Goal: Task Accomplishment & Management: Manage account settings

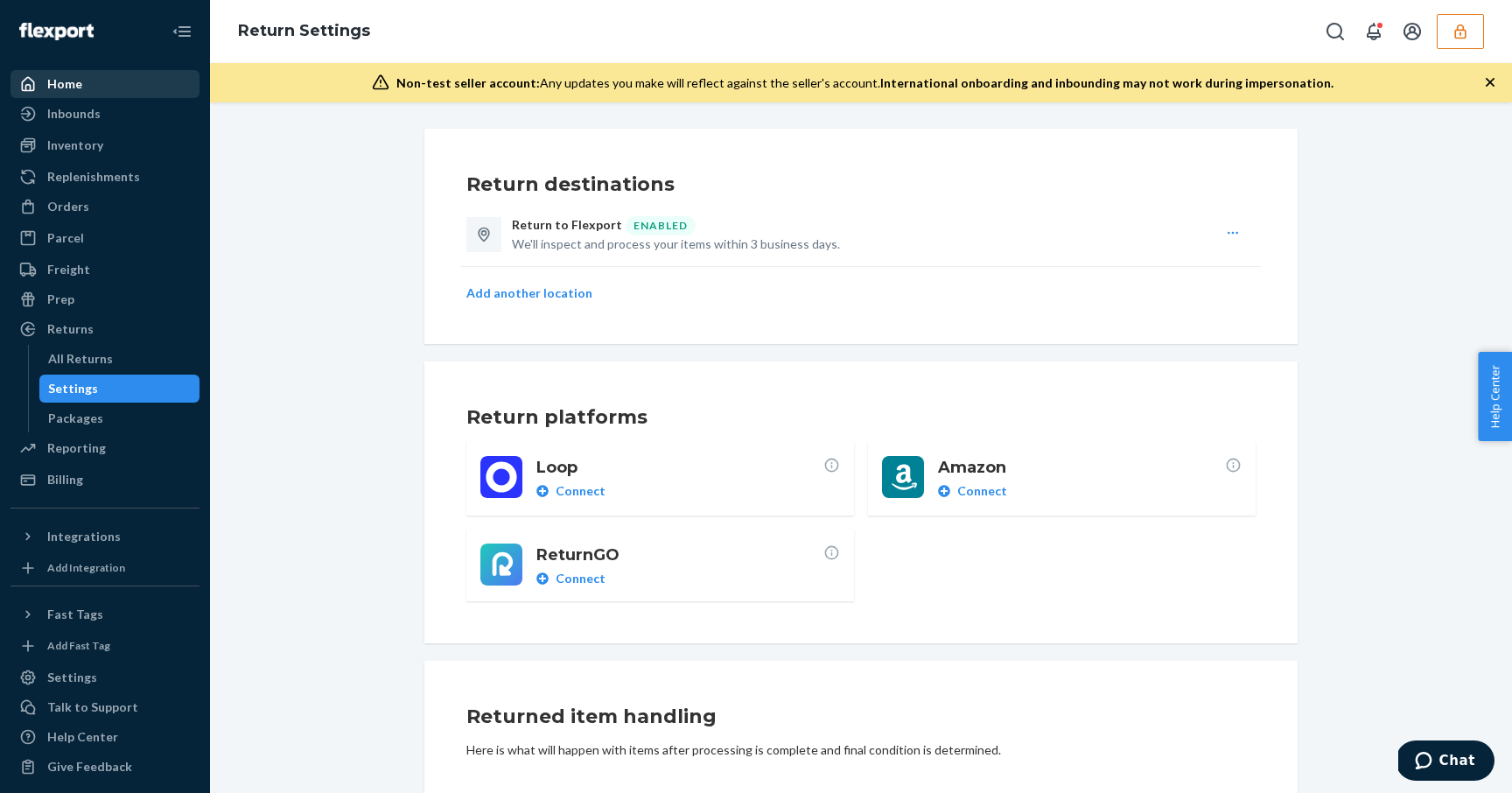
scroll to position [470, 0]
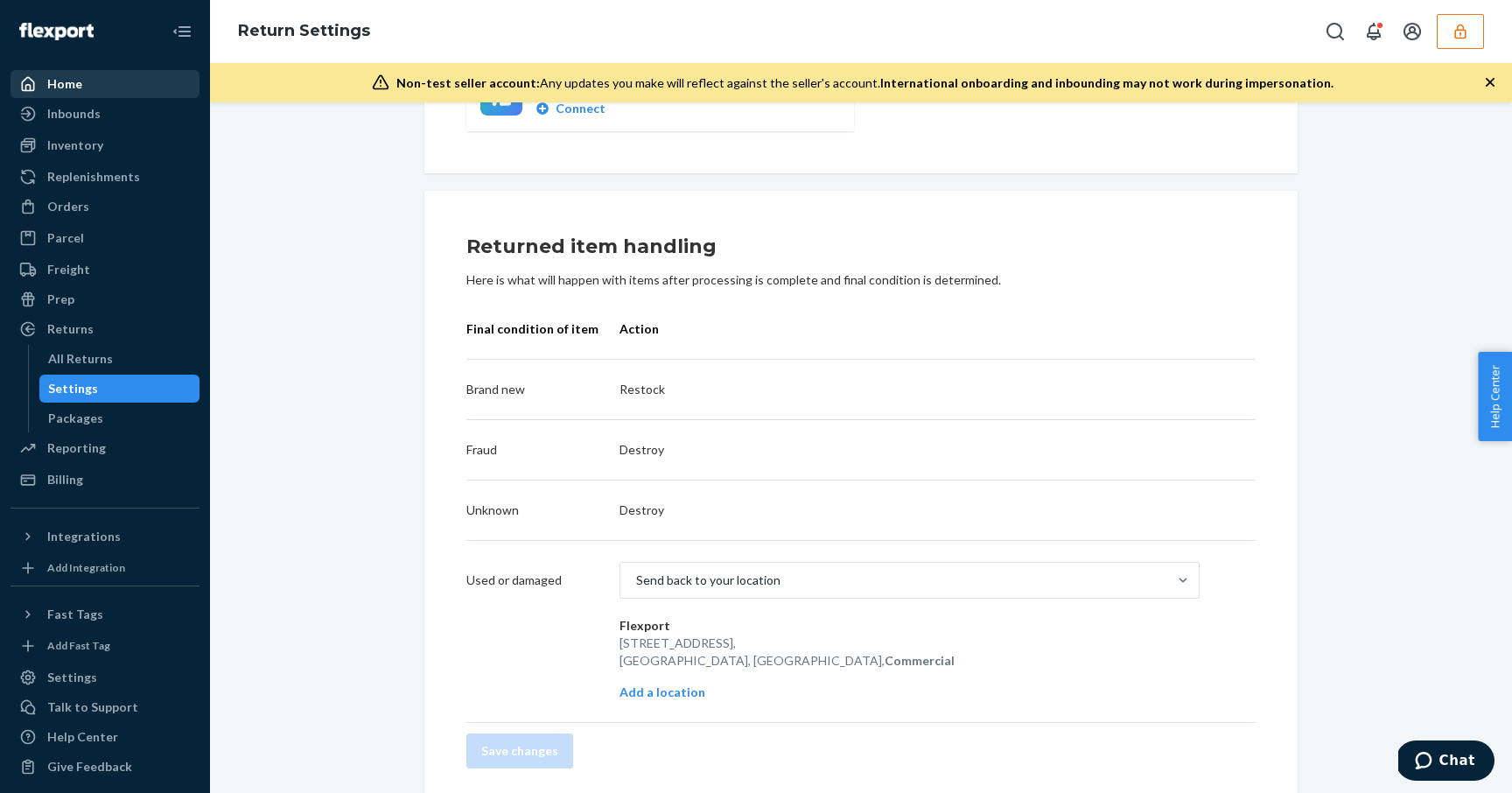
click at [92, 92] on div "Home" at bounding box center [105, 83] width 185 height 24
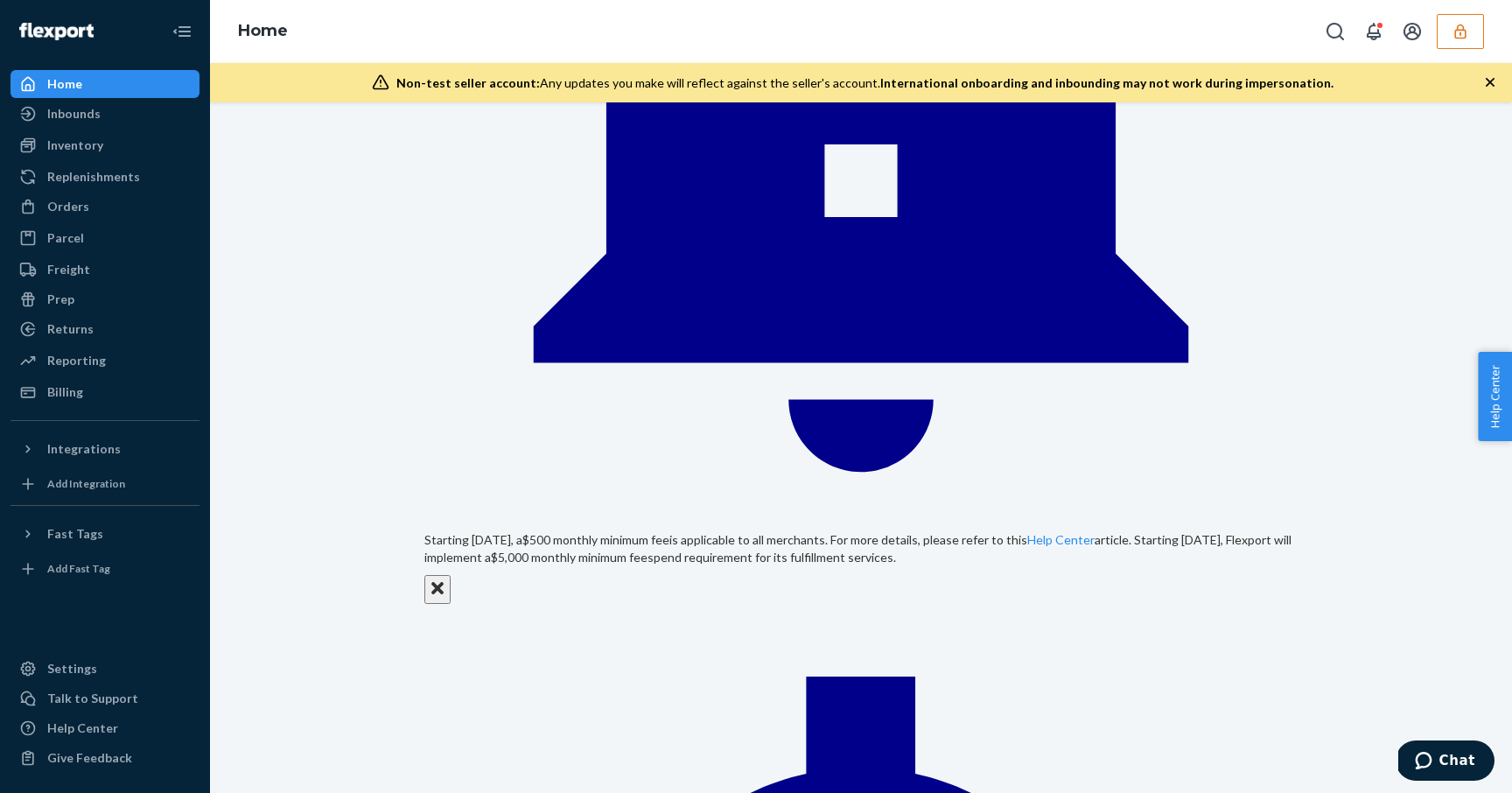
scroll to position [522, 0]
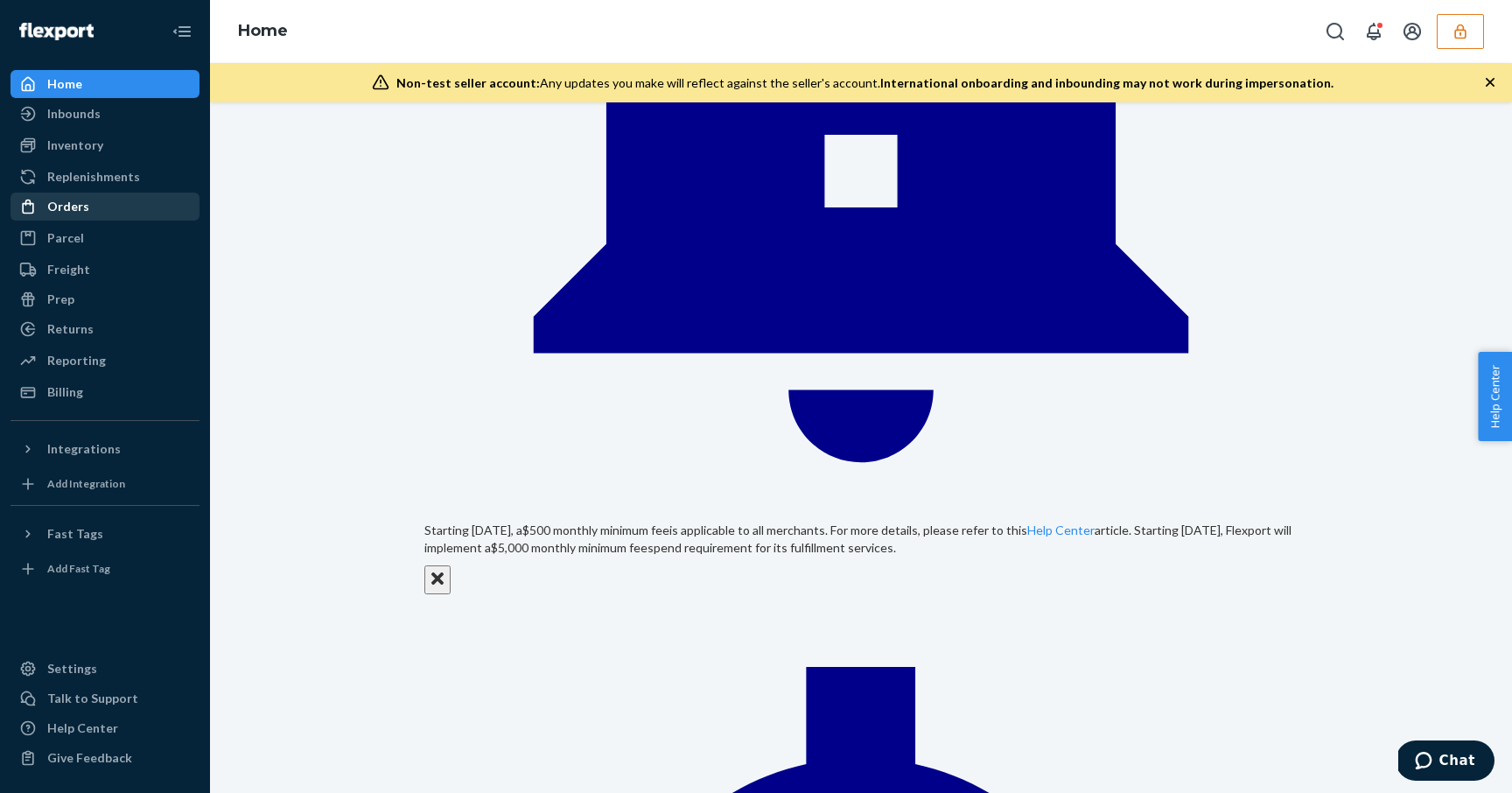
click at [99, 207] on div "Orders" at bounding box center [105, 206] width 185 height 24
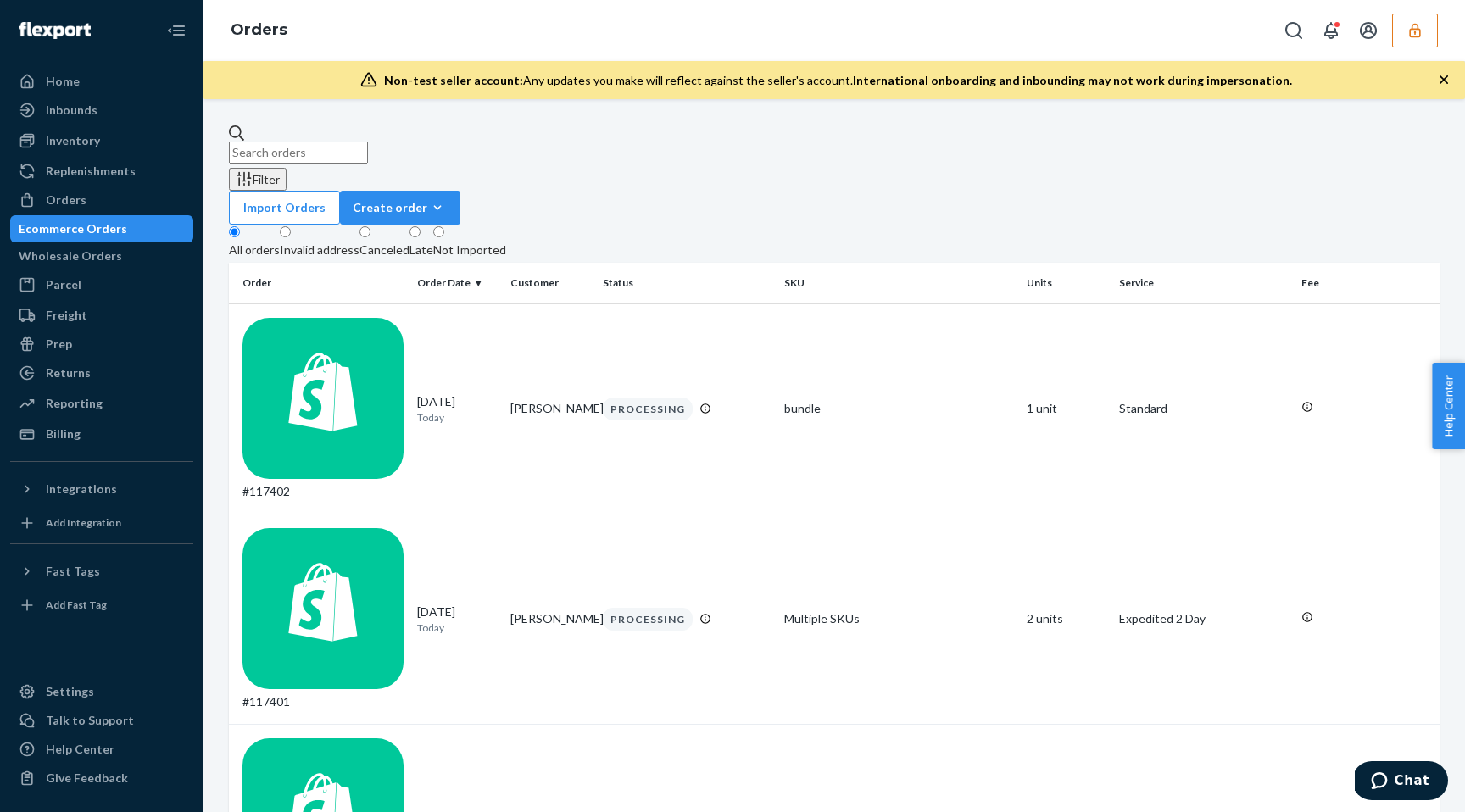
click at [1411, 42] on button "button" at bounding box center [1414, 30] width 46 height 34
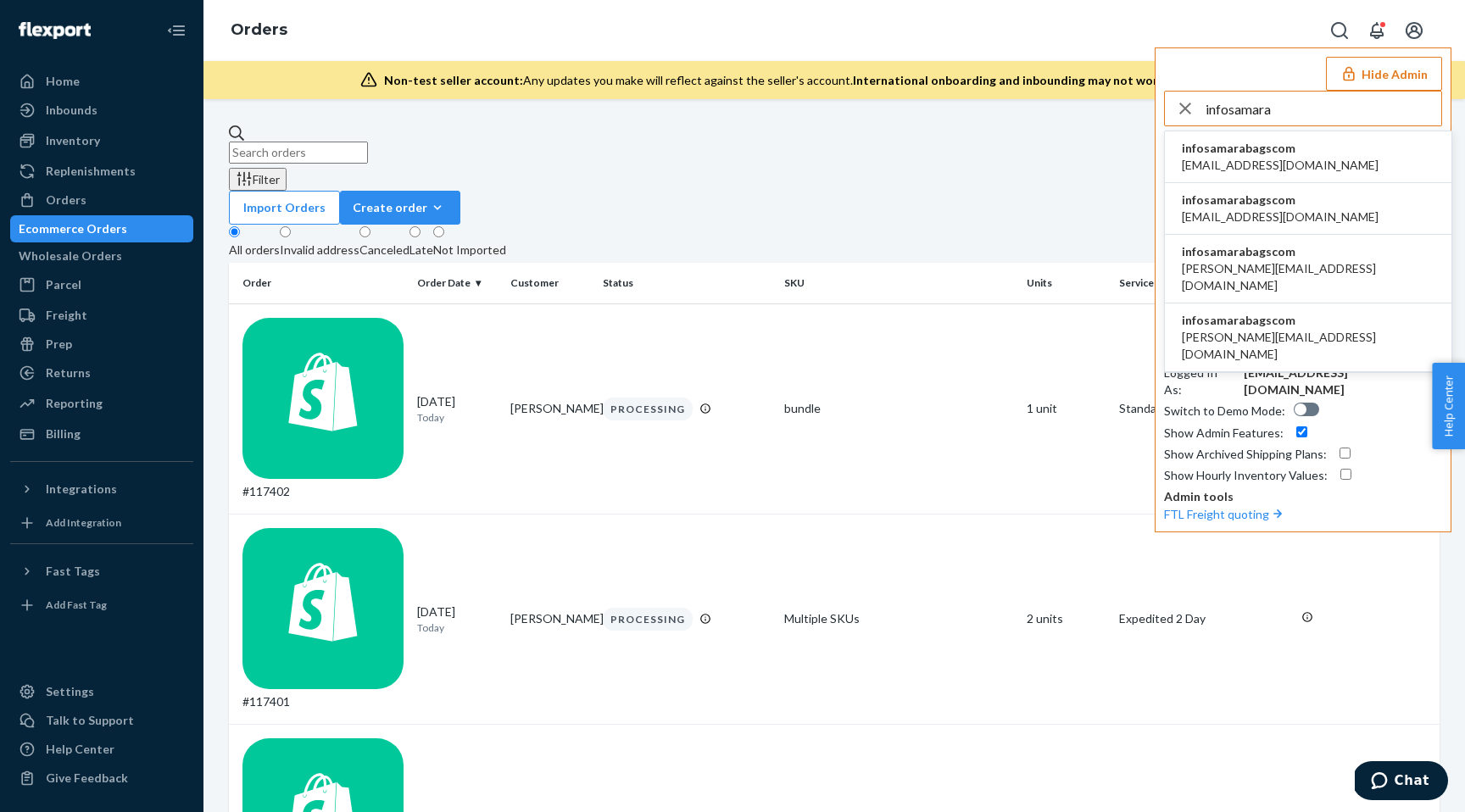
type input "infosamara"
click at [1238, 150] on span "infosamarabagscom" at bounding box center [1280, 149] width 197 height 17
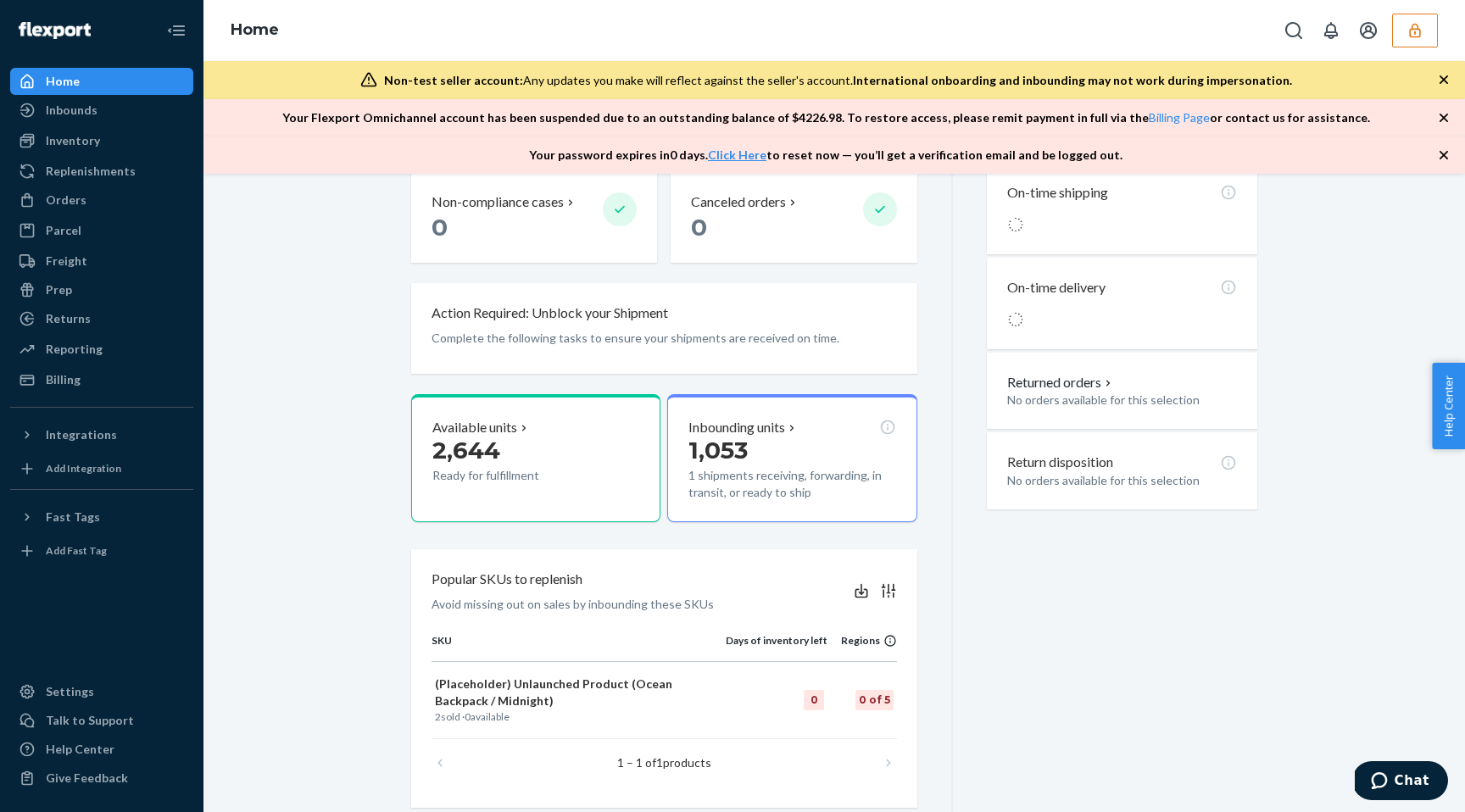
scroll to position [601, 0]
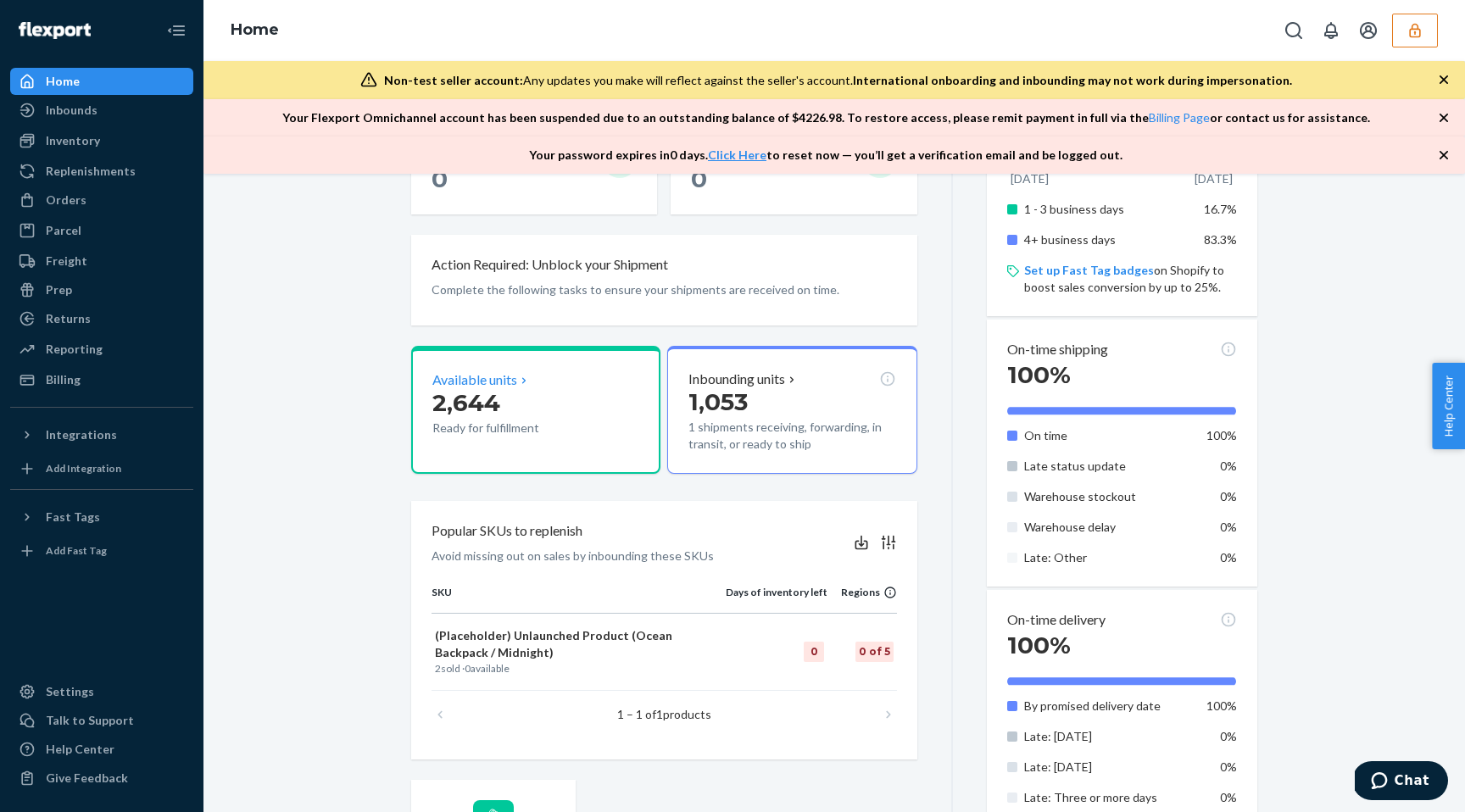
click at [475, 416] on p "2,644" at bounding box center [511, 402] width 157 height 30
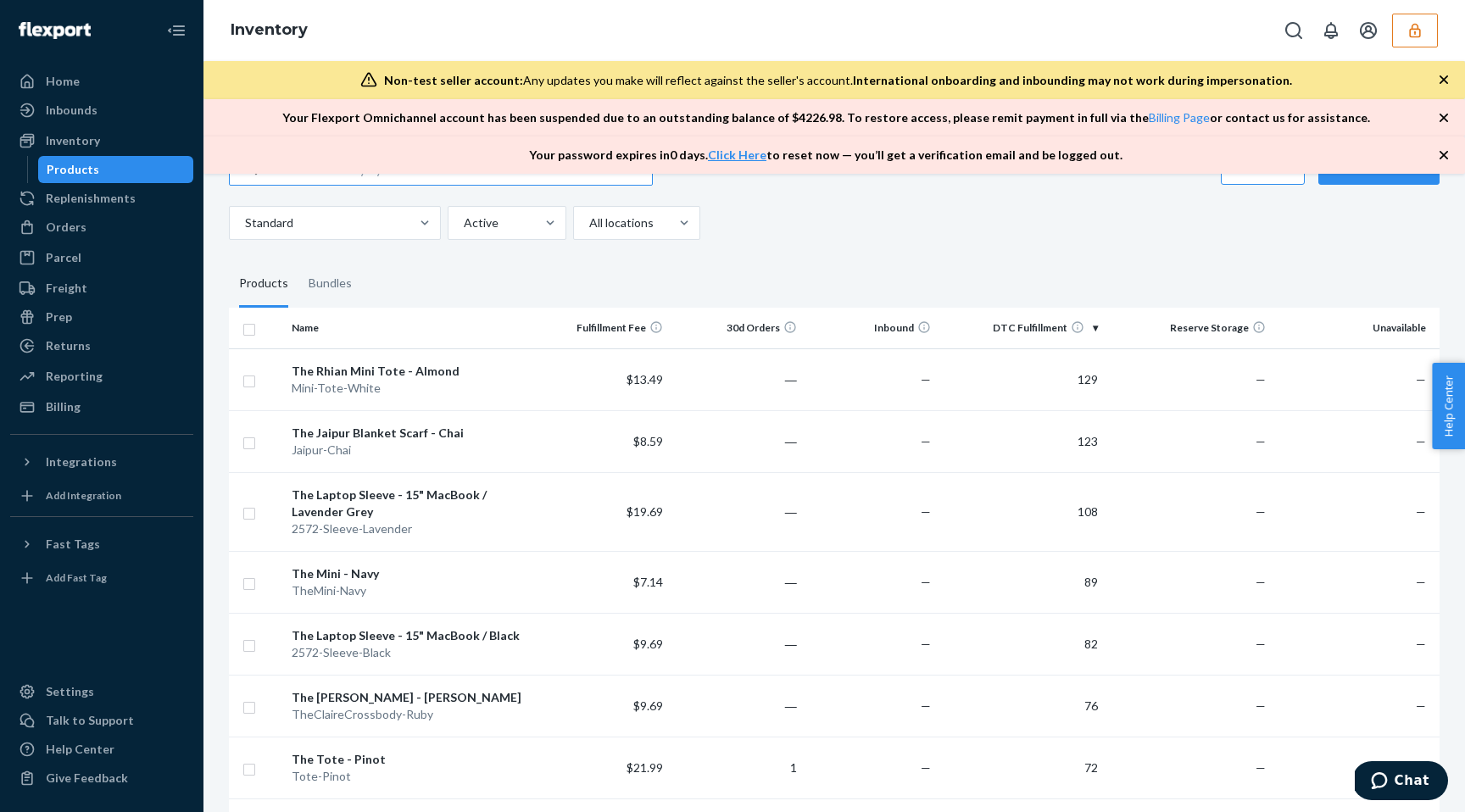
scroll to position [53, 0]
click at [66, 379] on div "Reporting" at bounding box center [74, 377] width 57 height 17
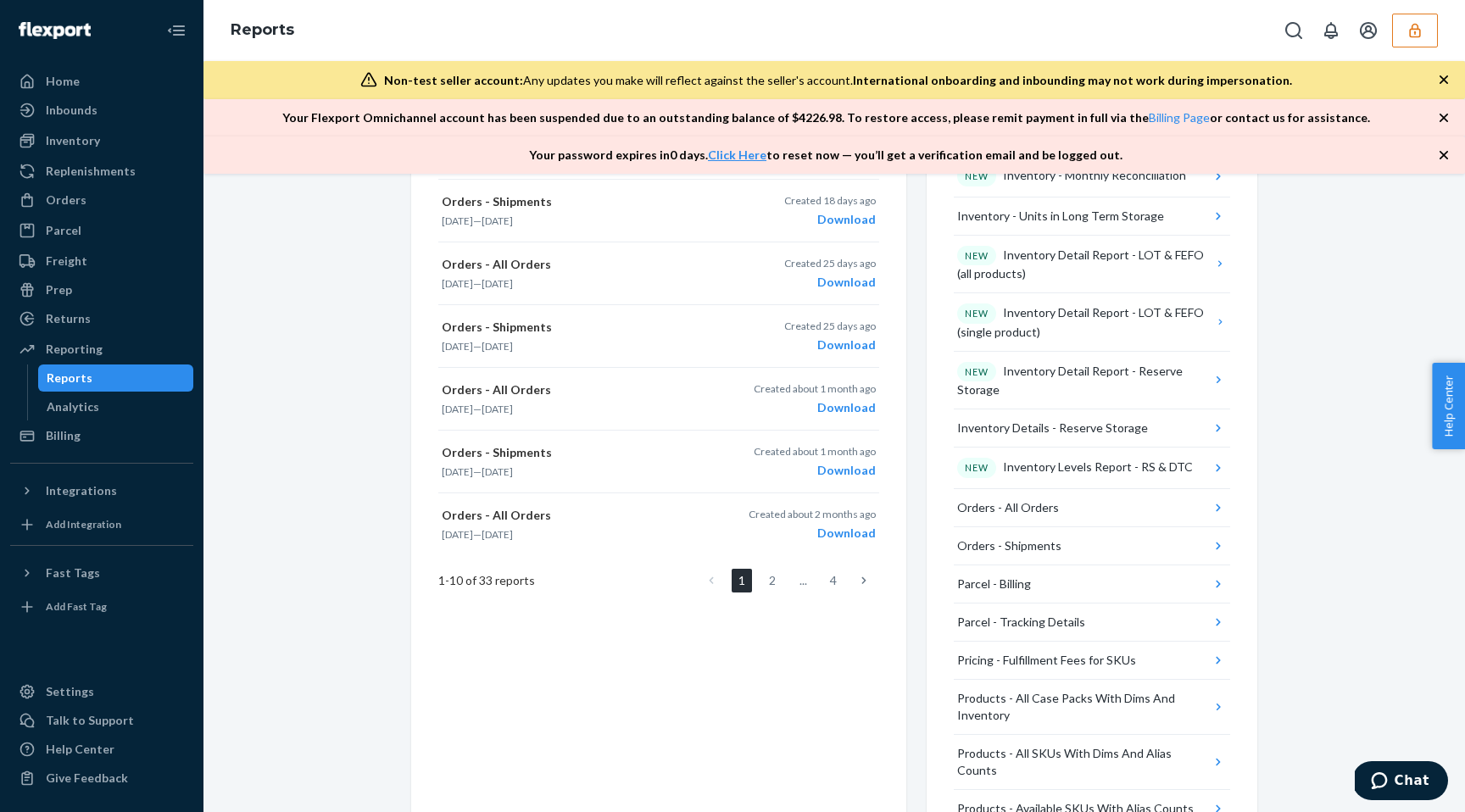
scroll to position [798, 0]
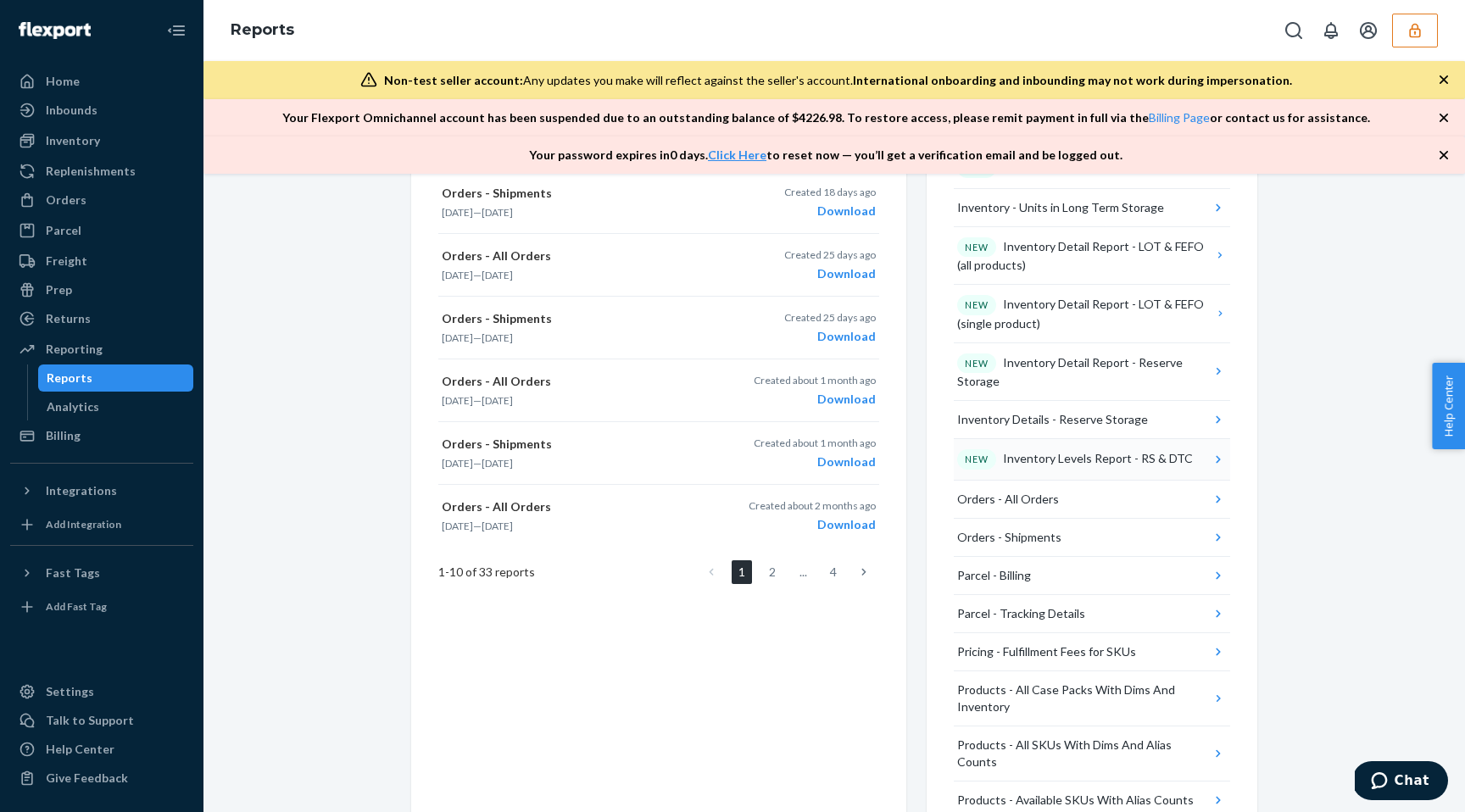
click at [1031, 462] on div "NEW Inventory Levels Report - RS & DTC" at bounding box center [1075, 460] width 236 height 21
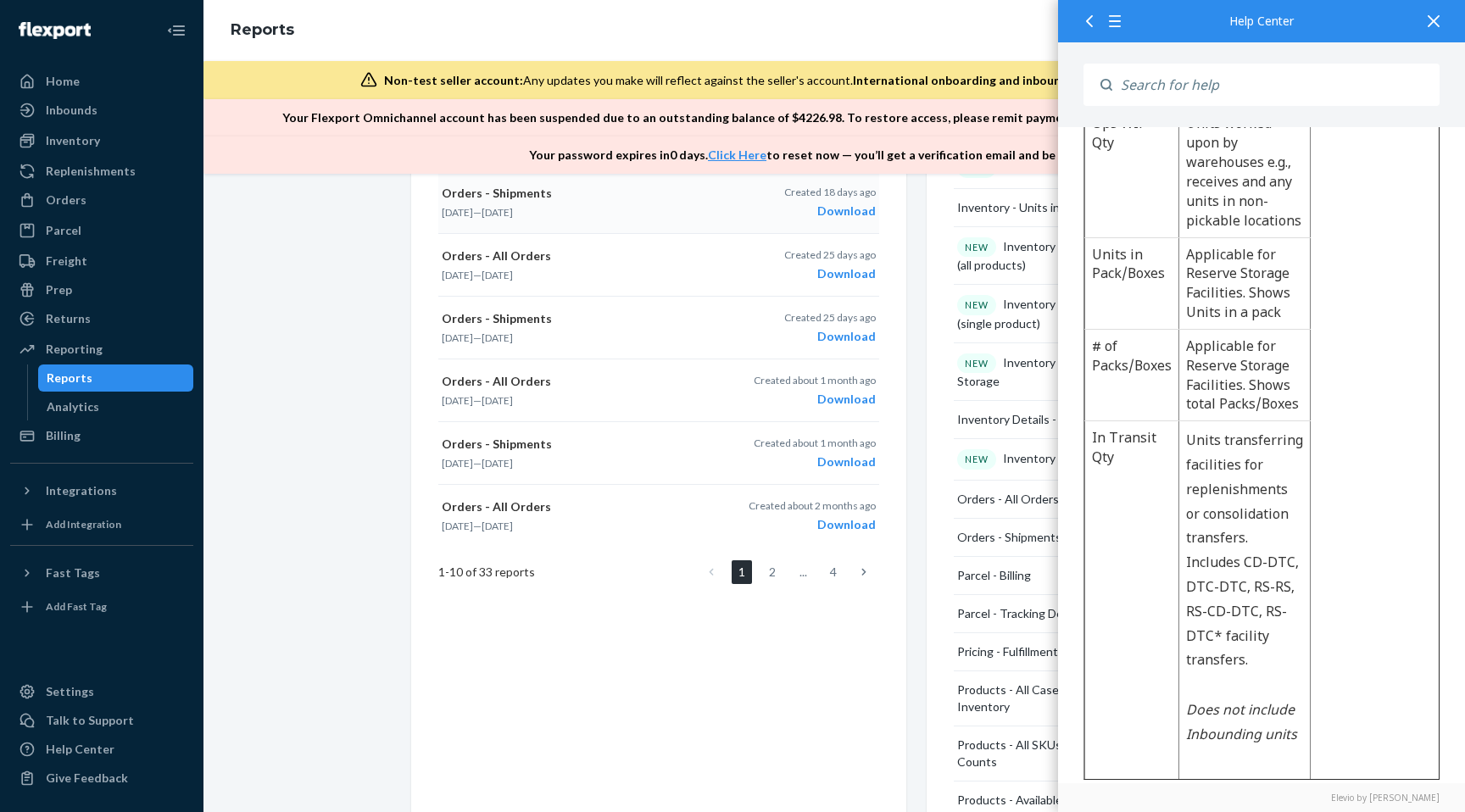
scroll to position [1519, 0]
click at [117, 135] on div "Inventory" at bounding box center [102, 140] width 180 height 23
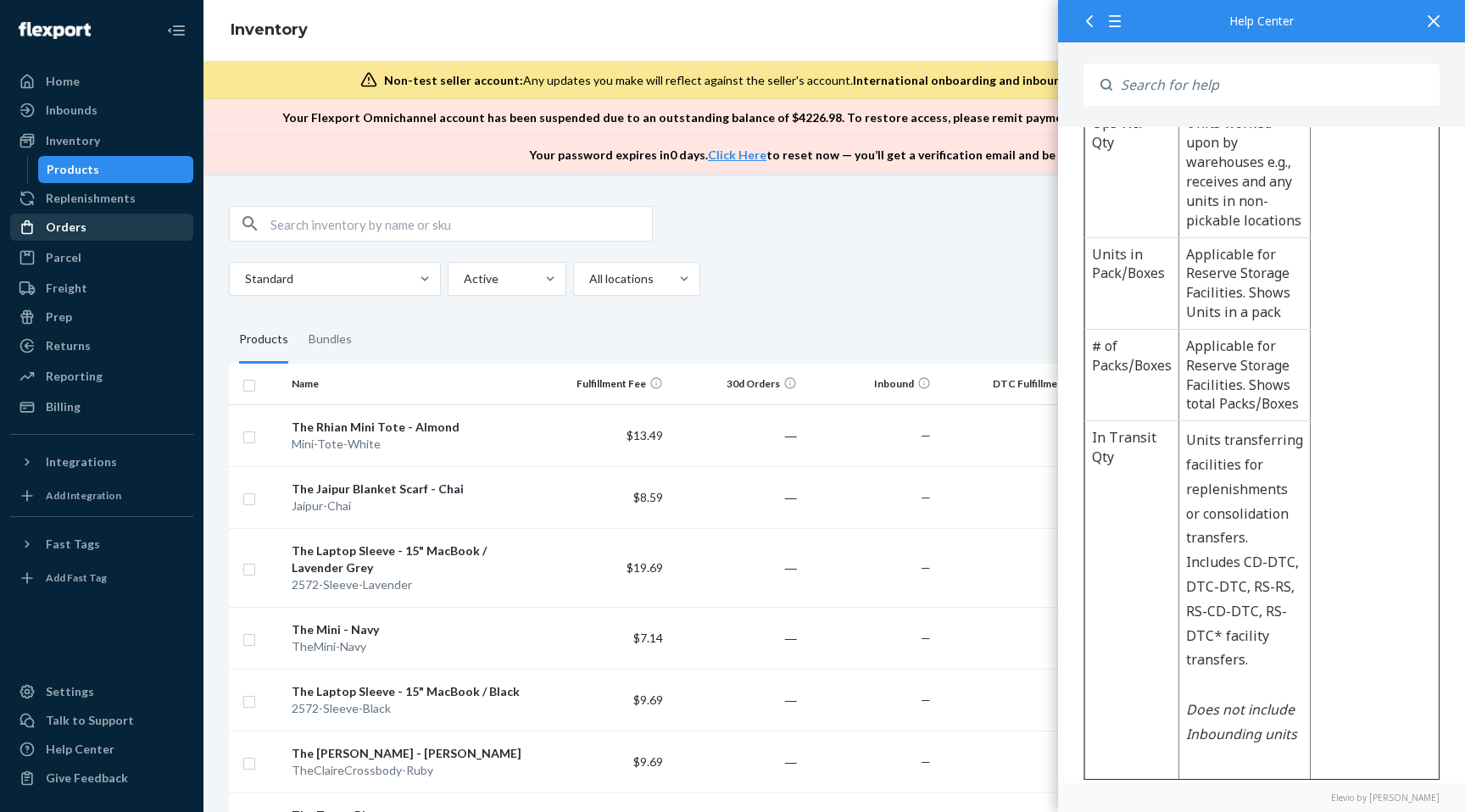
click at [125, 232] on div "Orders" at bounding box center [102, 226] width 180 height 23
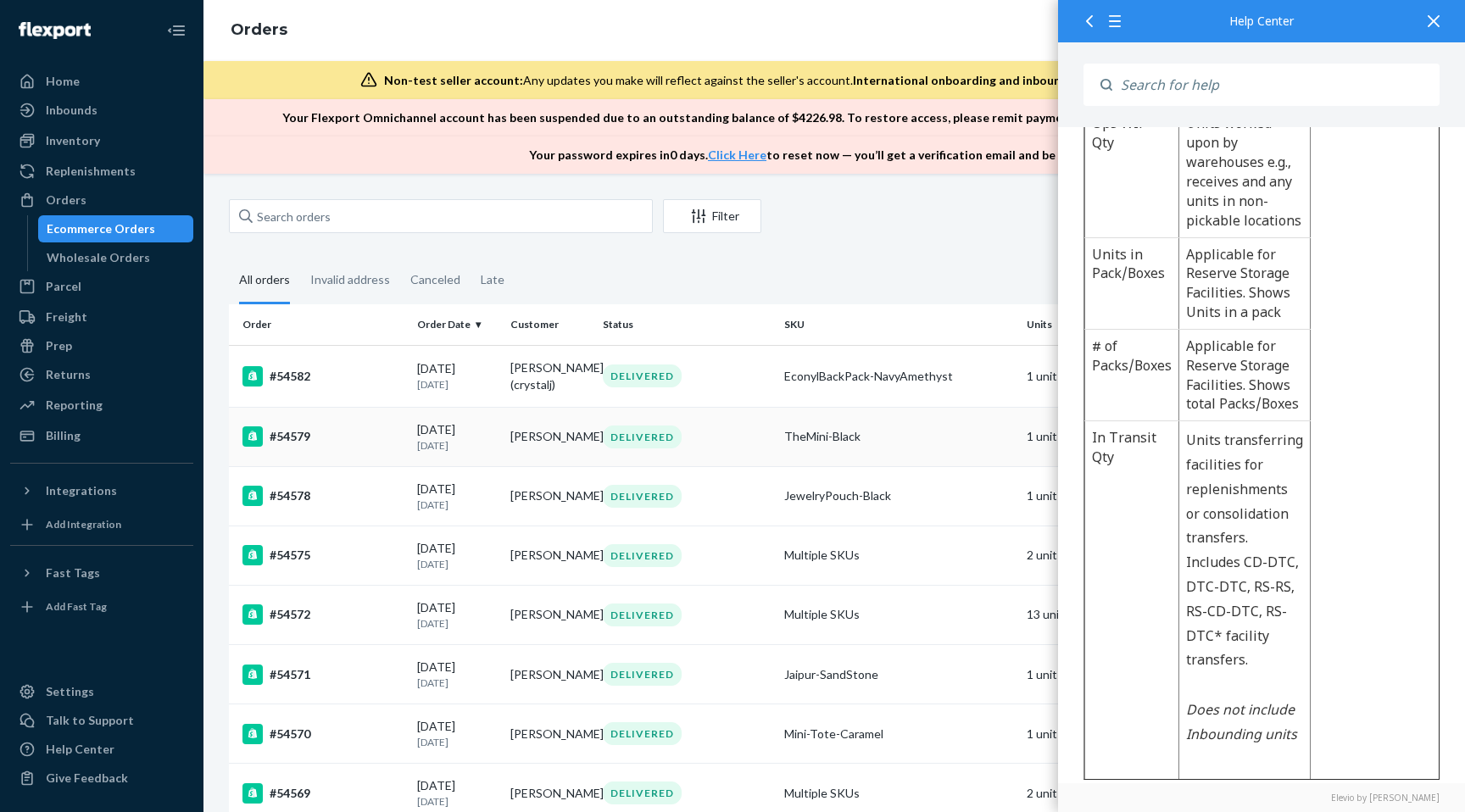
click at [378, 423] on td "#54579" at bounding box center [320, 436] width 181 height 60
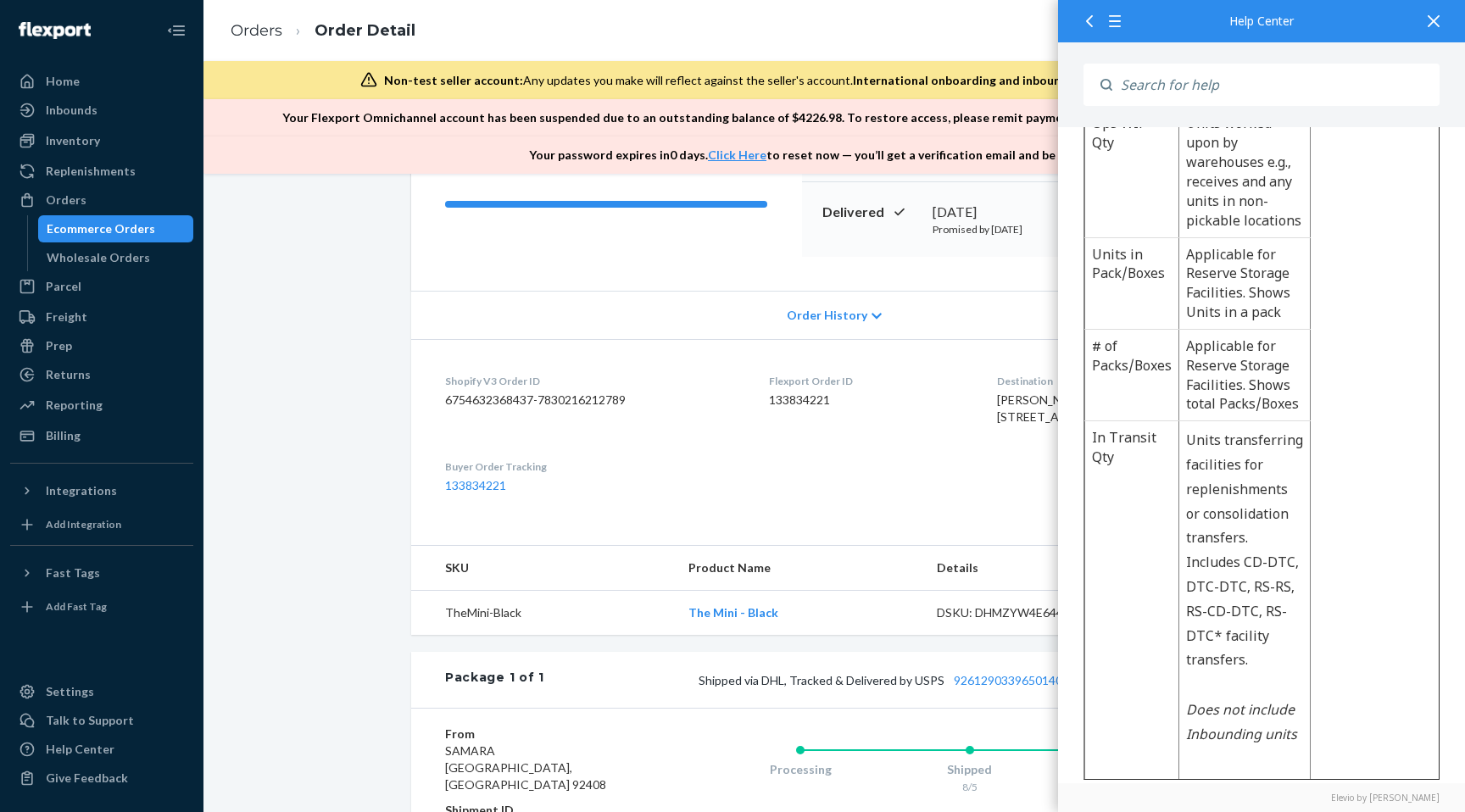
scroll to position [516, 0]
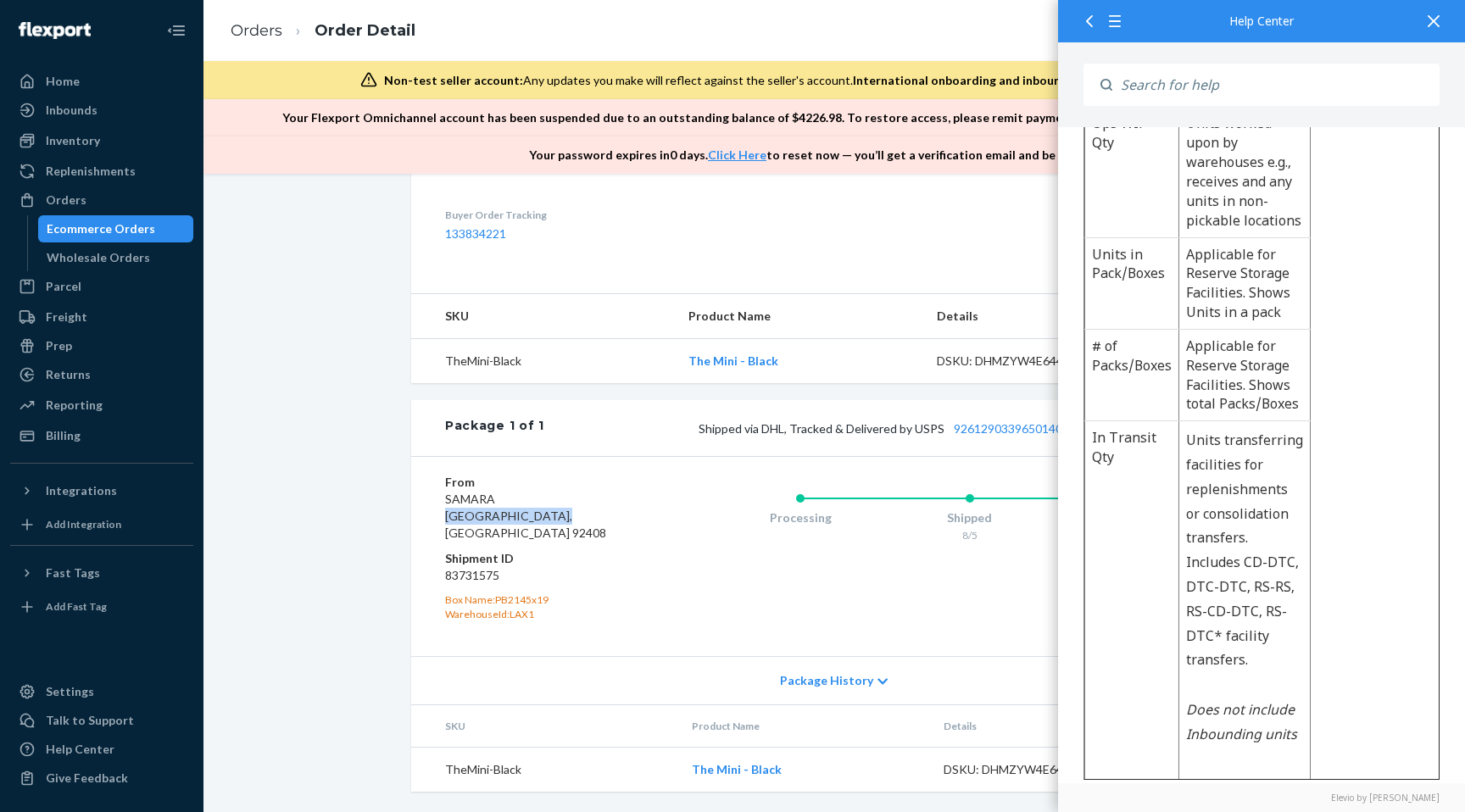
drag, startPoint x: 447, startPoint y: 536, endPoint x: 545, endPoint y: 538, distance: 98.0
click at [545, 538] on span "SAMARA San Bernardino, CA 92408" at bounding box center [525, 516] width 161 height 48
copy span "San Bernardino, CA"
click at [124, 133] on div "Inventory" at bounding box center [102, 140] width 180 height 23
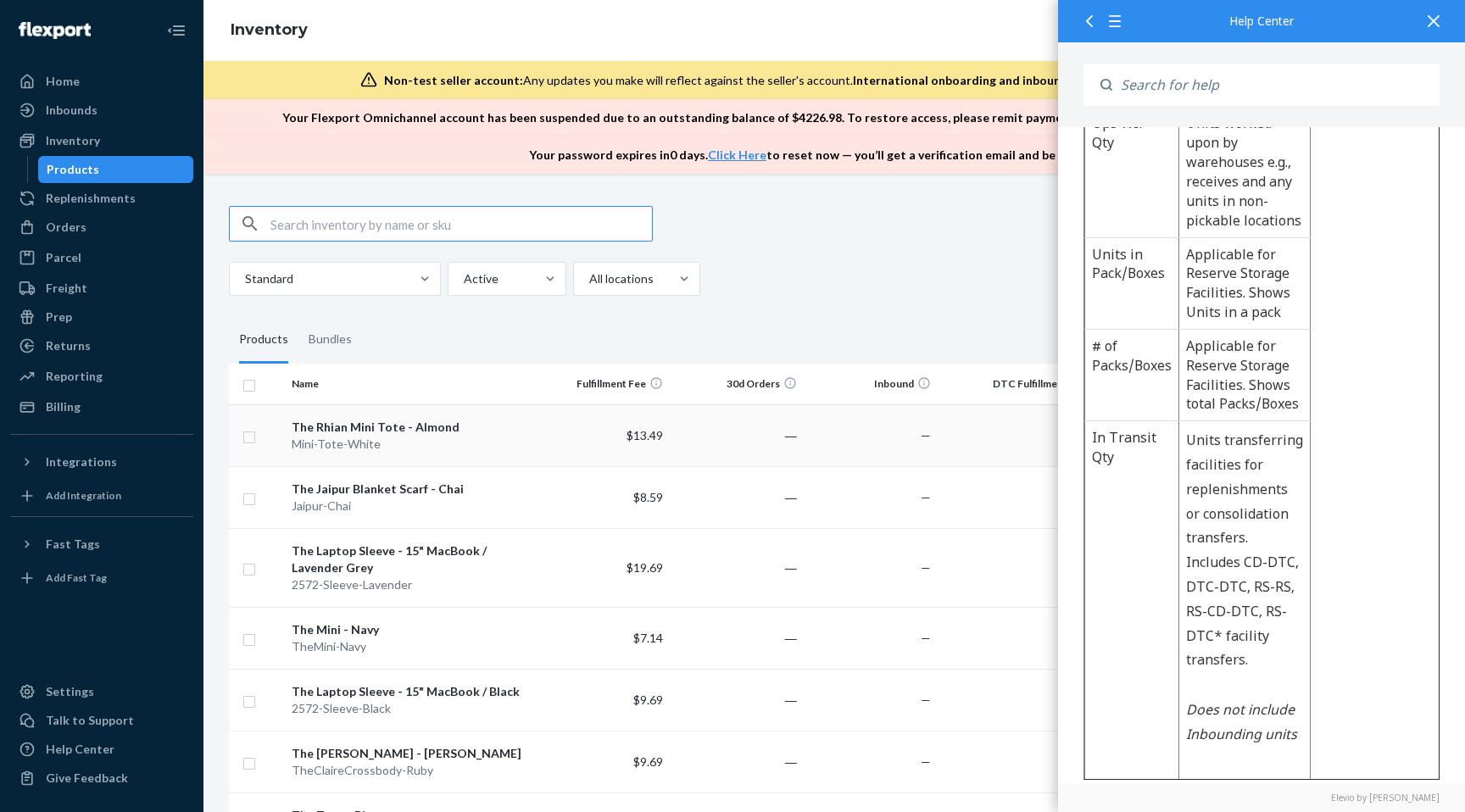
click at [414, 435] on div "Mini-Tote-White" at bounding box center [410, 444] width 238 height 17
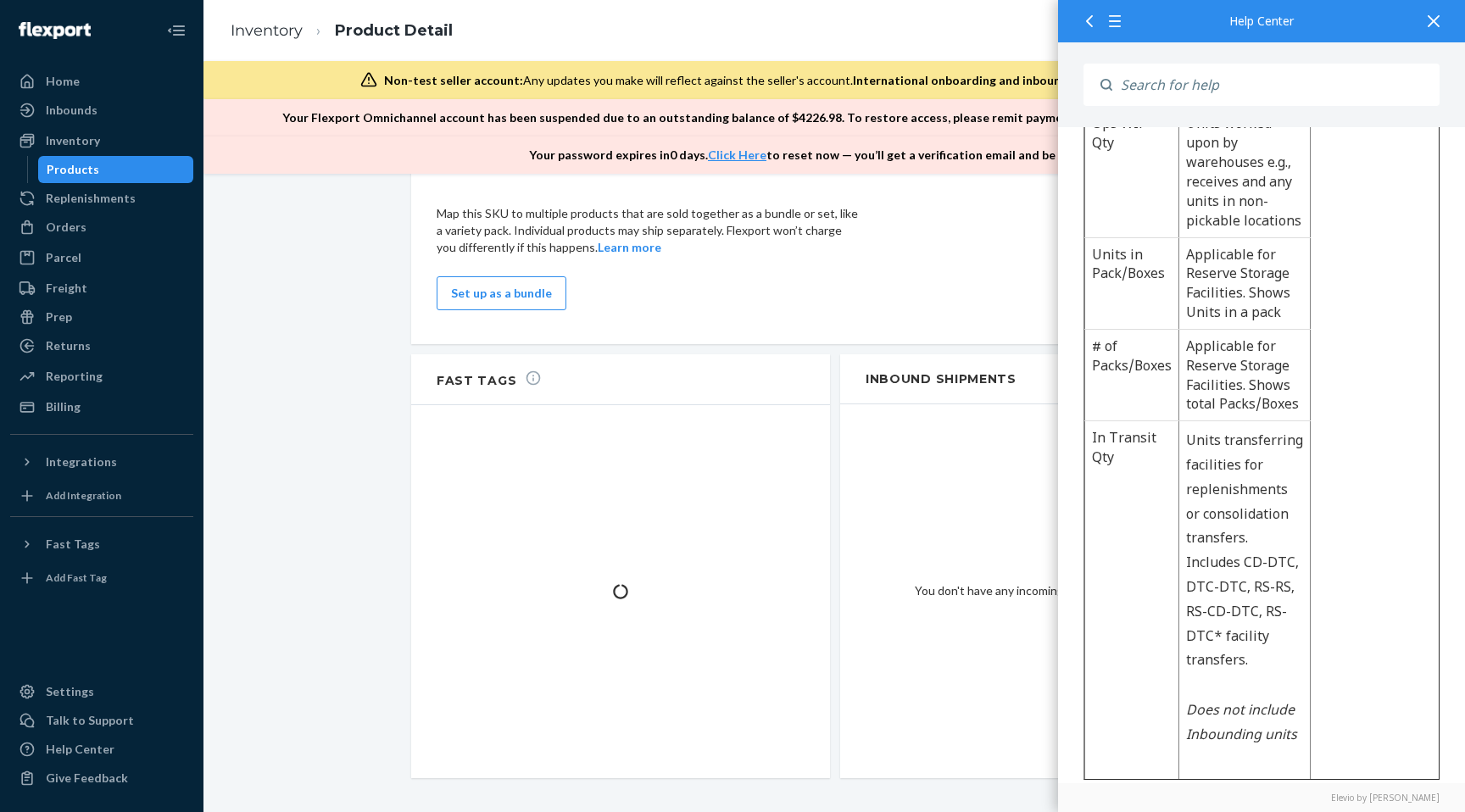
scroll to position [1192, 0]
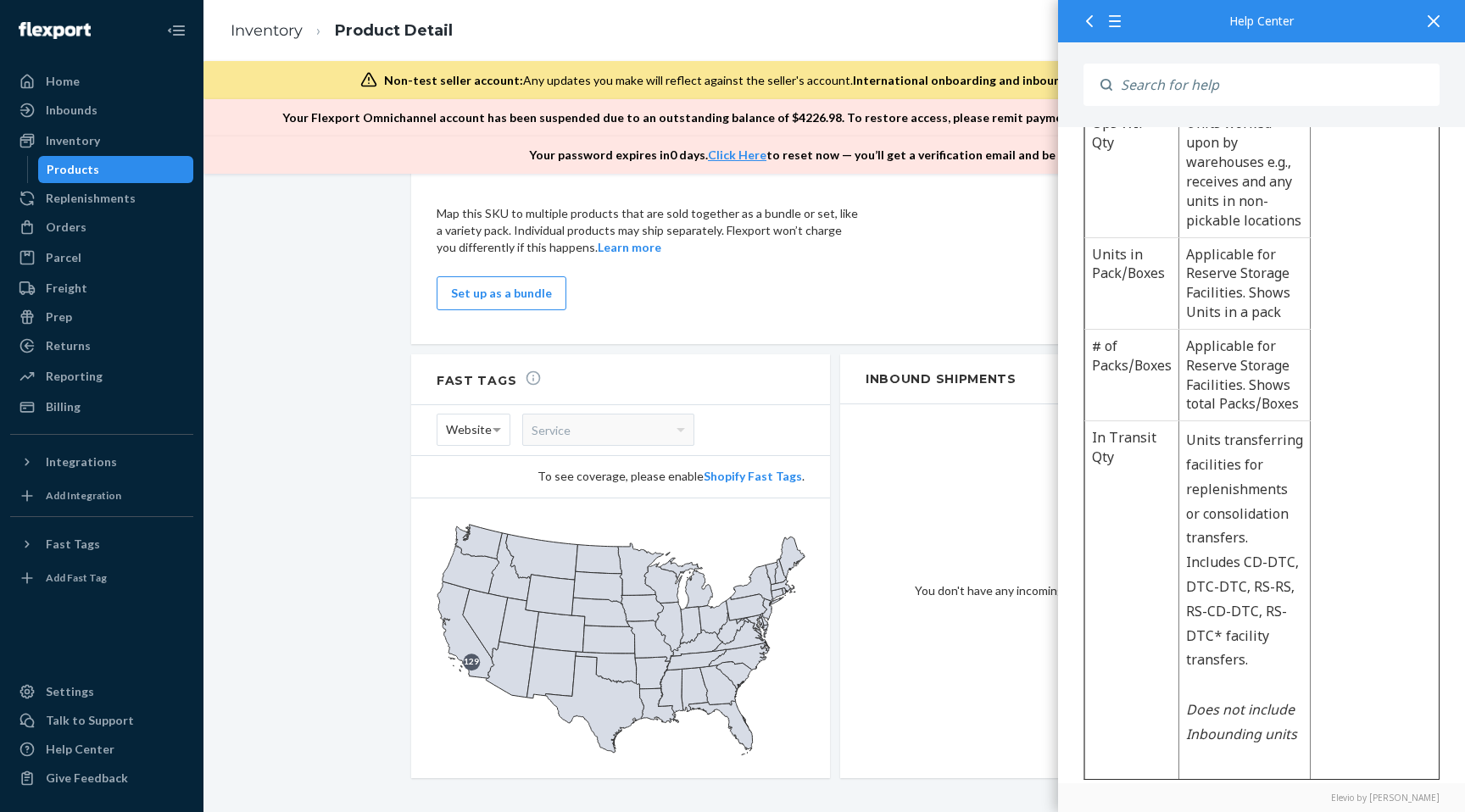
click at [105, 170] on div "Products" at bounding box center [116, 169] width 153 height 23
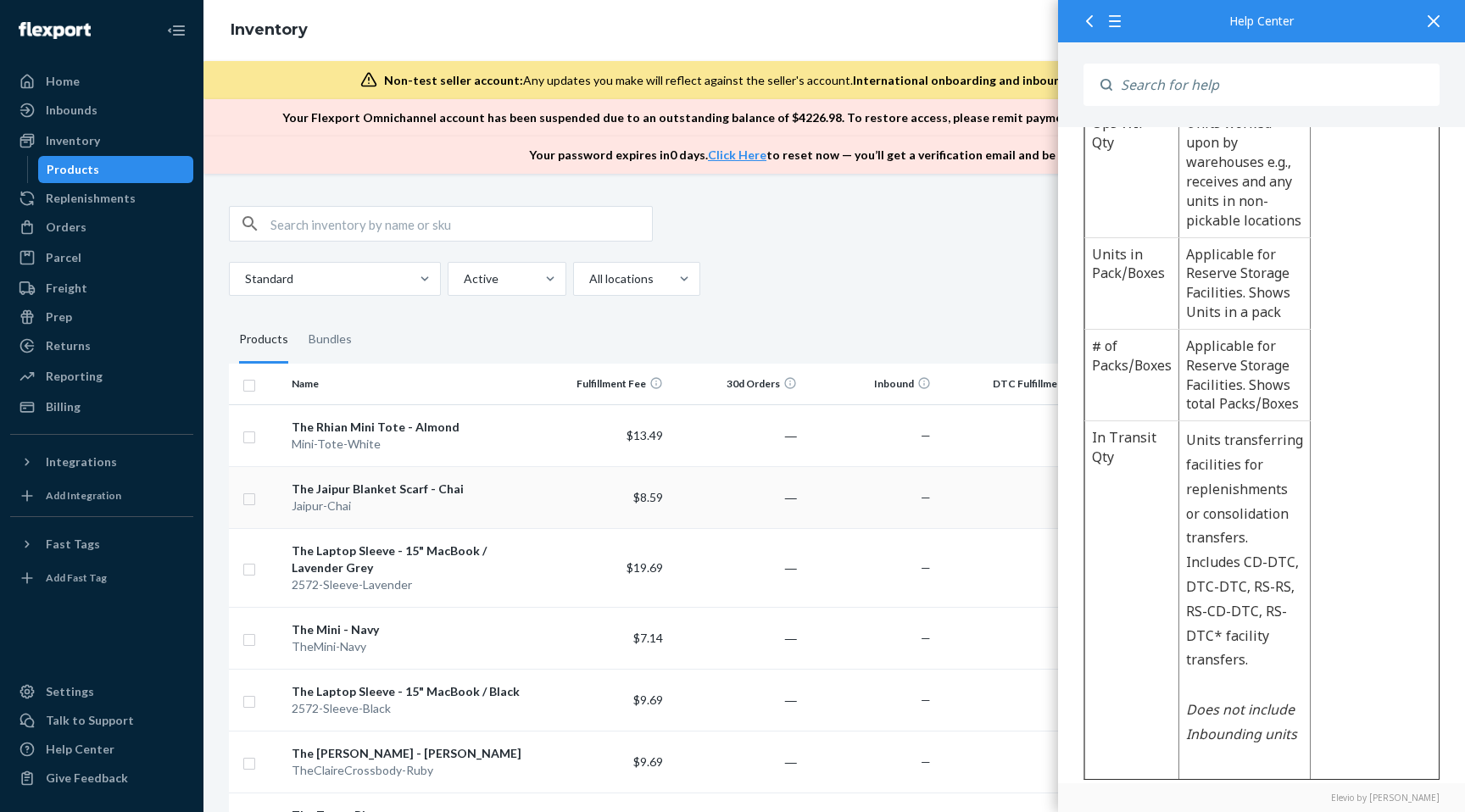
click at [478, 490] on div "The Jaipur Blanket Scarf - Chai" at bounding box center [410, 489] width 238 height 17
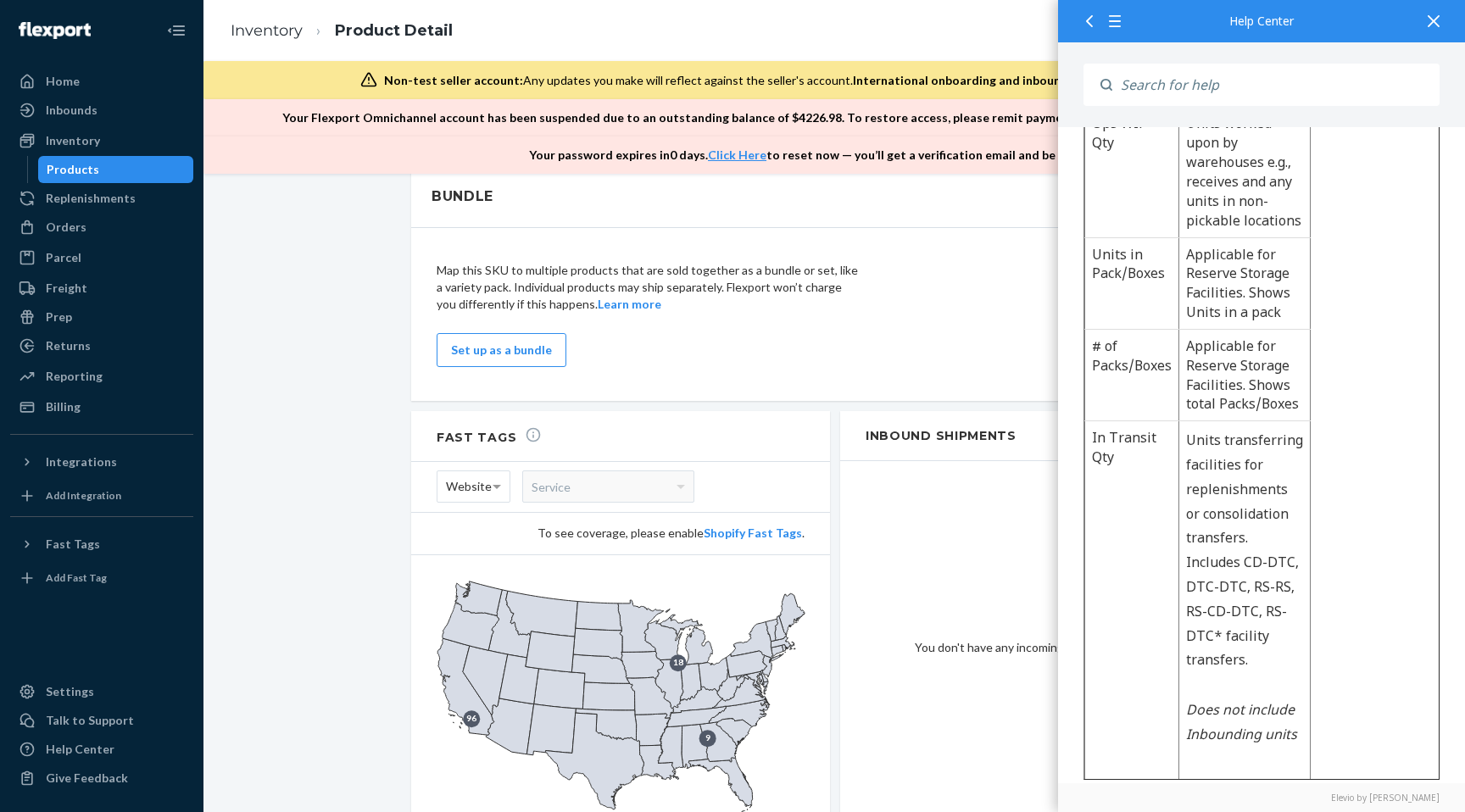
scroll to position [1192, 0]
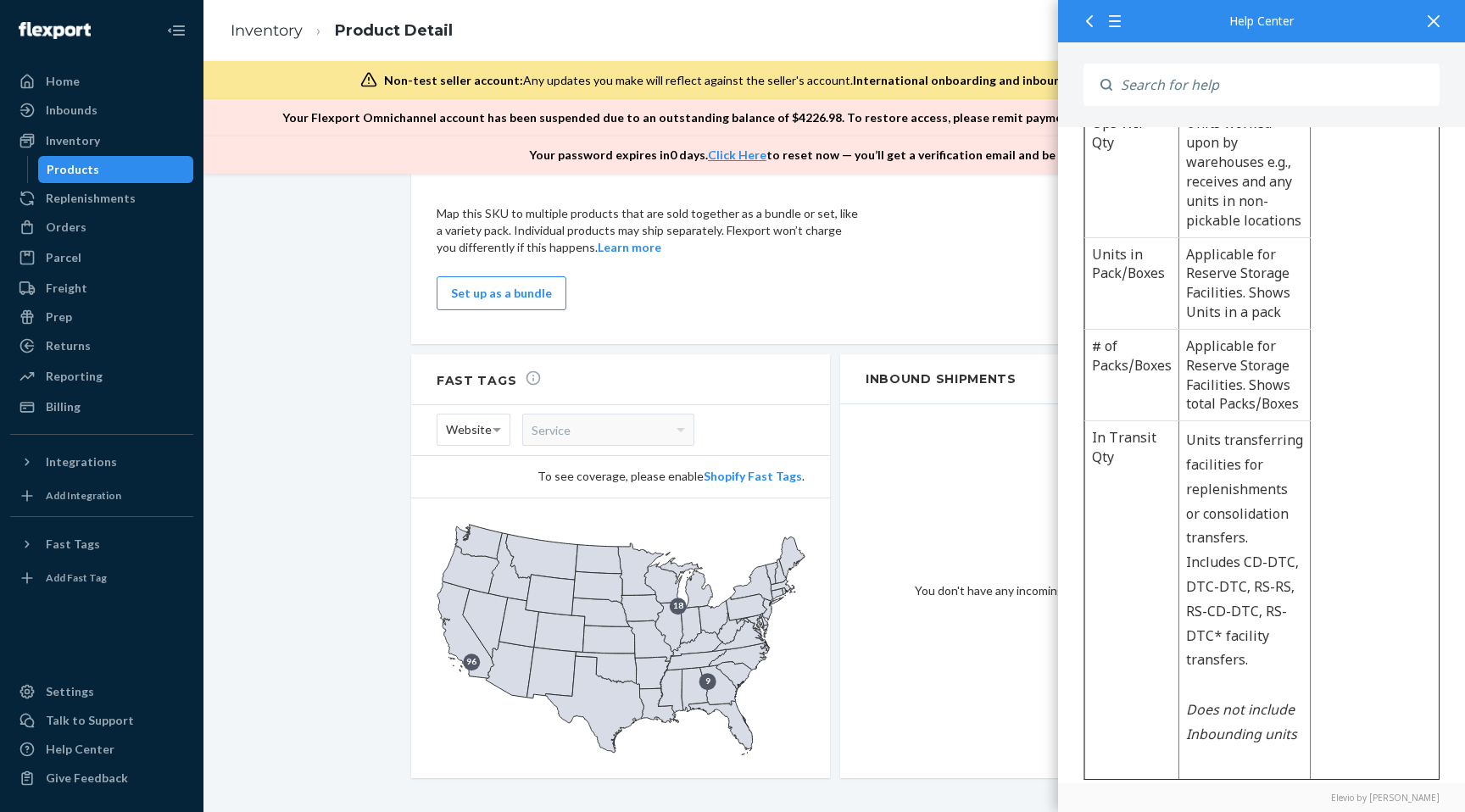
click at [169, 176] on div "Products" at bounding box center [116, 169] width 153 height 23
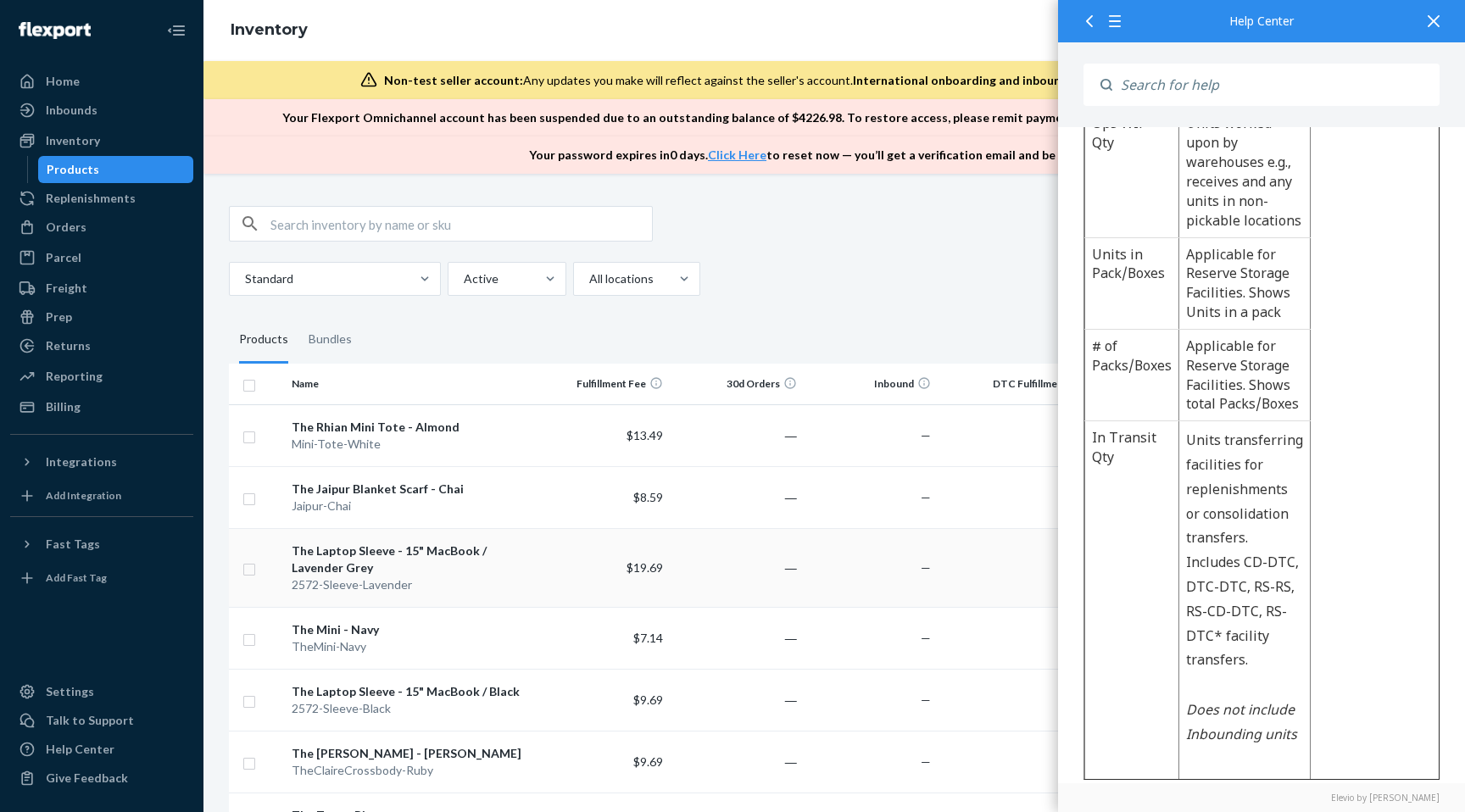
click at [405, 574] on div "The Laptop Sleeve - 15" MacBook / Lavender Grey" at bounding box center [410, 559] width 238 height 34
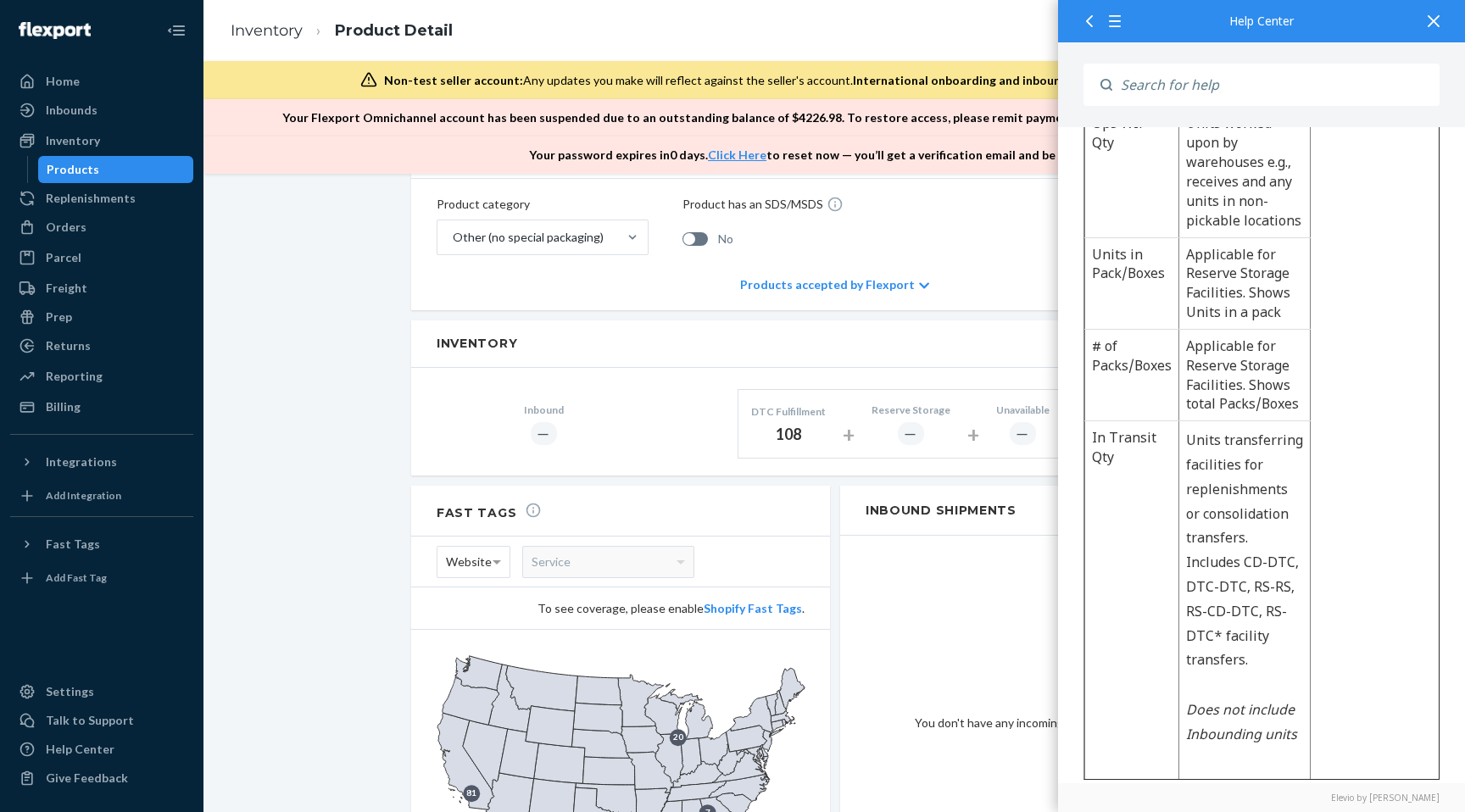
scroll to position [1009, 0]
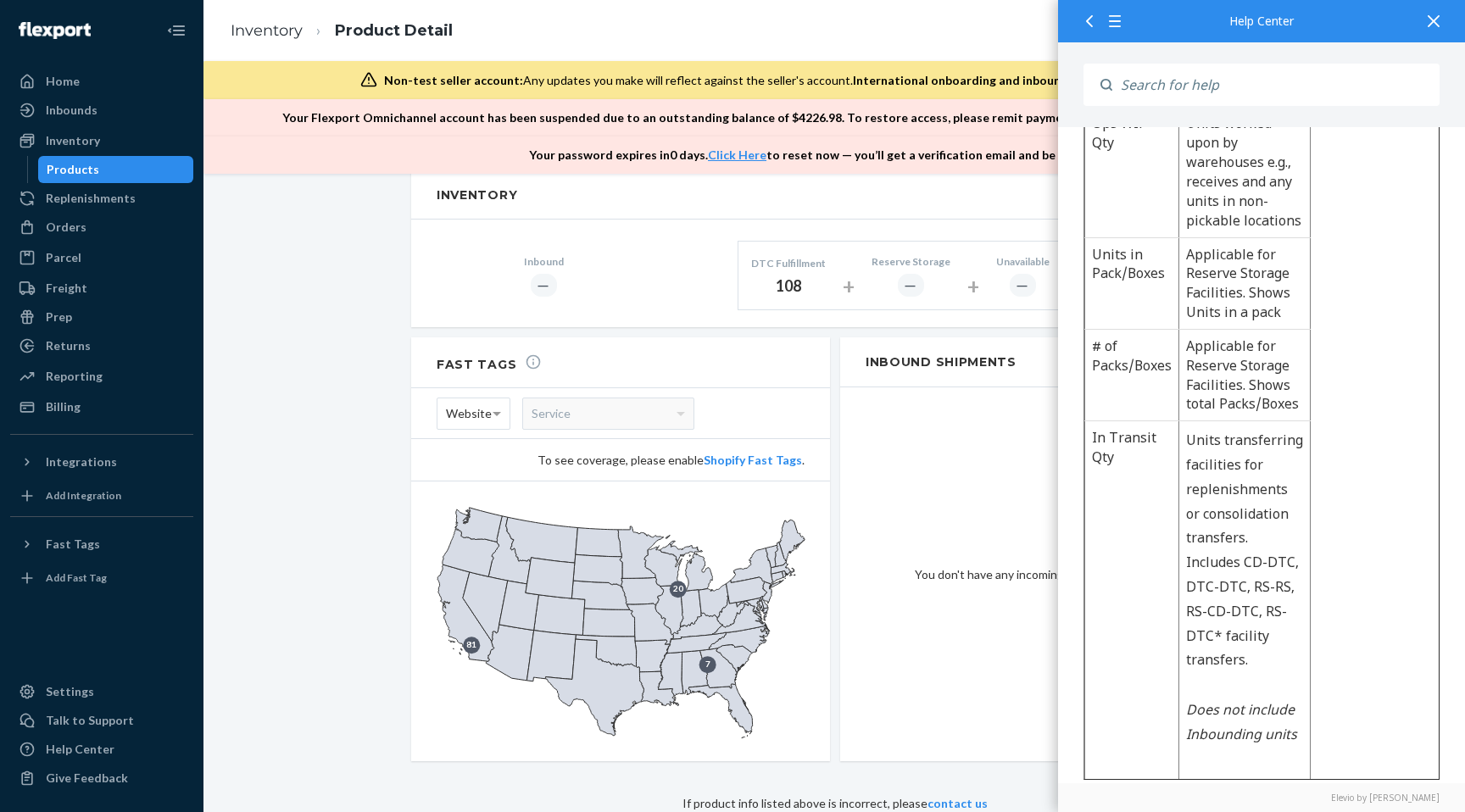
click at [117, 169] on div "Products" at bounding box center [116, 169] width 153 height 23
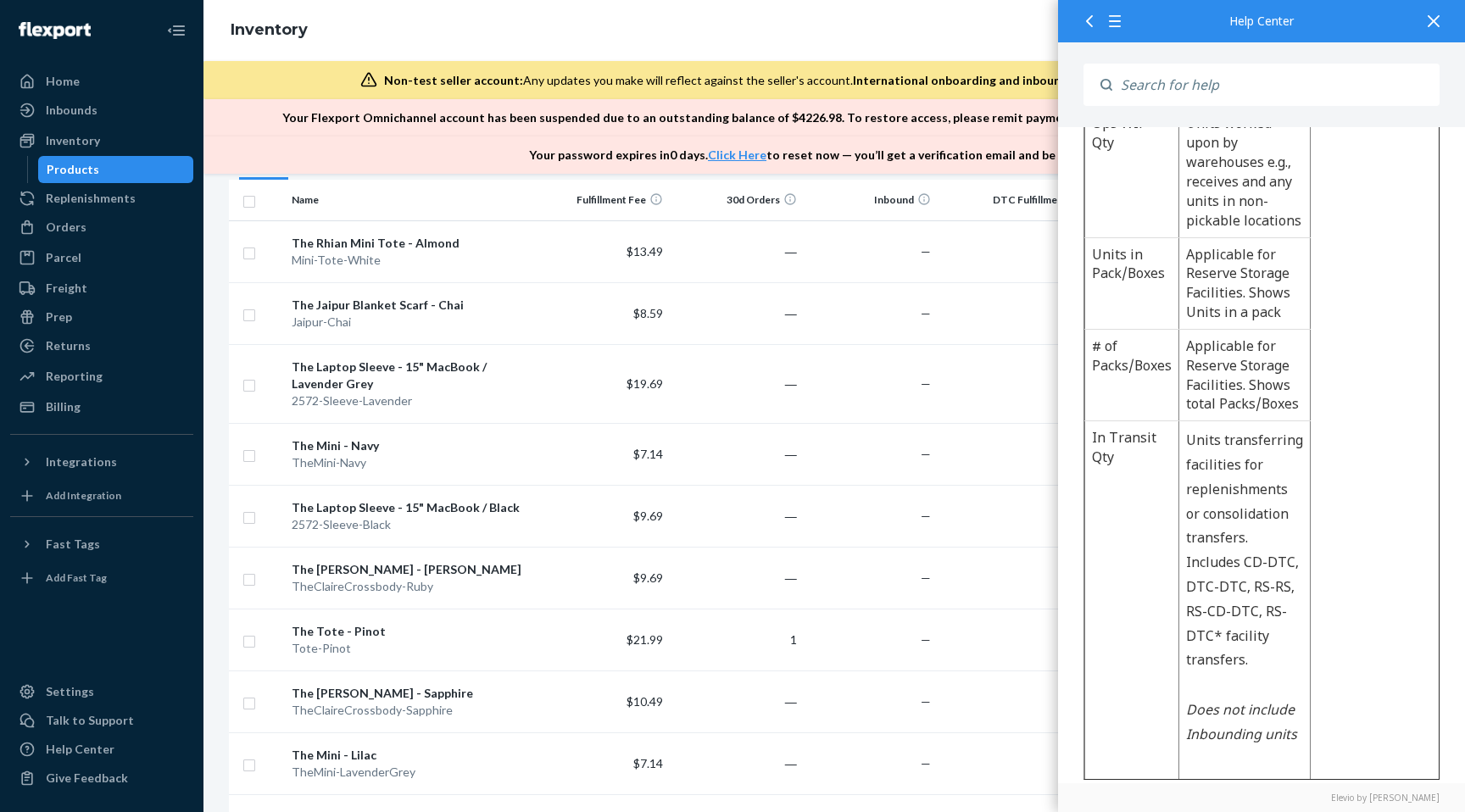
scroll to position [207, 0]
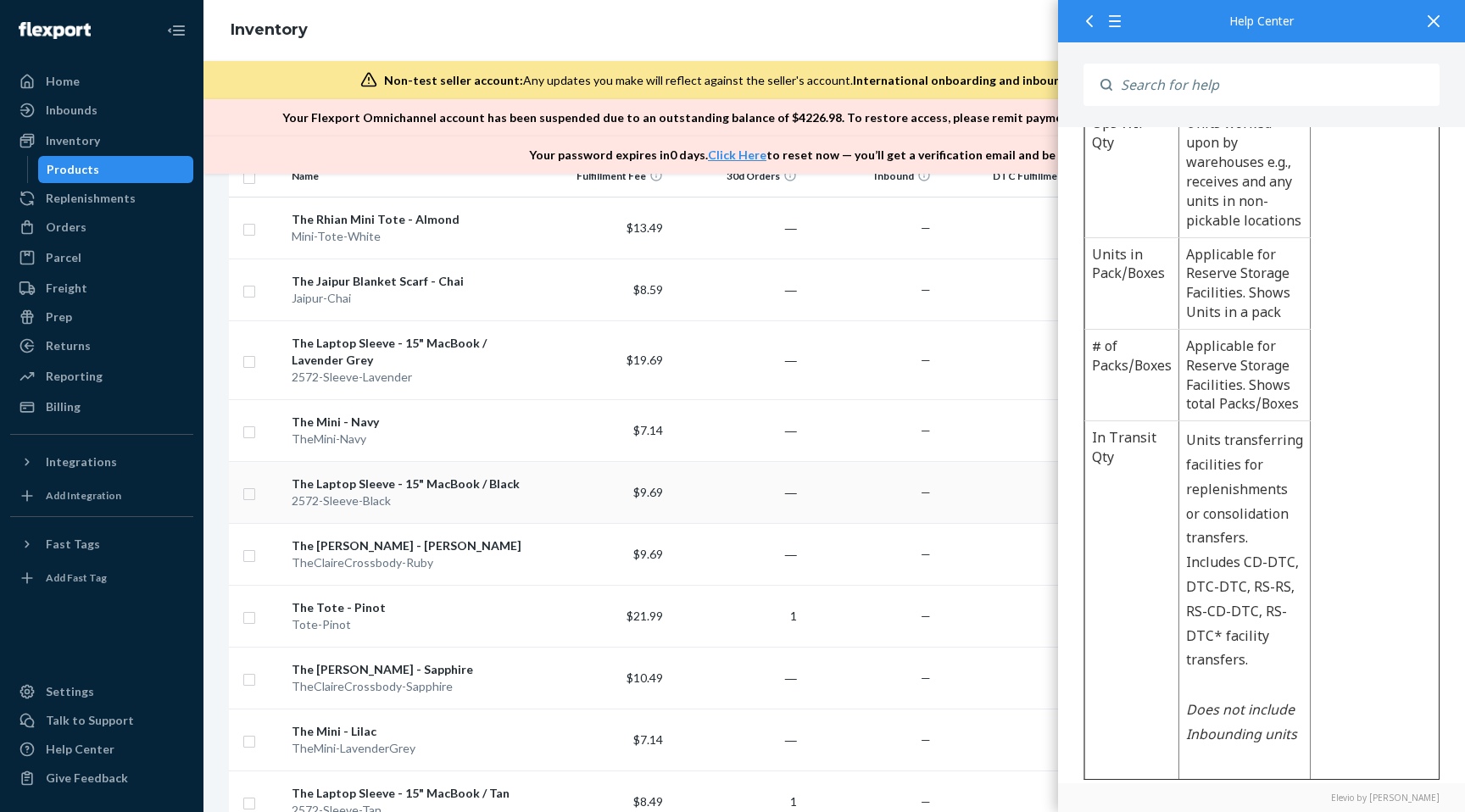
click at [474, 491] on div "The Laptop Sleeve - 15" MacBook / Black" at bounding box center [410, 484] width 238 height 17
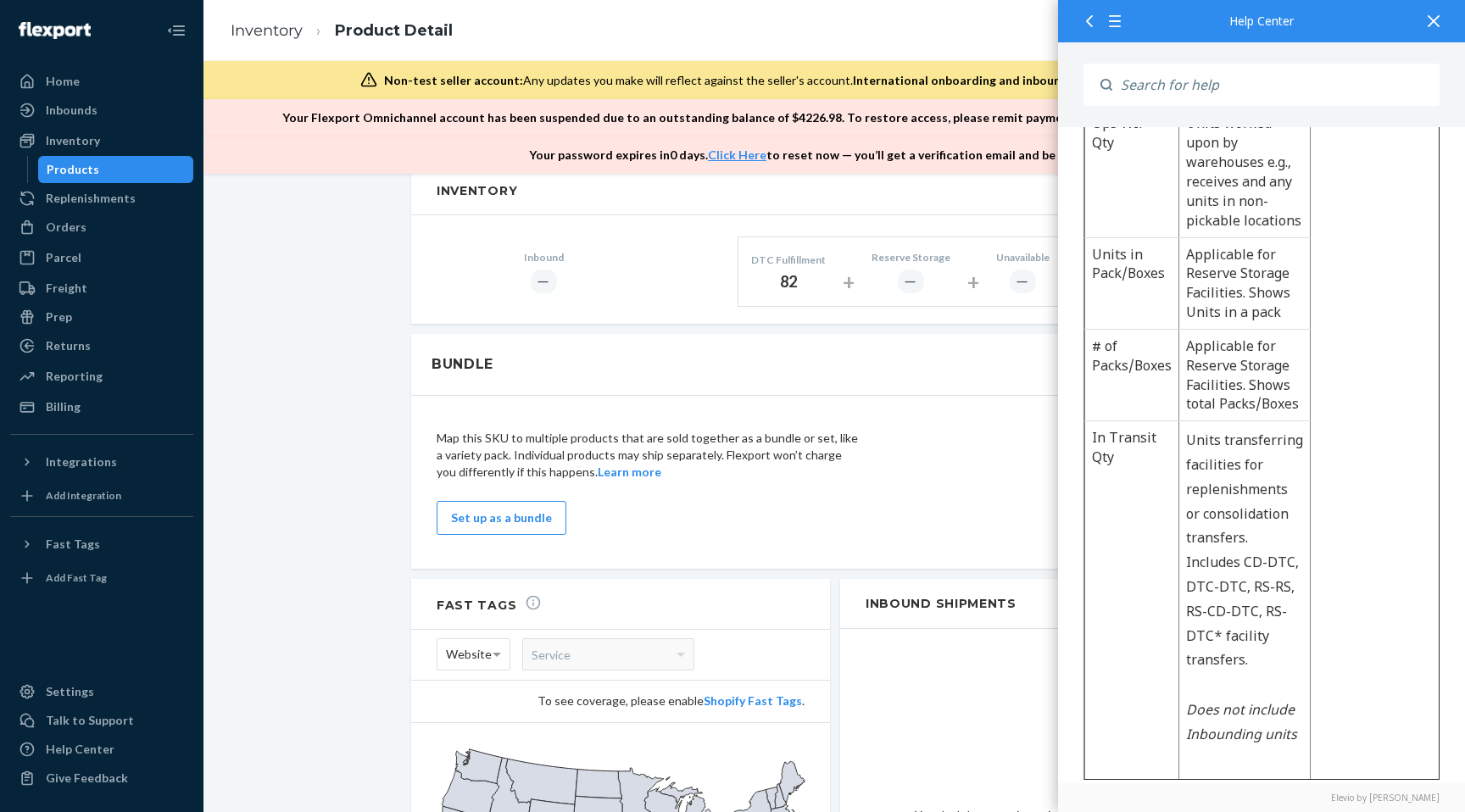
scroll to position [1192, 0]
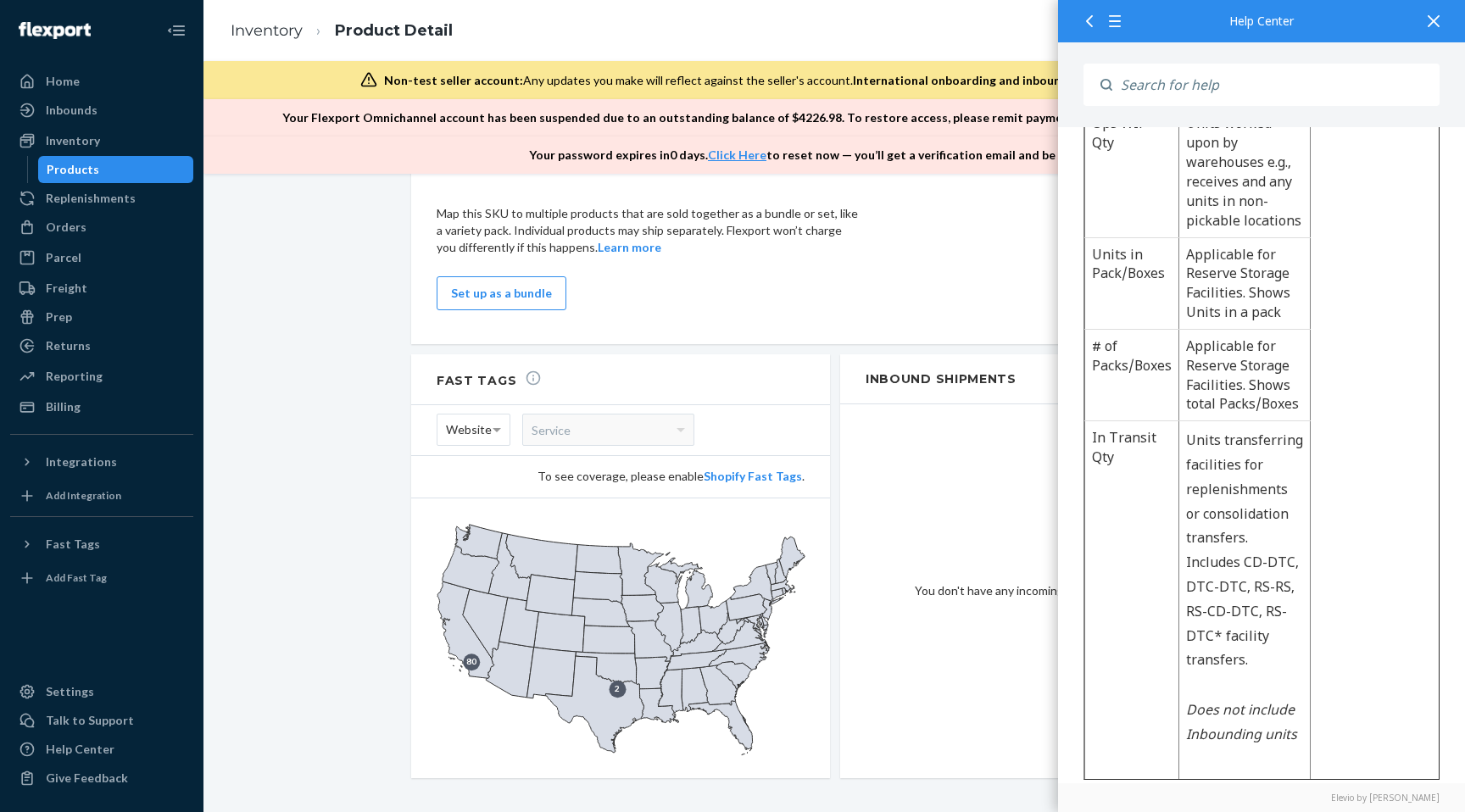
click at [98, 168] on div "Products" at bounding box center [116, 169] width 153 height 23
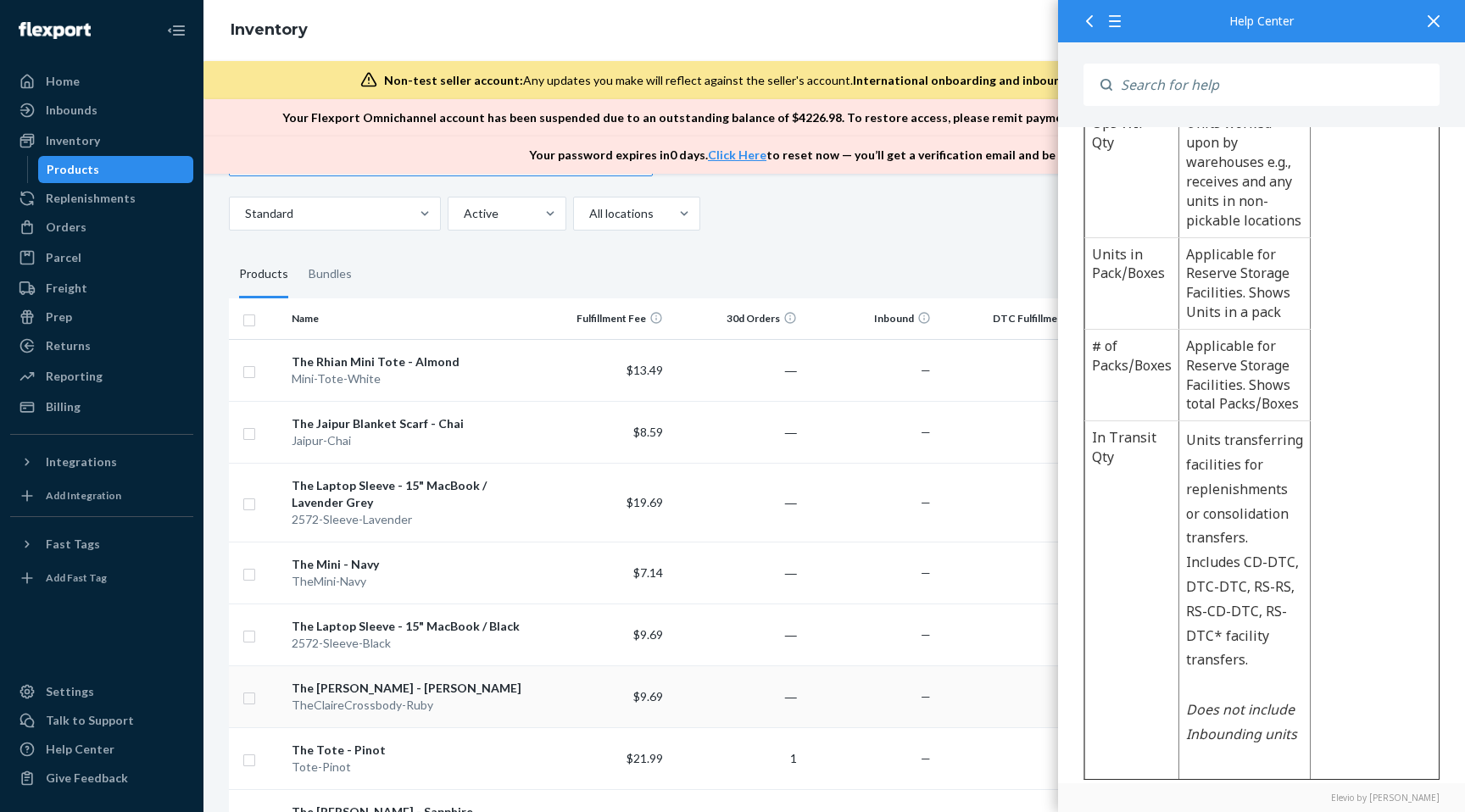
scroll to position [130, 0]
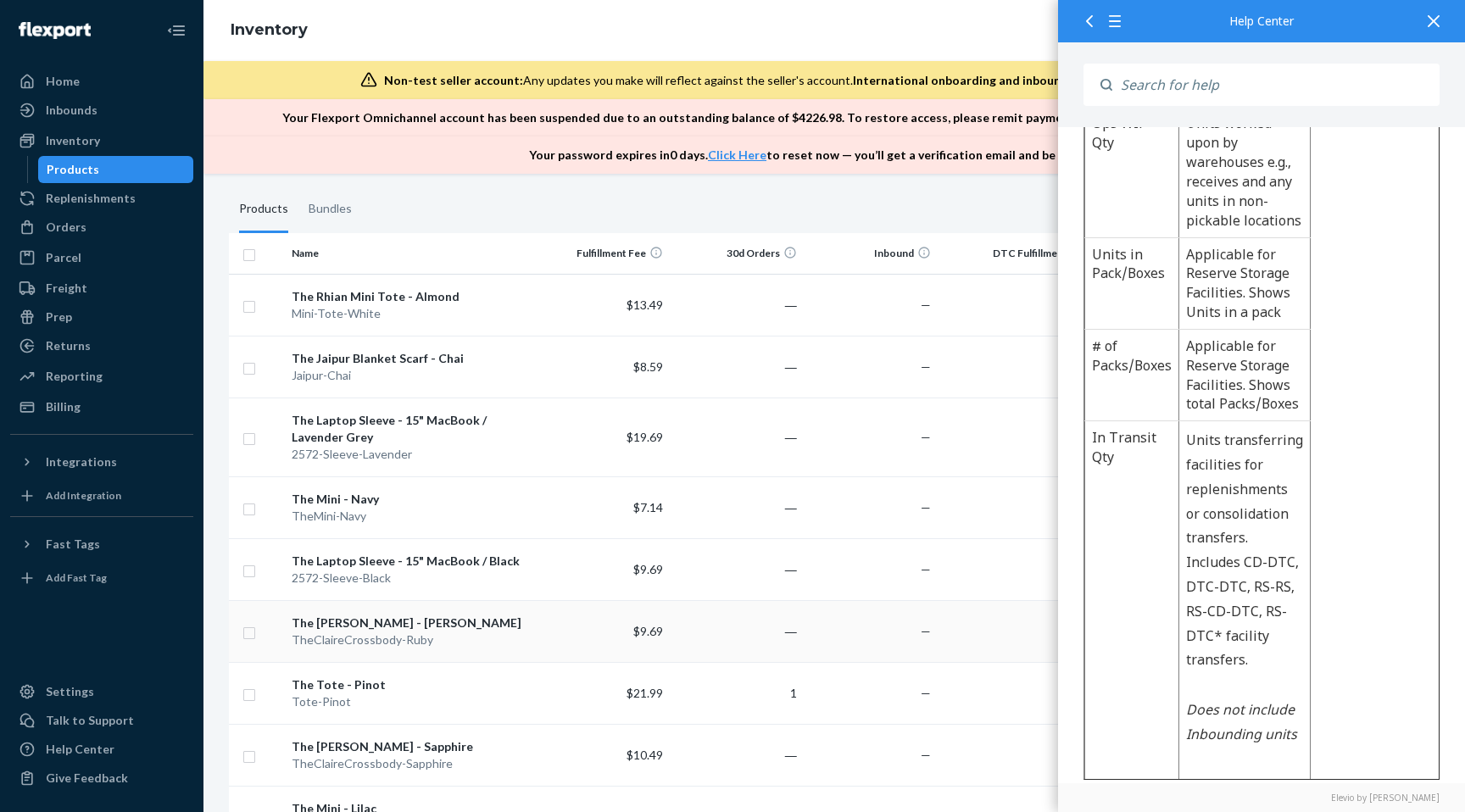
click at [507, 614] on div "The Claire Crossbody - Ruby" at bounding box center [410, 623] width 238 height 17
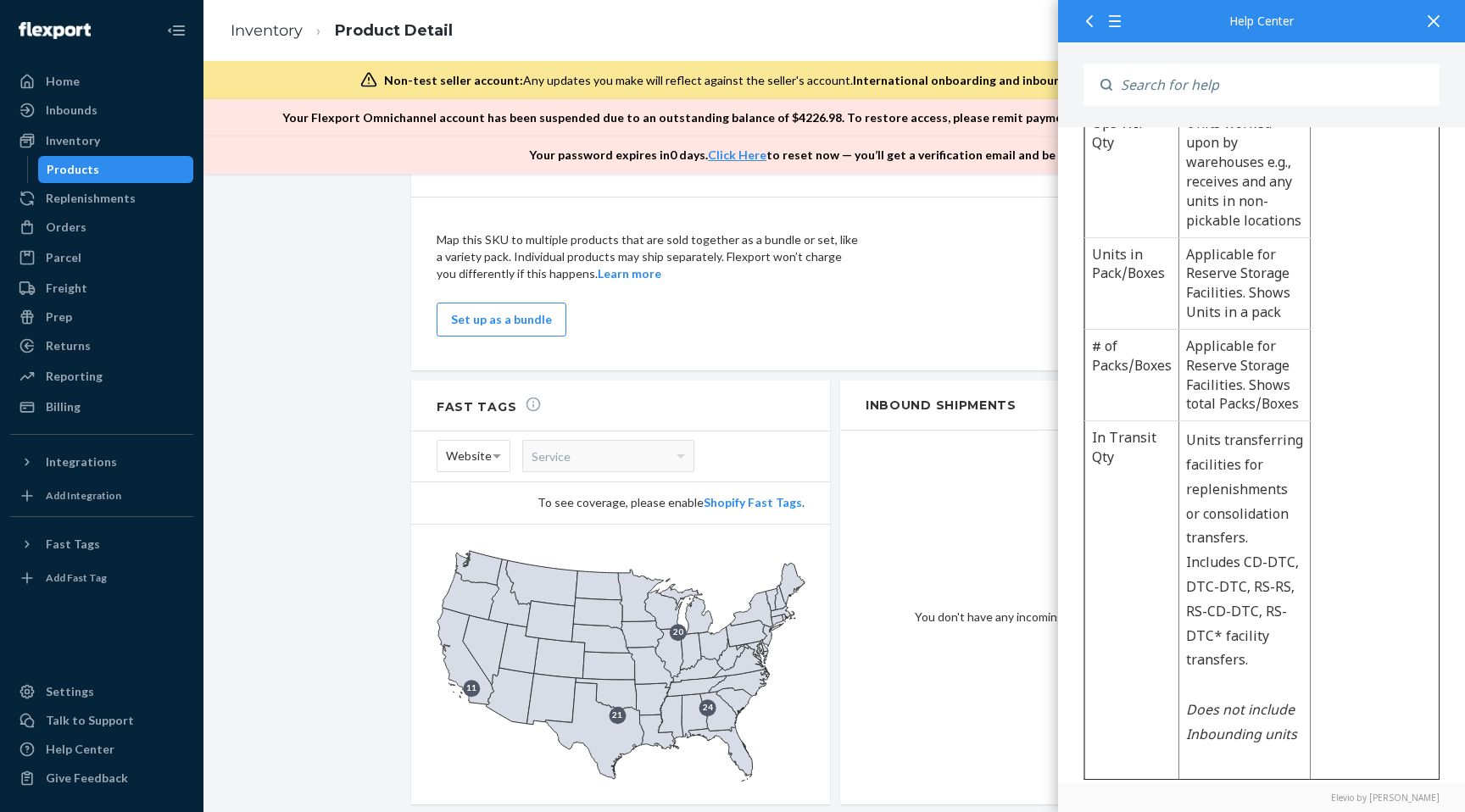
scroll to position [1192, 0]
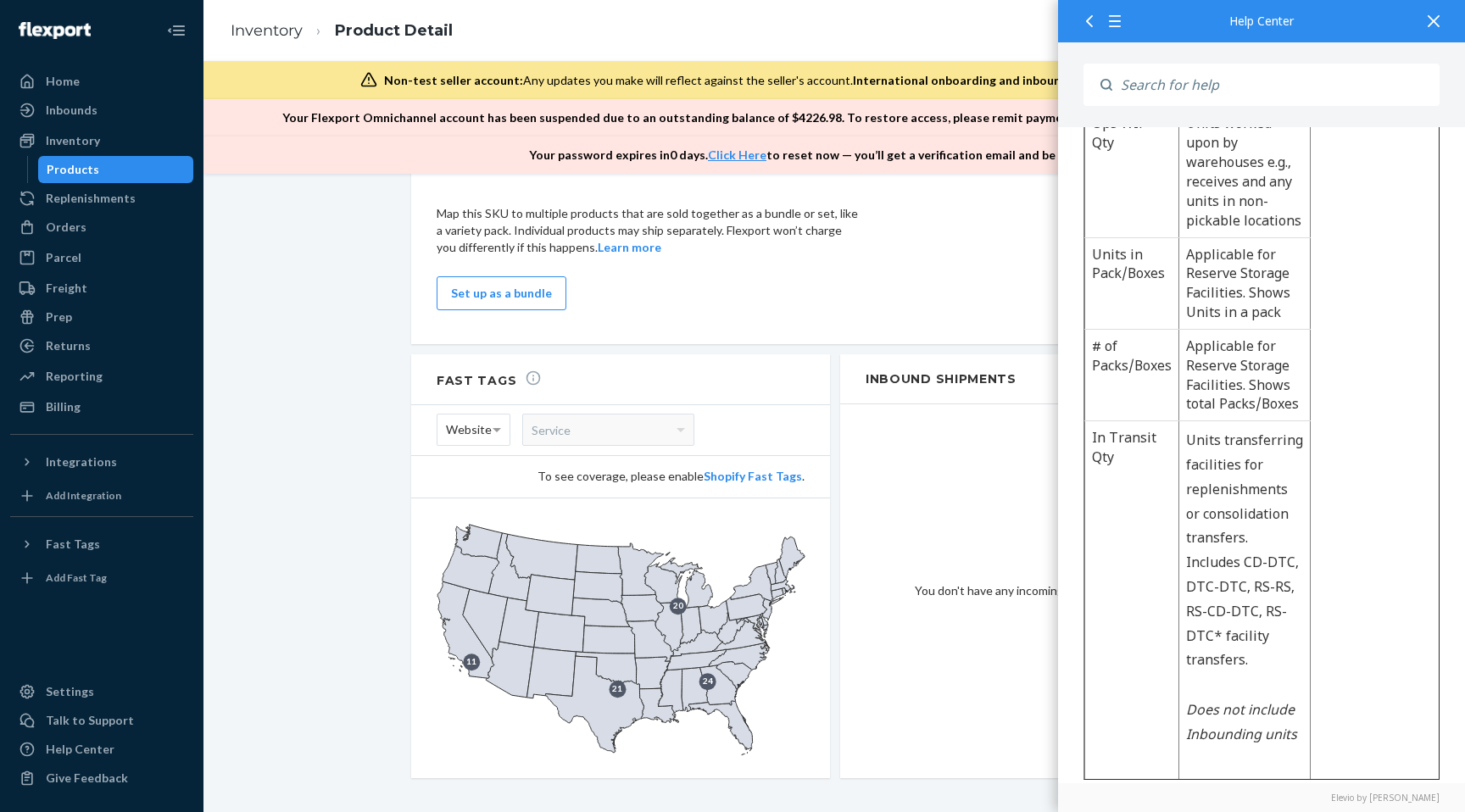
click at [94, 165] on div "Products" at bounding box center [116, 169] width 153 height 23
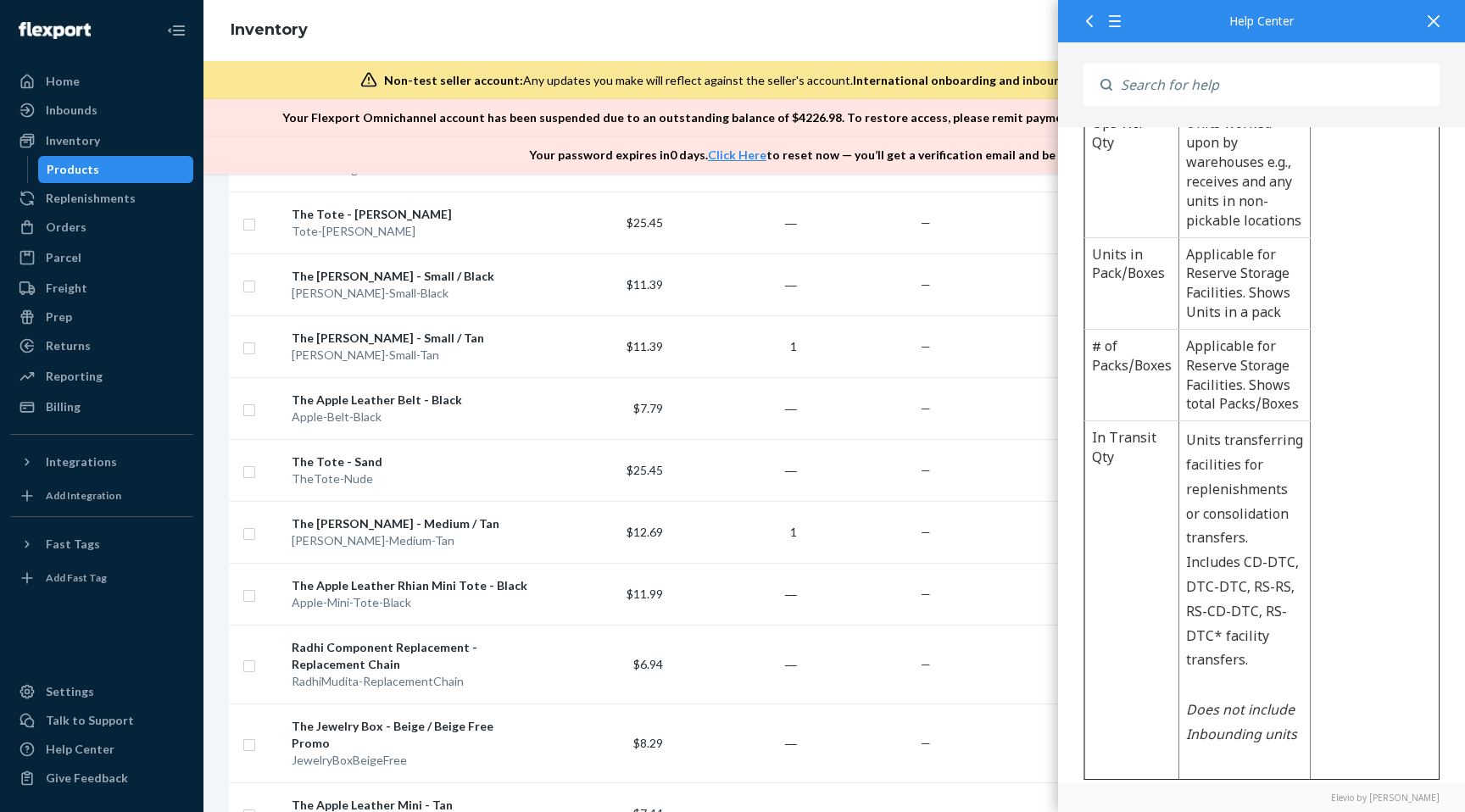
scroll to position [1408, 0]
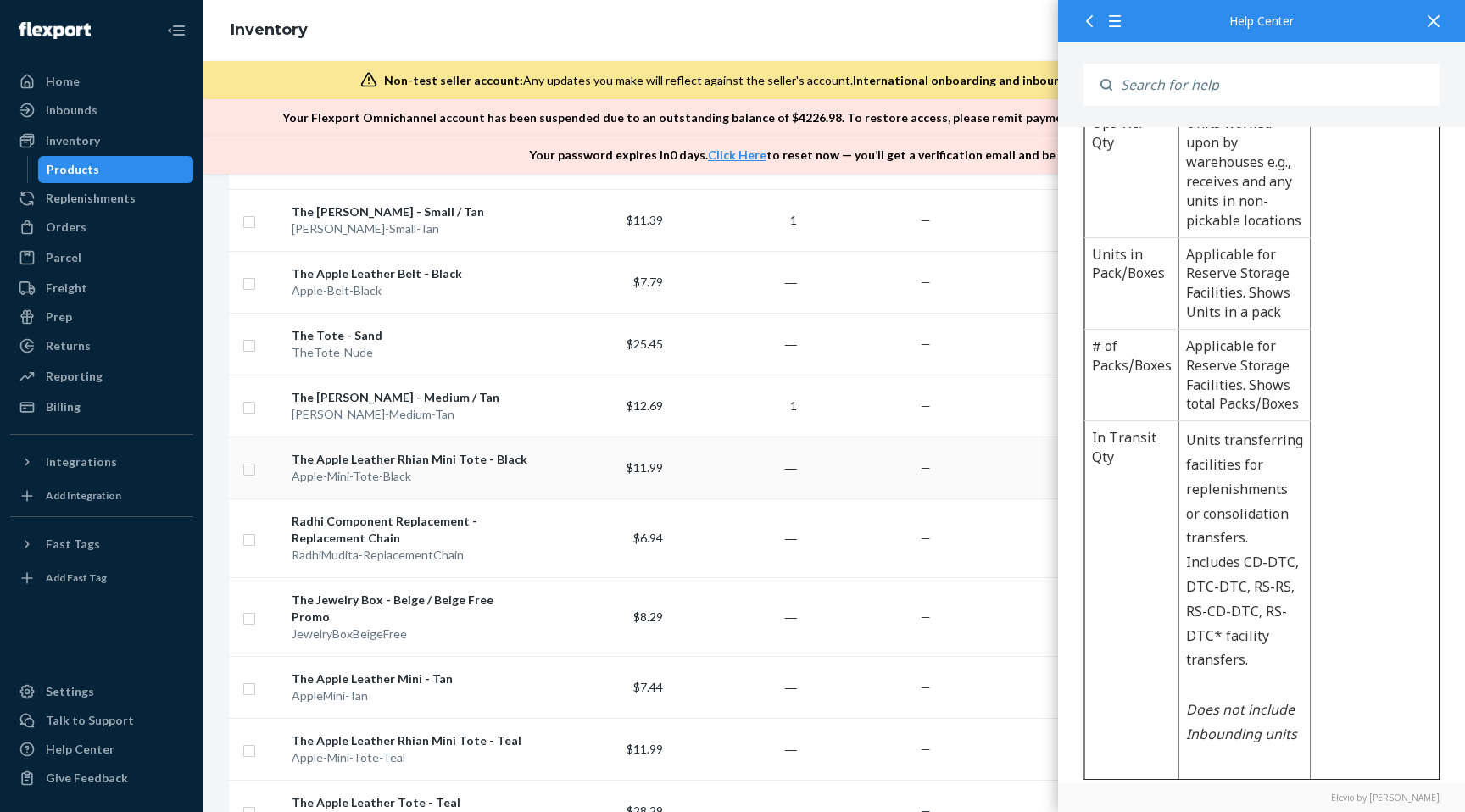
click at [331, 456] on div "The Apple Leather Rhian Mini Tote - Black" at bounding box center [410, 460] width 238 height 17
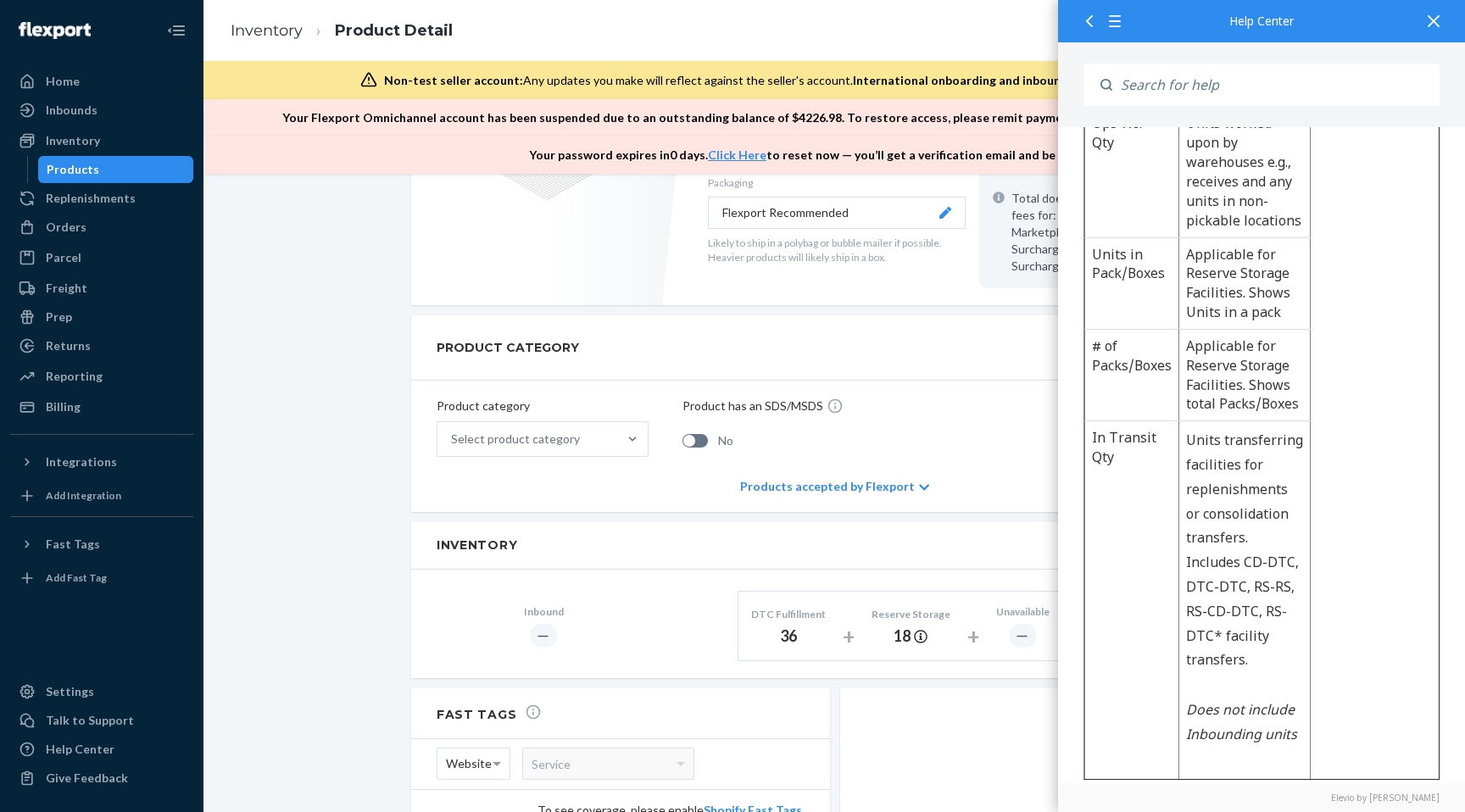
scroll to position [947, 0]
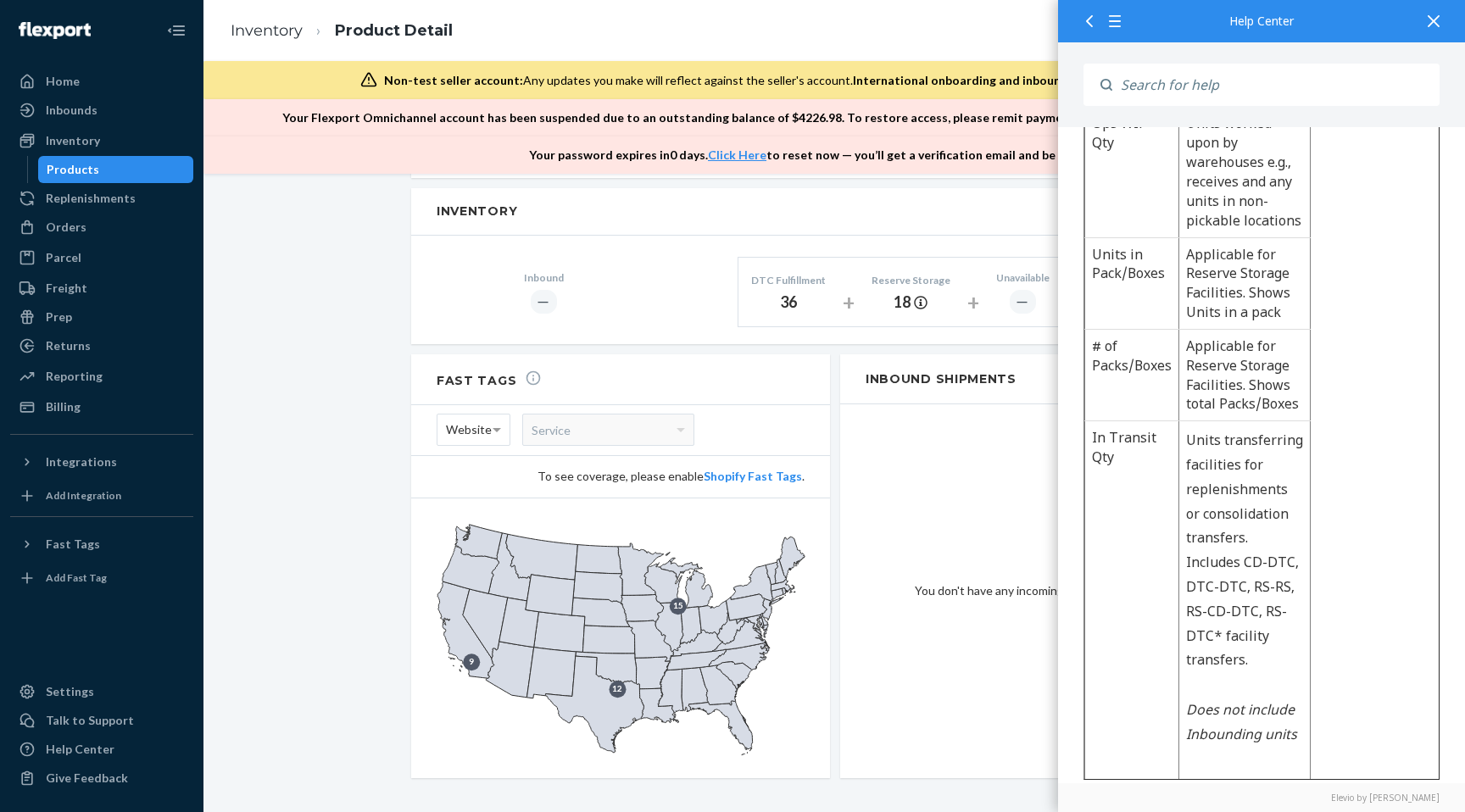
click at [1433, 29] on div at bounding box center [1433, 21] width 37 height 41
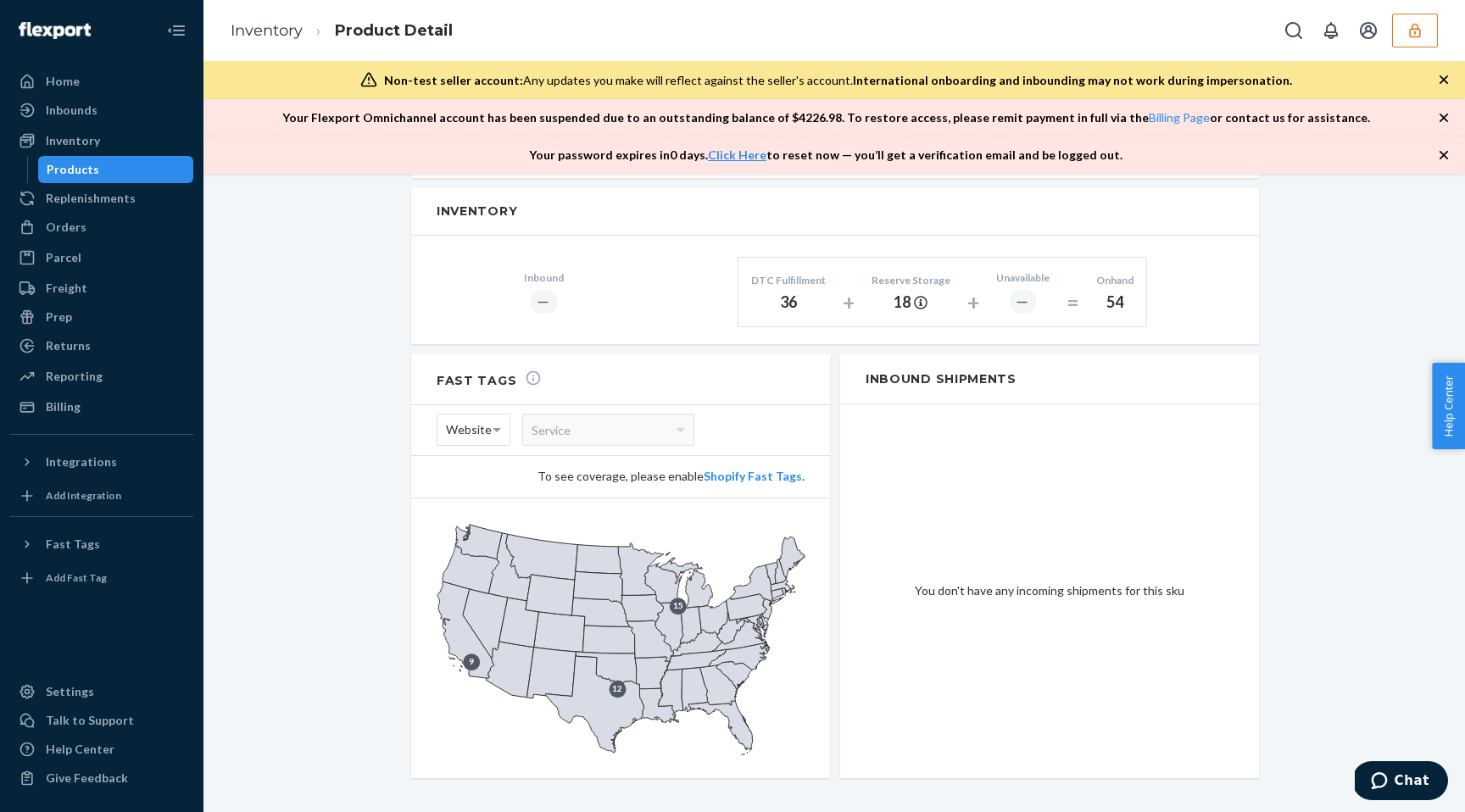
click at [1424, 33] on button "button" at bounding box center [1414, 30] width 46 height 34
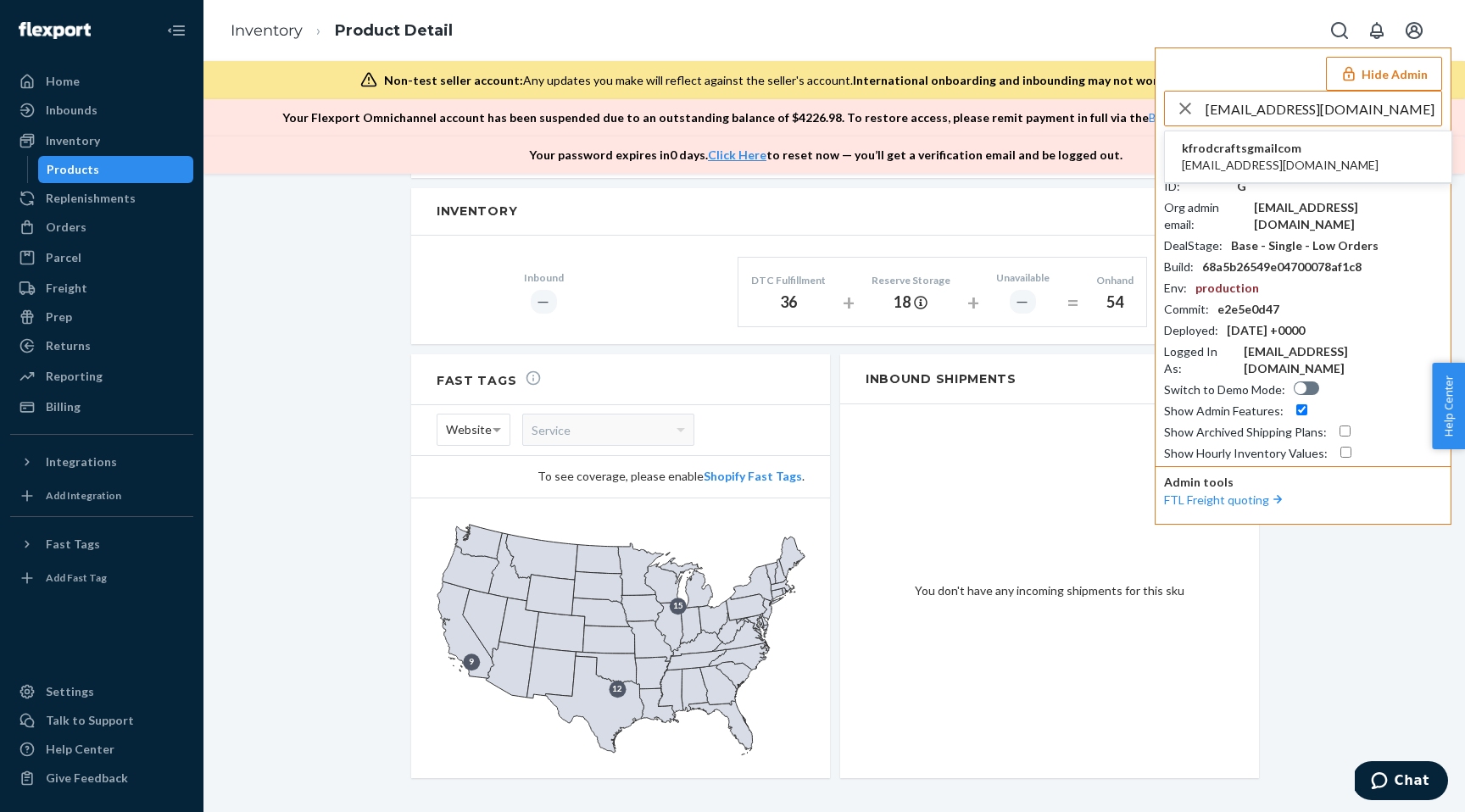
type input "kfrodcrafts@gmail.com"
click at [1267, 155] on span "kfrodcraftsgmailcom" at bounding box center [1280, 149] width 197 height 17
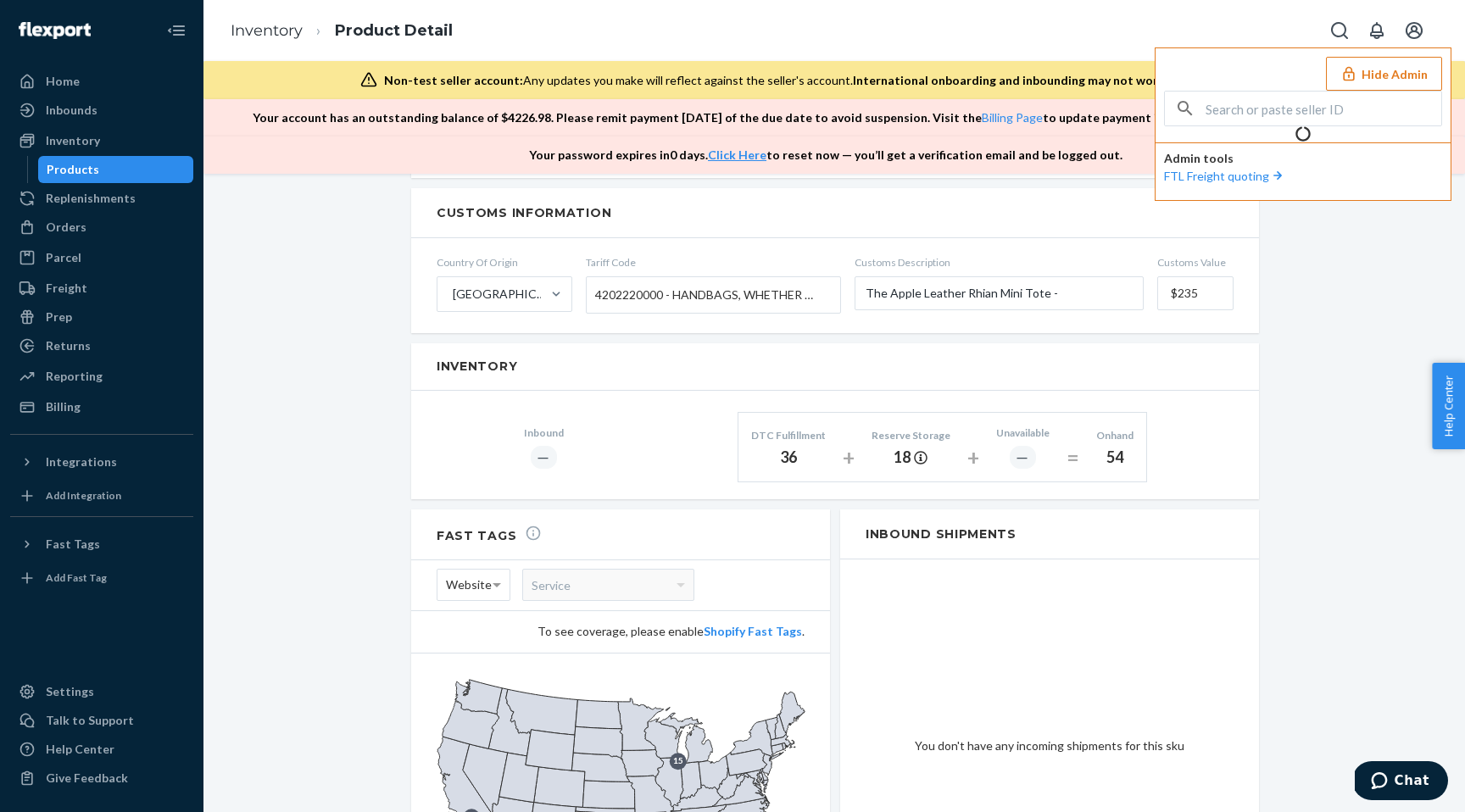
scroll to position [1101, 0]
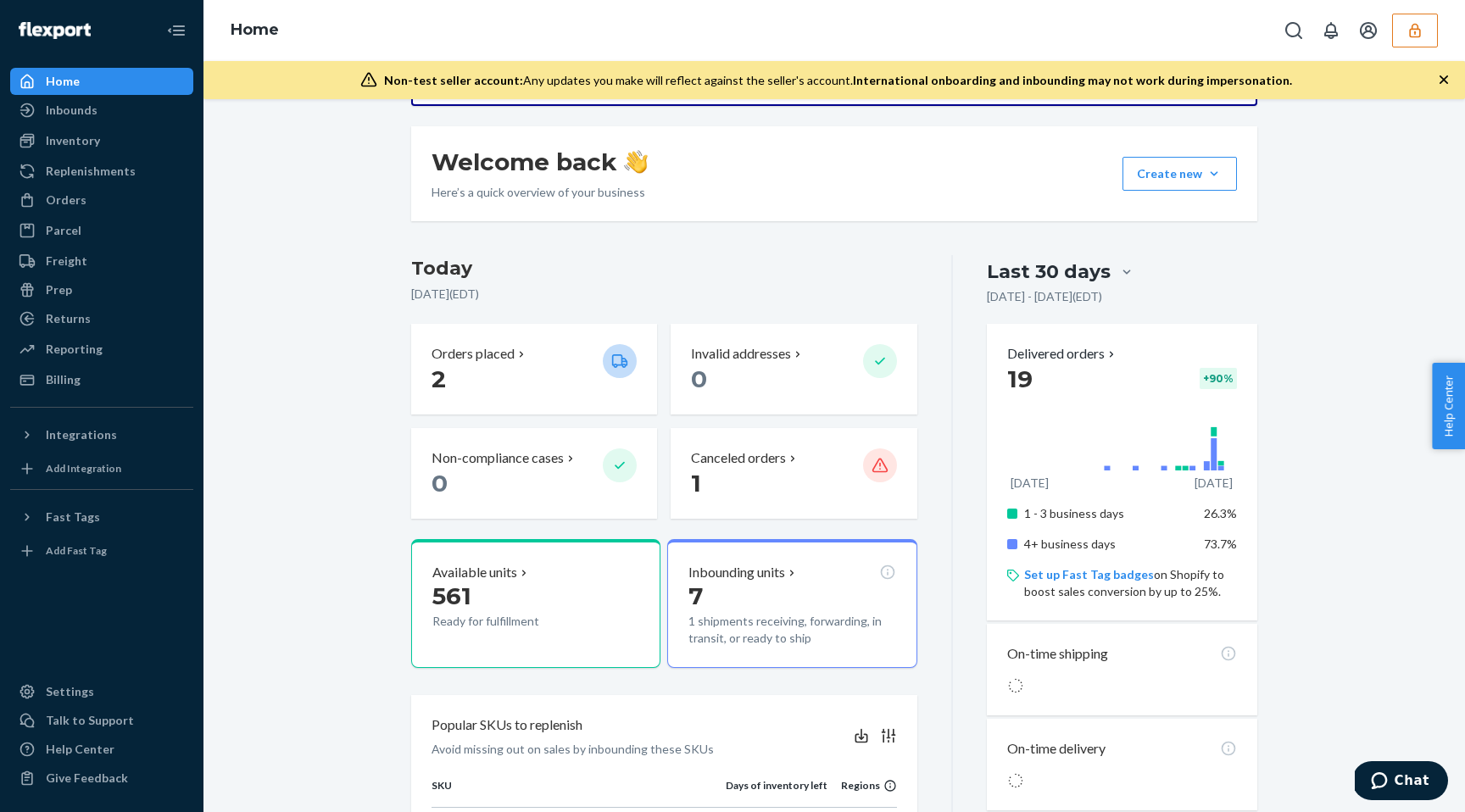
scroll to position [230, 0]
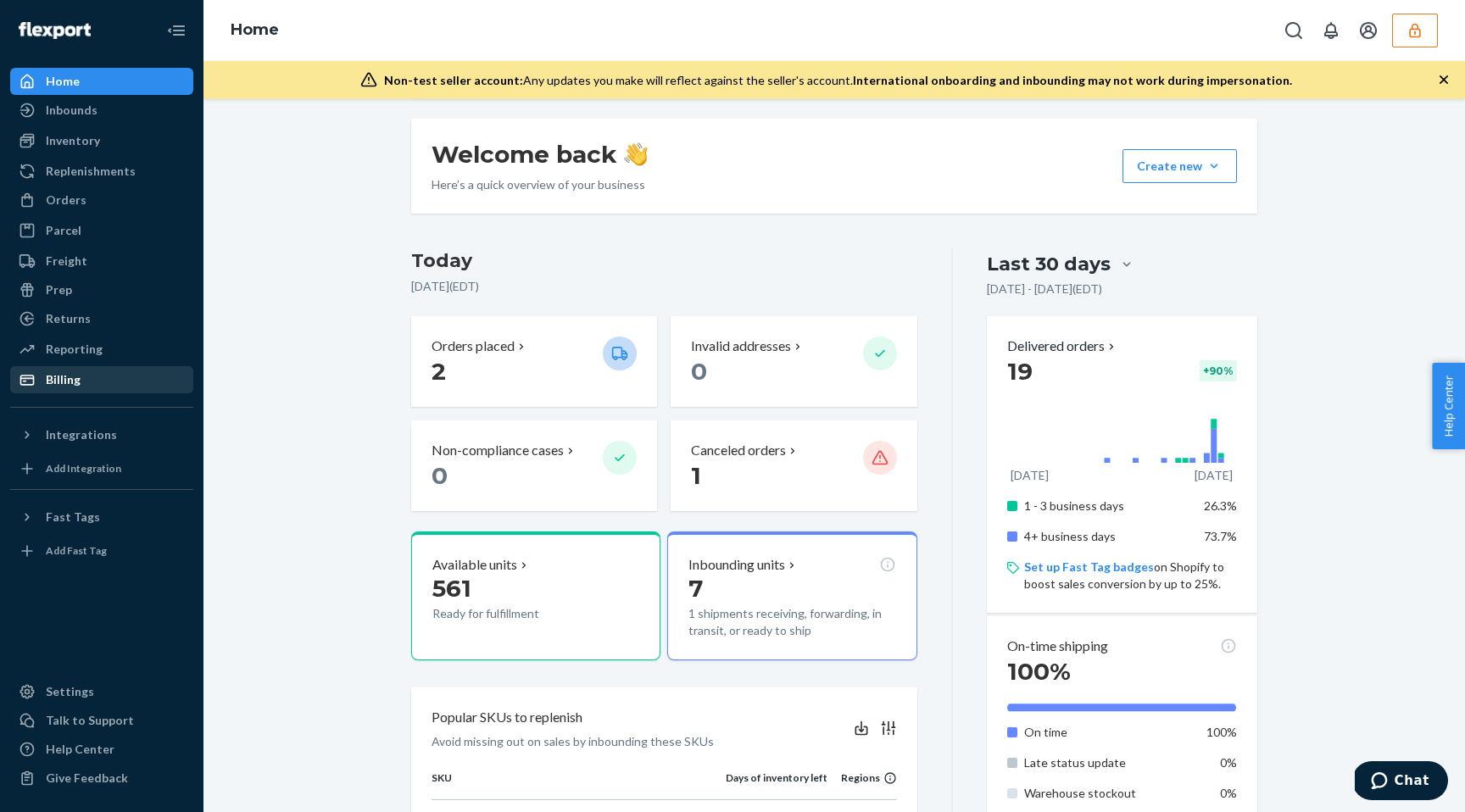
click at [67, 378] on div "Billing" at bounding box center [63, 380] width 35 height 17
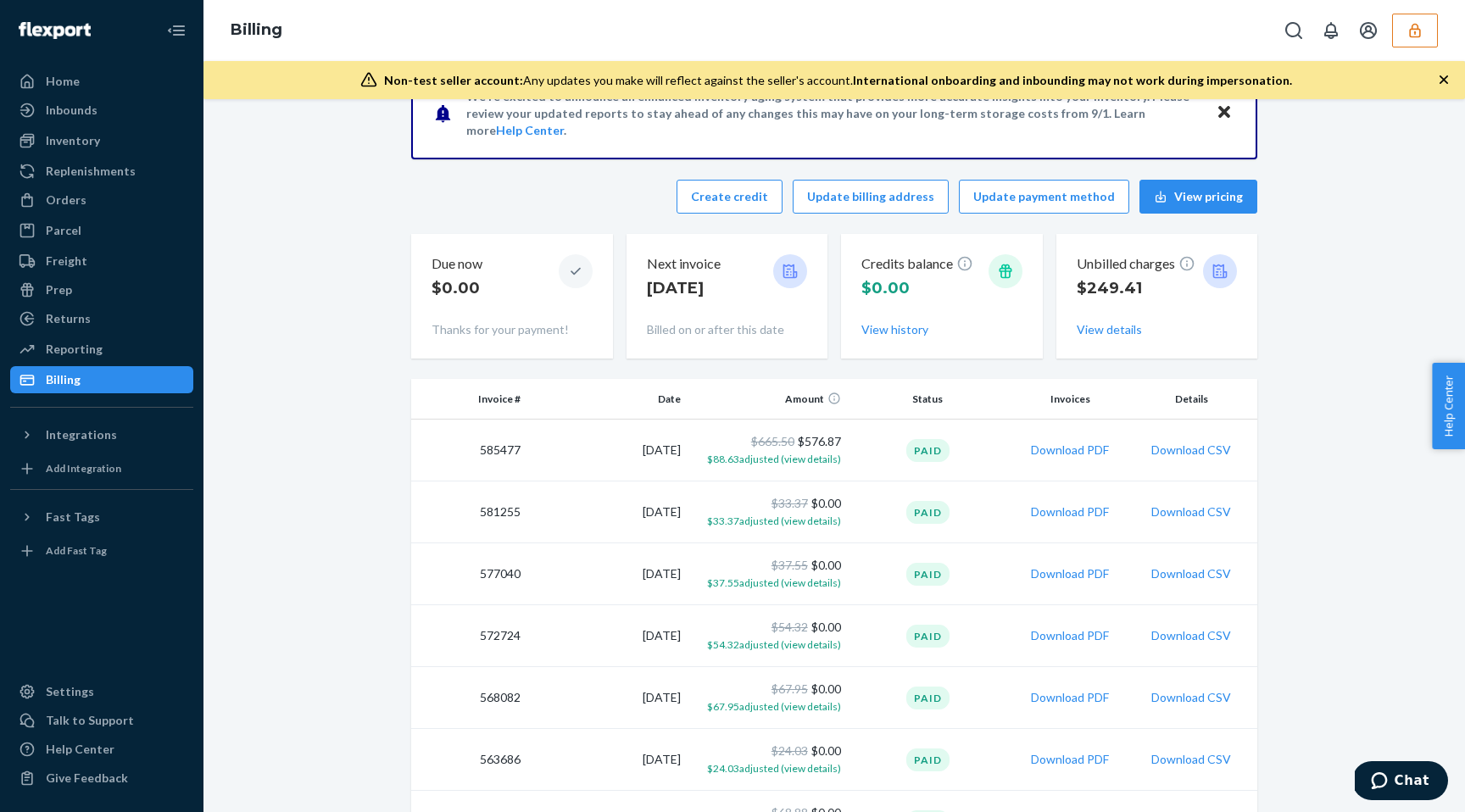
scroll to position [59, 0]
click at [891, 327] on button "View history" at bounding box center [895, 328] width 67 height 17
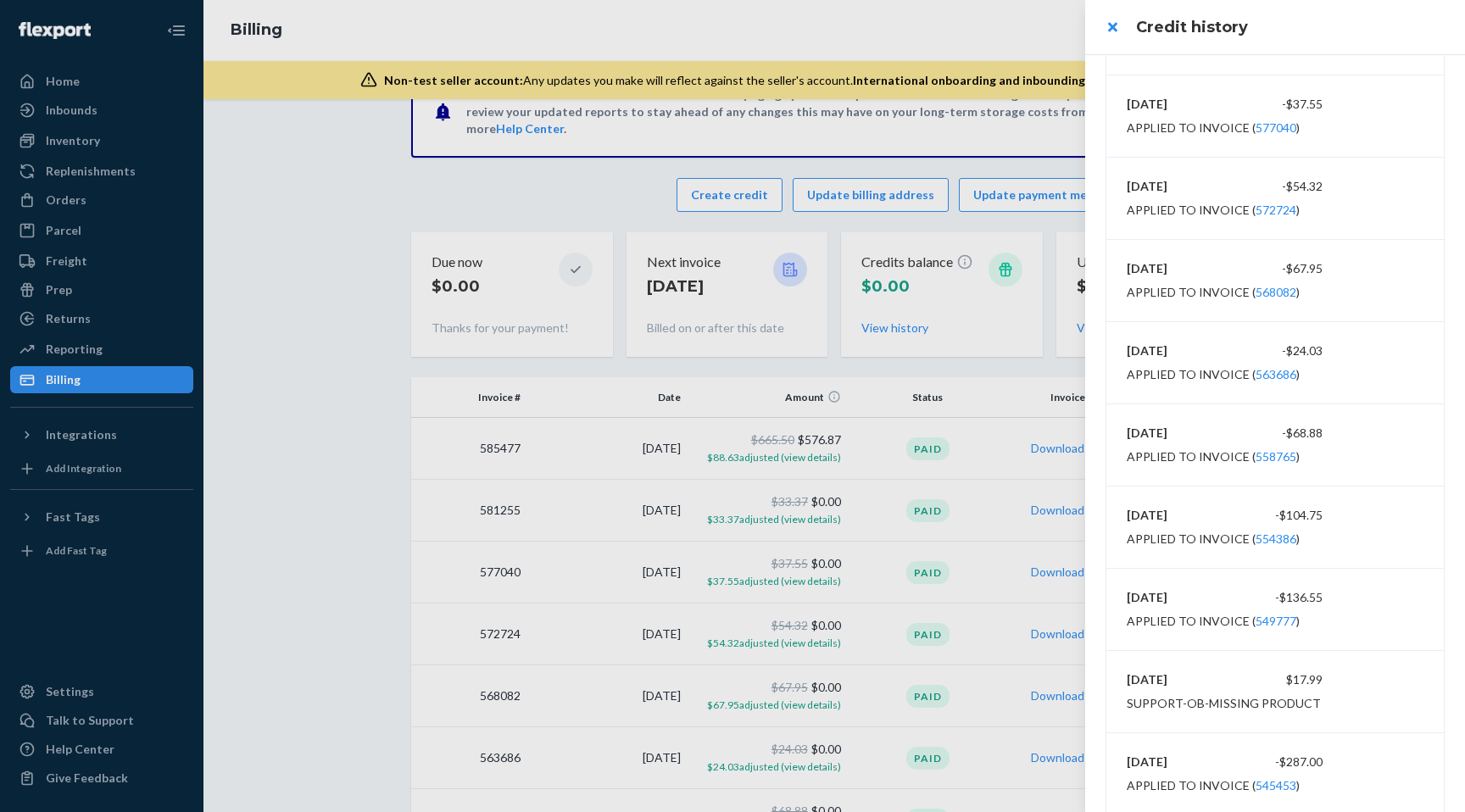
scroll to position [0, 0]
click at [1119, 33] on button "close" at bounding box center [1112, 27] width 34 height 34
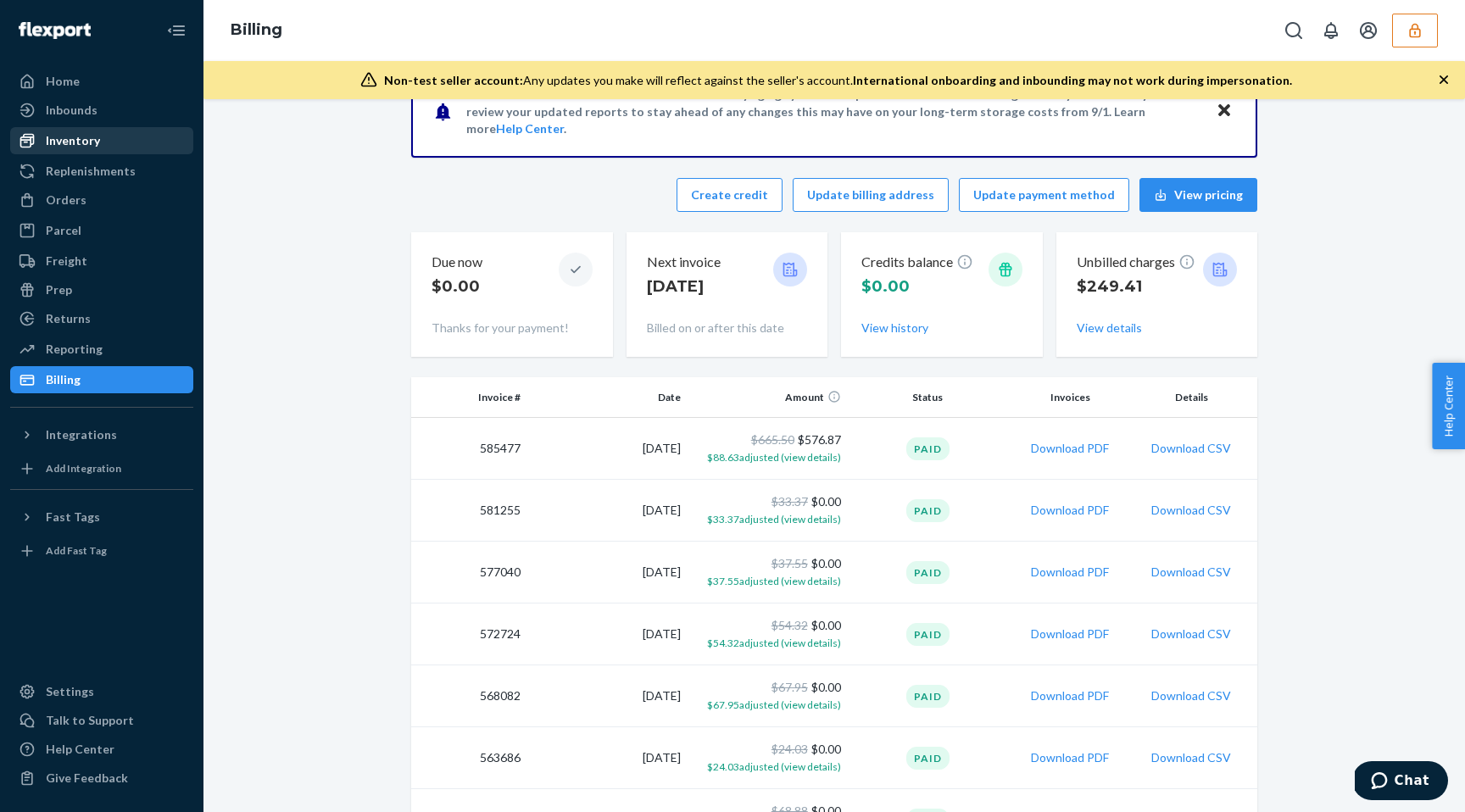
click at [87, 139] on div "Inventory" at bounding box center [73, 141] width 54 height 17
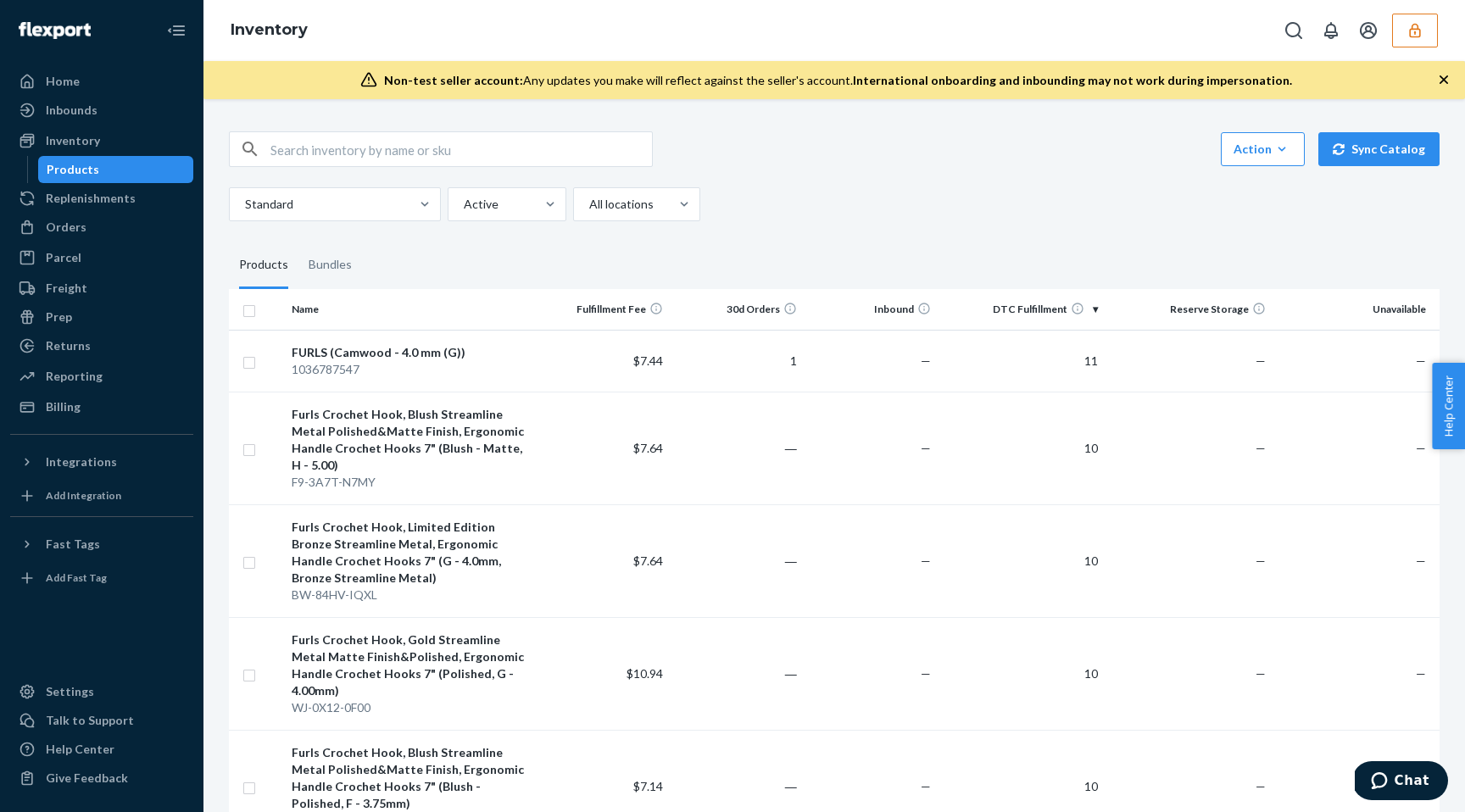
click at [254, 318] on th at bounding box center [257, 309] width 56 height 41
click at [251, 312] on input "checkbox" at bounding box center [250, 308] width 14 height 18
checkbox input "true"
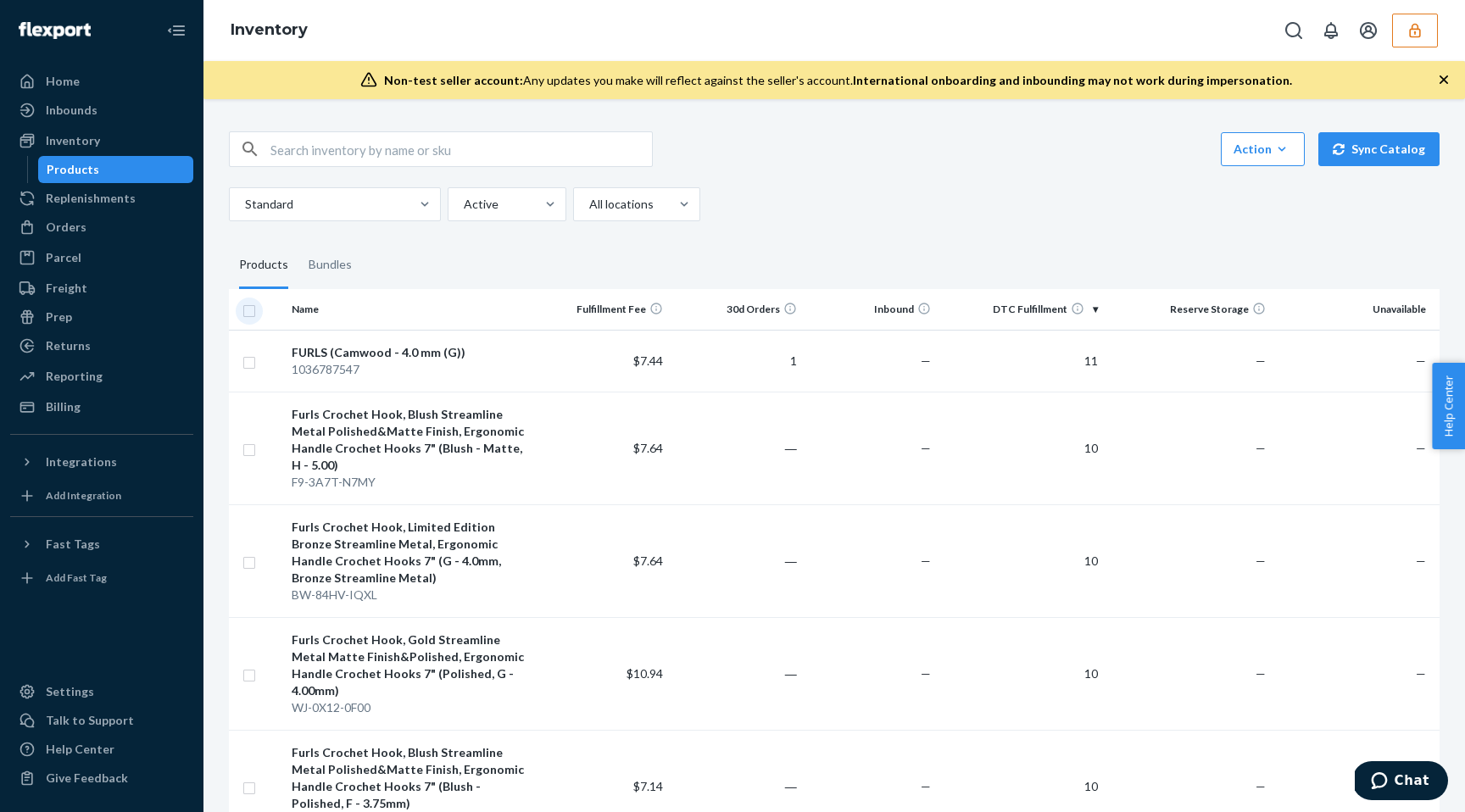
checkbox input "true"
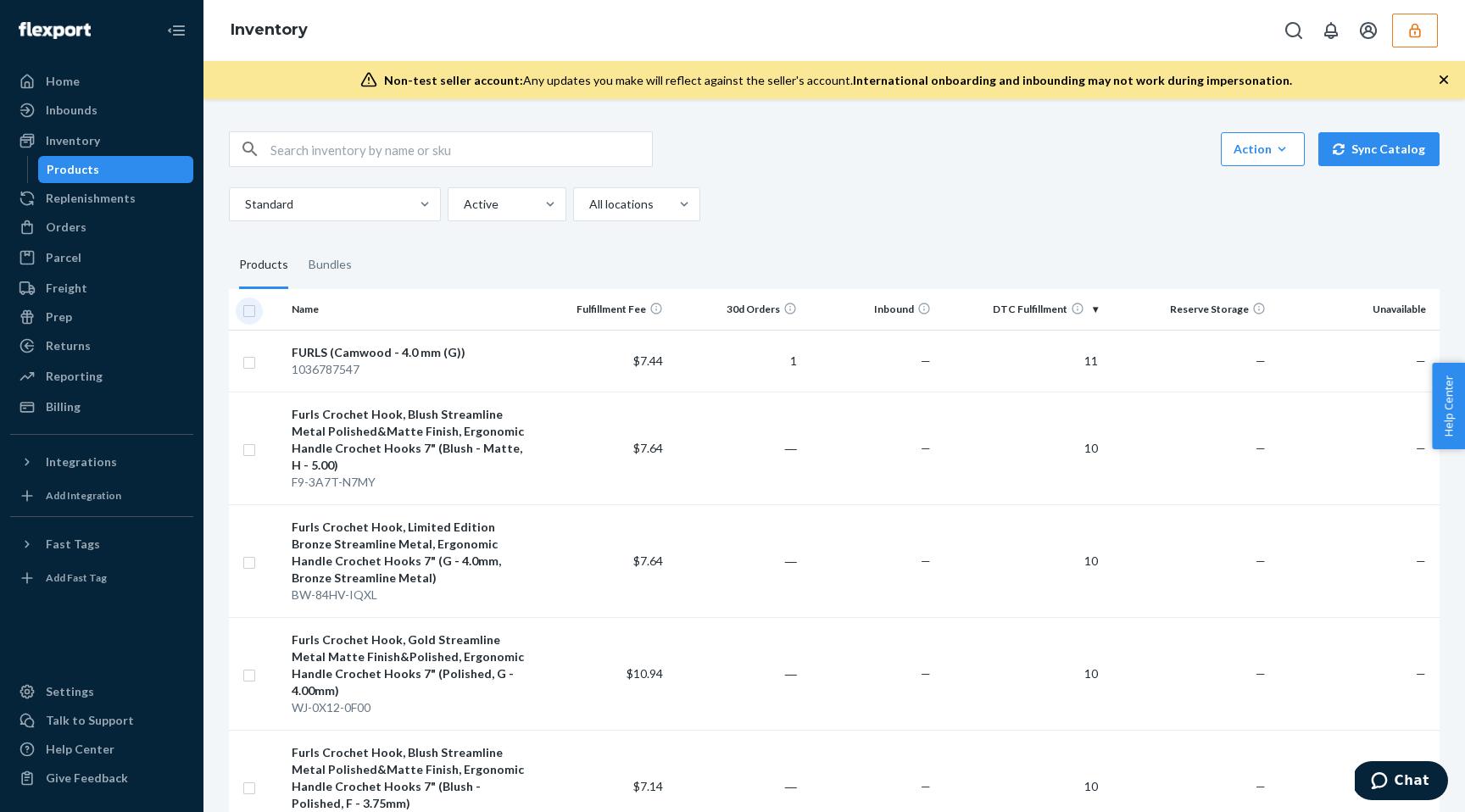
checkbox input "true"
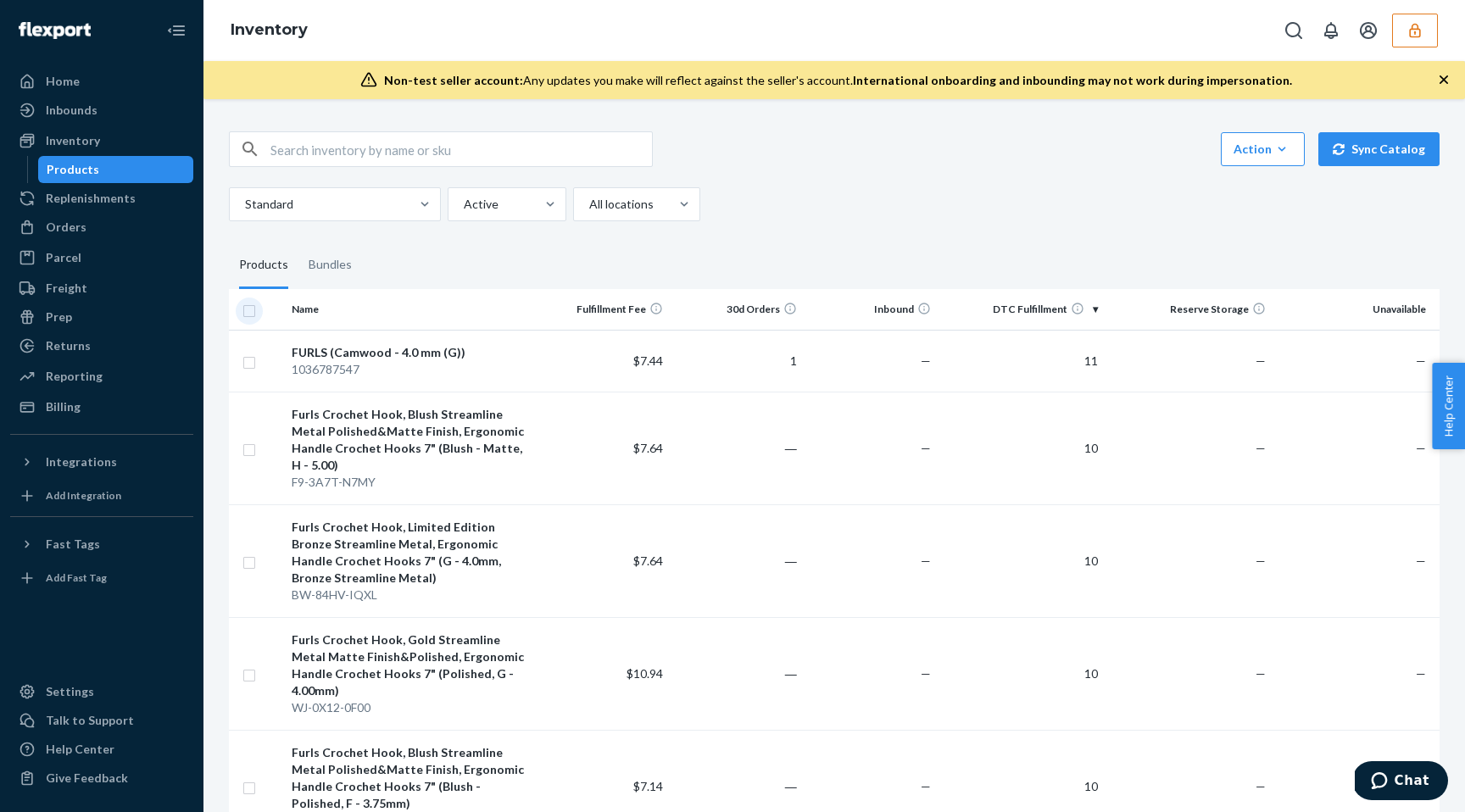
checkbox input "true"
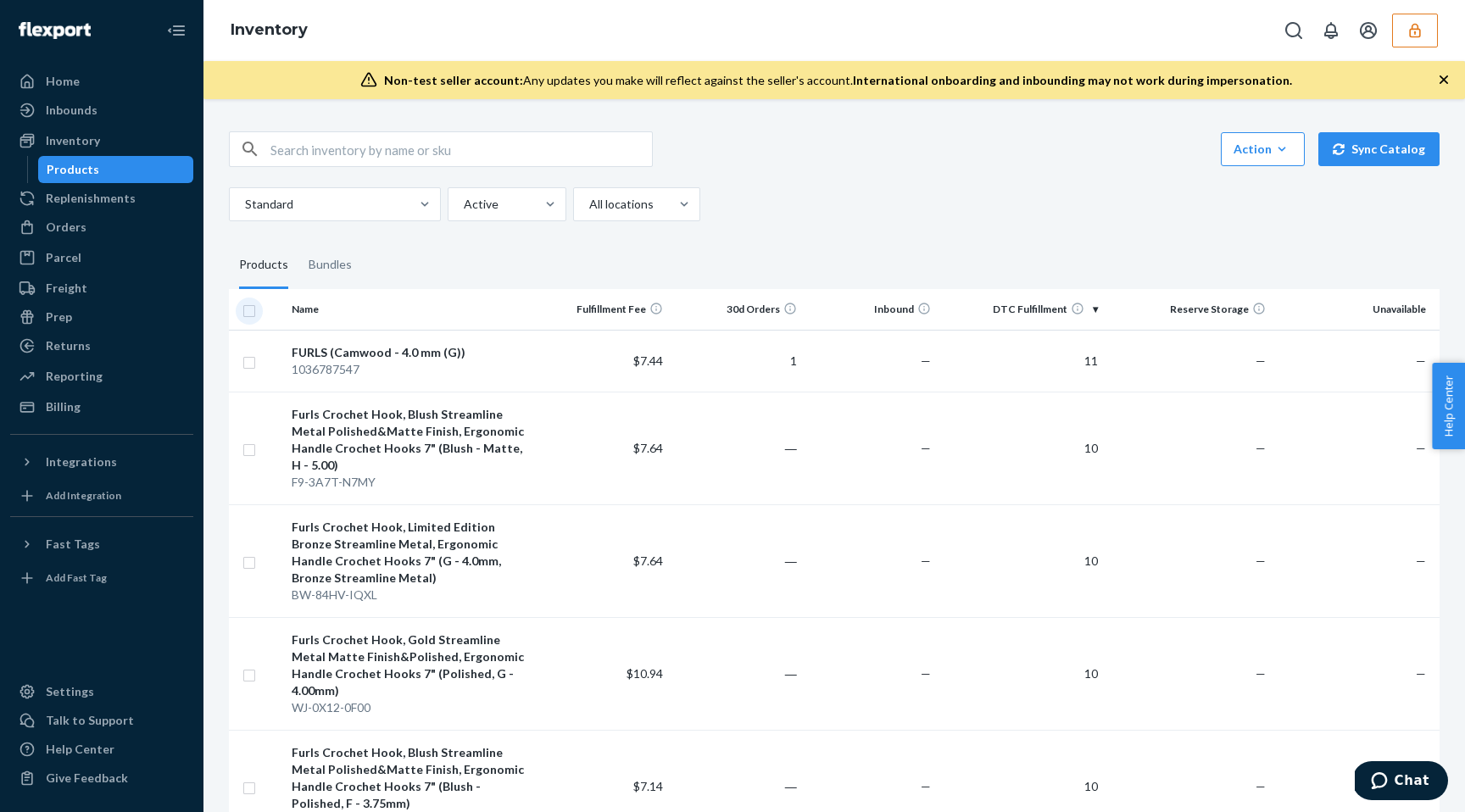
checkbox input "true"
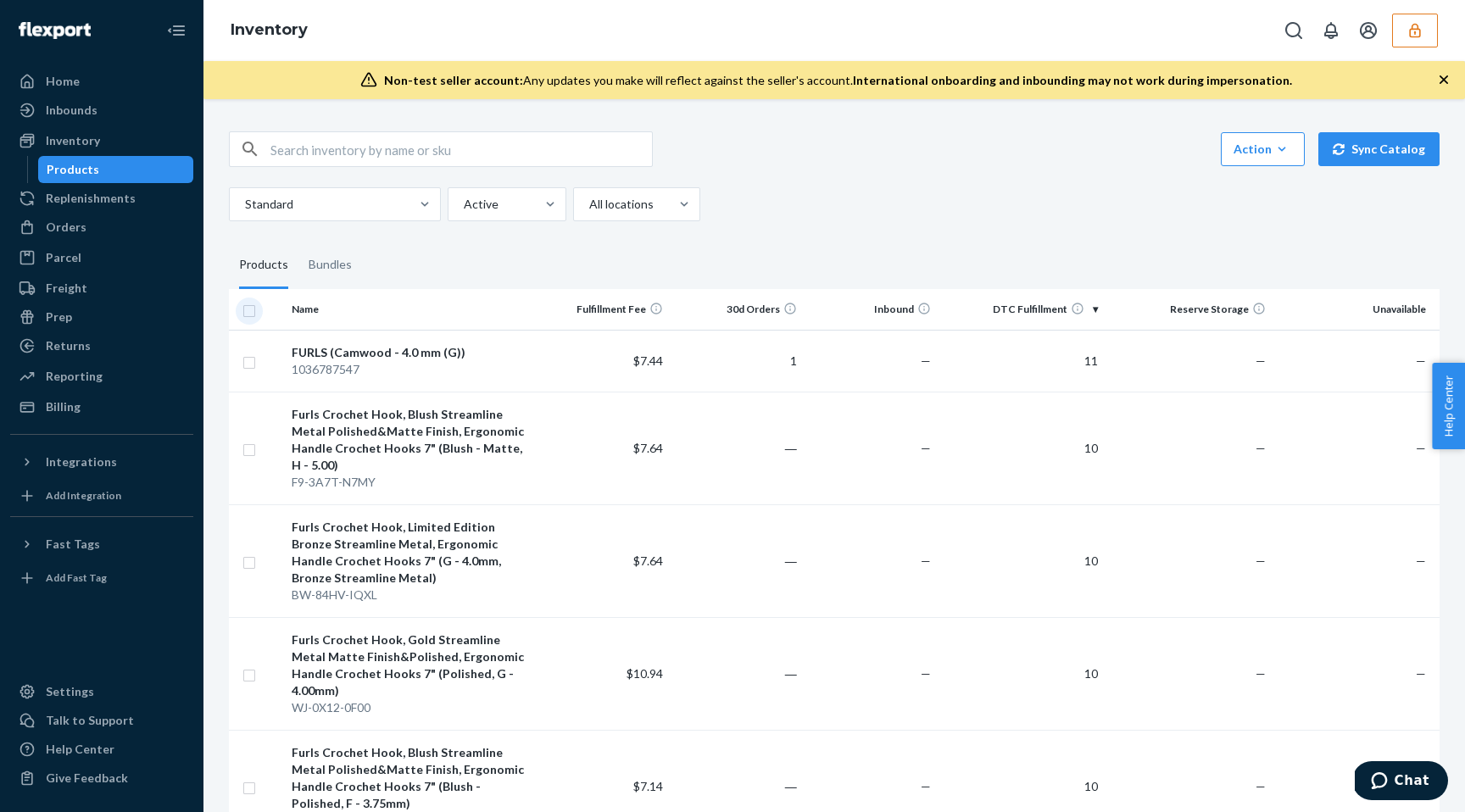
checkbox input "true"
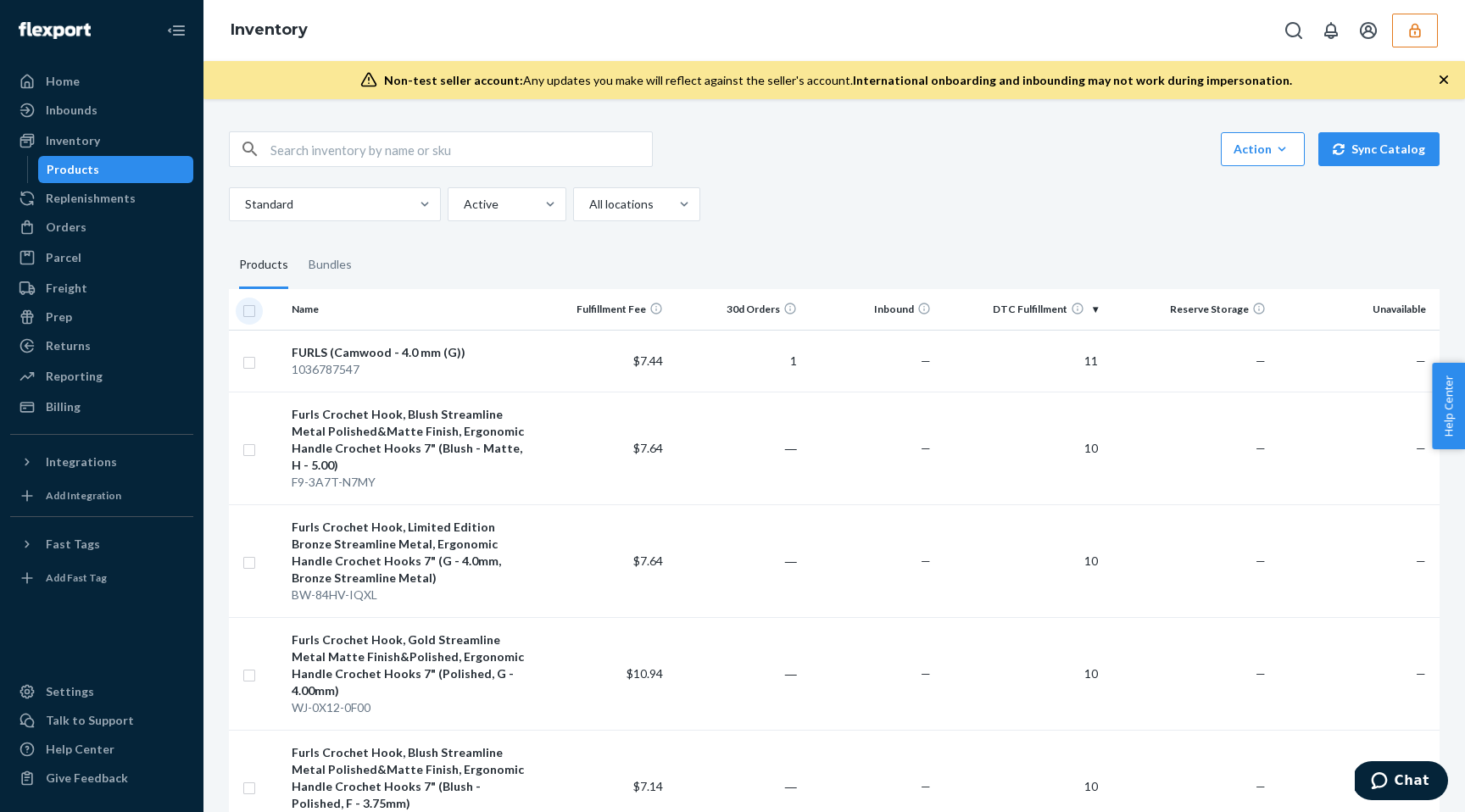
checkbox input "true"
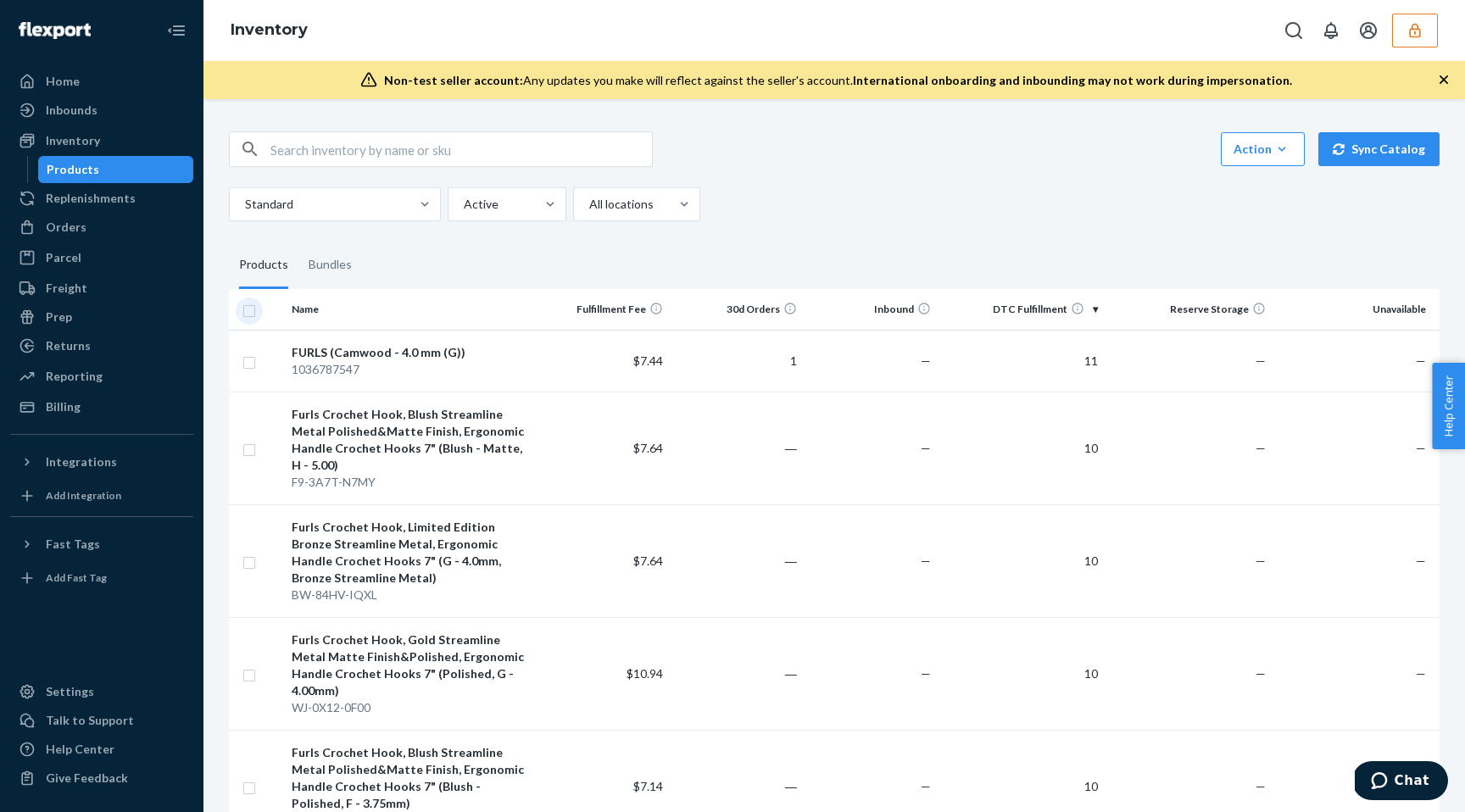
checkbox input "true"
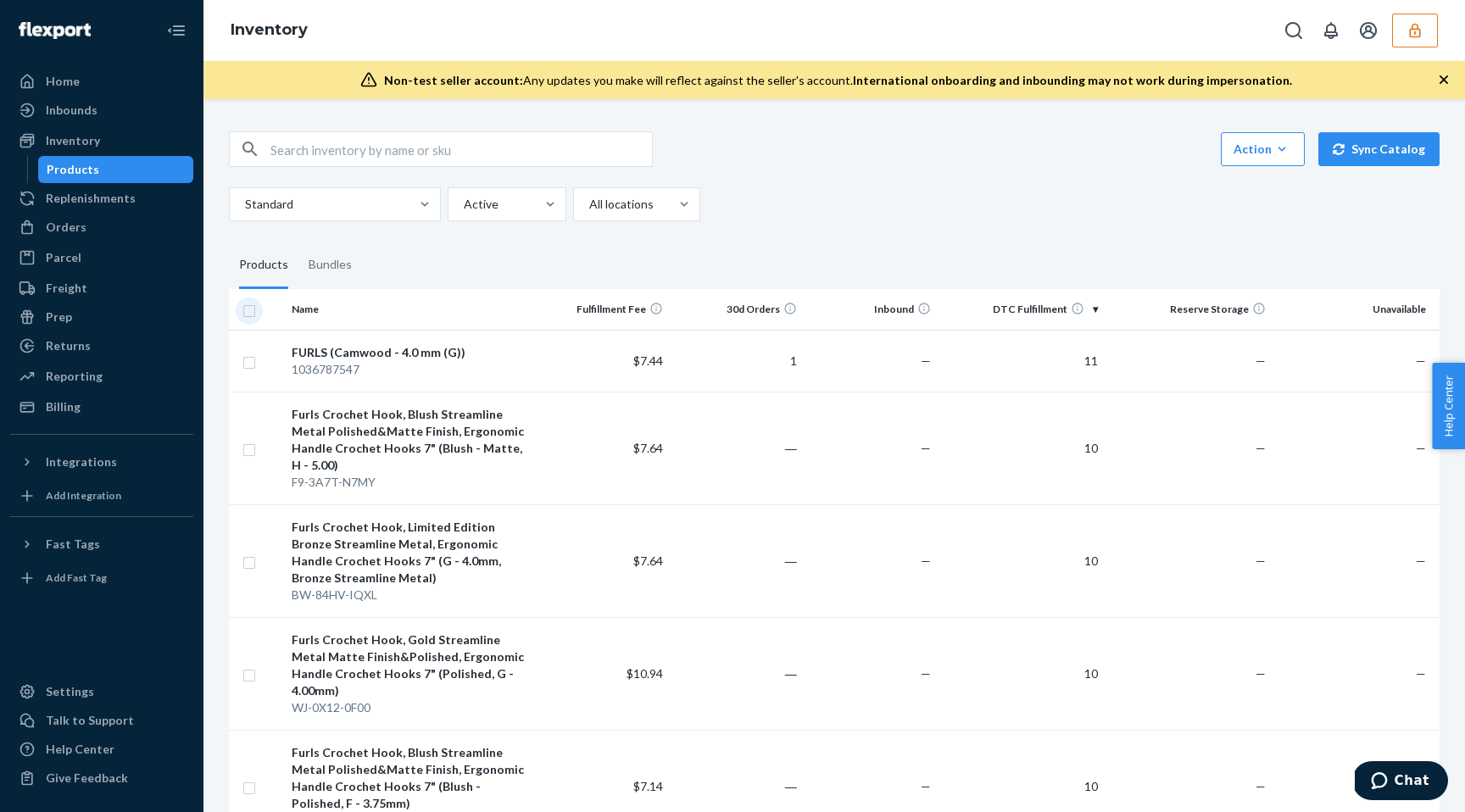
checkbox input "true"
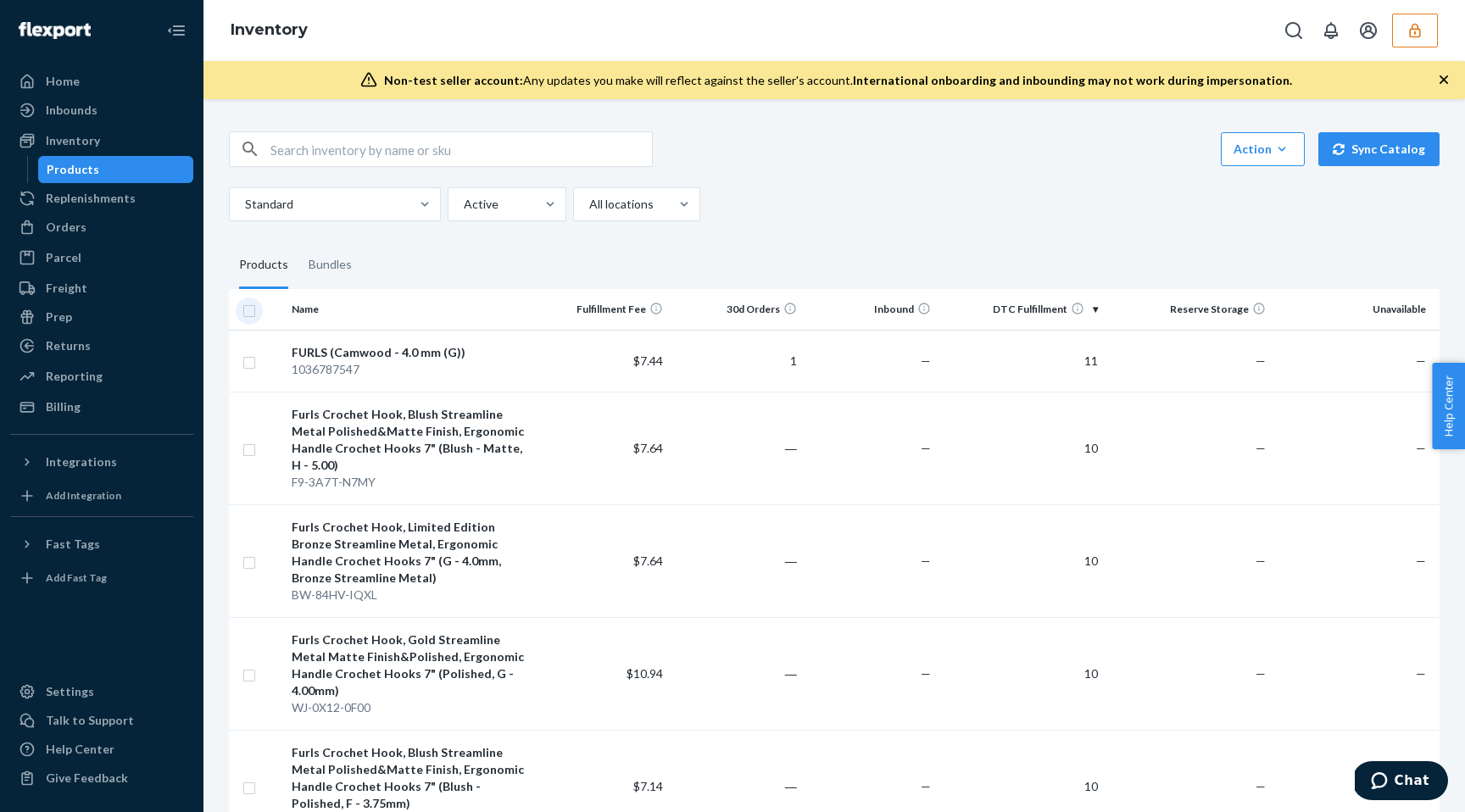
checkbox input "true"
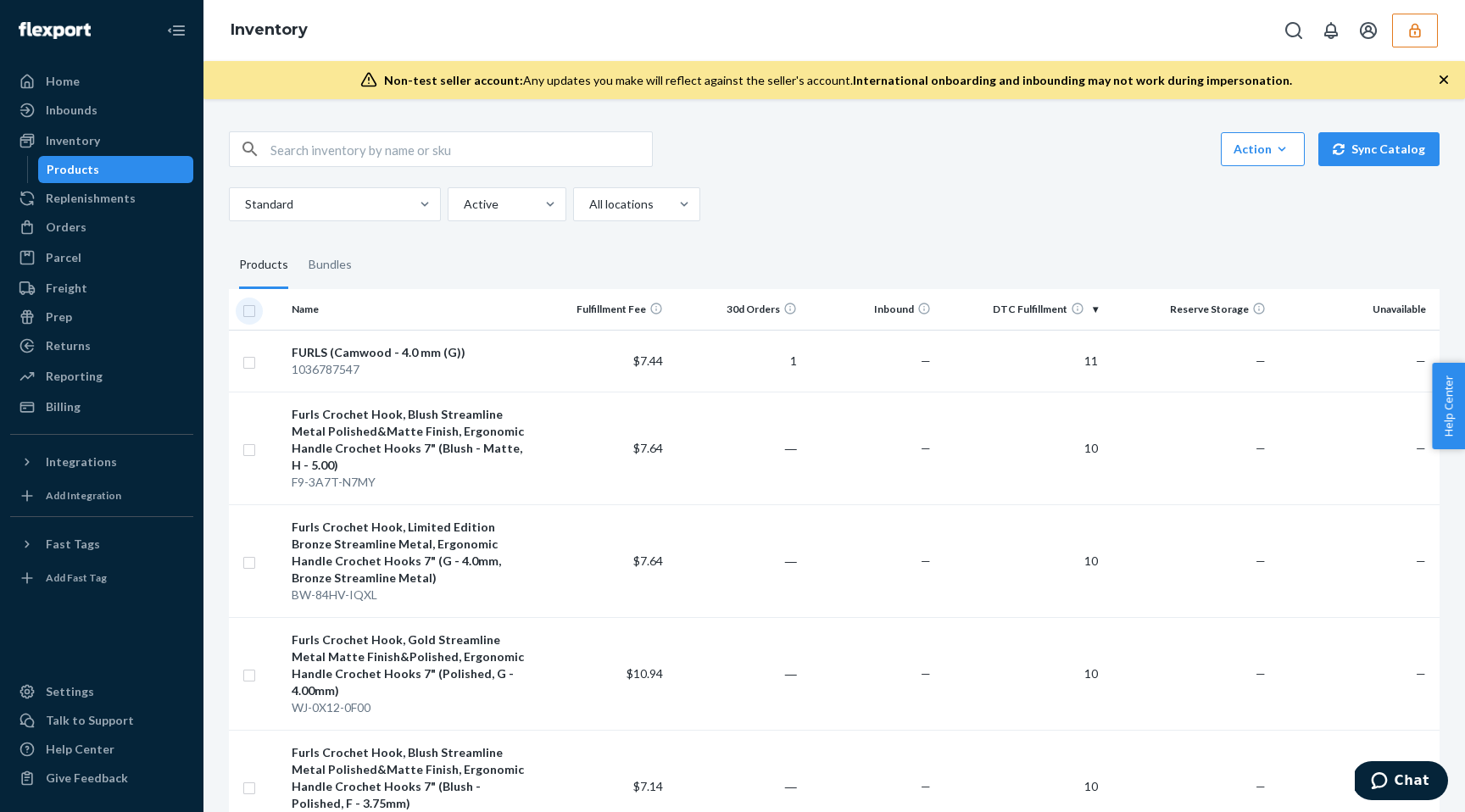
checkbox input "true"
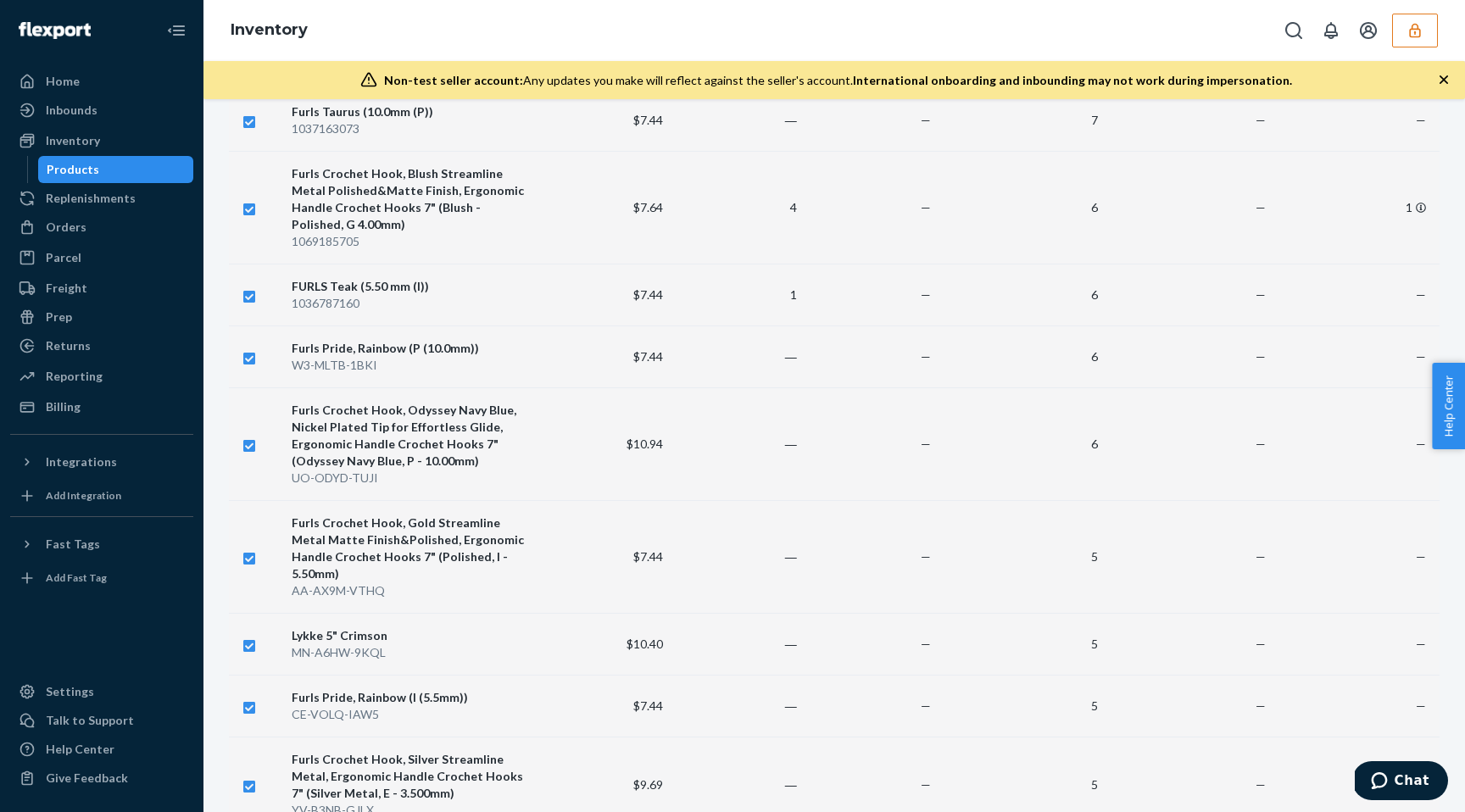
scroll to position [4177, 0]
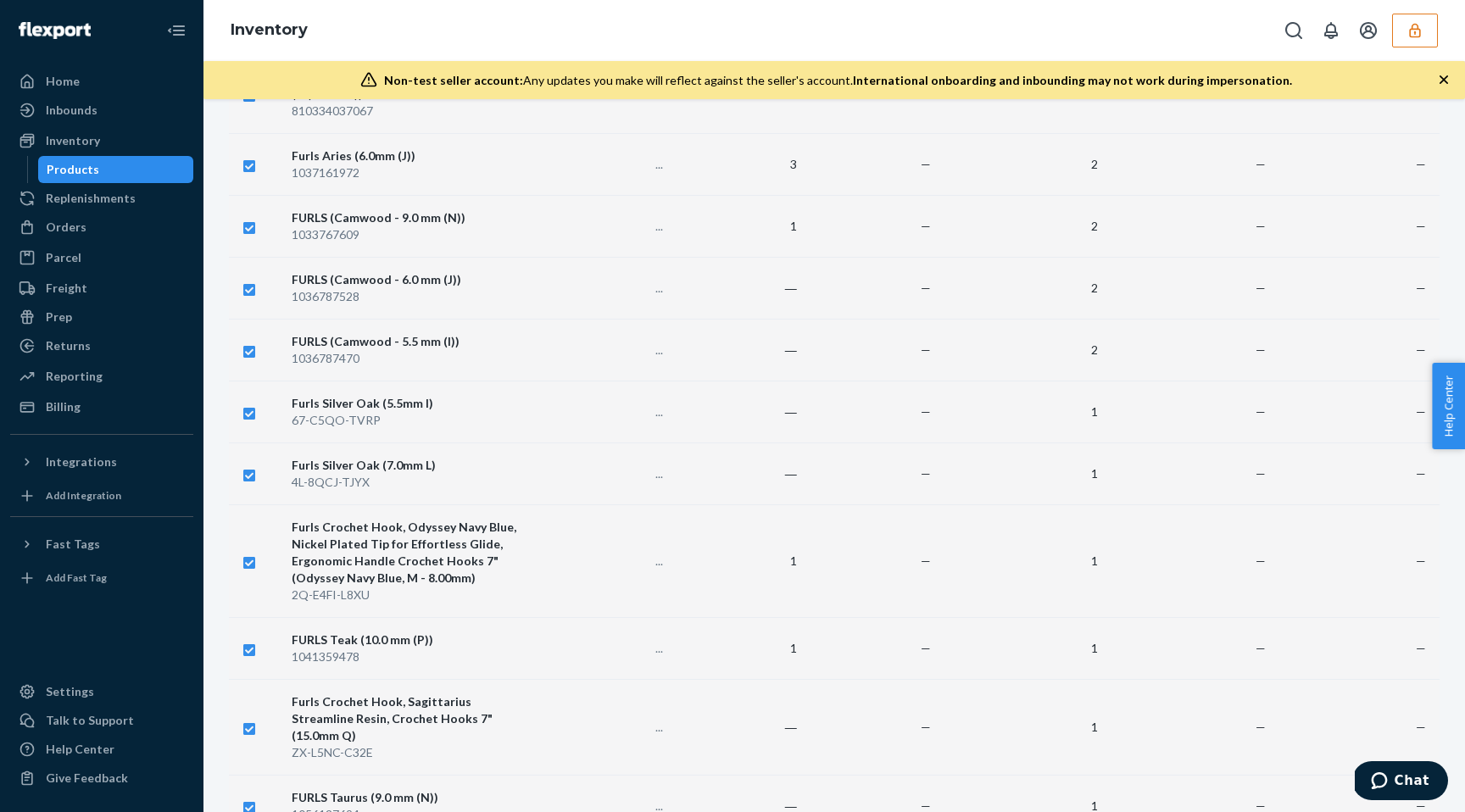
scroll to position [3296, 0]
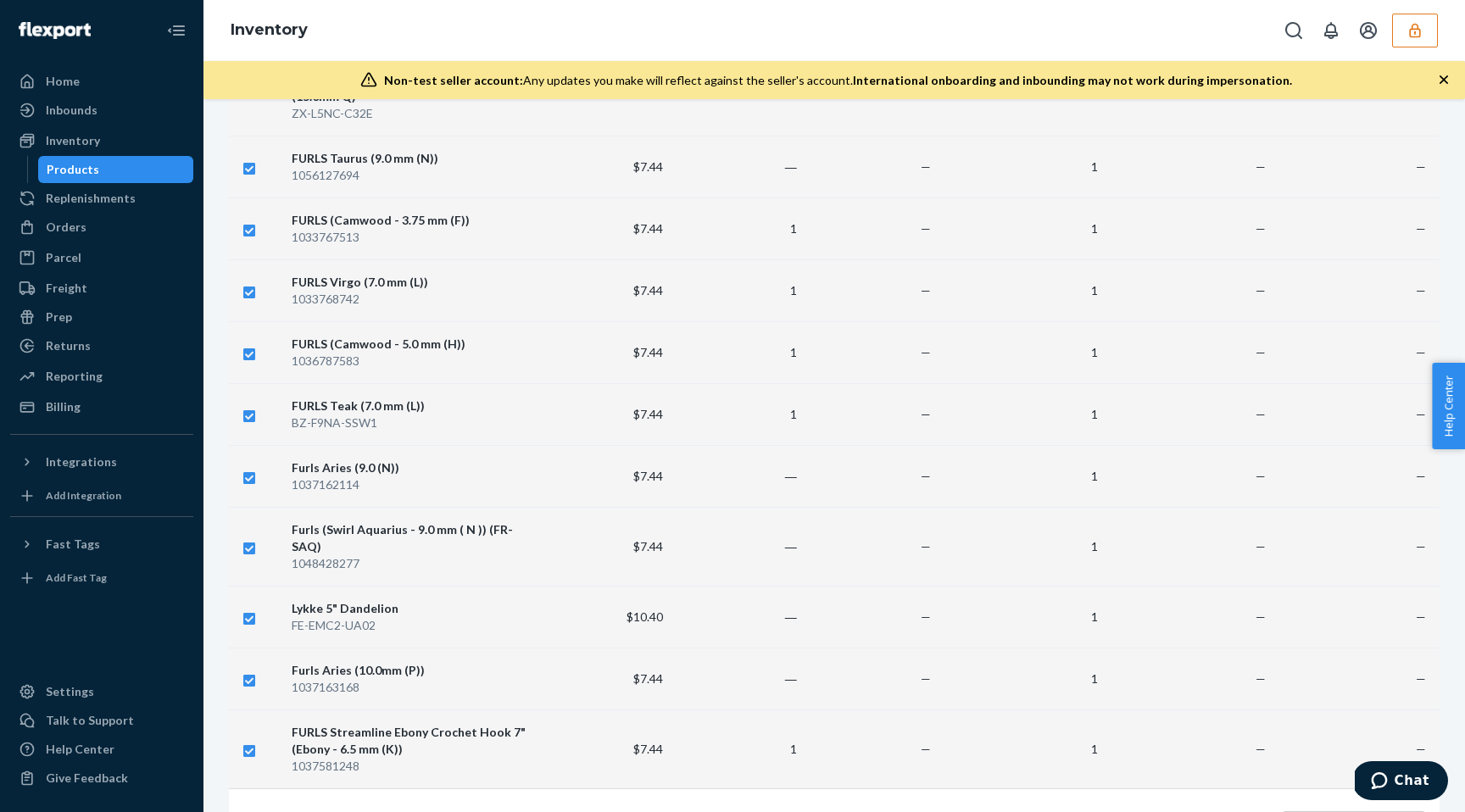
click at [796, 811] on link "3" at bounding box center [799, 826] width 14 height 15
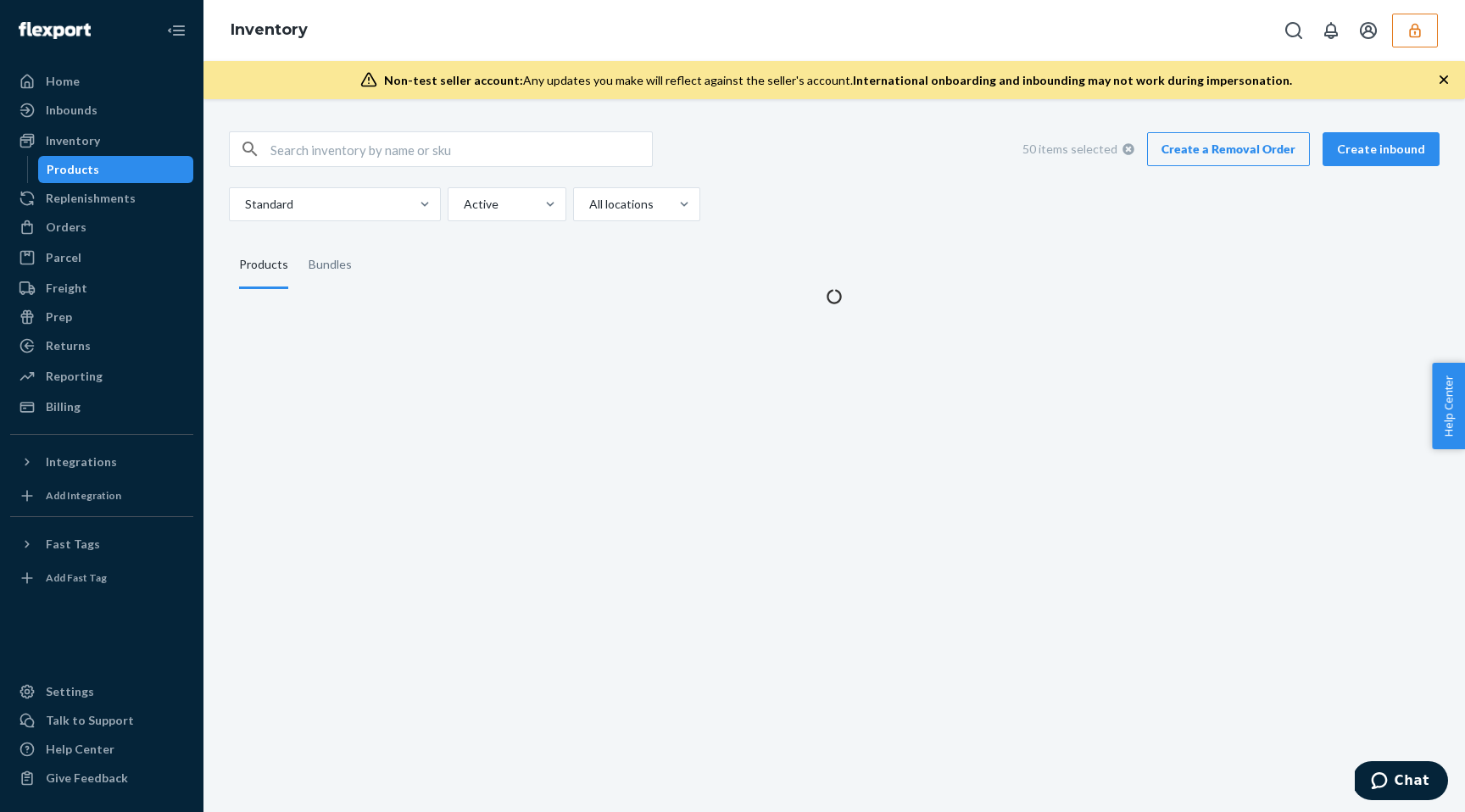
scroll to position [0, 0]
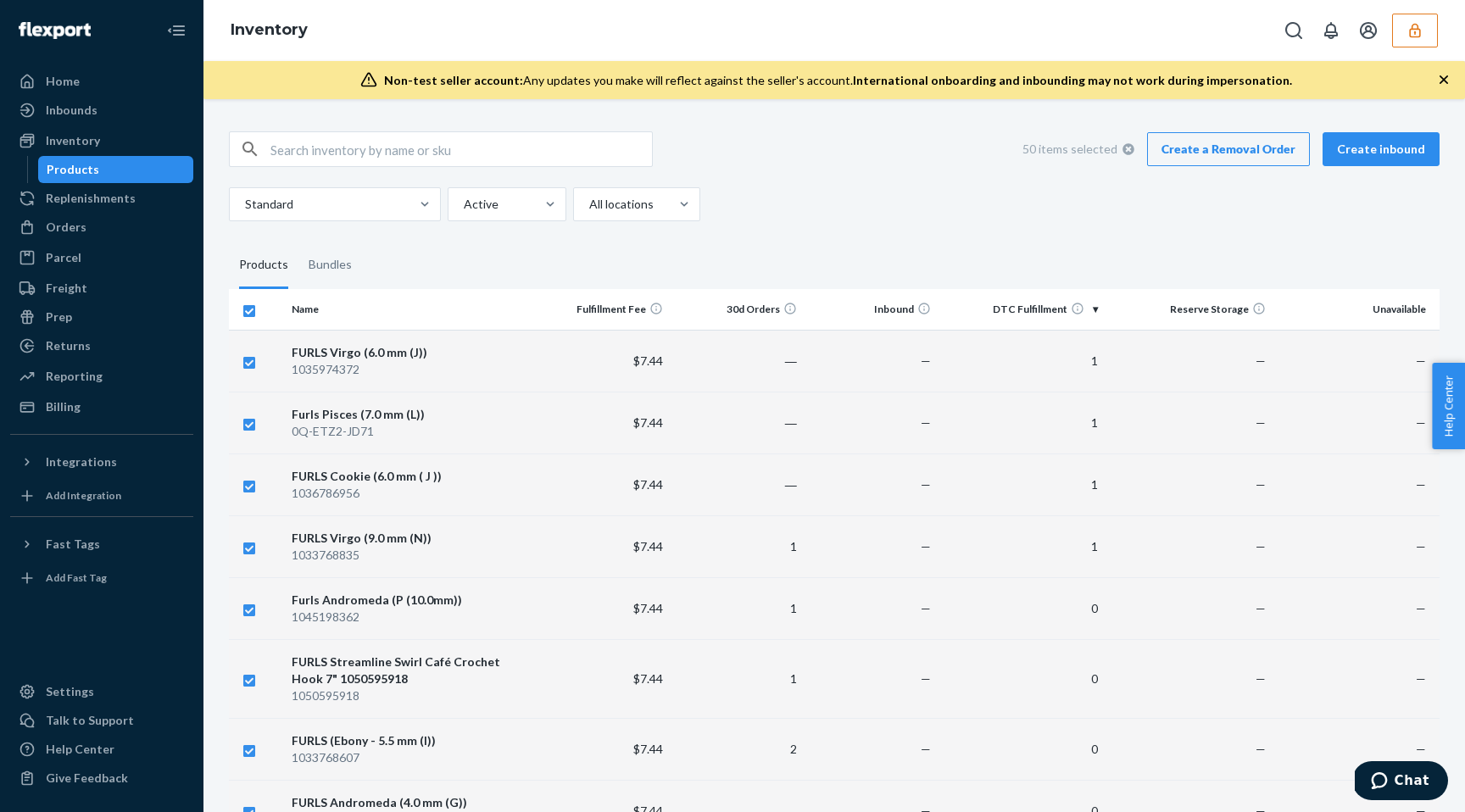
click at [251, 314] on input "checkbox" at bounding box center [250, 308] width 14 height 18
checkbox input "false"
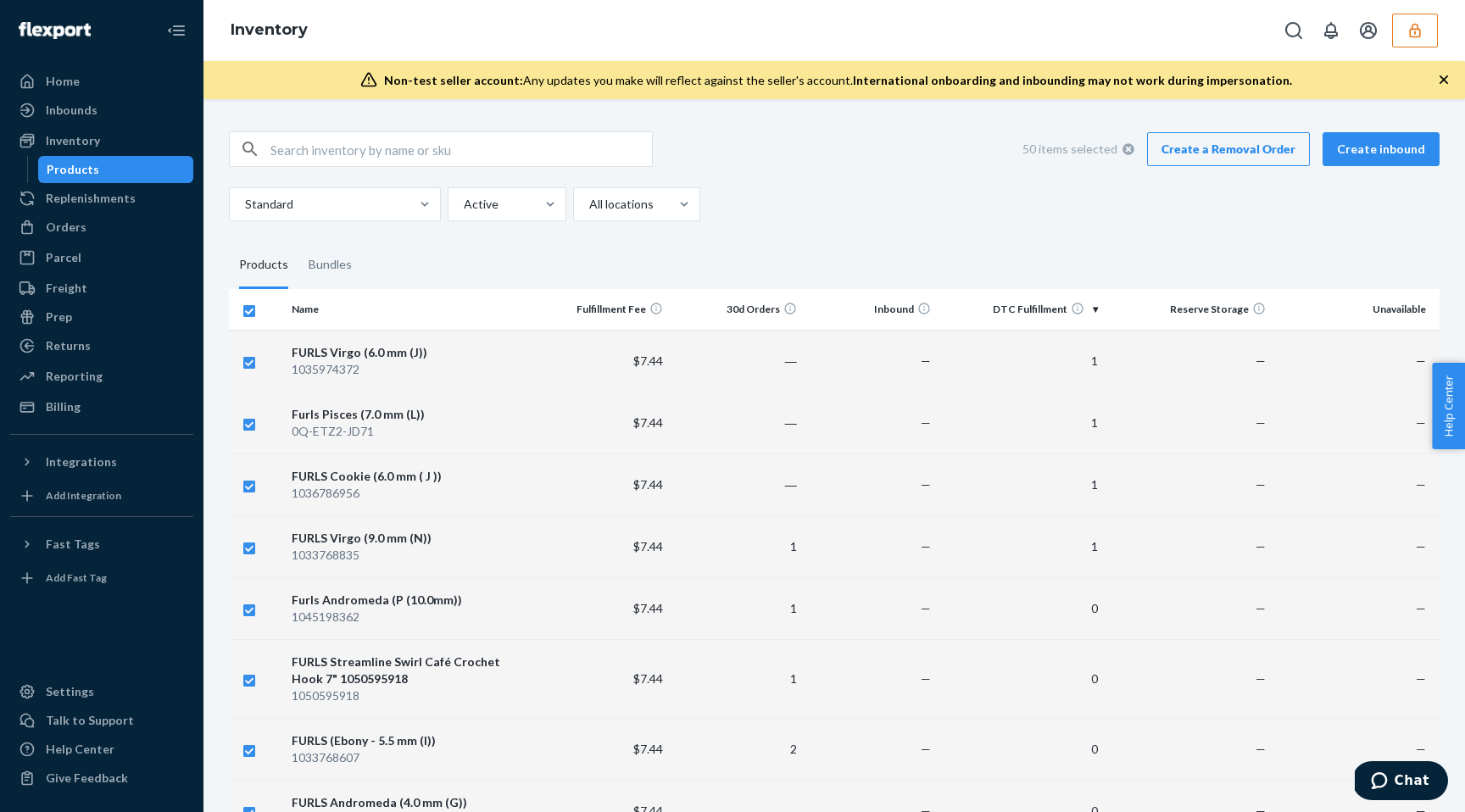
checkbox input "false"
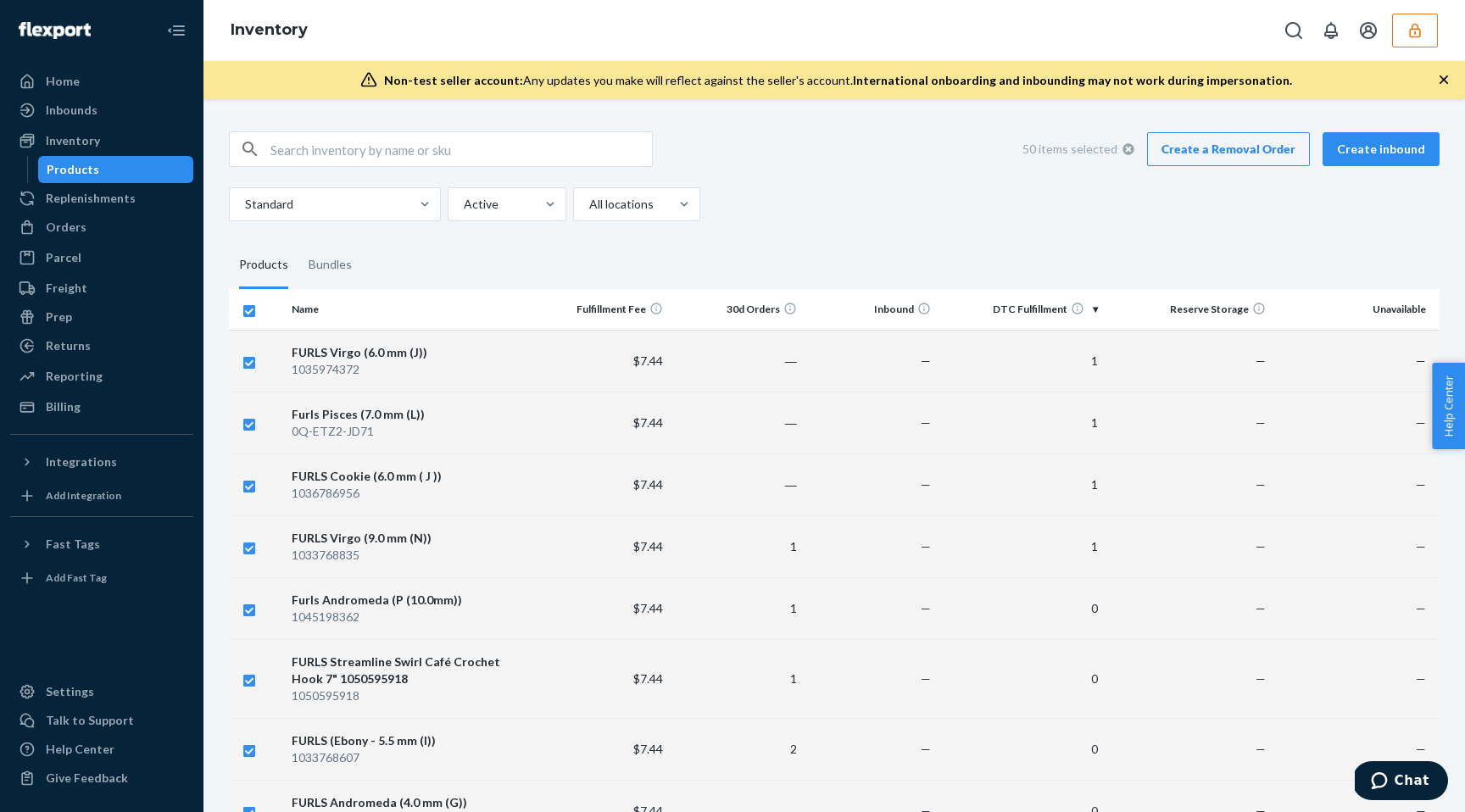
checkbox input "false"
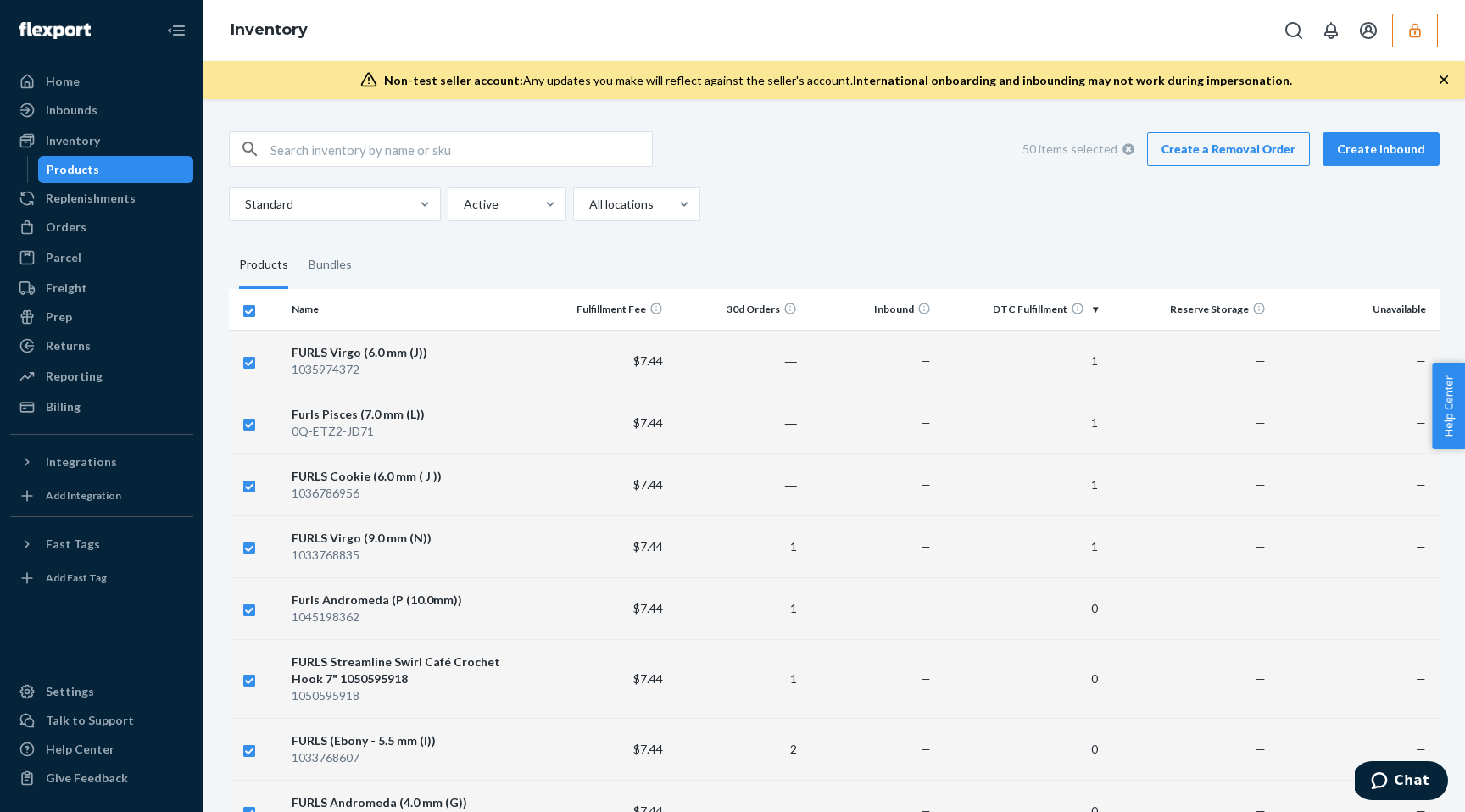
checkbox input "false"
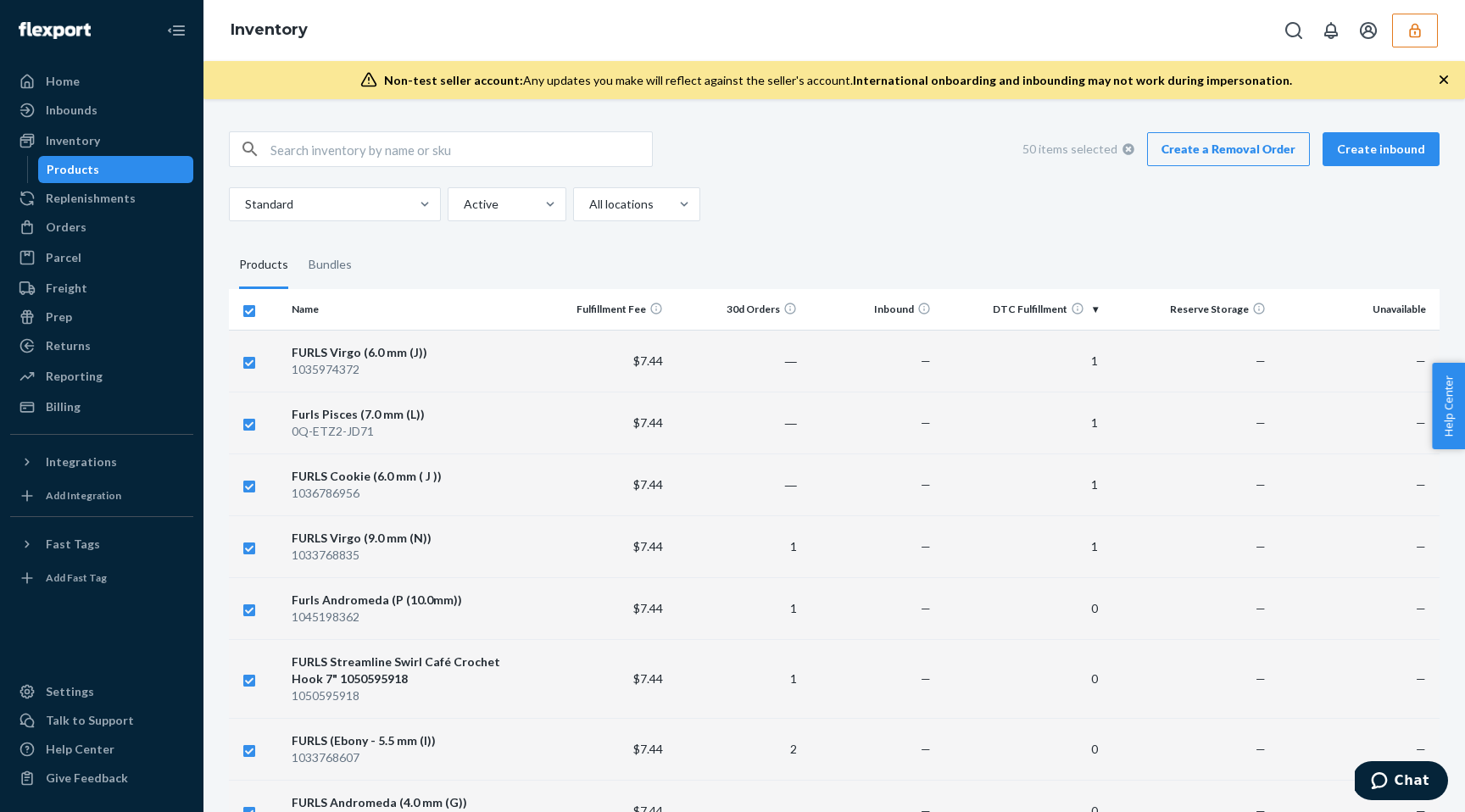
checkbox input "false"
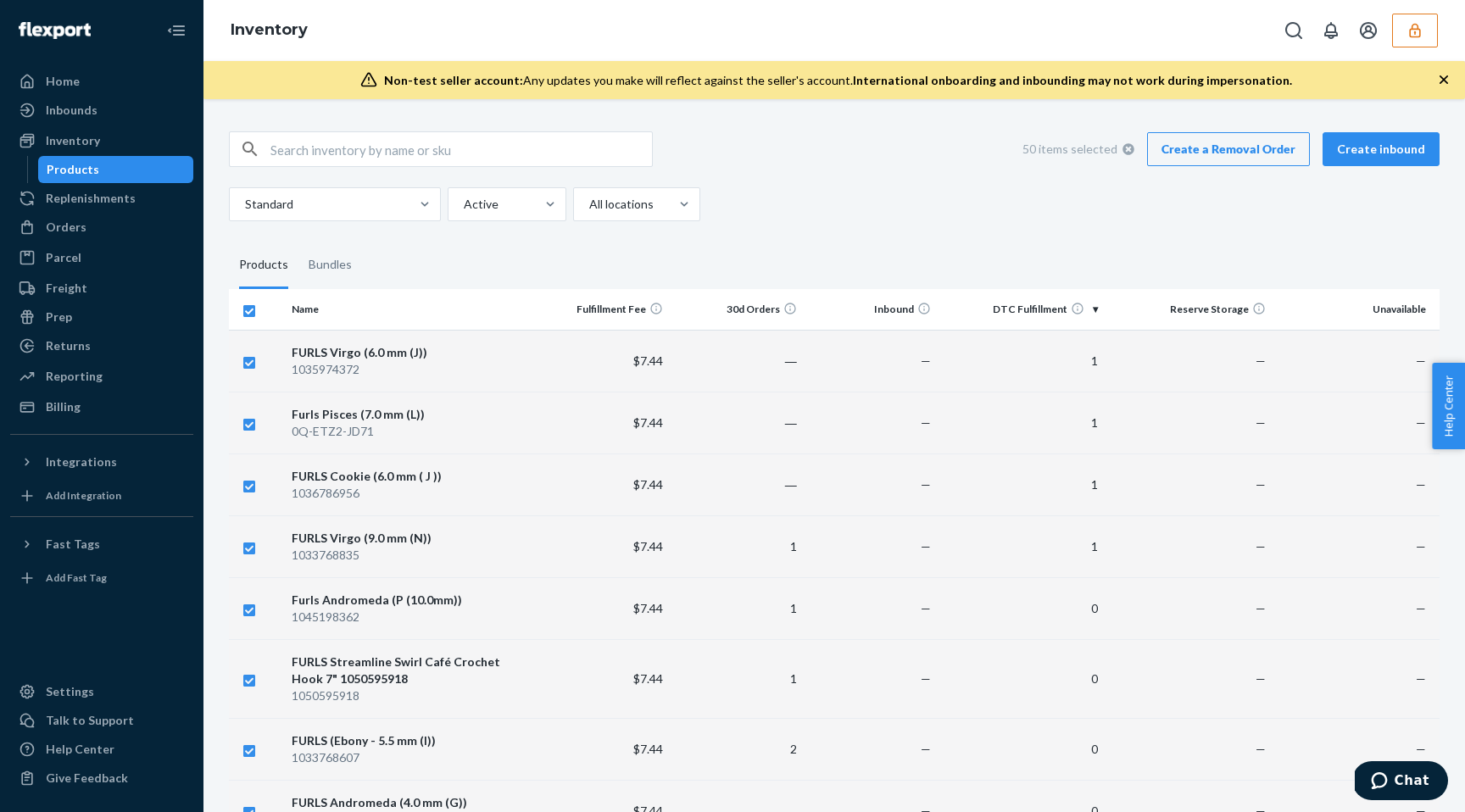
checkbox input "false"
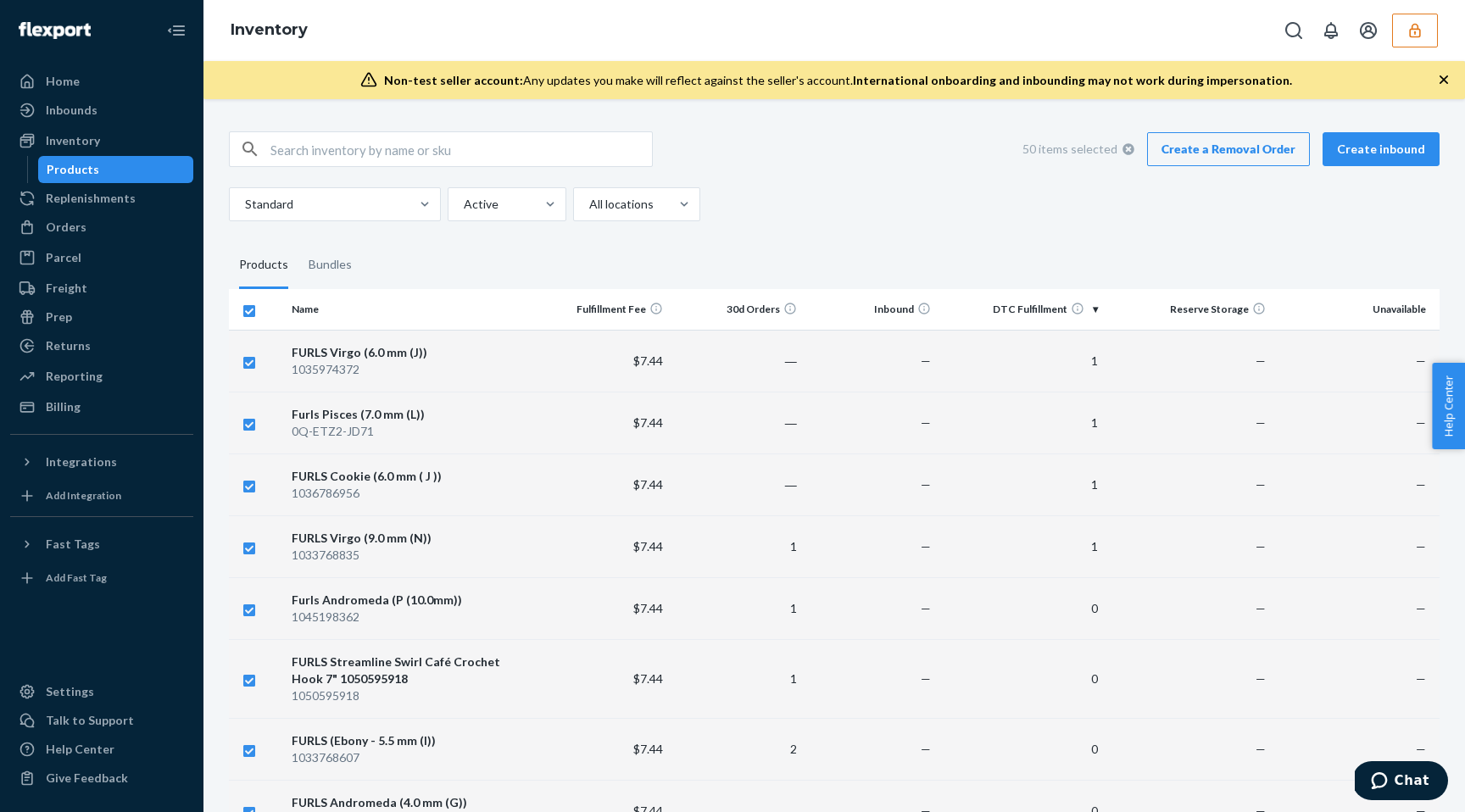
checkbox input "false"
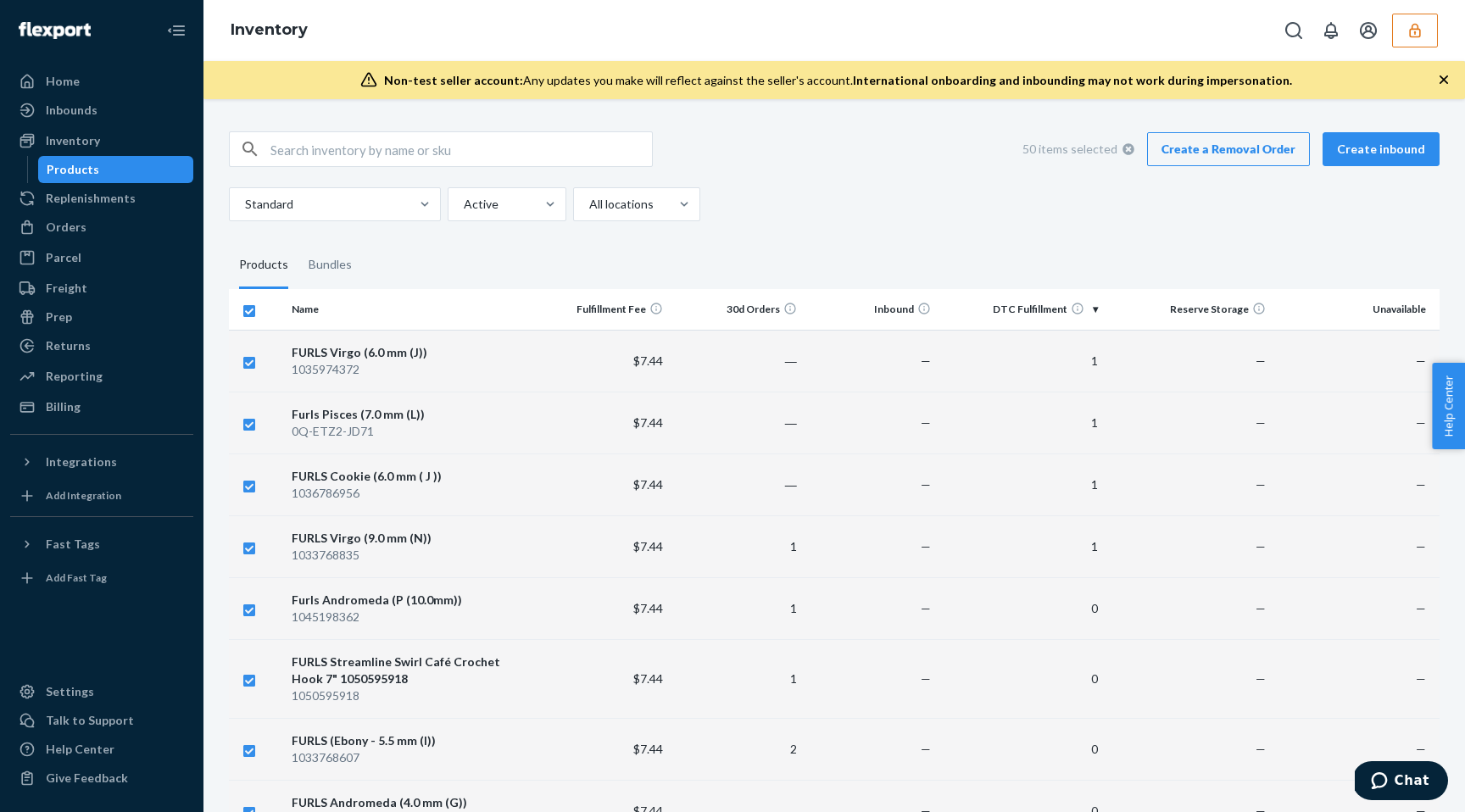
checkbox input "false"
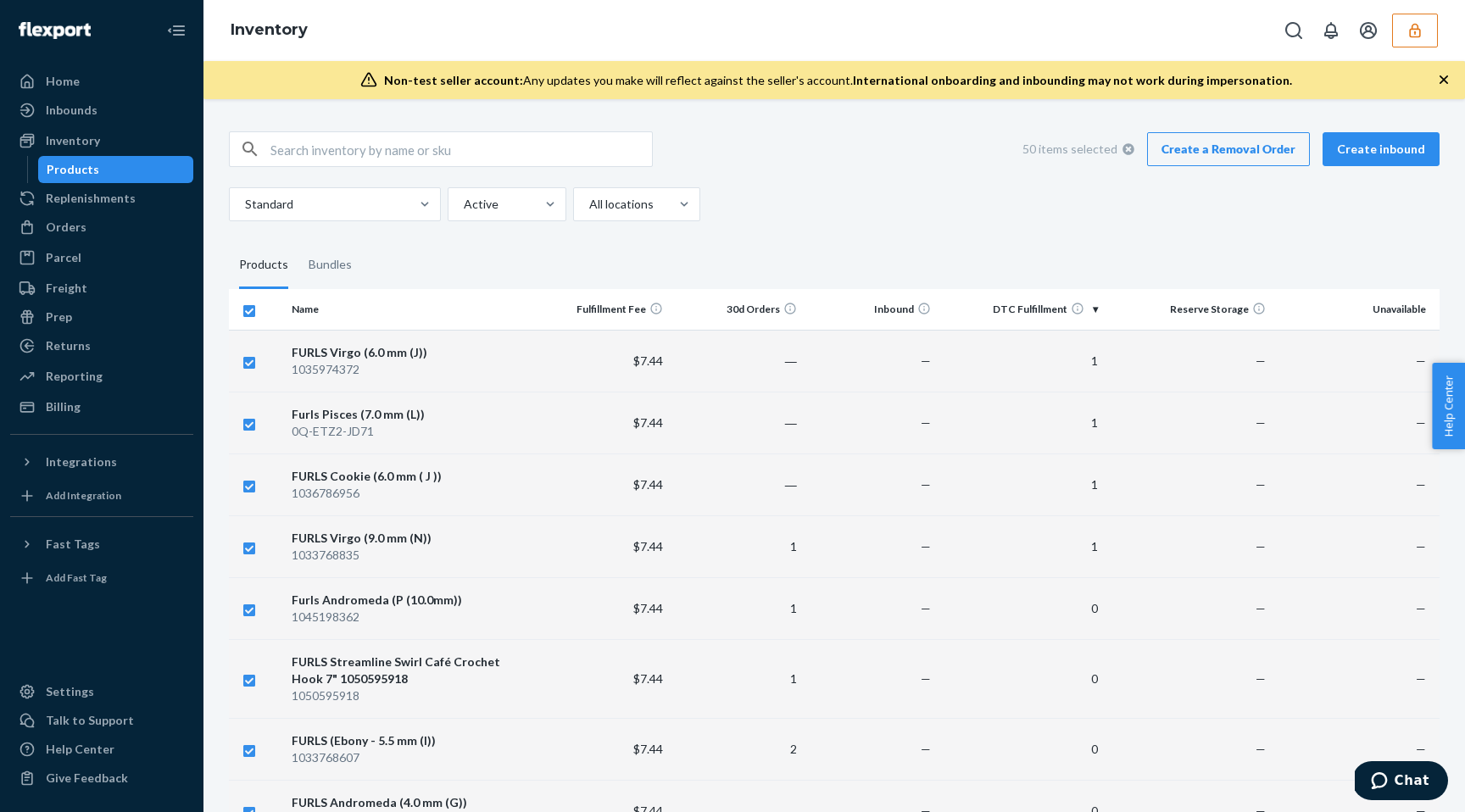
checkbox input "false"
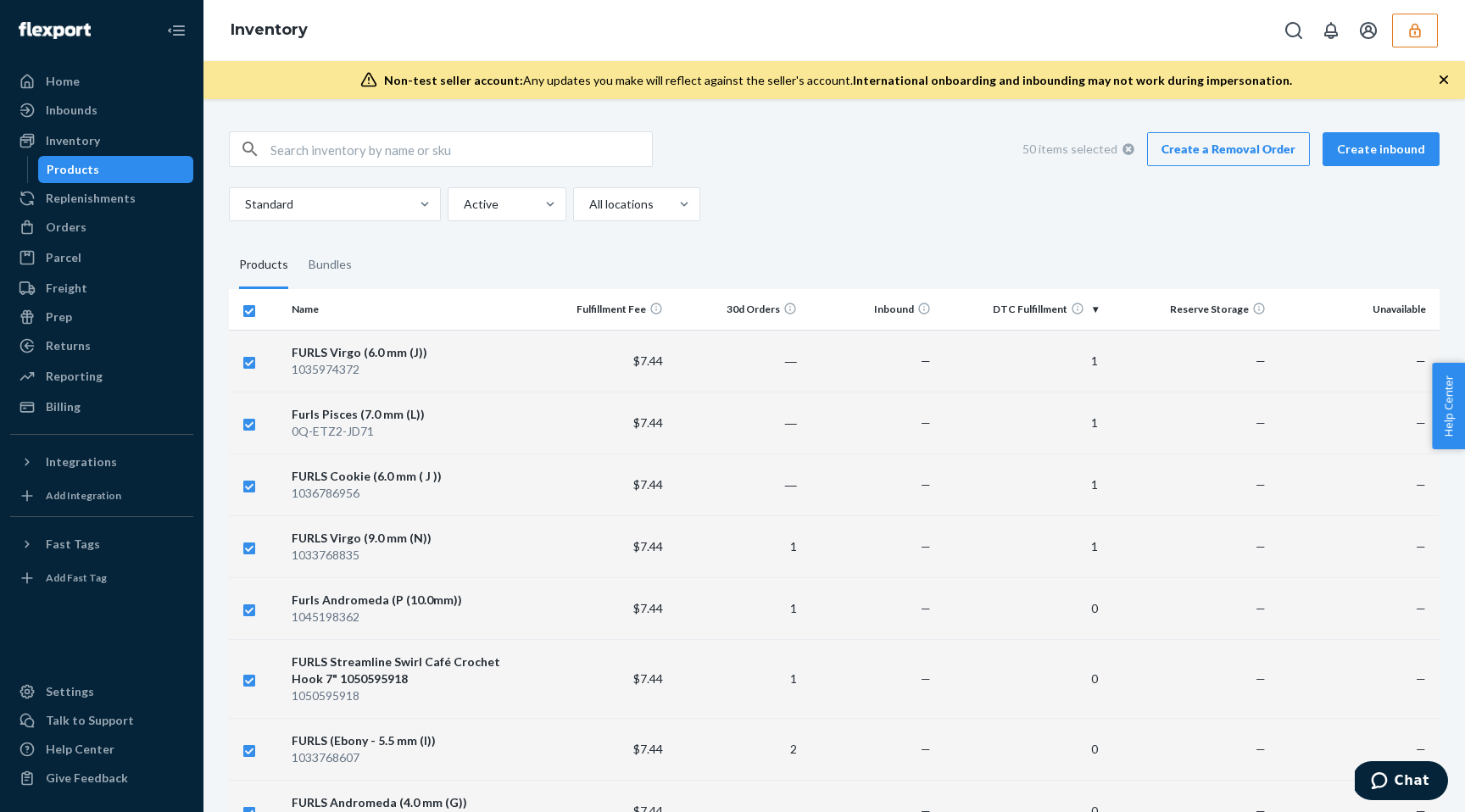
checkbox input "false"
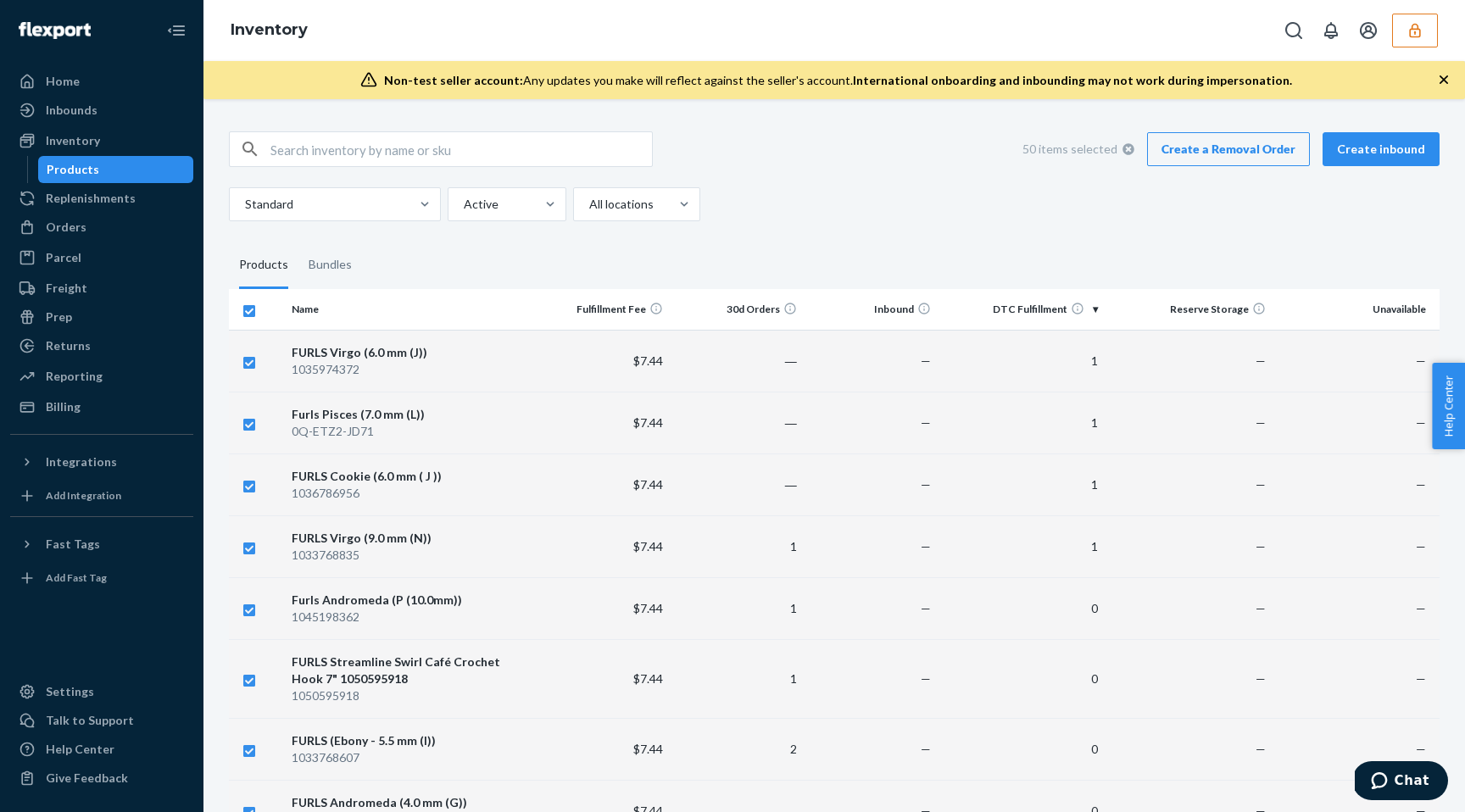
checkbox input "false"
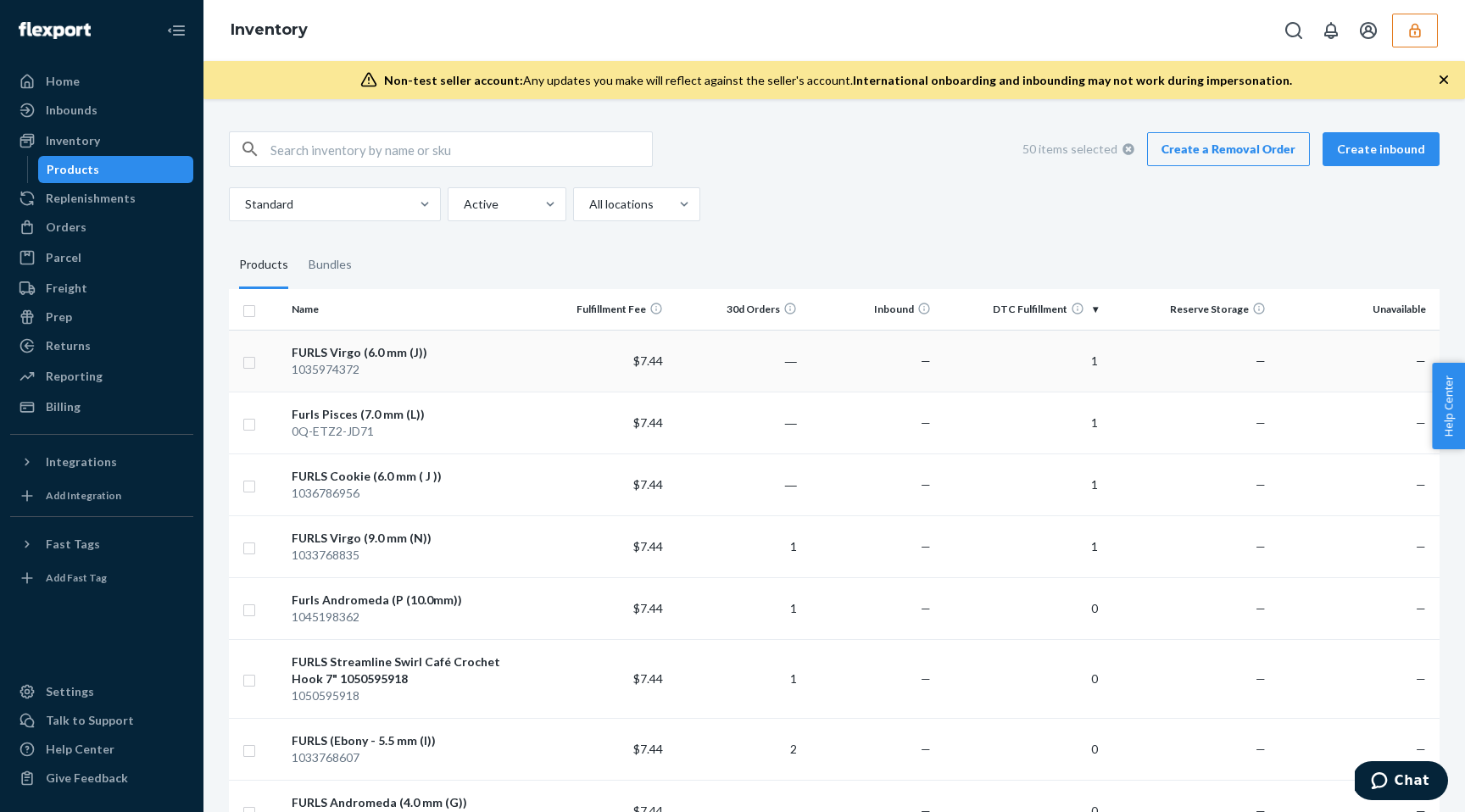
click at [254, 357] on input "checkbox" at bounding box center [250, 360] width 14 height 18
checkbox input "true"
click at [257, 421] on td at bounding box center [257, 422] width 56 height 62
click at [249, 435] on td at bounding box center [257, 422] width 56 height 62
click at [244, 429] on input "checkbox" at bounding box center [250, 422] width 14 height 18
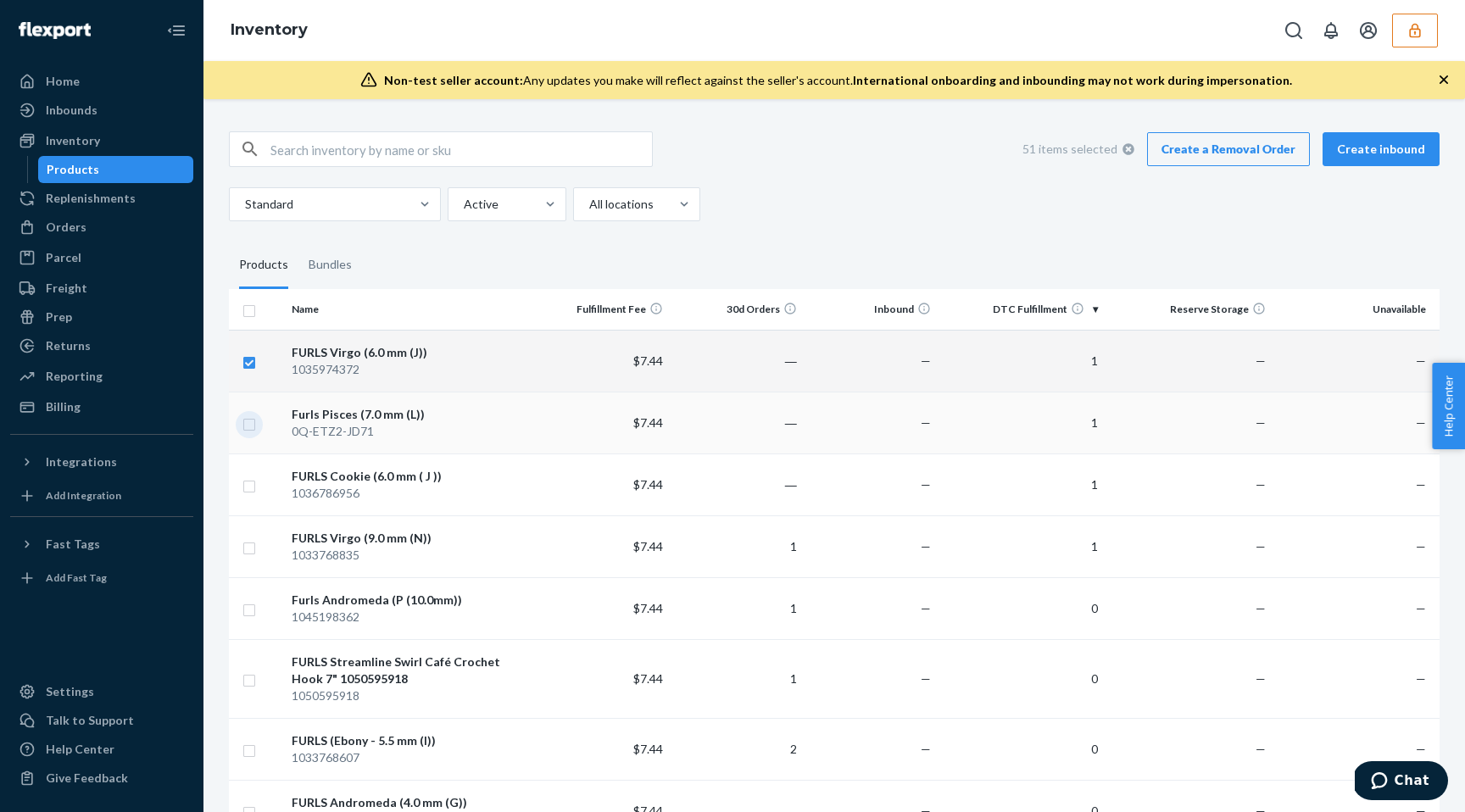
checkbox input "true"
click at [248, 486] on input "checkbox" at bounding box center [250, 484] width 14 height 18
checkbox input "true"
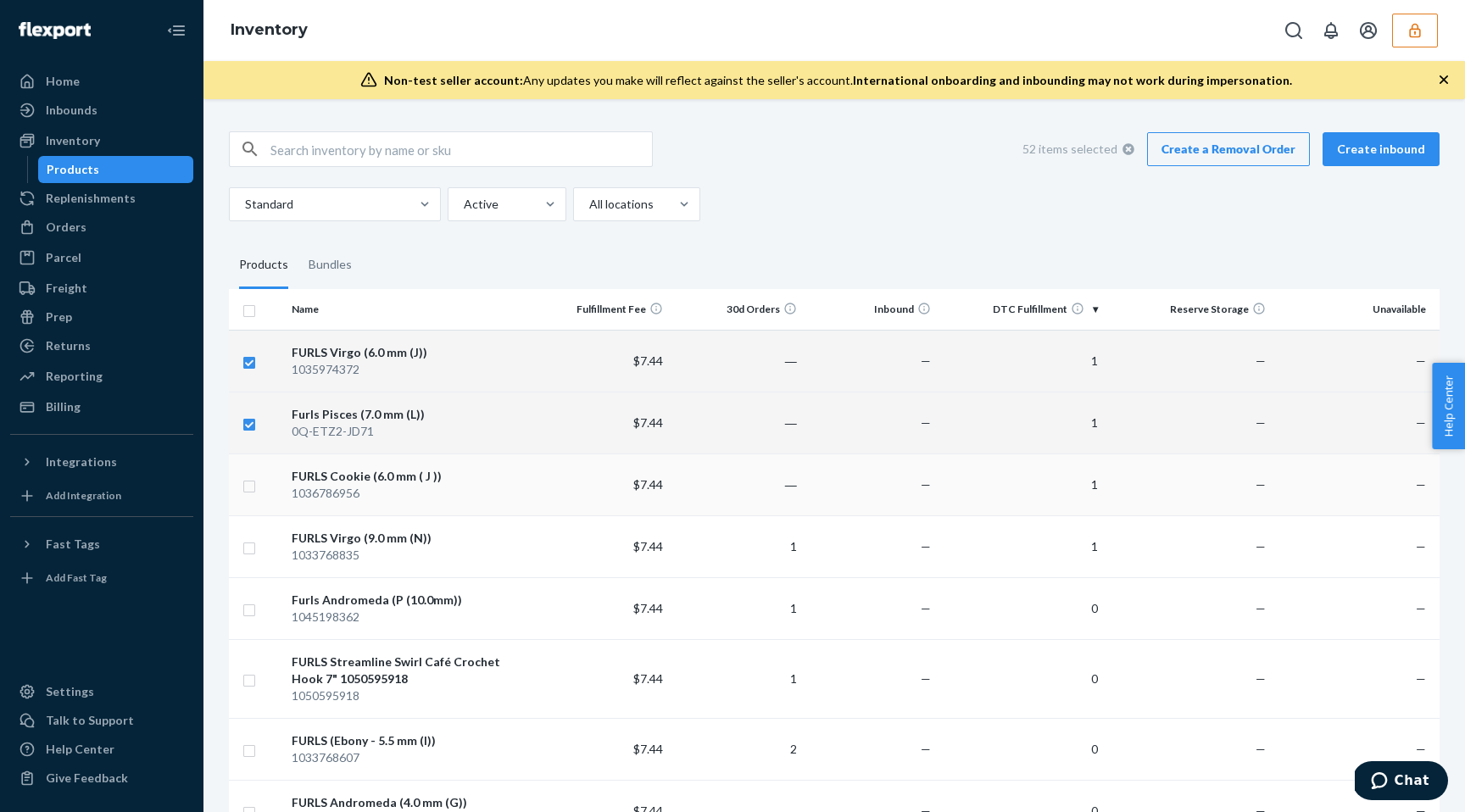
checkbox input "true"
click at [251, 543] on input "checkbox" at bounding box center [250, 546] width 14 height 18
checkbox input "true"
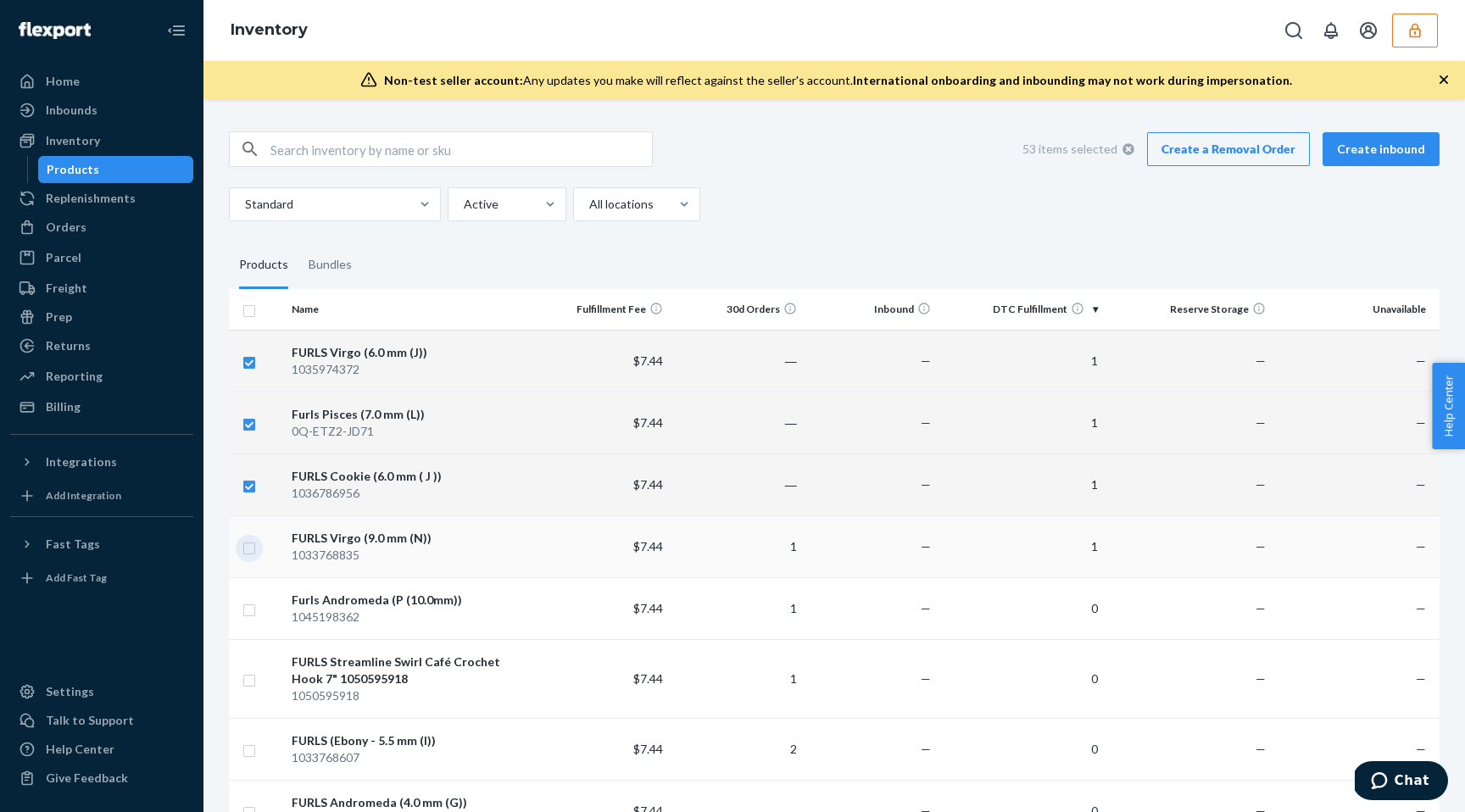
checkbox input "true"
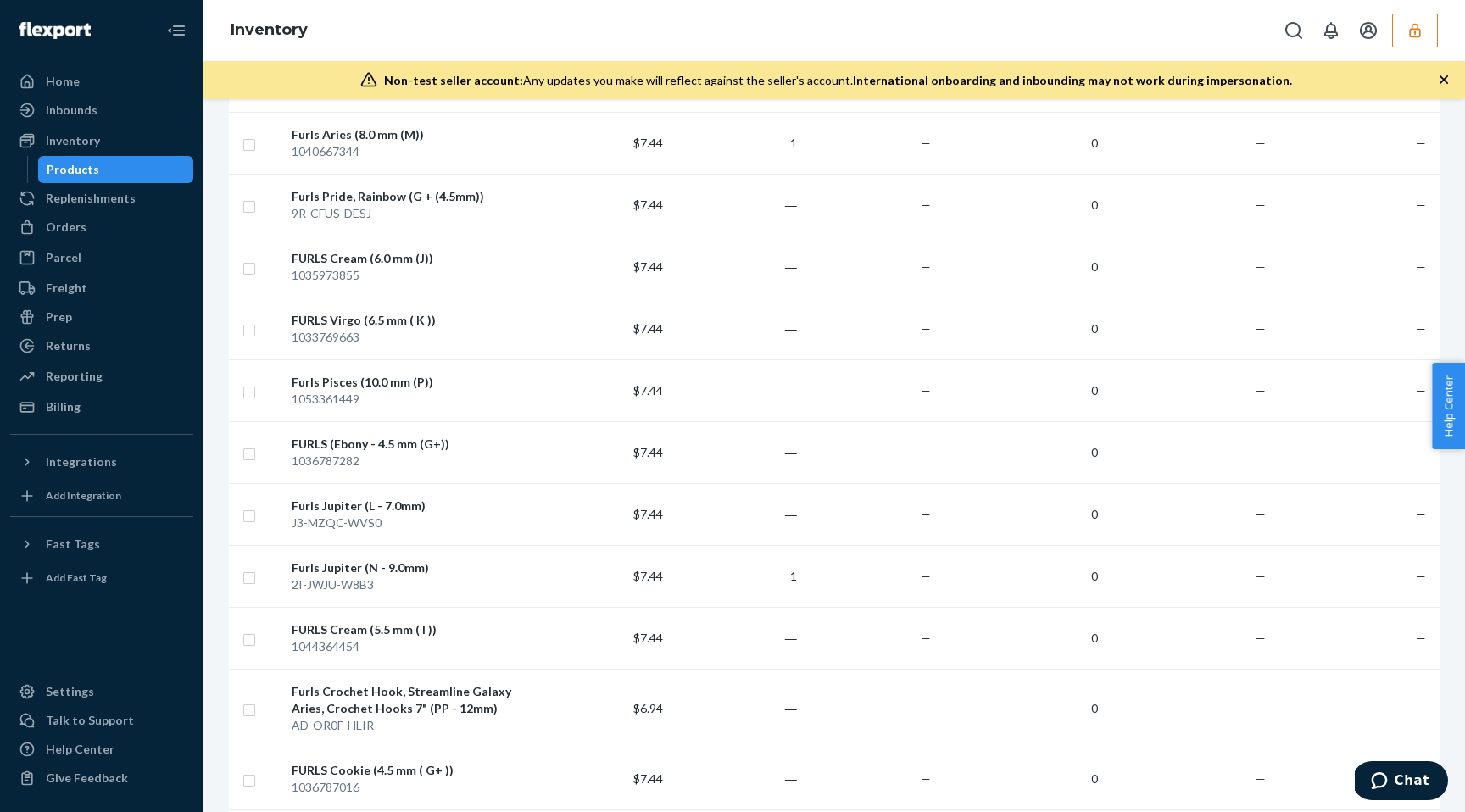
scroll to position [2856, 0]
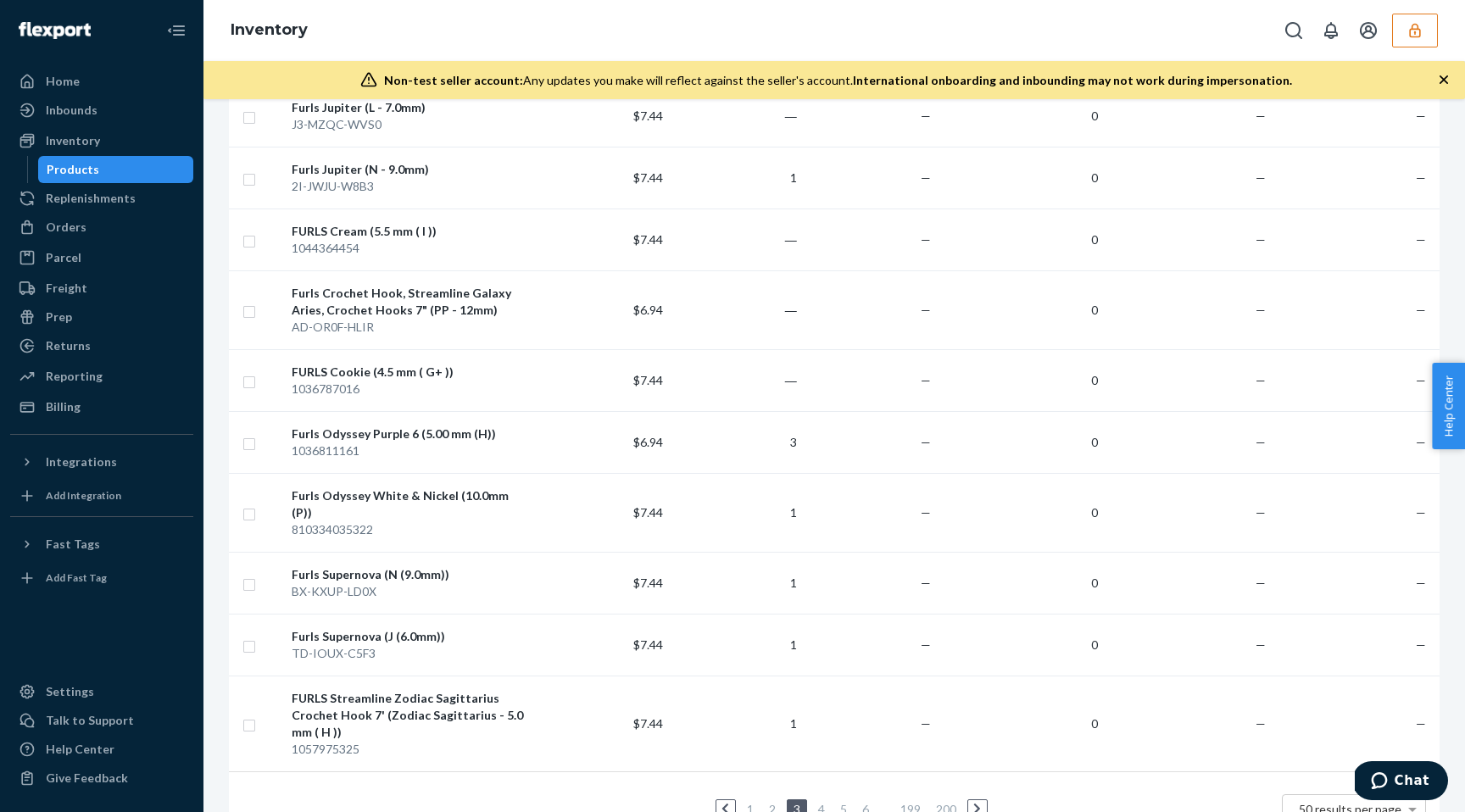
checkbox input "true"
click at [774, 802] on link "2" at bounding box center [772, 809] width 14 height 15
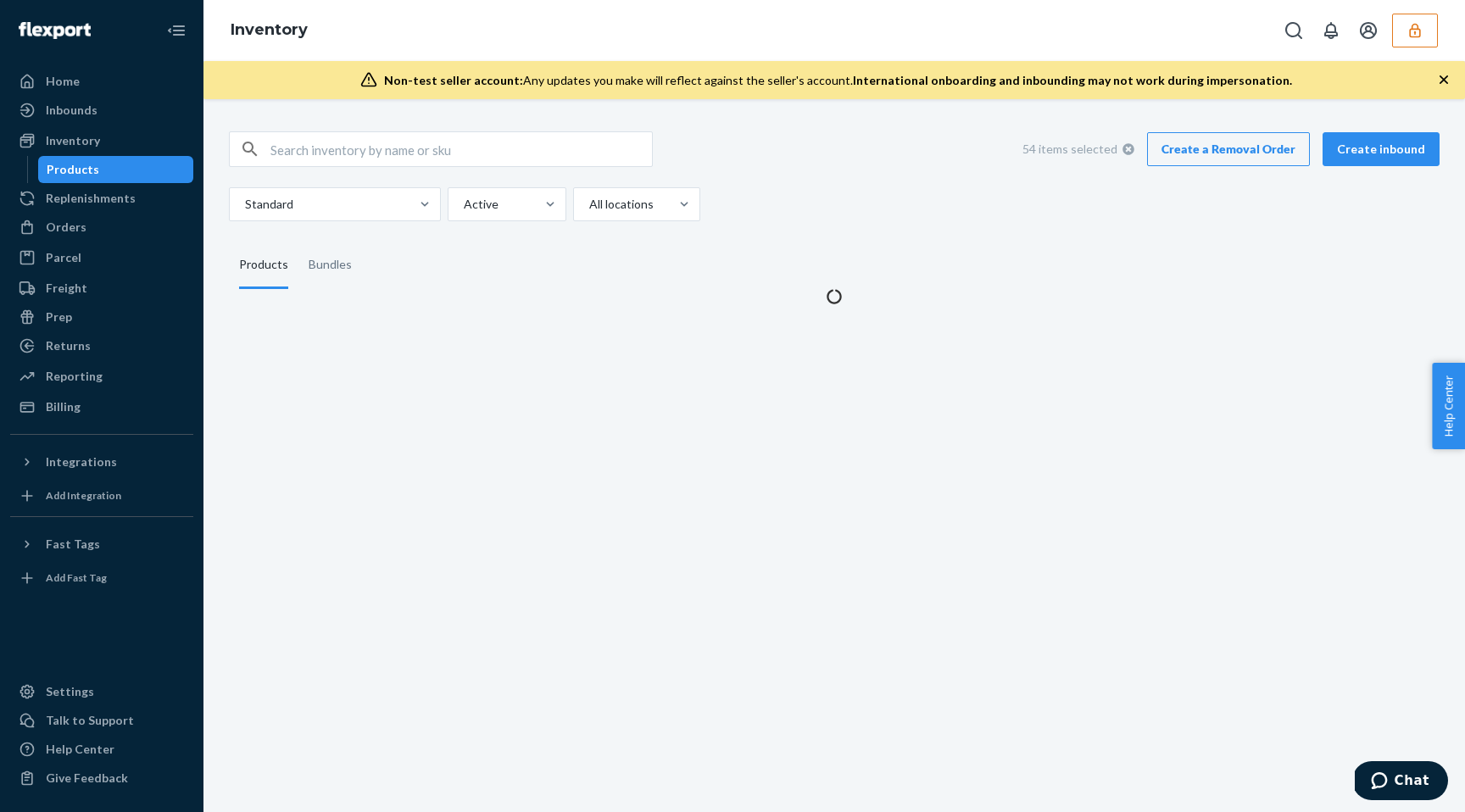
scroll to position [0, 0]
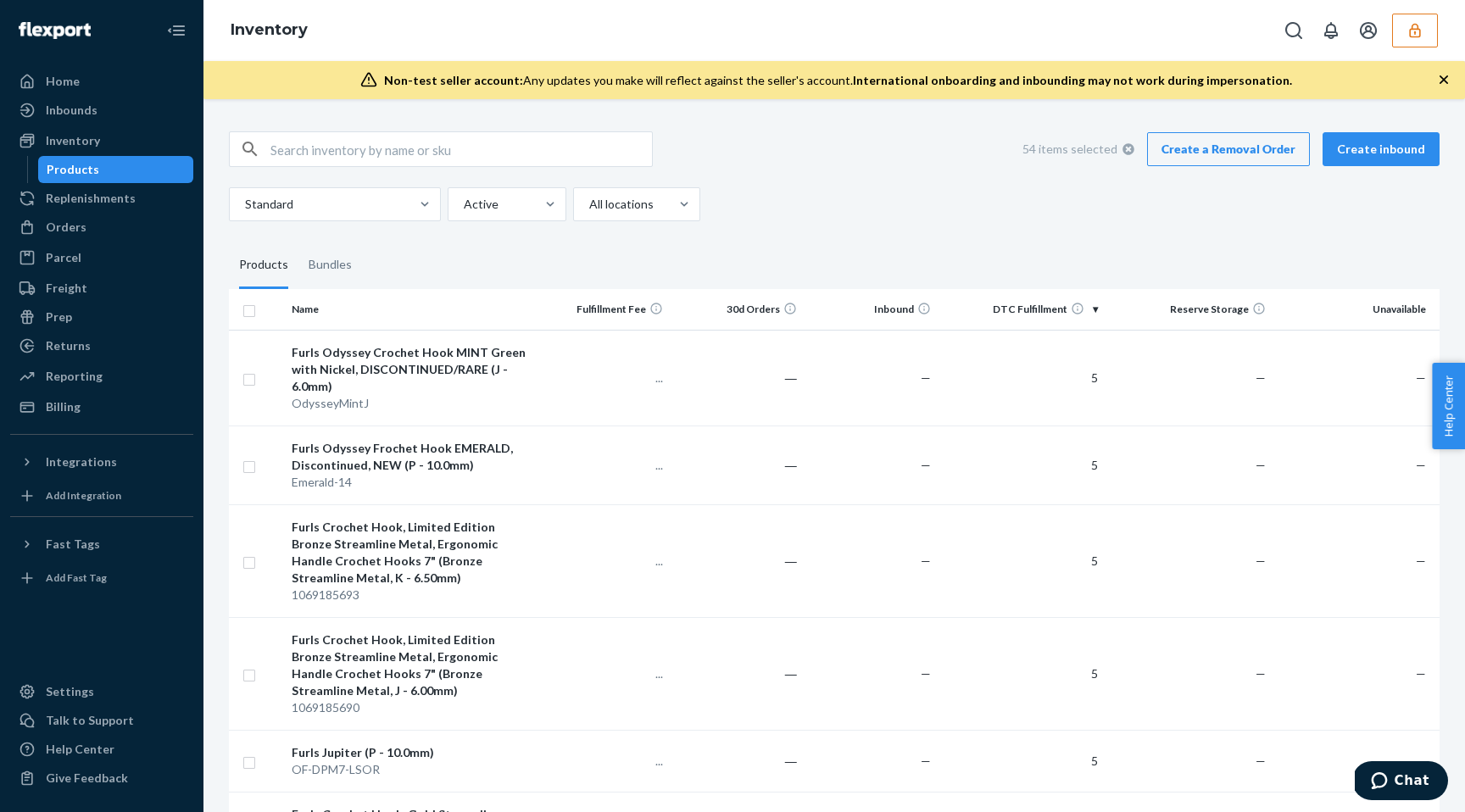
click at [249, 311] on input "checkbox" at bounding box center [250, 308] width 14 height 18
checkbox input "true"
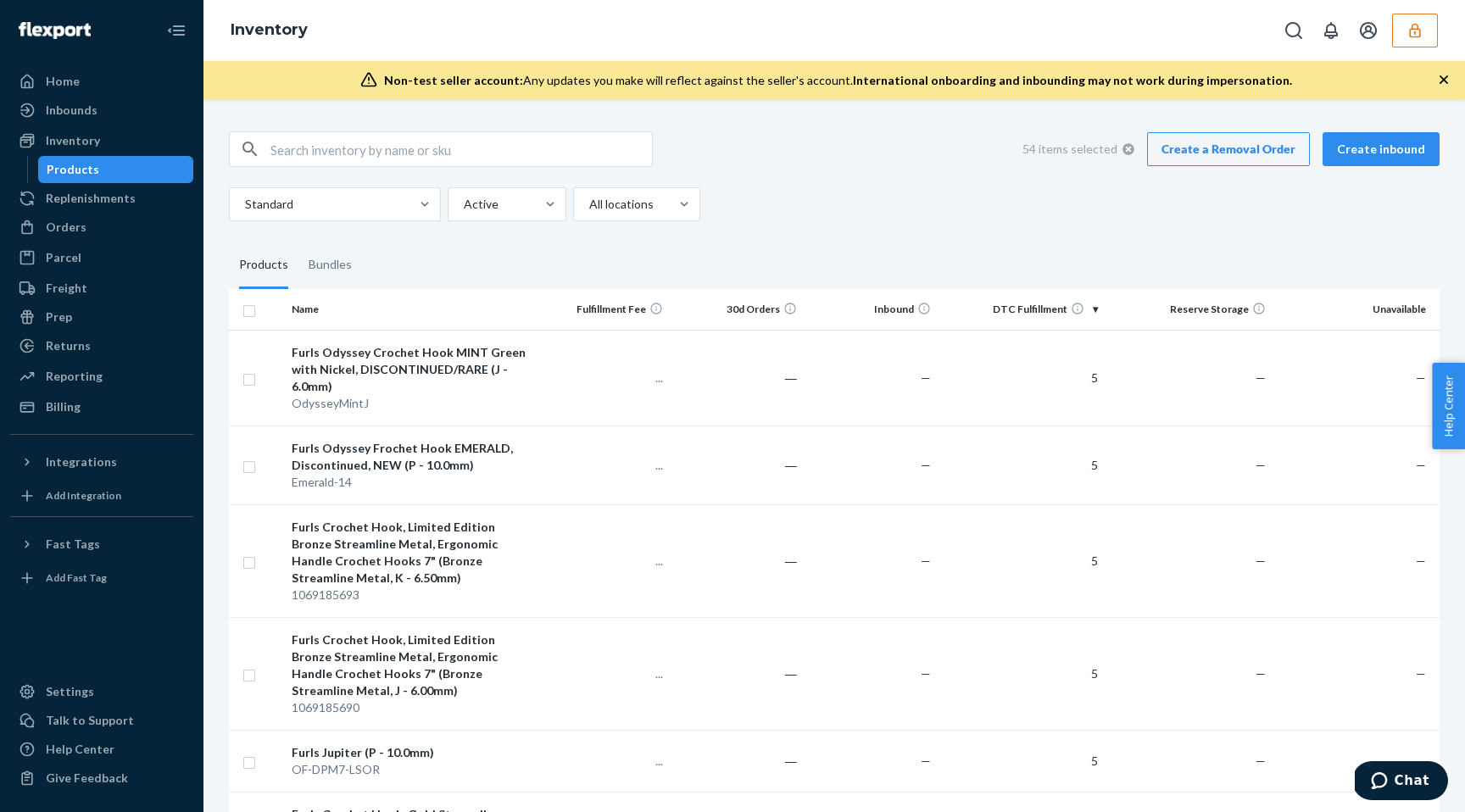
checkbox input "true"
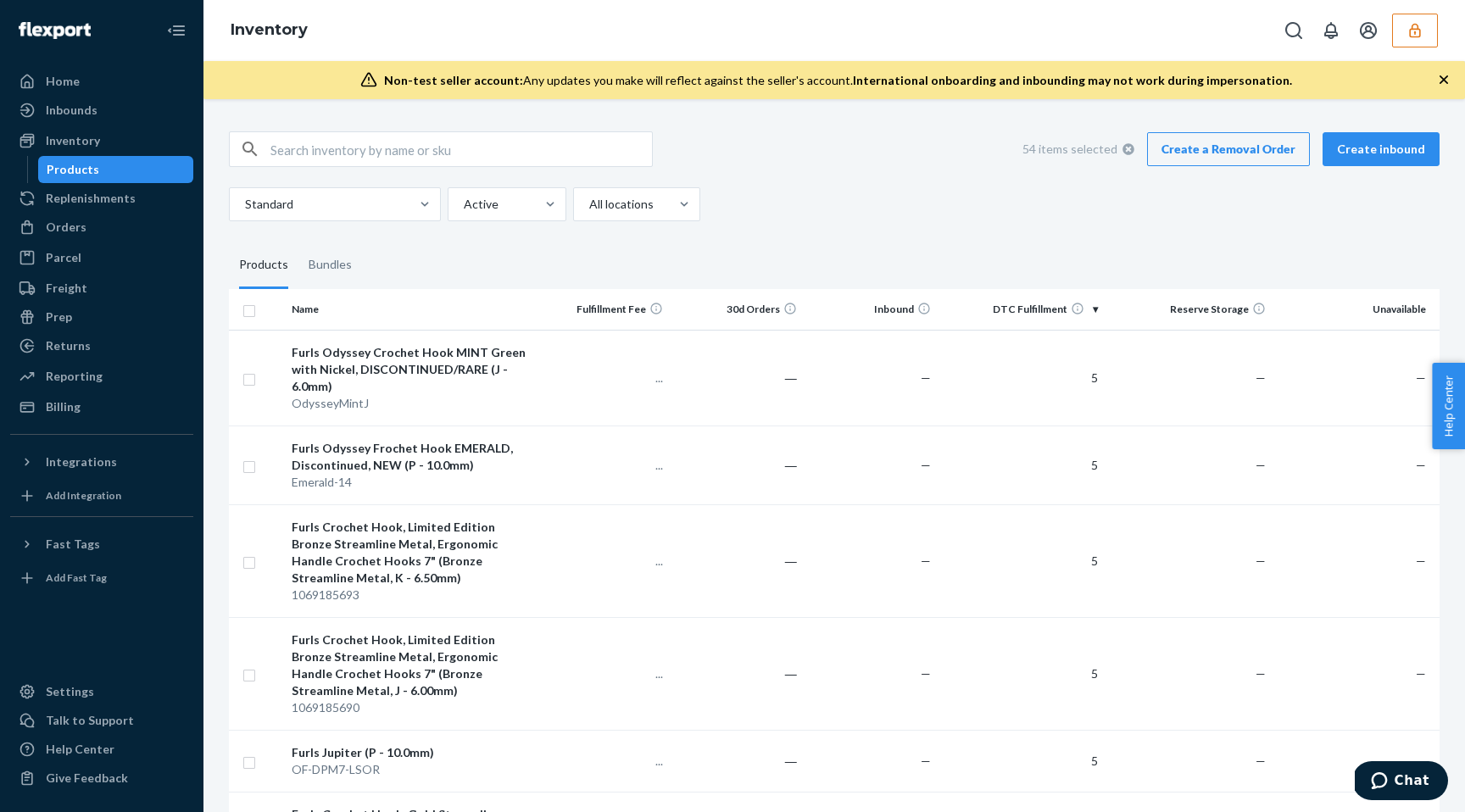
checkbox input "true"
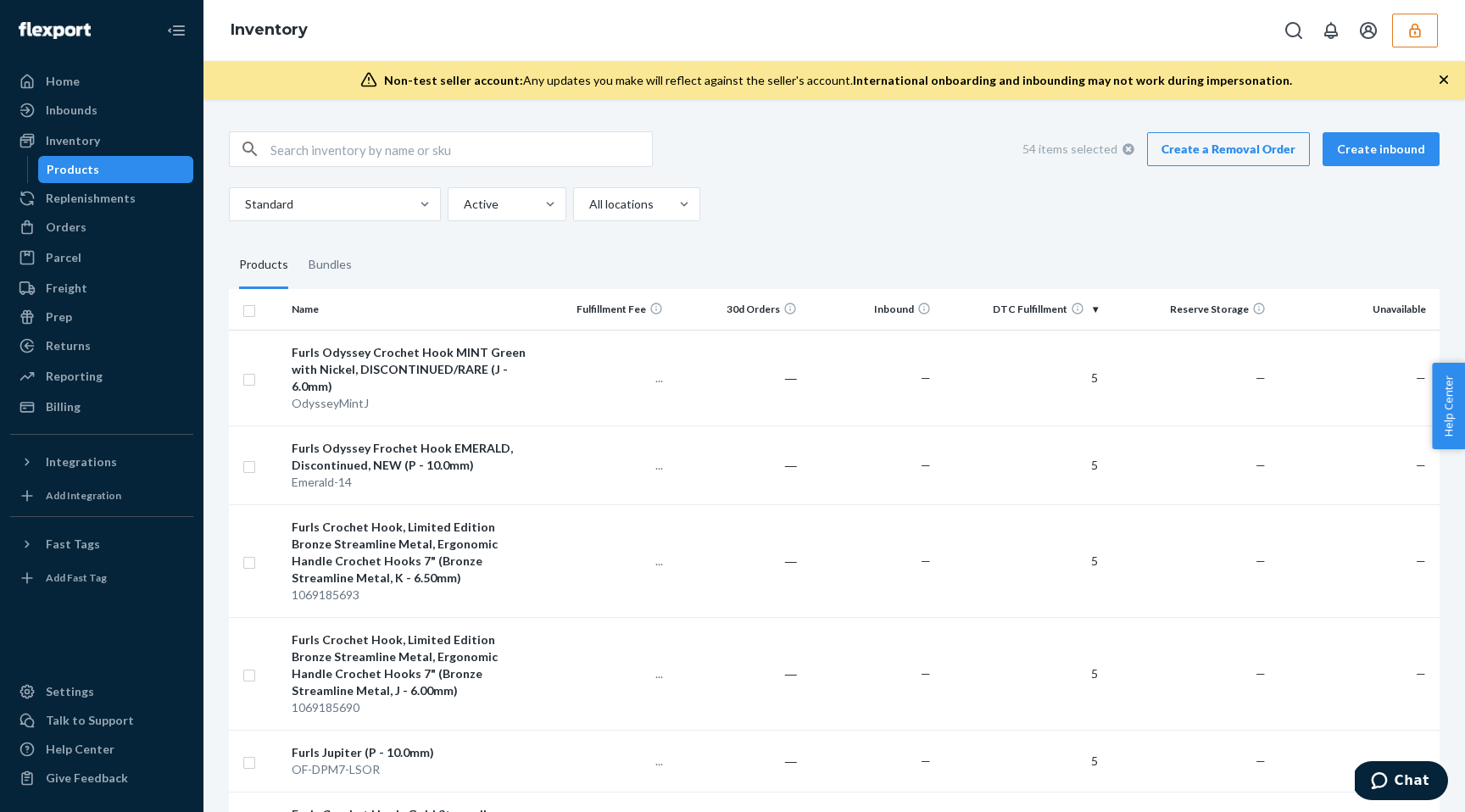
checkbox input "true"
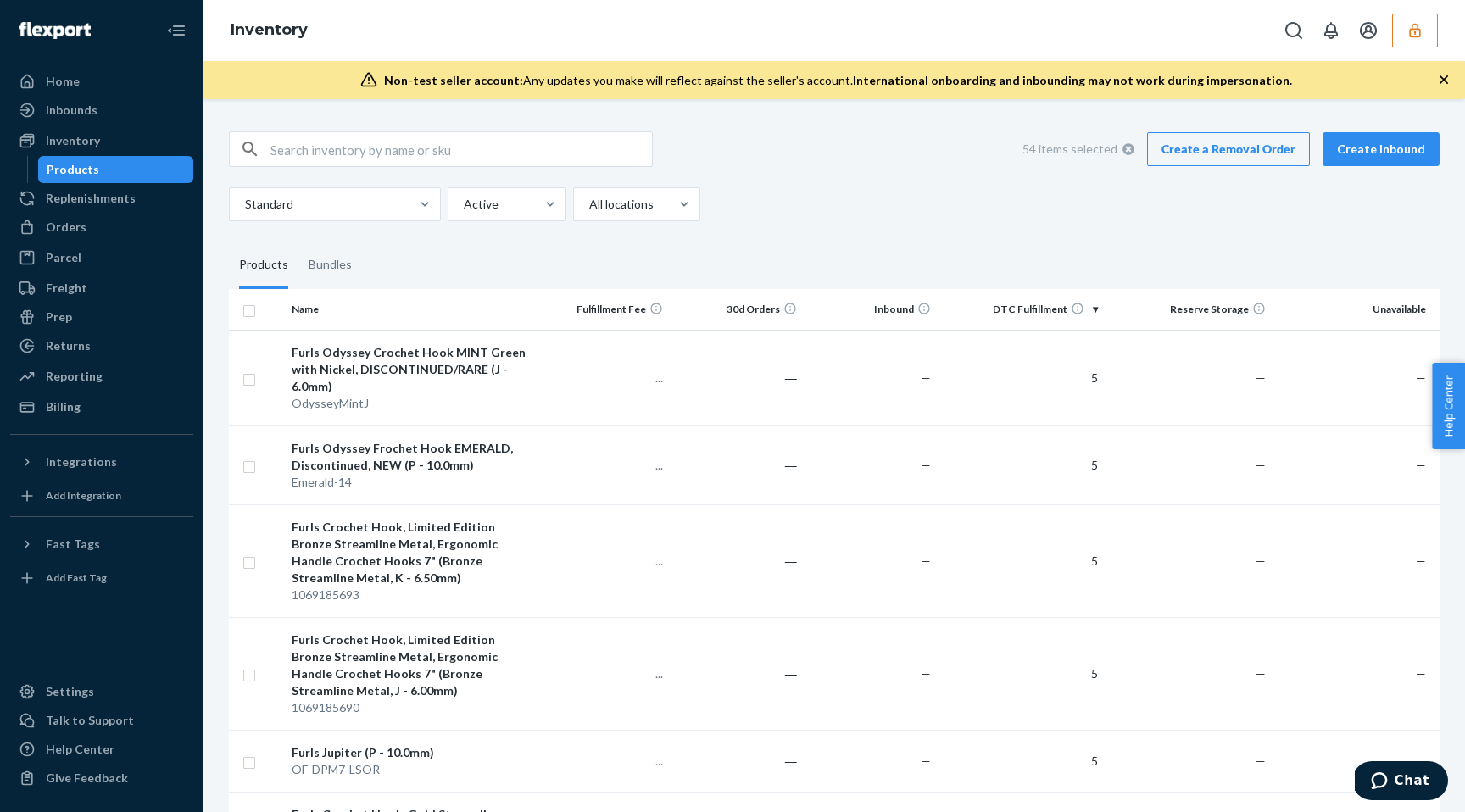
checkbox input "true"
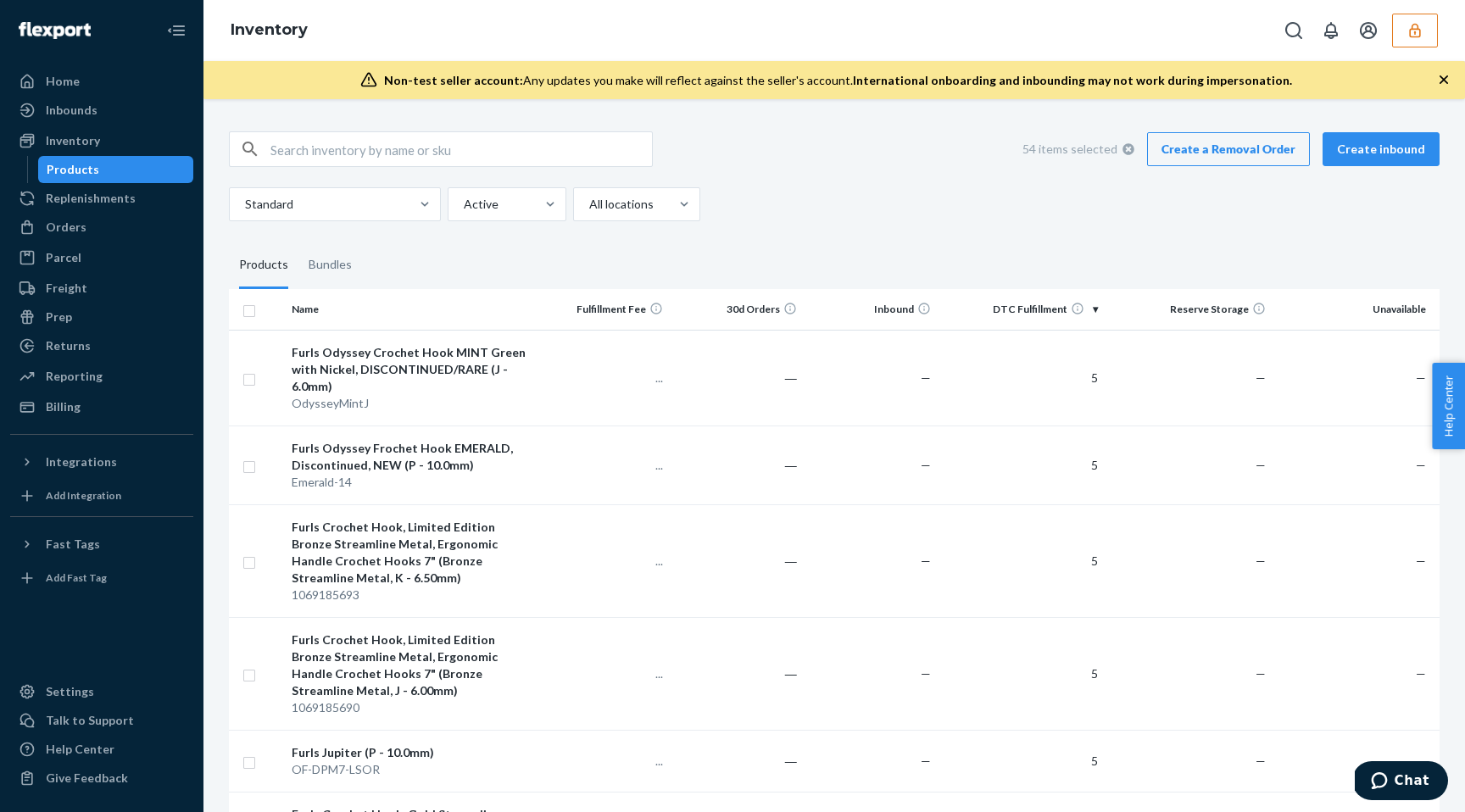
checkbox input "true"
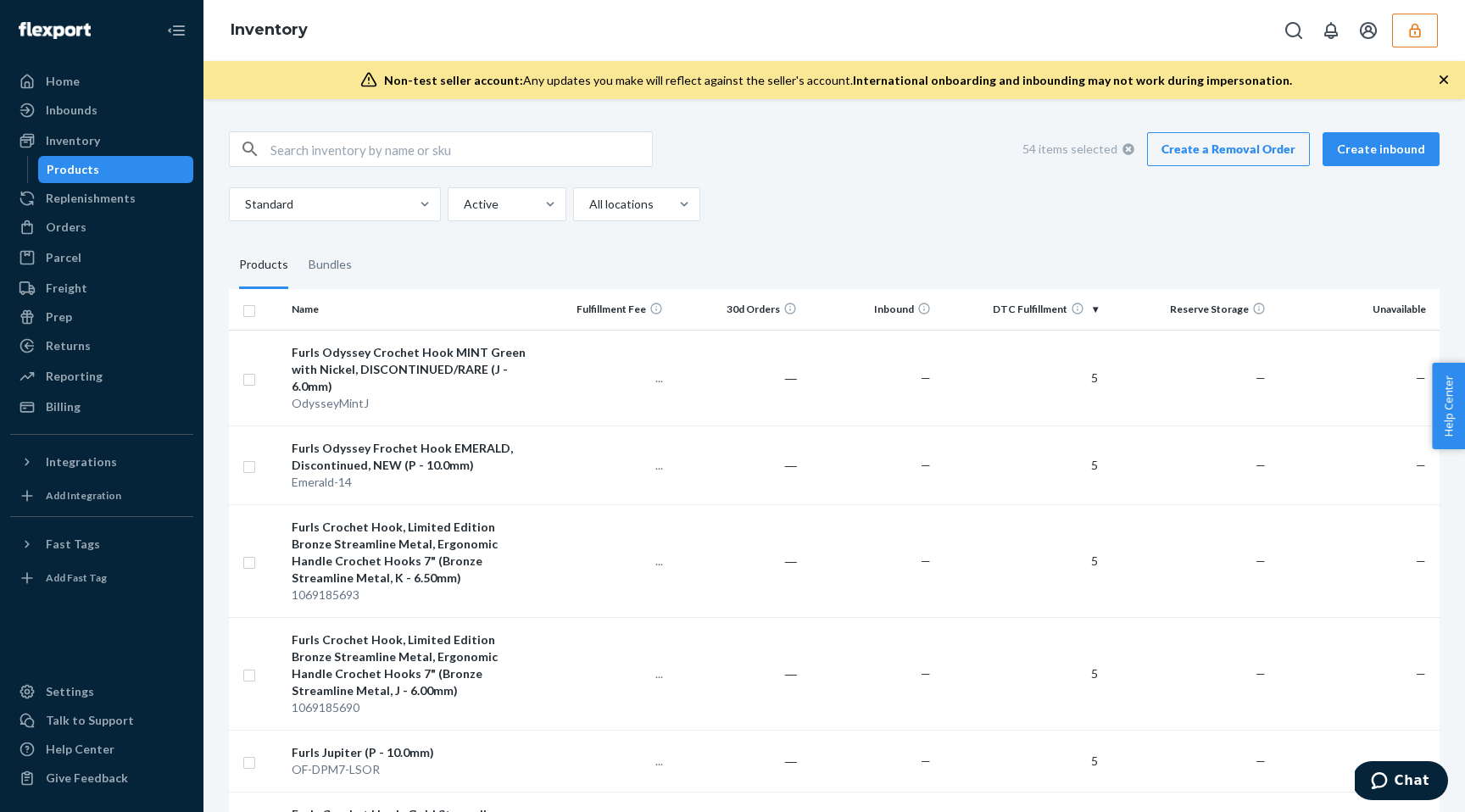
checkbox input "true"
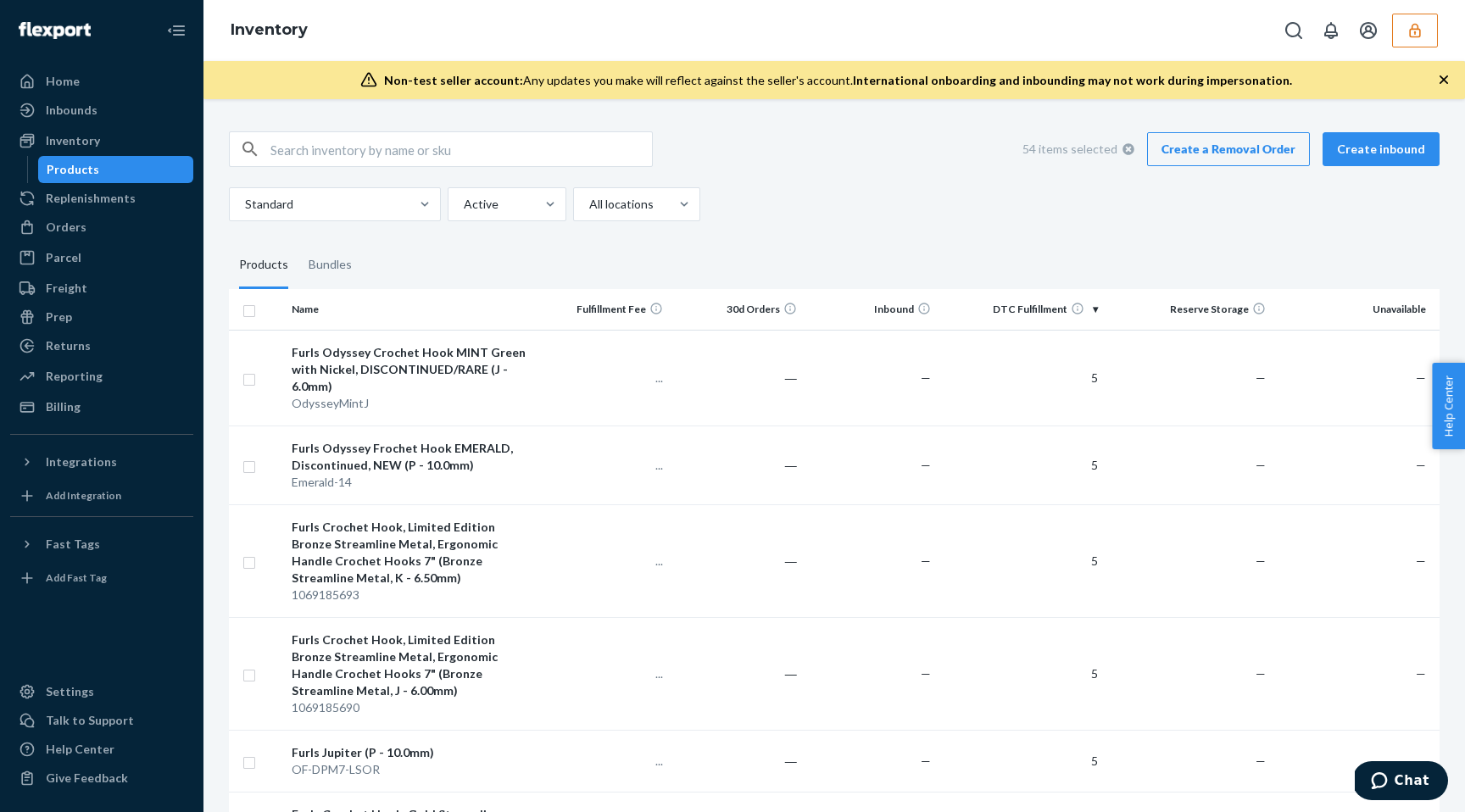
checkbox input "true"
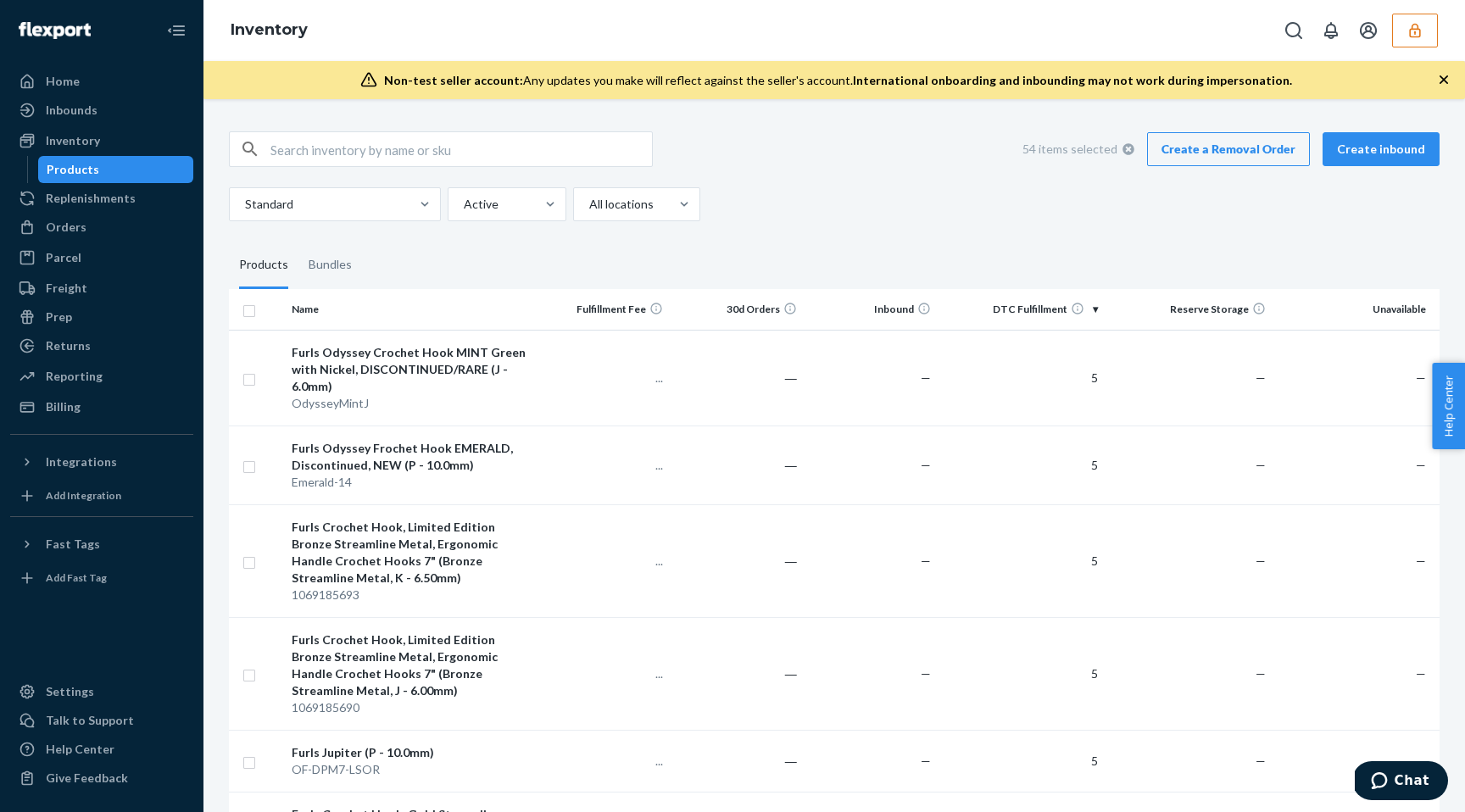
checkbox input "true"
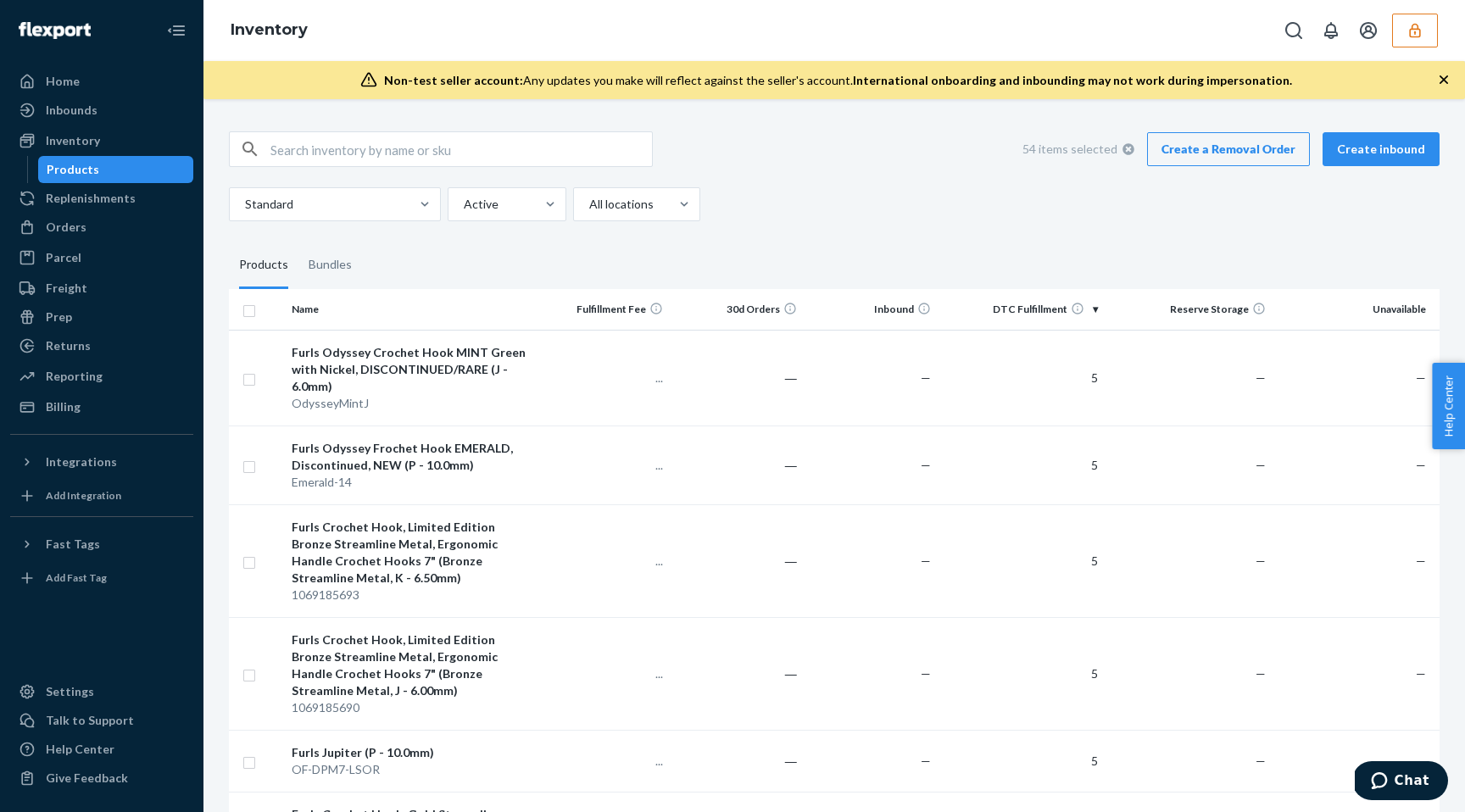
checkbox input "true"
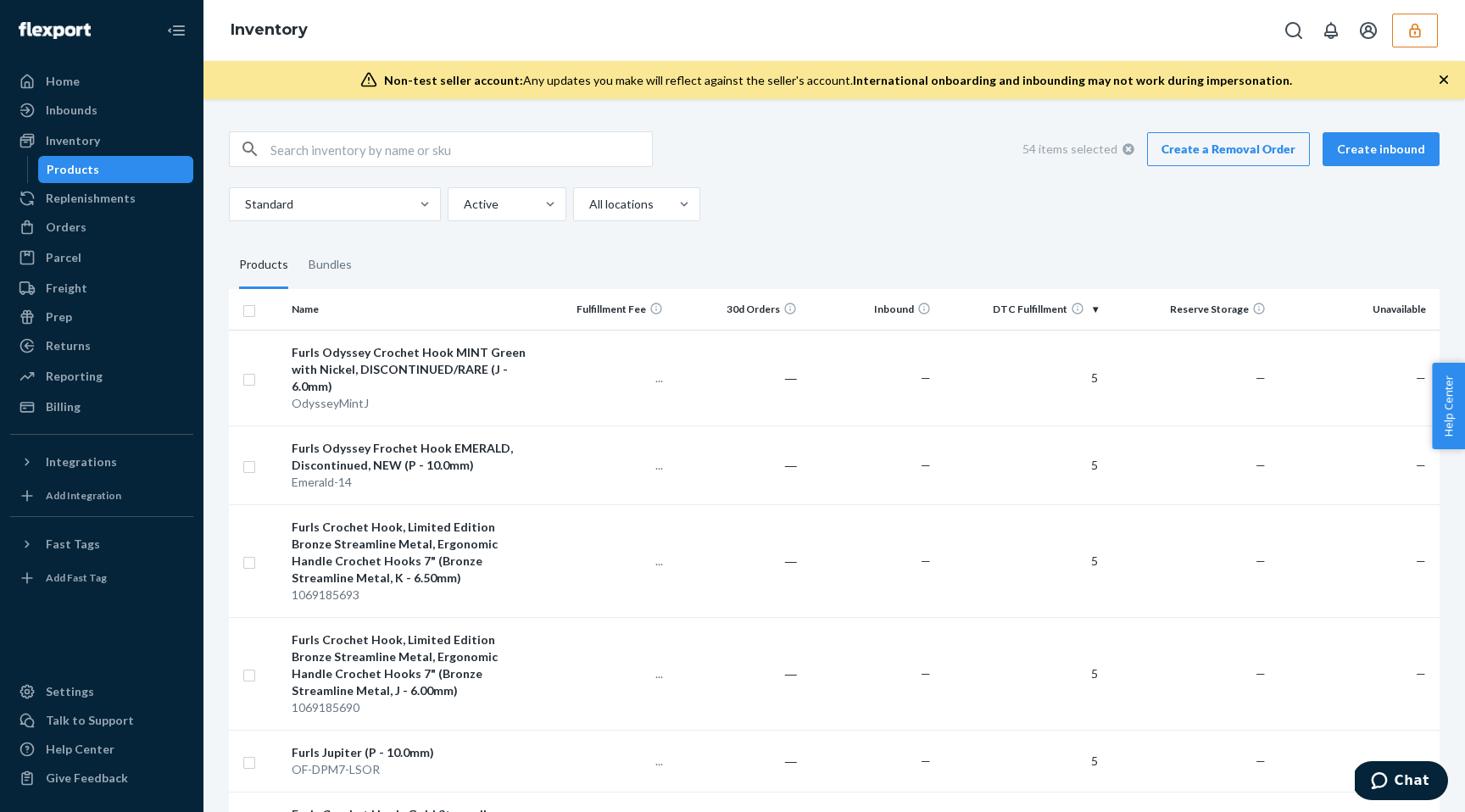
checkbox input "true"
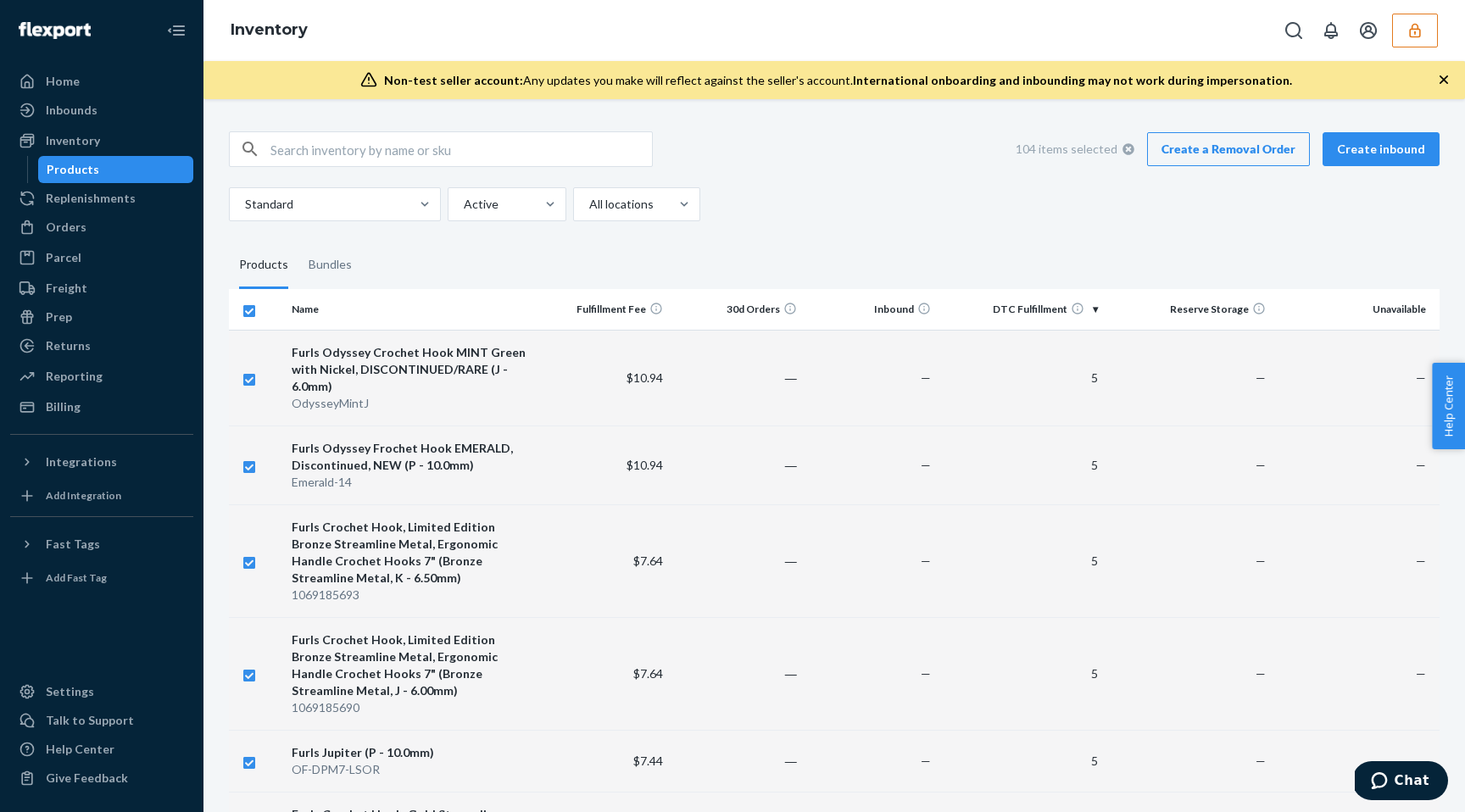
click at [1183, 152] on link "Create a Removal Order" at bounding box center [1228, 149] width 162 height 34
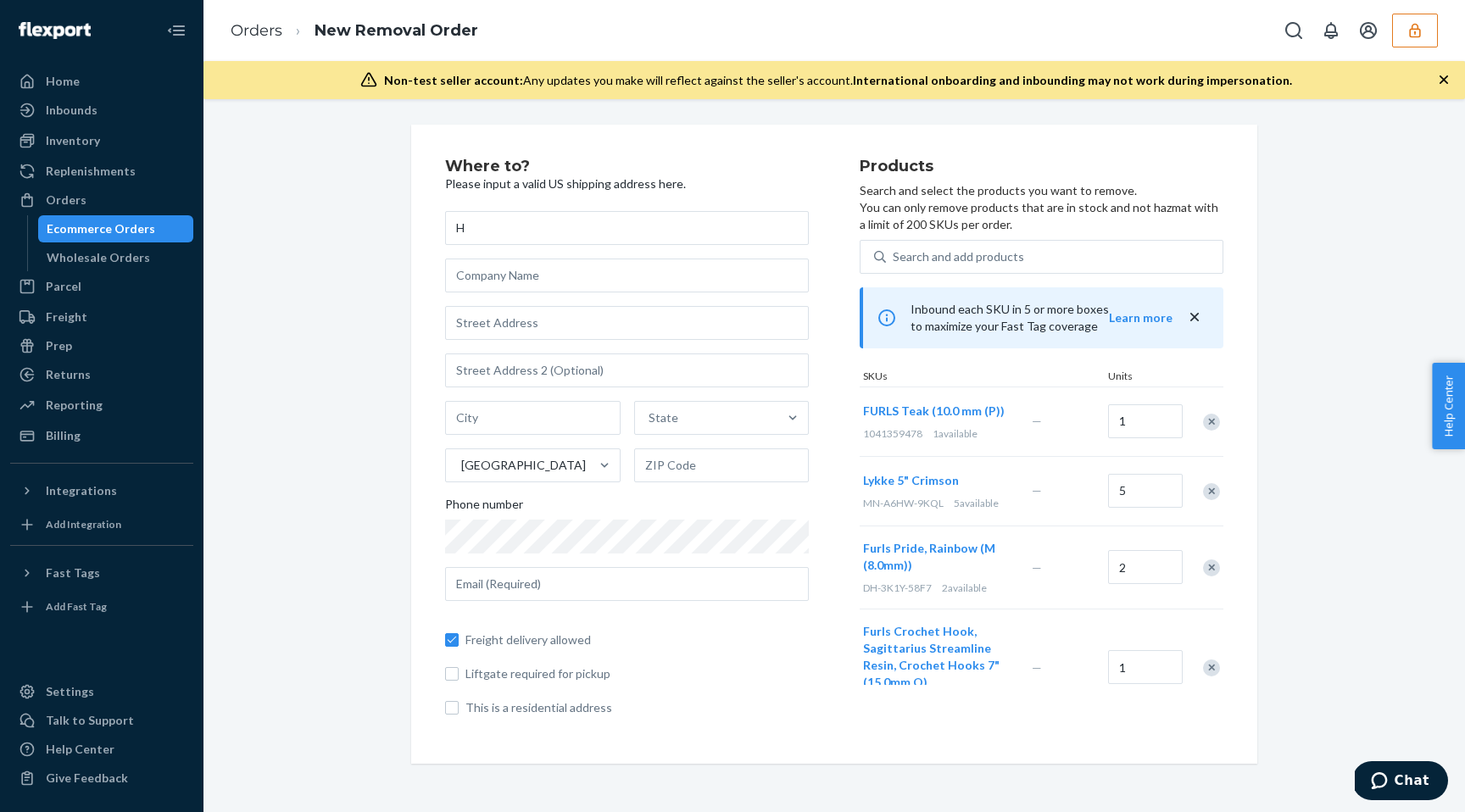
type input "H"
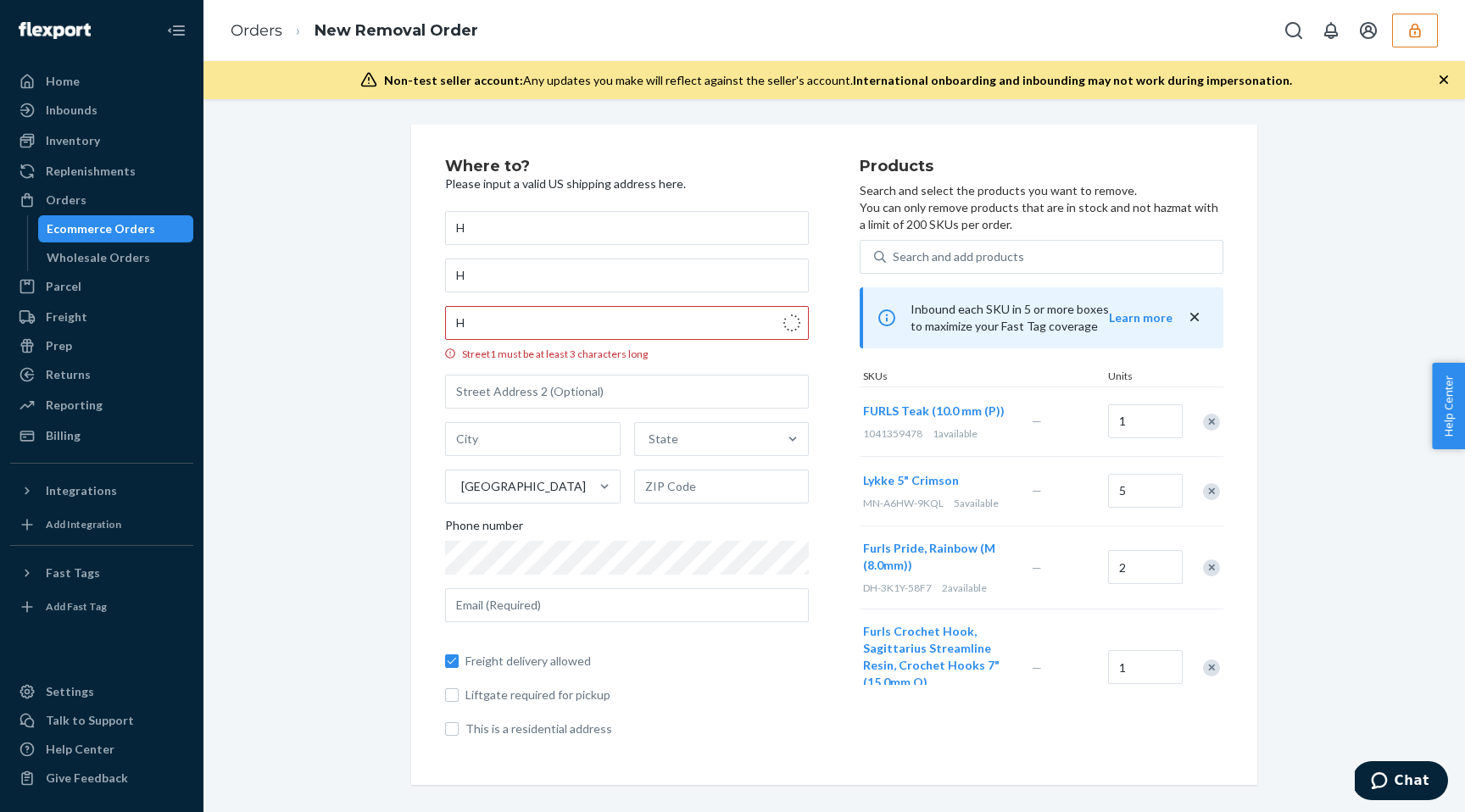
type input "255 Courtland St NE"
type input "Atlanta"
type input "30303"
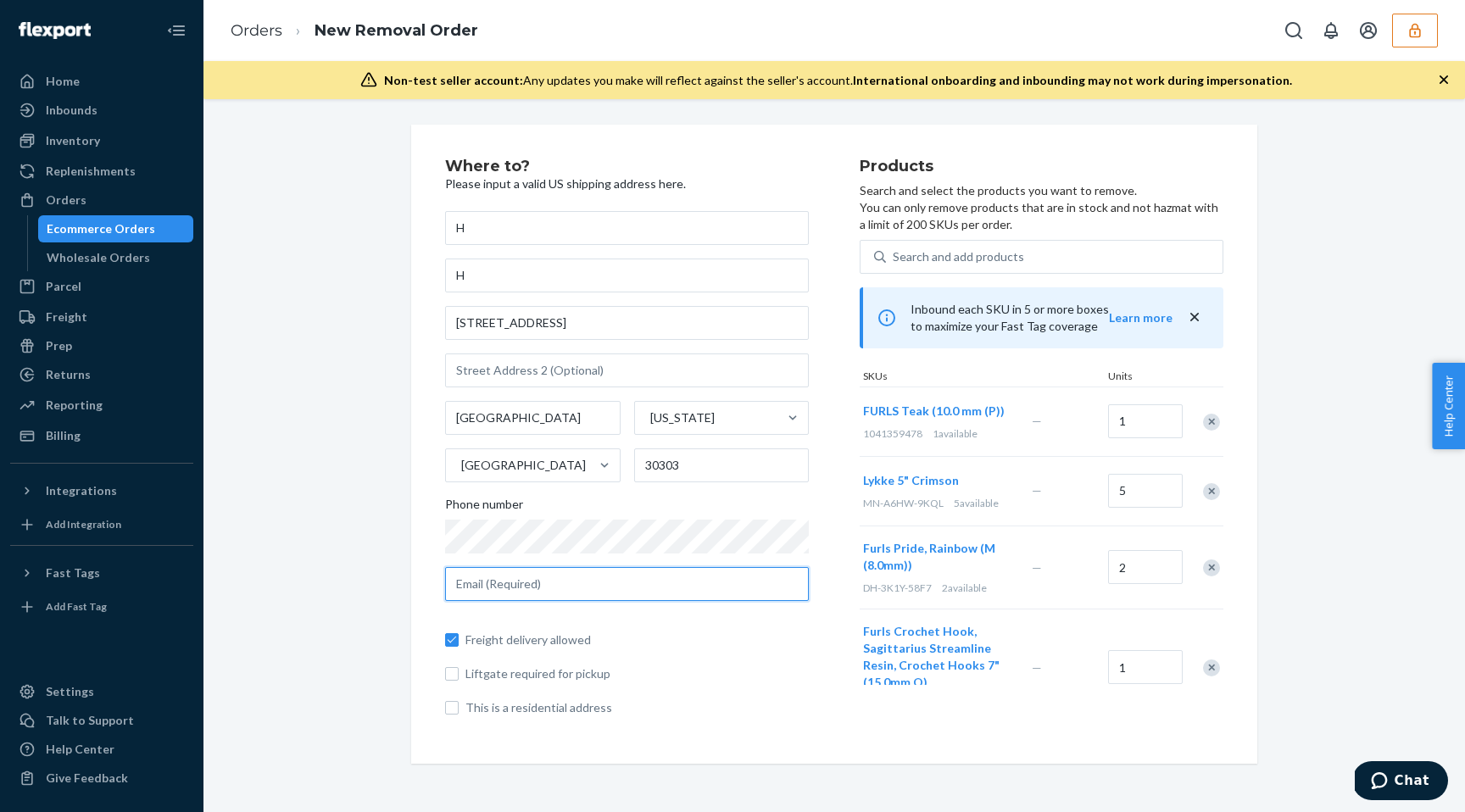
click at [564, 587] on input "text" at bounding box center [626, 583] width 364 height 34
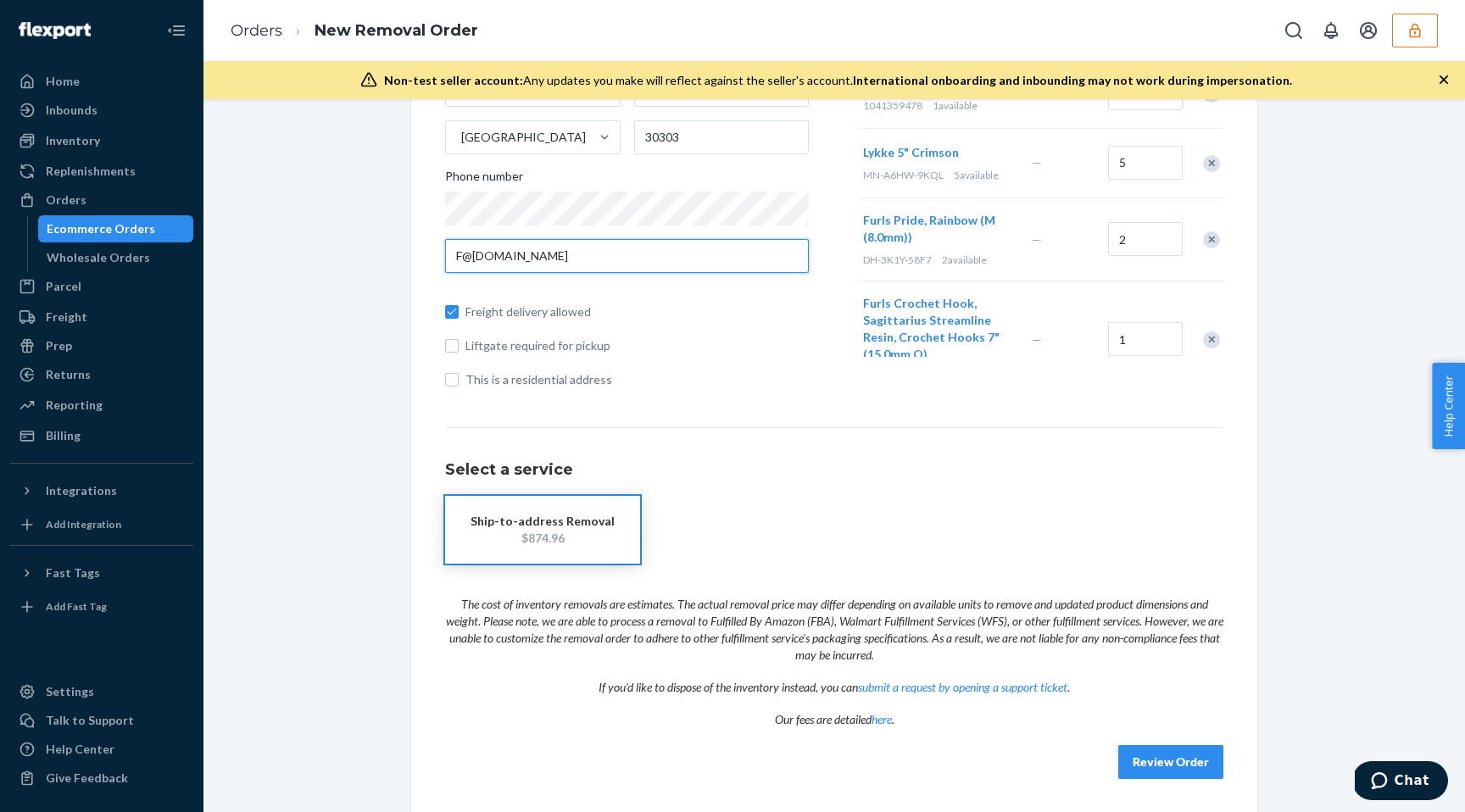
scroll to position [345, 0]
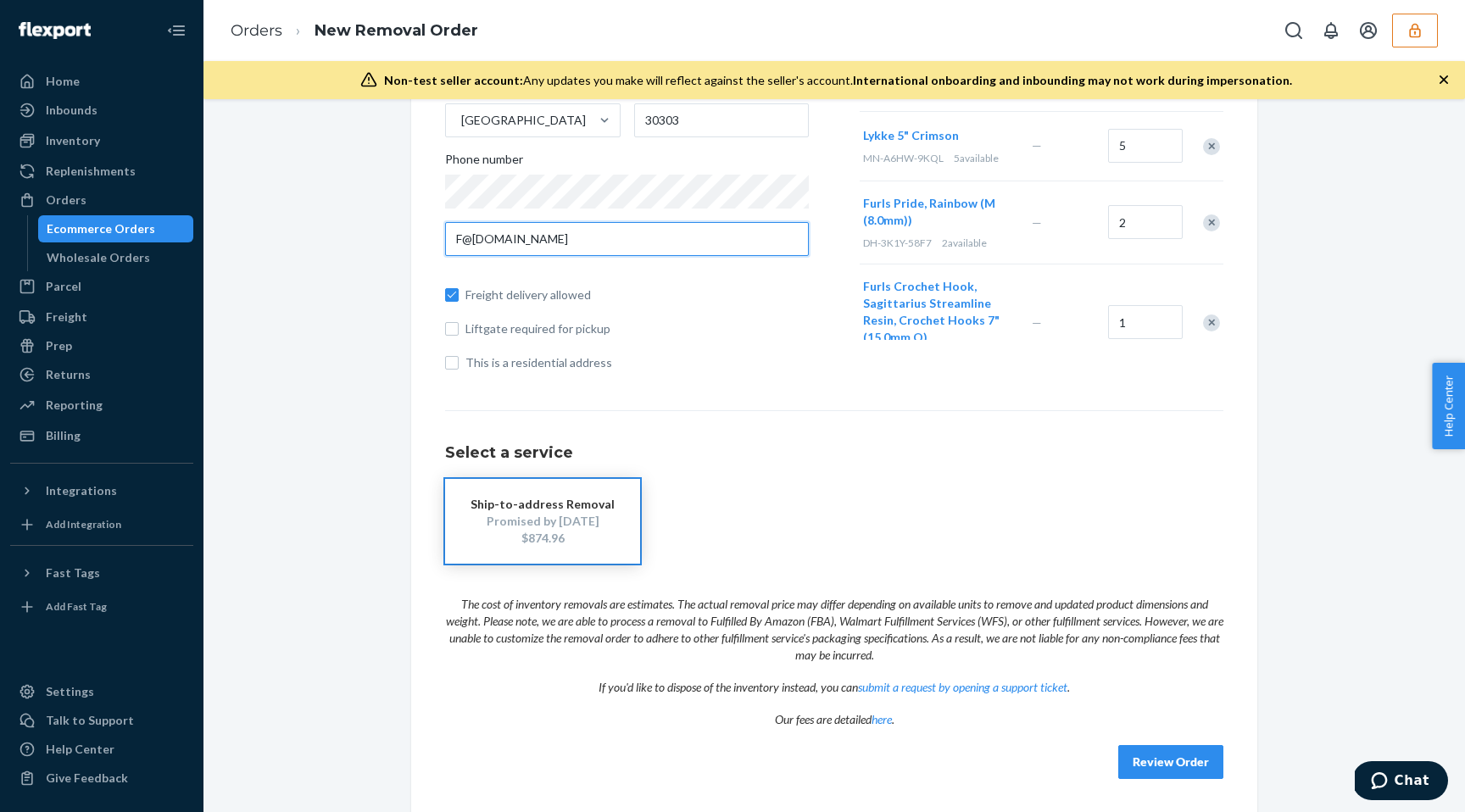
type input "F@GMil.com"
click at [51, 142] on div "Inventory" at bounding box center [73, 141] width 54 height 17
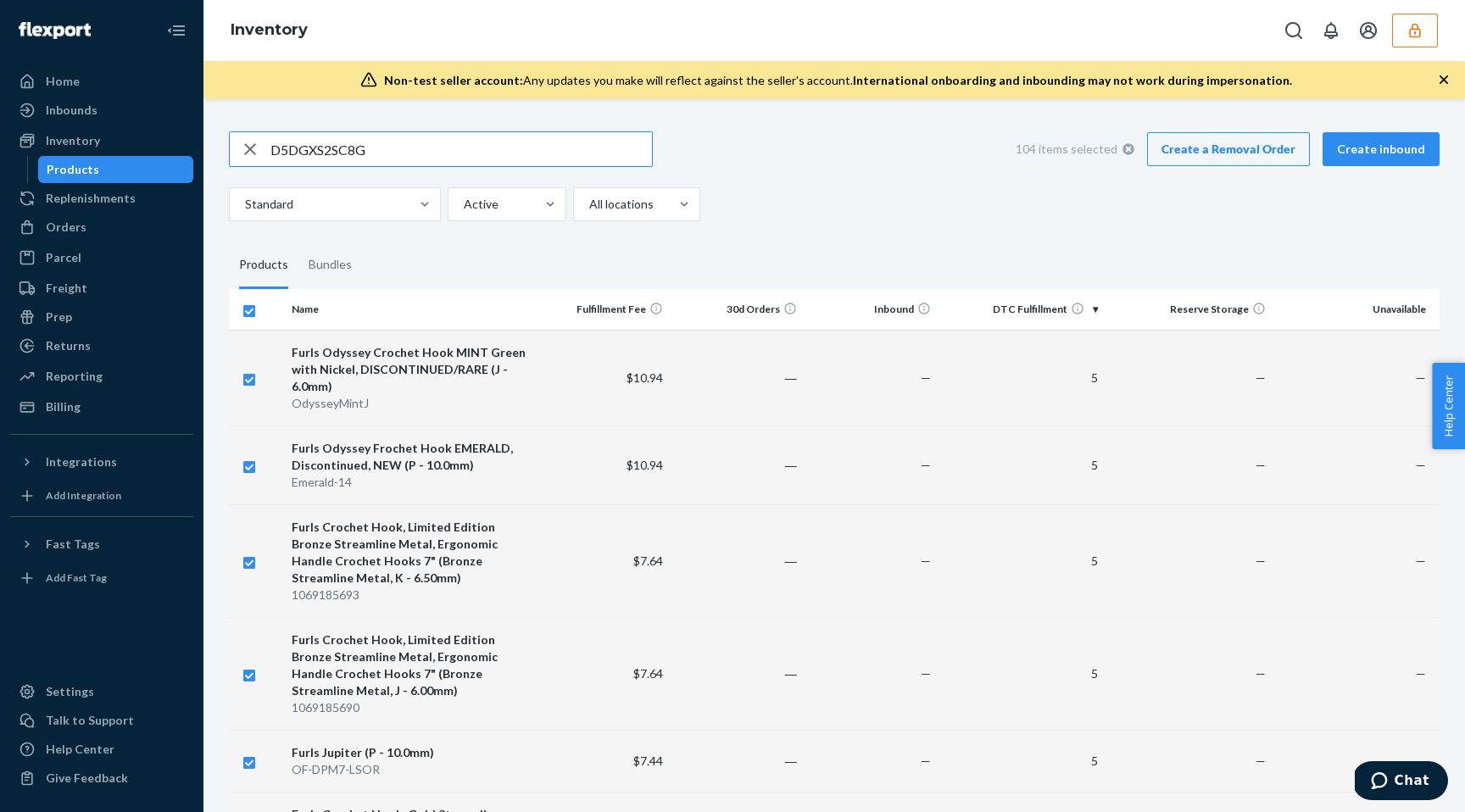
type input "D5DGXS2SC8G"
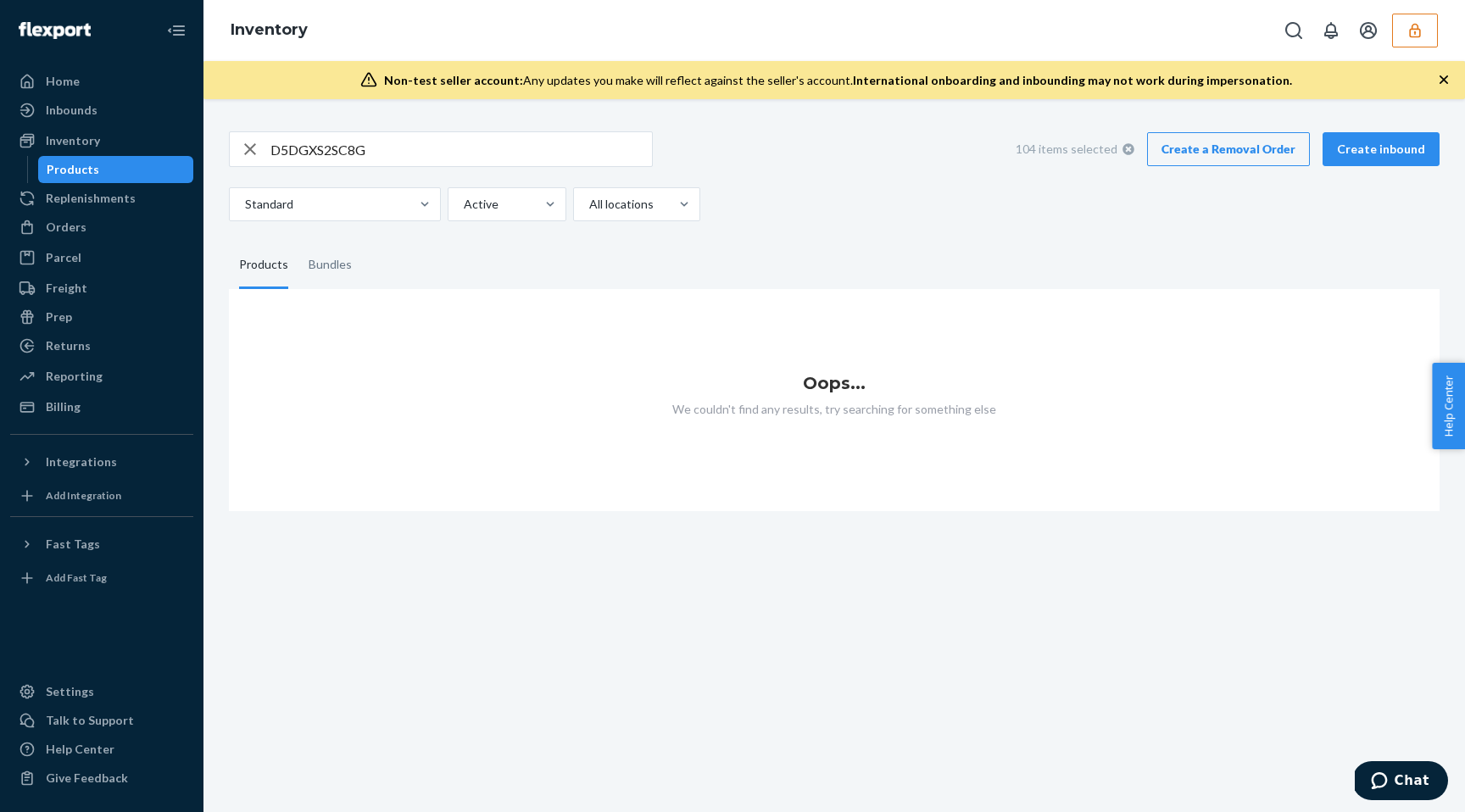
click at [1134, 149] on icon at bounding box center [1128, 149] width 12 height 12
click at [376, 139] on input "D5DGXS2SC8G" at bounding box center [461, 149] width 382 height 34
click at [1419, 38] on icon "button" at bounding box center [1415, 31] width 17 height 17
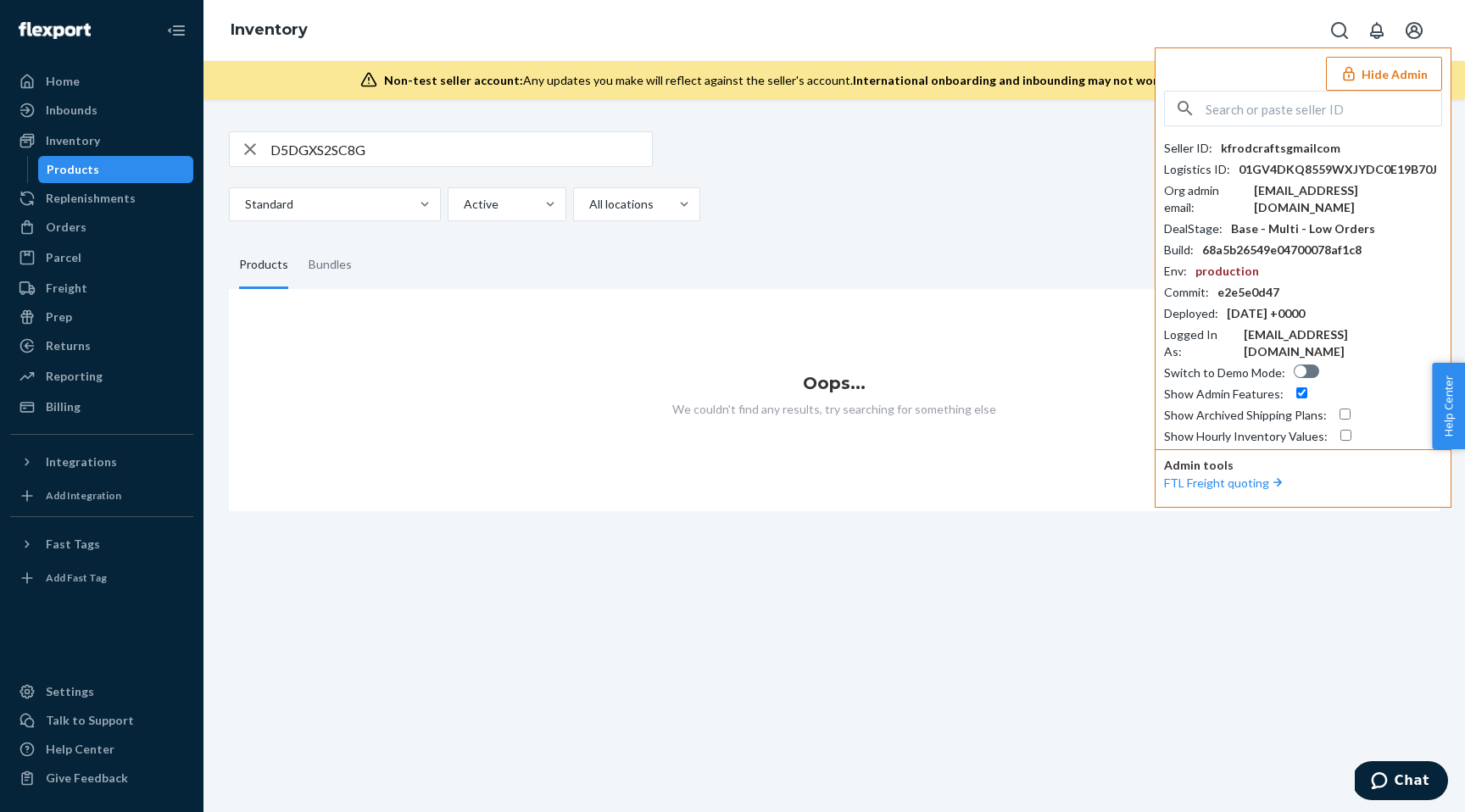
click at [1419, 38] on icon "Open account menu" at bounding box center [1414, 31] width 21 height 21
click at [1040, 181] on div "D5DGXS2SC8G Action Create product Create bundle Bulk create products Bulk updat…" at bounding box center [834, 176] width 1210 height 90
click at [70, 136] on div "Inventory" at bounding box center [73, 141] width 54 height 17
click at [83, 221] on div "Orders" at bounding box center [66, 227] width 41 height 17
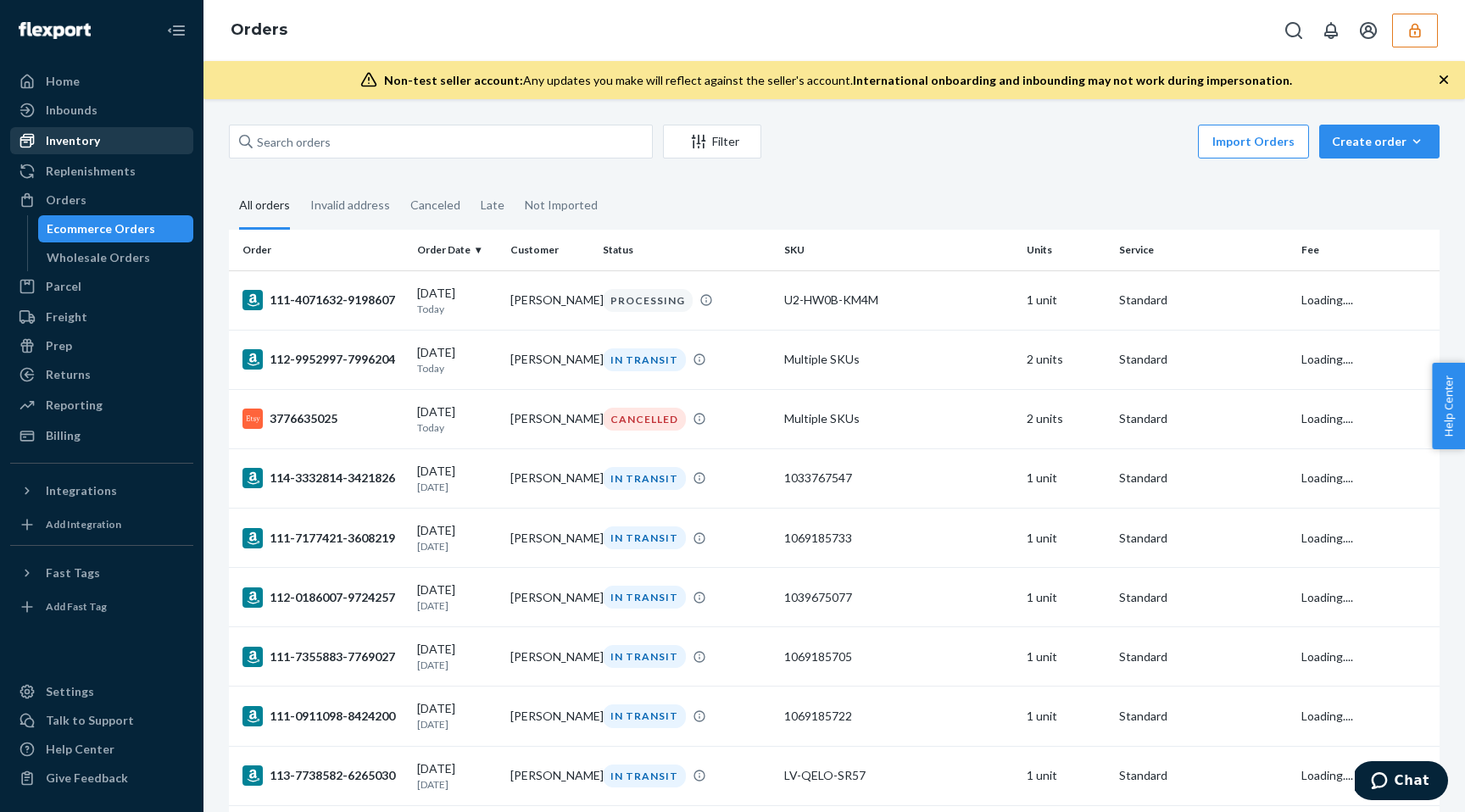
click at [79, 142] on div "Inventory" at bounding box center [73, 141] width 54 height 17
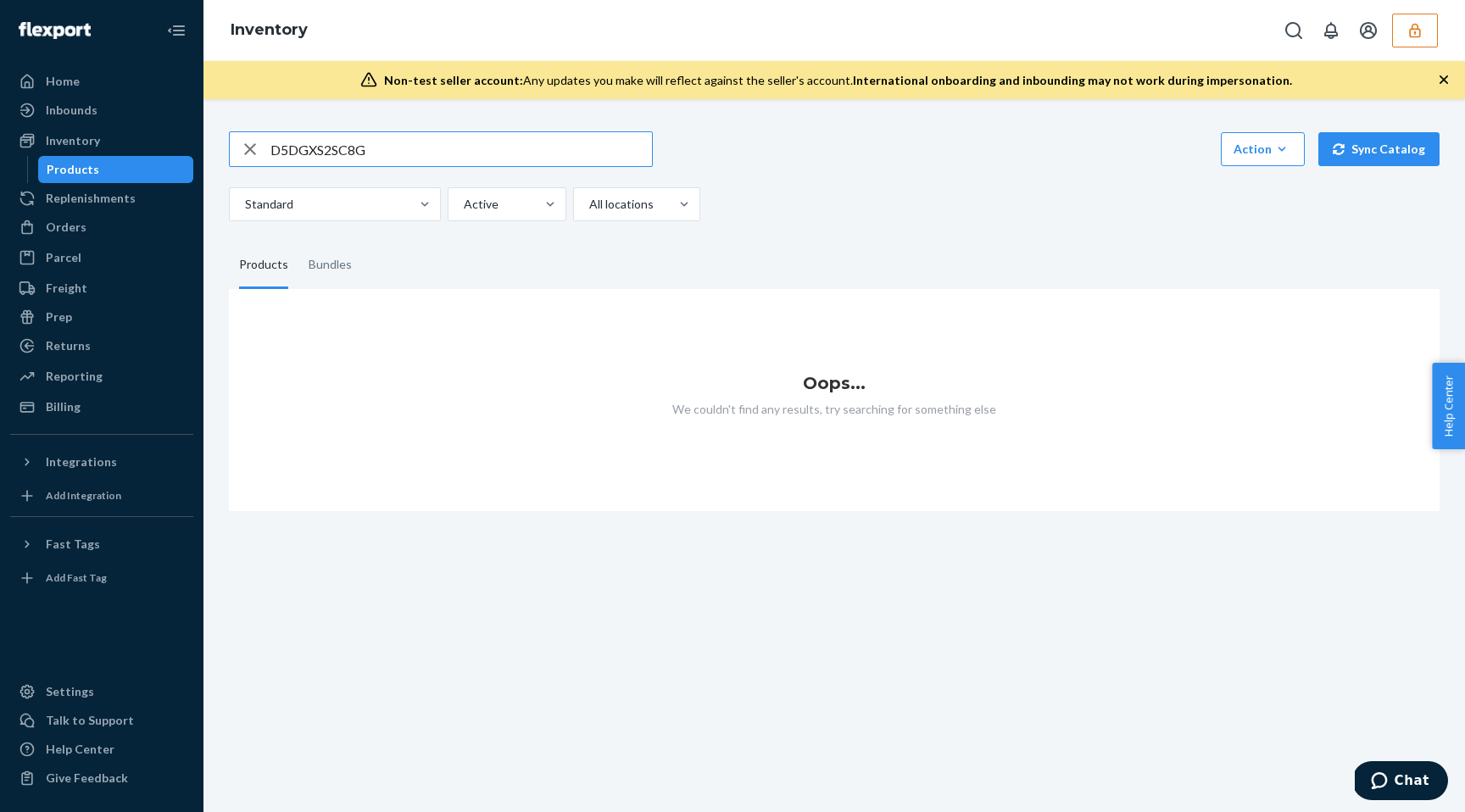
click at [298, 144] on input "D5DGXS2SC8G" at bounding box center [461, 149] width 382 height 34
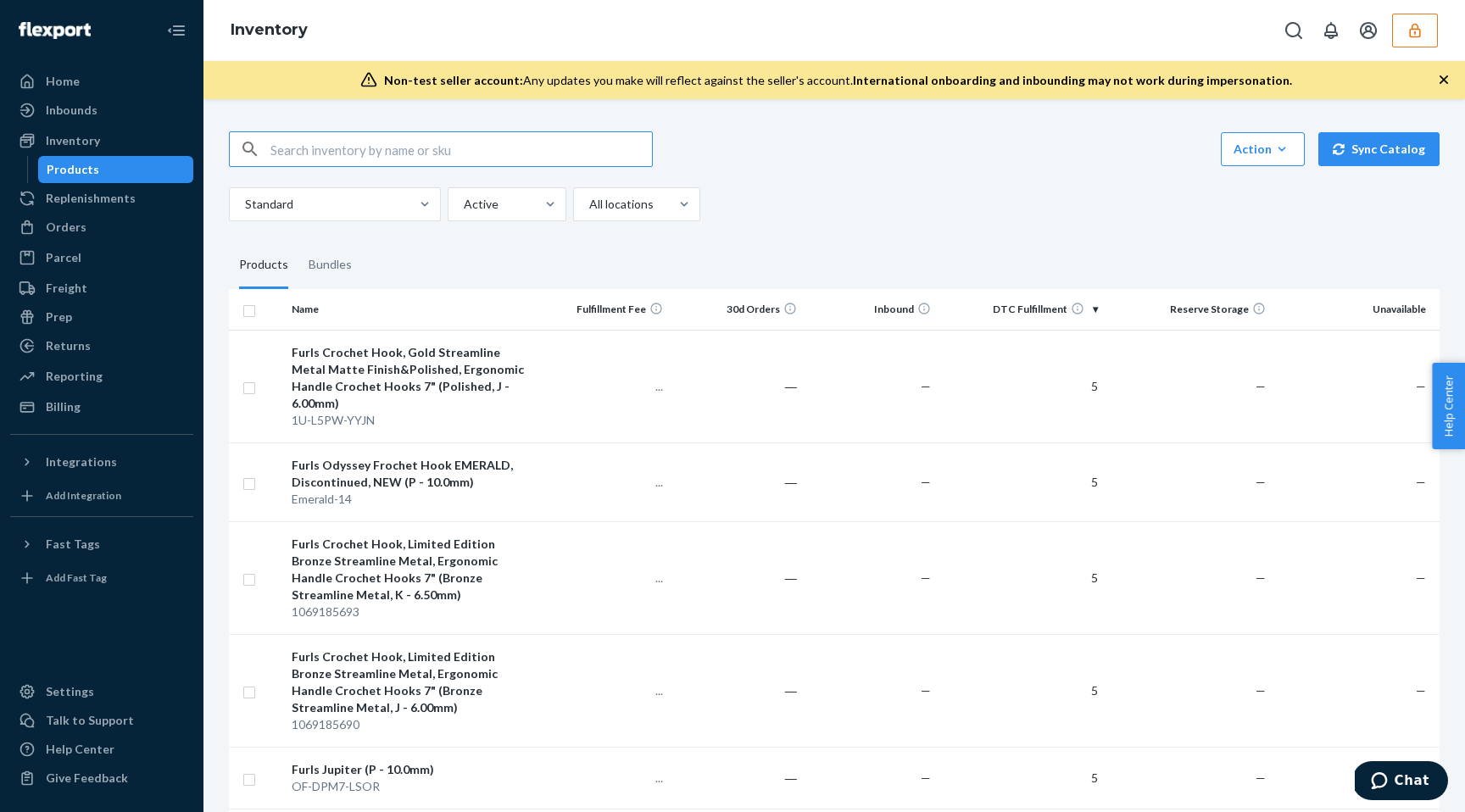
click at [357, 155] on input "text" at bounding box center [461, 149] width 382 height 34
paste input "D5DGXS2SC8G"
type input "D5DGXS2SC8G"
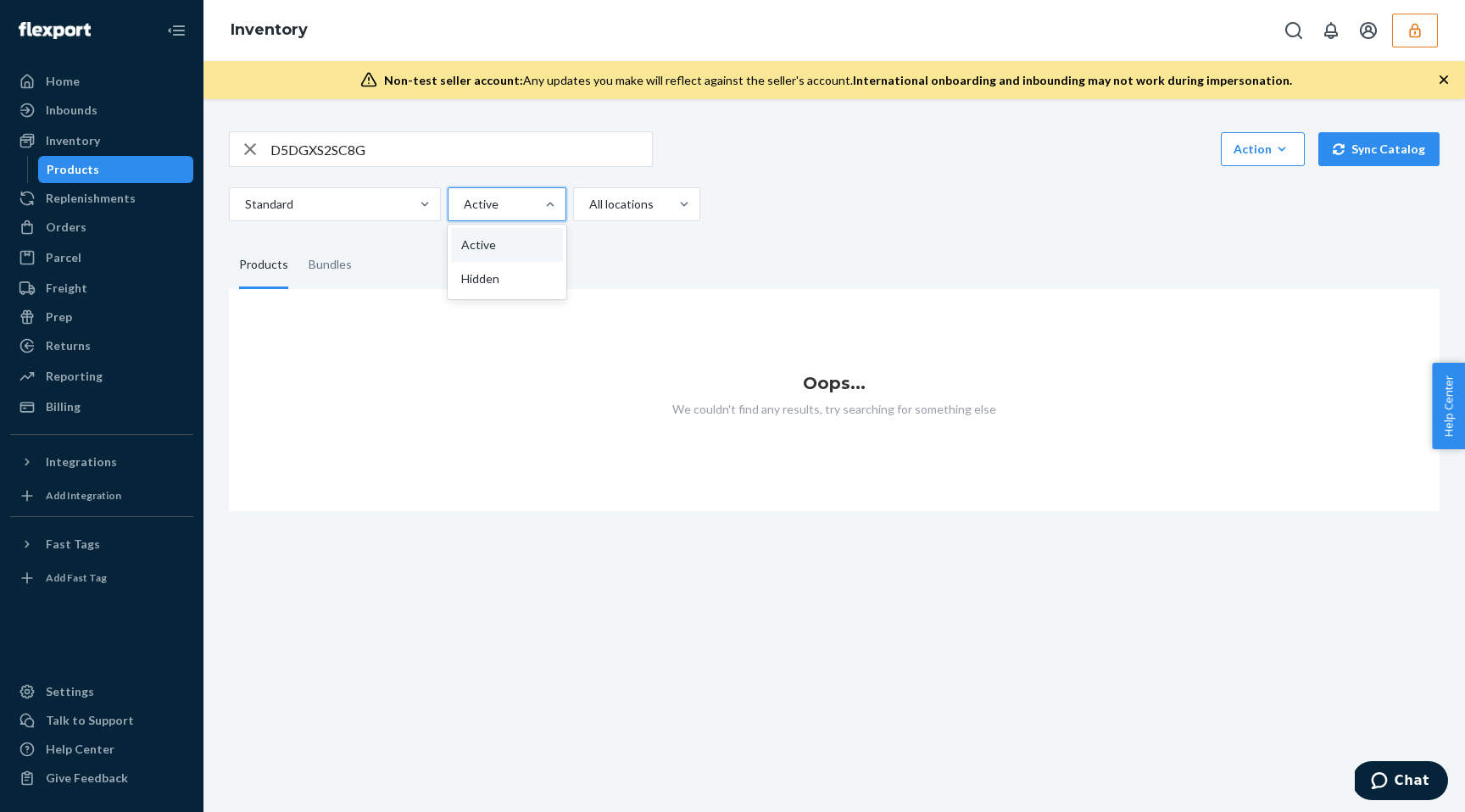
click at [490, 200] on div at bounding box center [505, 205] width 86 height 21
click at [464, 200] on input "option Active focused, 1 of 2. 2 results available. Use Up and Down to choose o…" at bounding box center [463, 205] width 2 height 17
click at [501, 270] on div "Hidden" at bounding box center [507, 278] width 112 height 34
click at [464, 213] on input "option Hidden focused, 2 of 2. 2 results available. Use Up and Down to choose o…" at bounding box center [463, 205] width 2 height 17
click at [521, 201] on div at bounding box center [505, 205] width 86 height 21
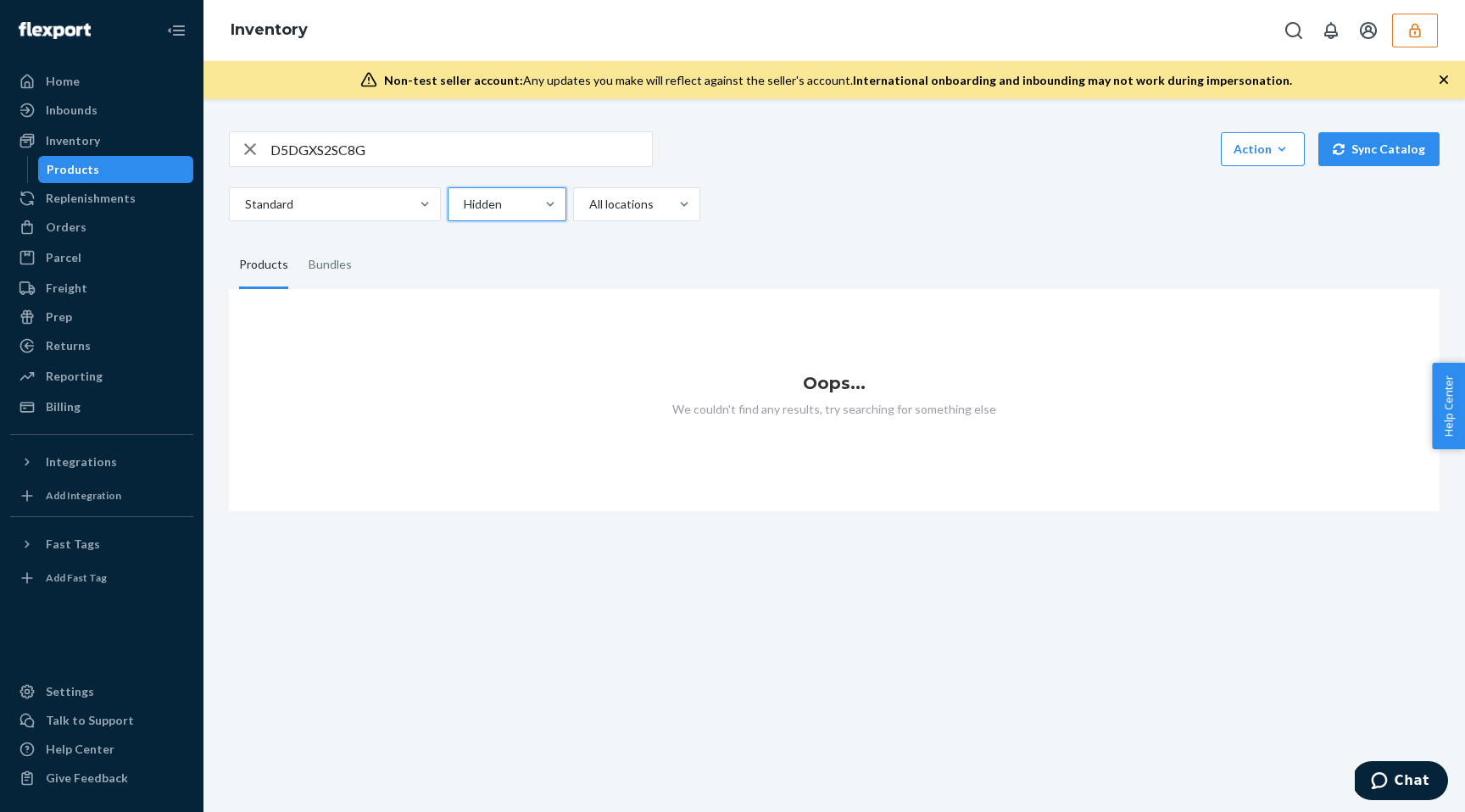
click at [464, 201] on input "option Hidden, selected. 0 results available. Select is focused ,type to refine…" at bounding box center [463, 205] width 2 height 17
click at [498, 234] on div "Active" at bounding box center [507, 244] width 112 height 34
click at [464, 213] on input "option Hidden, selected. option Active focused, 1 of 2. 2 results available. Us…" at bounding box center [463, 205] width 2 height 17
click at [251, 154] on icon "button" at bounding box center [251, 149] width 21 height 34
click at [304, 155] on input "text" at bounding box center [461, 149] width 382 height 34
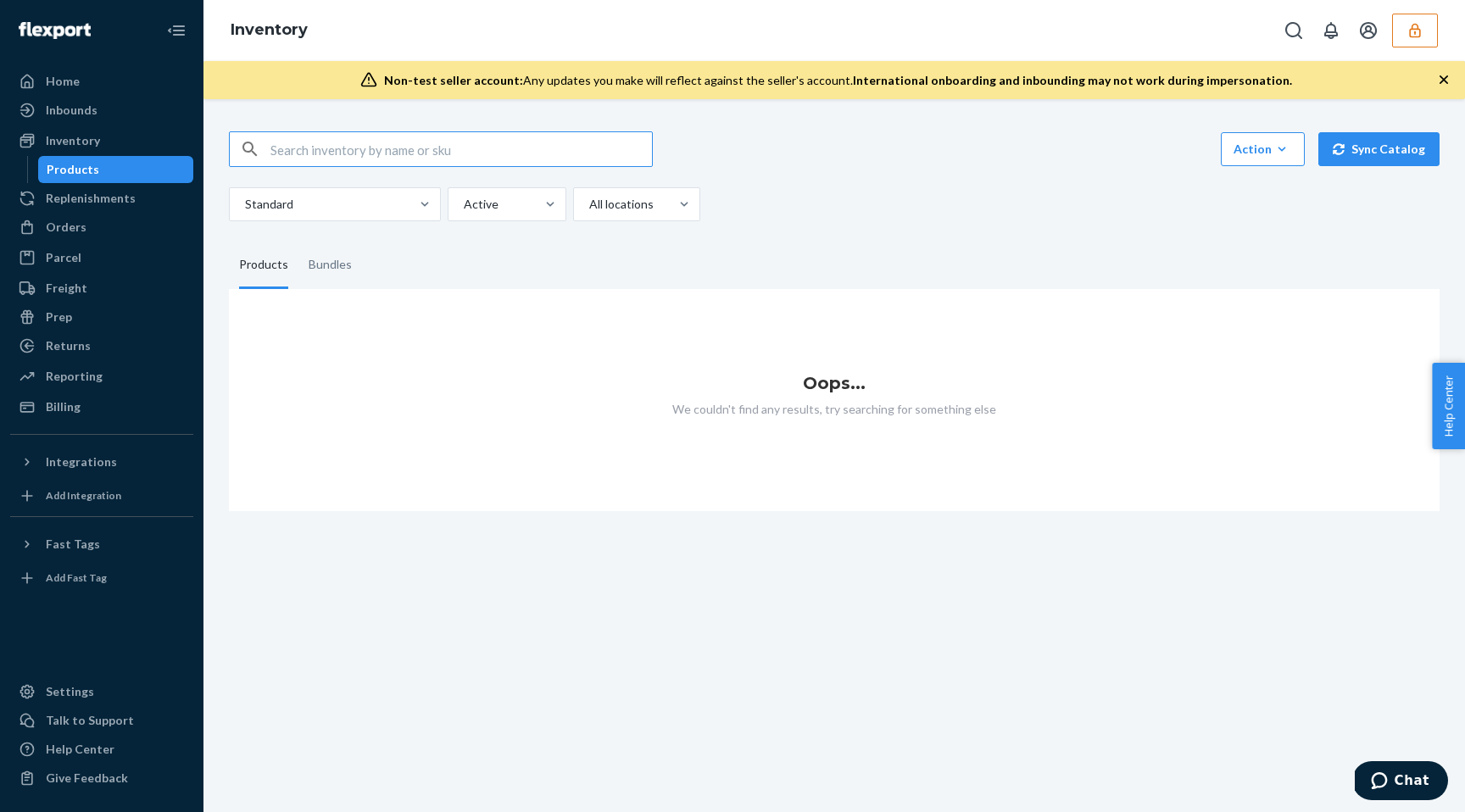
paste input "DVZ6KF94SMT"
type input "DVZ6KF94SMT"
click at [1400, 38] on button "button" at bounding box center [1414, 30] width 46 height 34
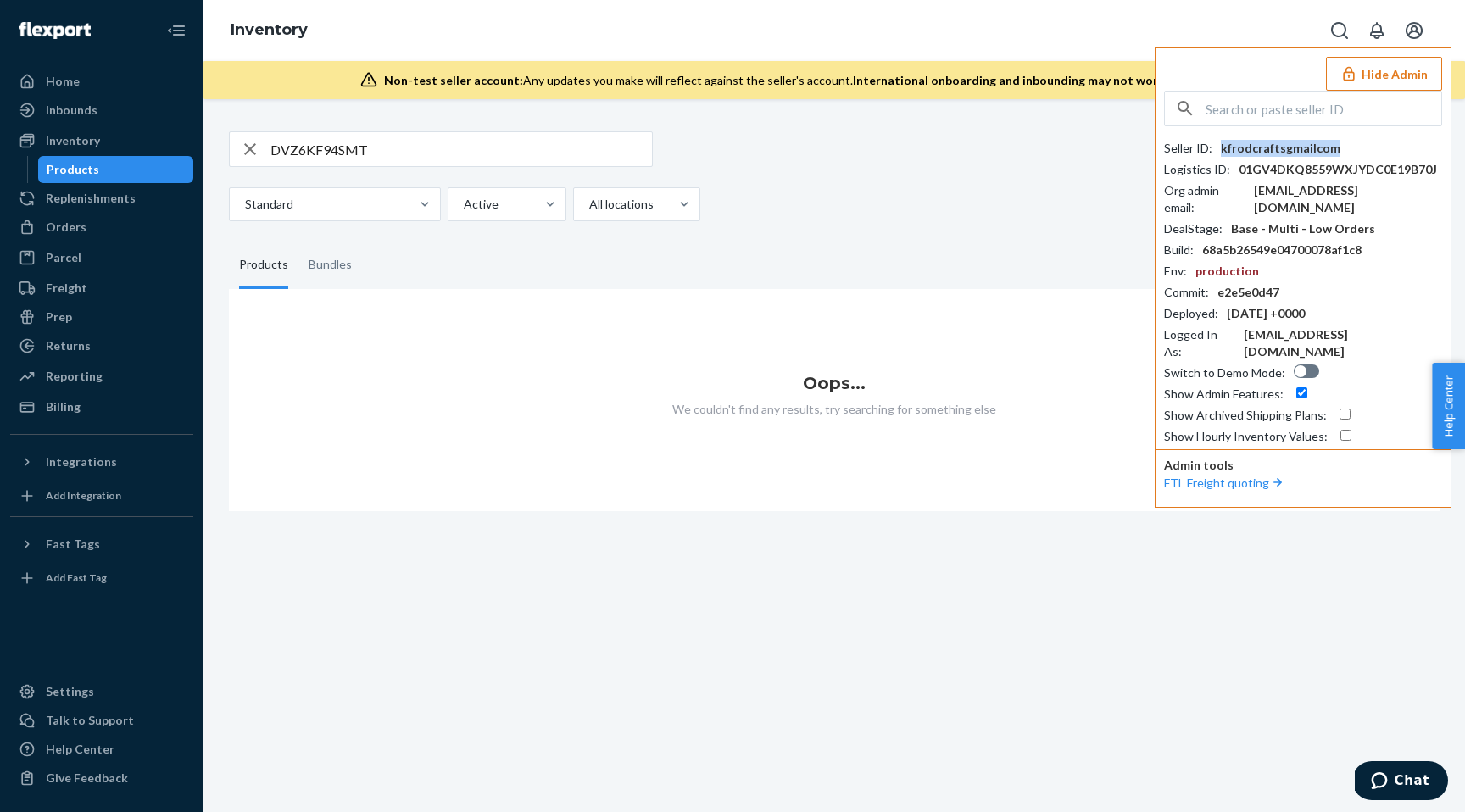
click at [1277, 154] on div "kfrodcraftsgmailcom" at bounding box center [1280, 149] width 119 height 17
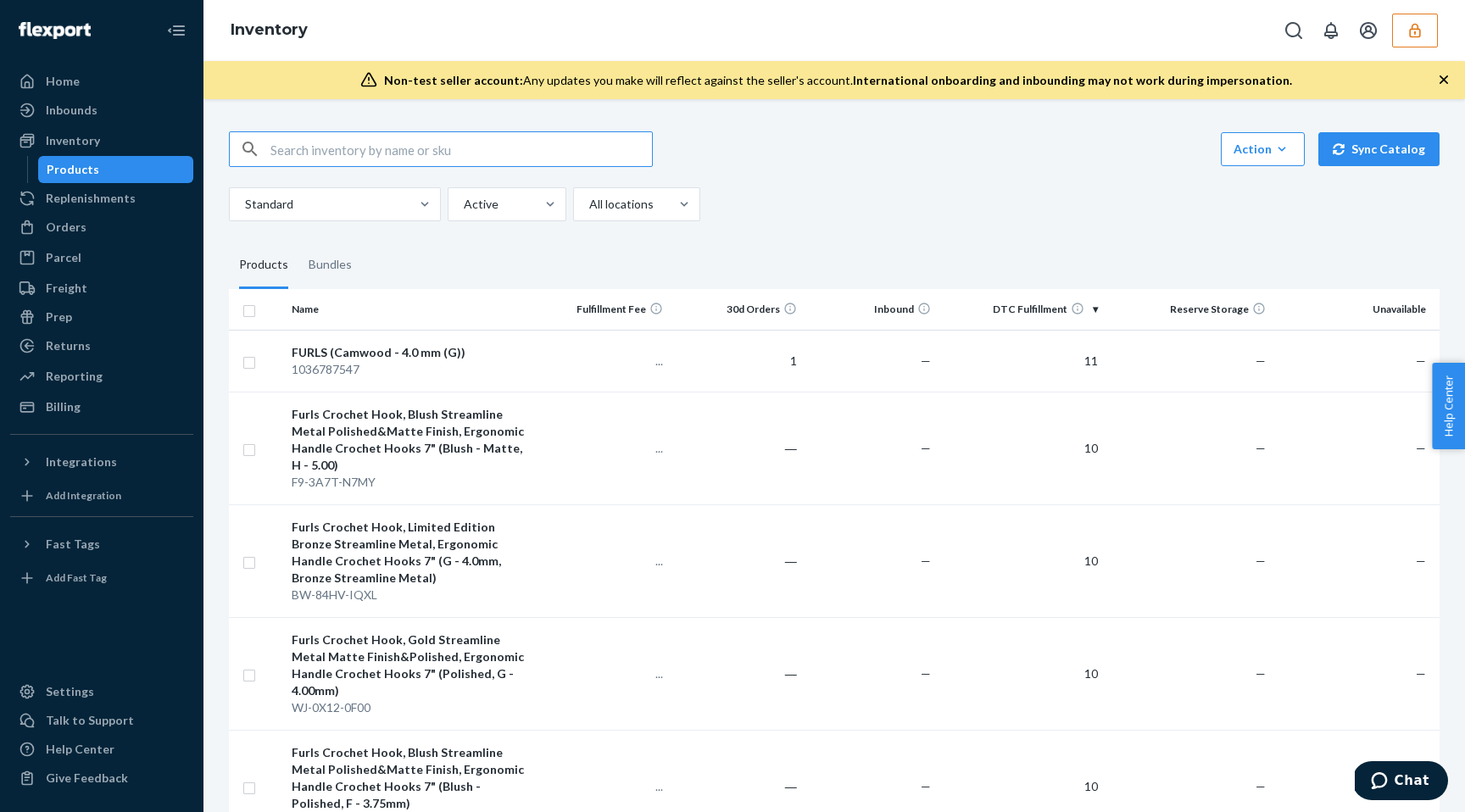
click at [1414, 35] on icon "button" at bounding box center [1415, 31] width 17 height 17
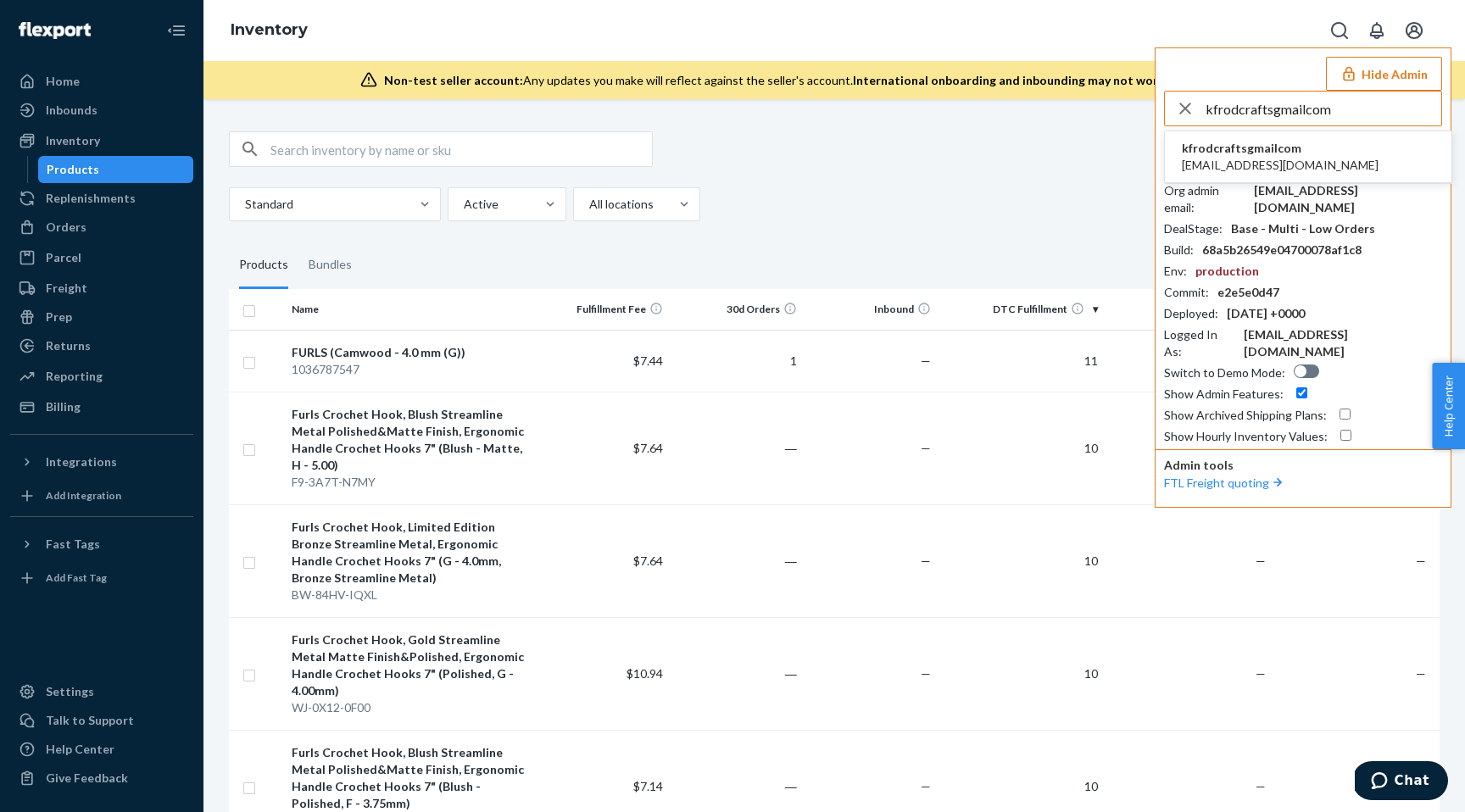
type input "kfrodcraftsgmailcom"
click at [1234, 149] on span "kfrodcraftsgmailcom" at bounding box center [1280, 149] width 197 height 17
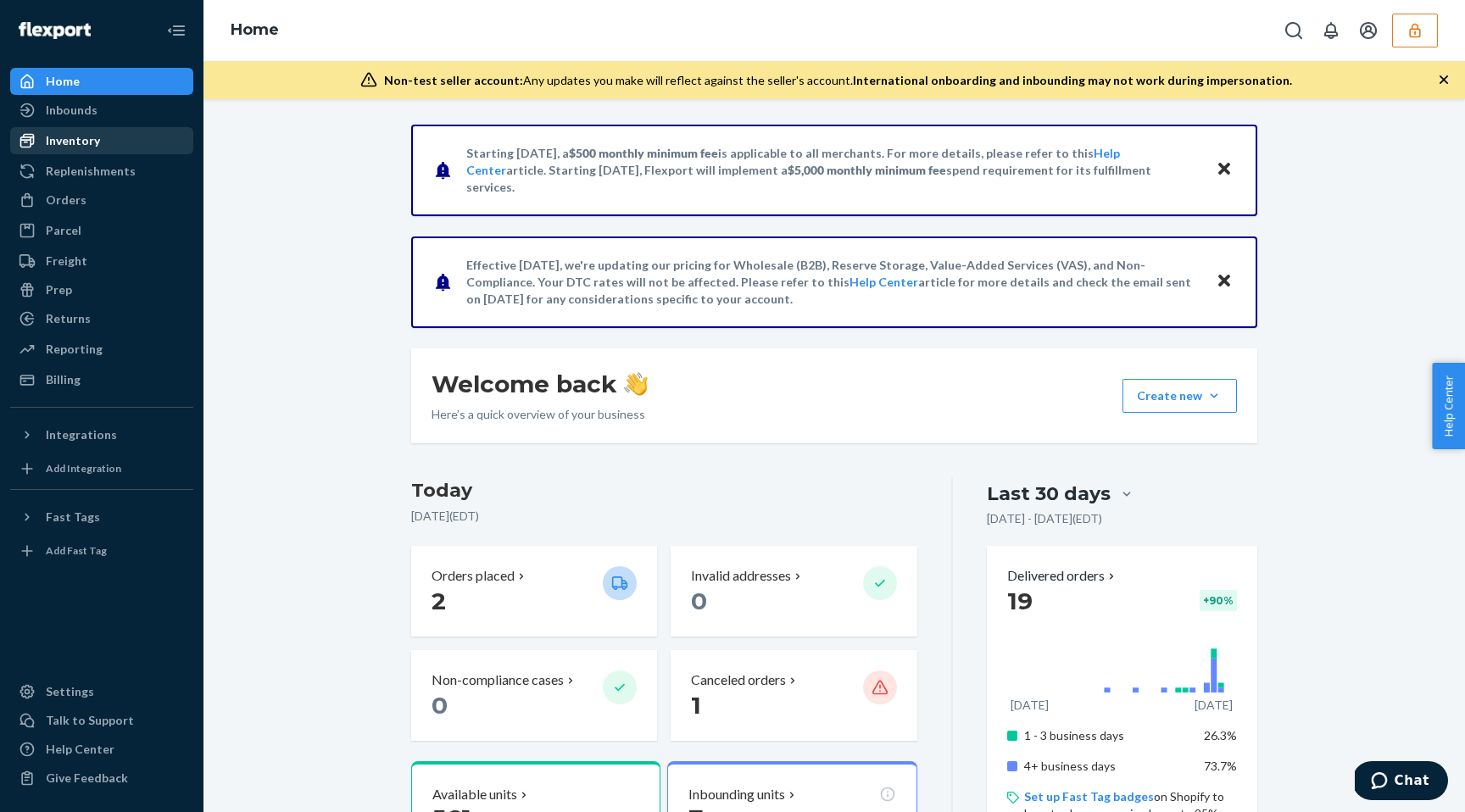
click at [99, 139] on div "Inventory" at bounding box center [102, 140] width 180 height 23
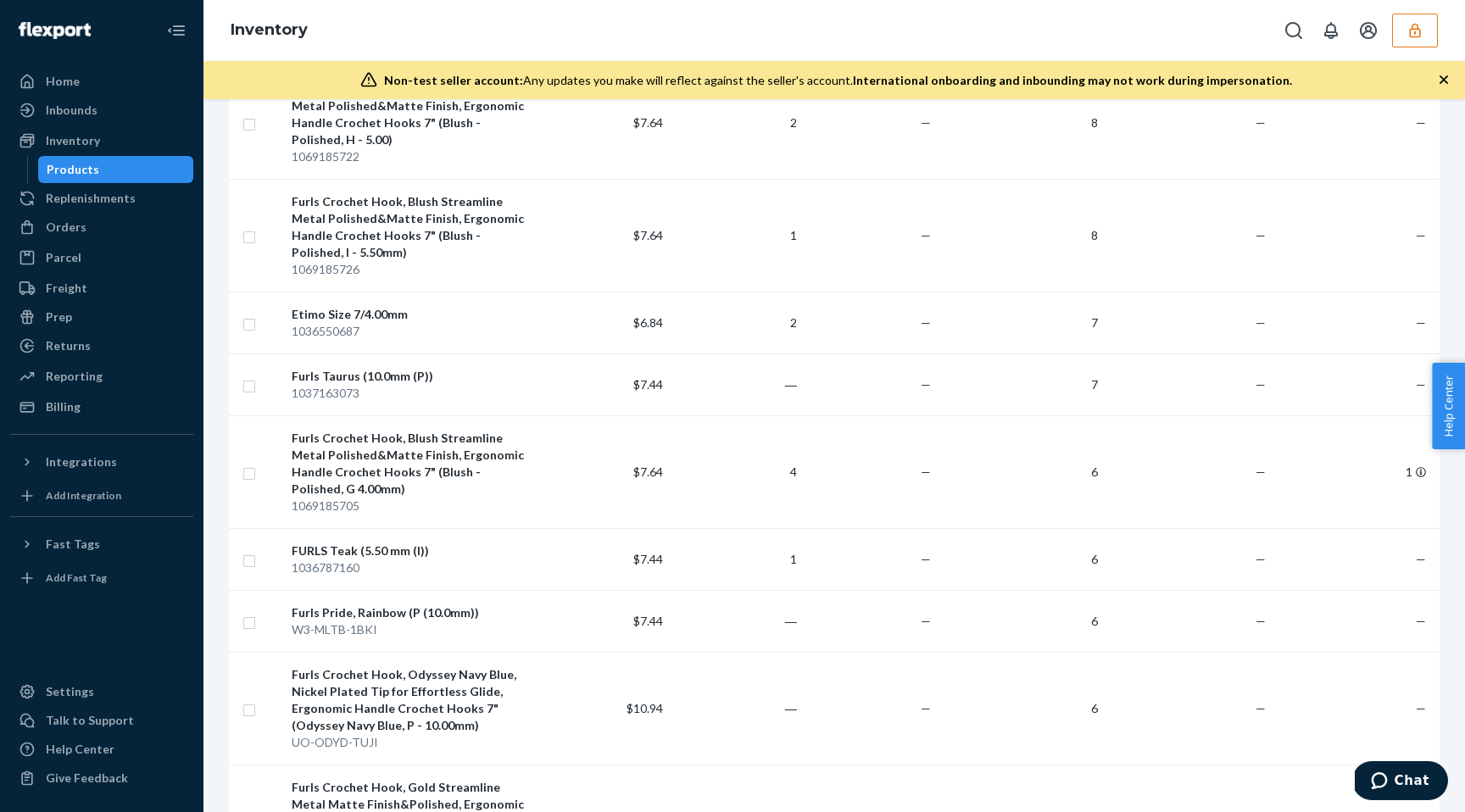
scroll to position [4177, 0]
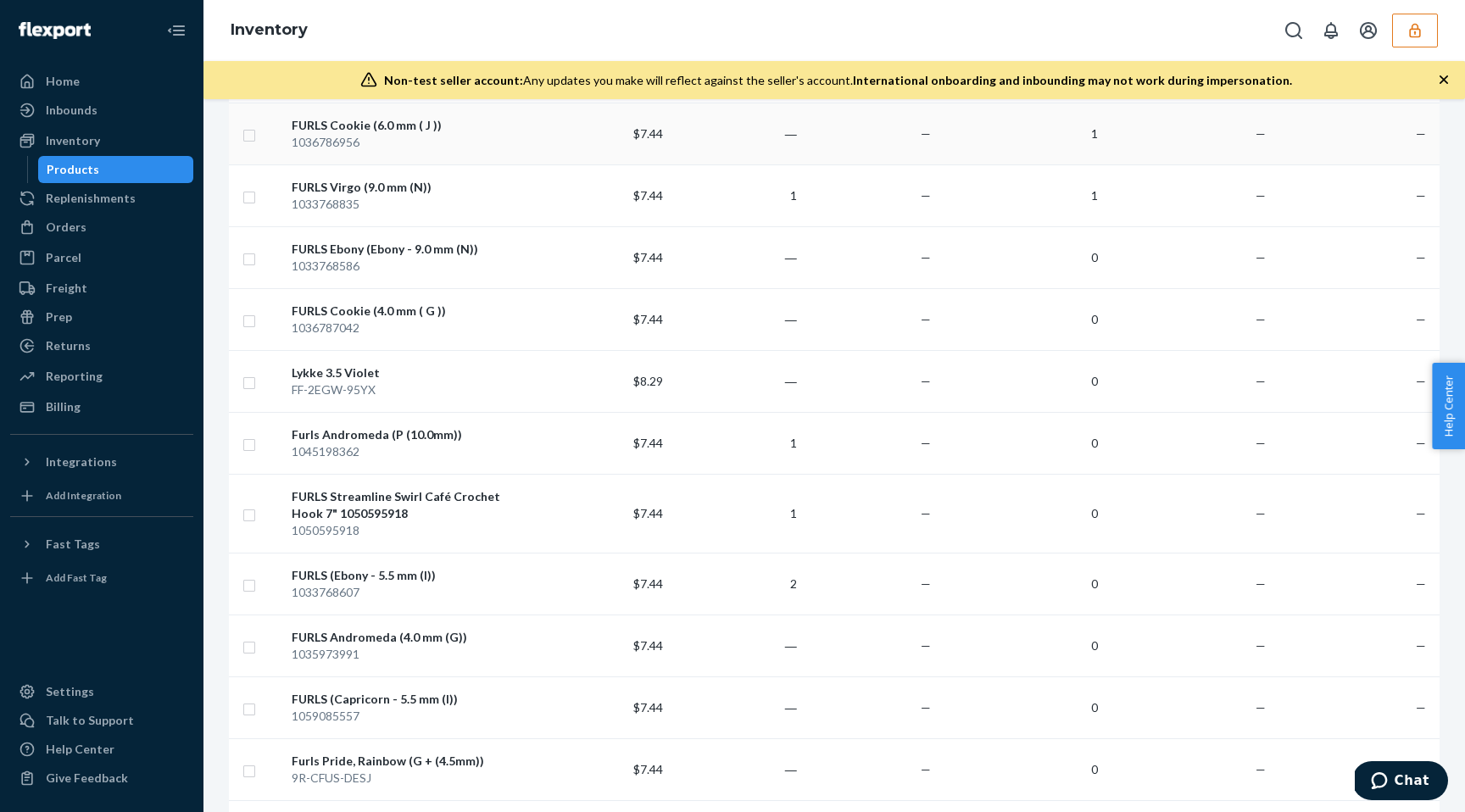
scroll to position [377, 0]
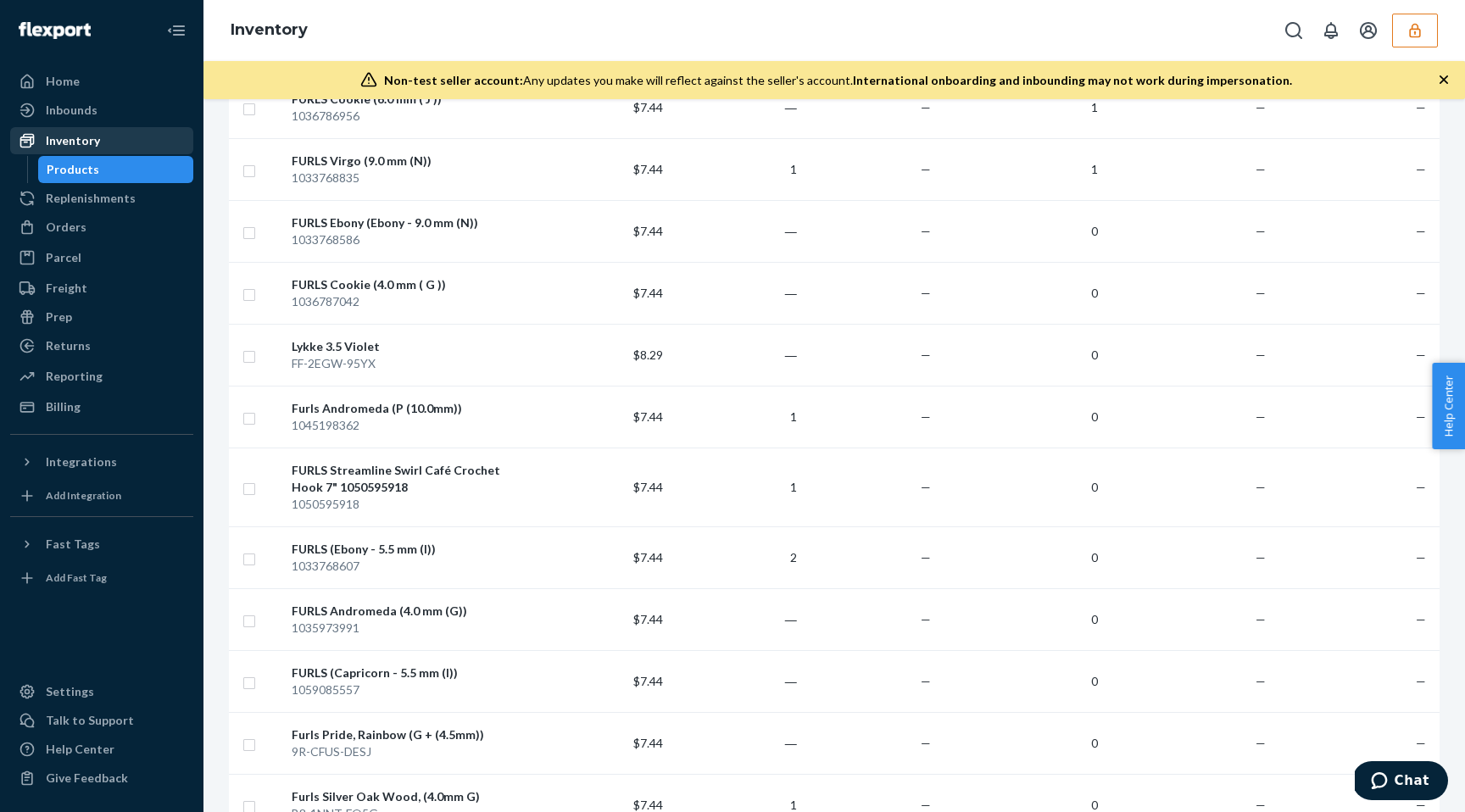
click at [90, 147] on div "Inventory" at bounding box center [73, 141] width 54 height 17
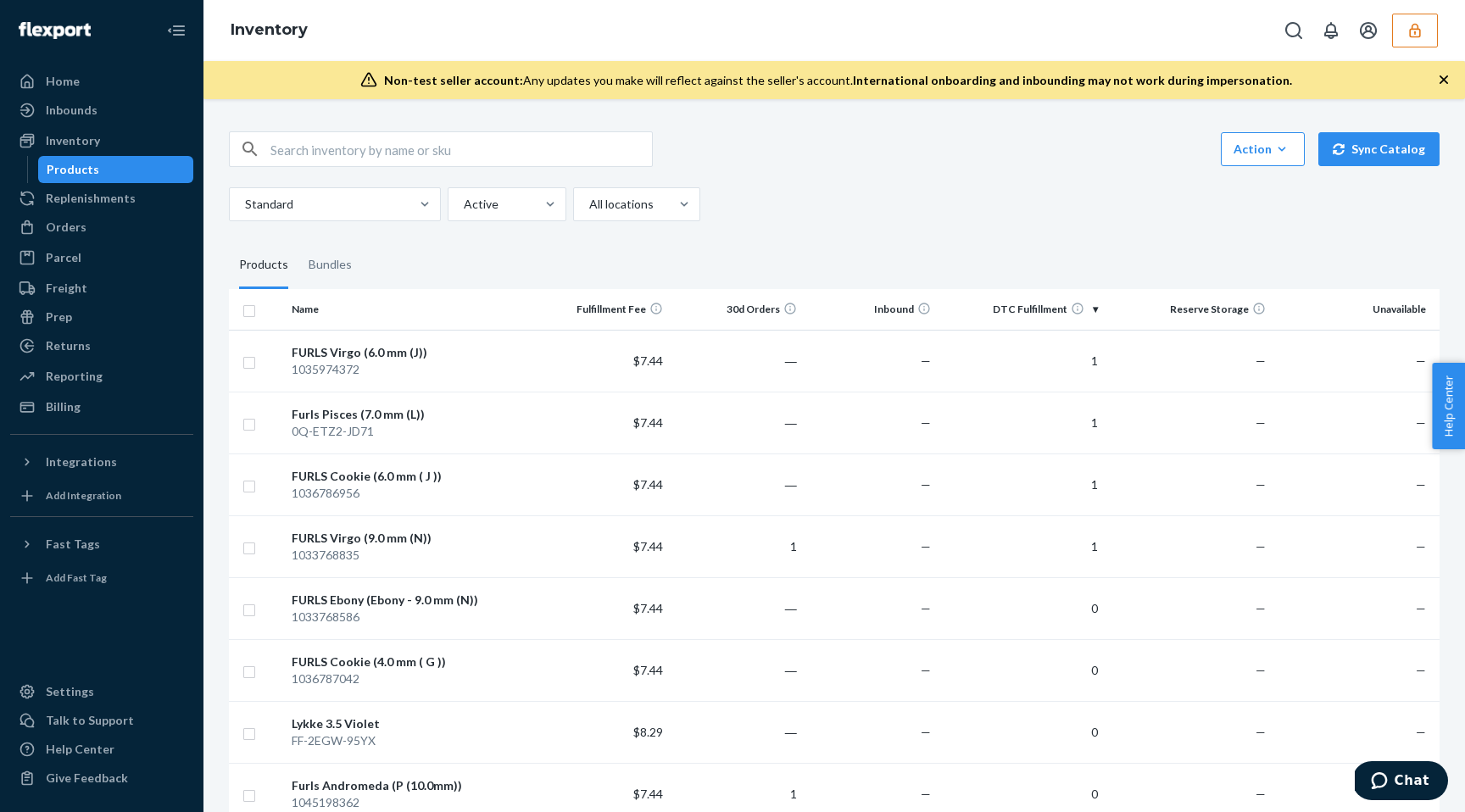
click at [344, 143] on input "text" at bounding box center [461, 149] width 382 height 34
paste input "kfrodcraftsgmailcom"
click at [424, 147] on input "kfrodcraftsgmailcom" at bounding box center [461, 149] width 382 height 34
paste input "D5DGXS2SC8G"
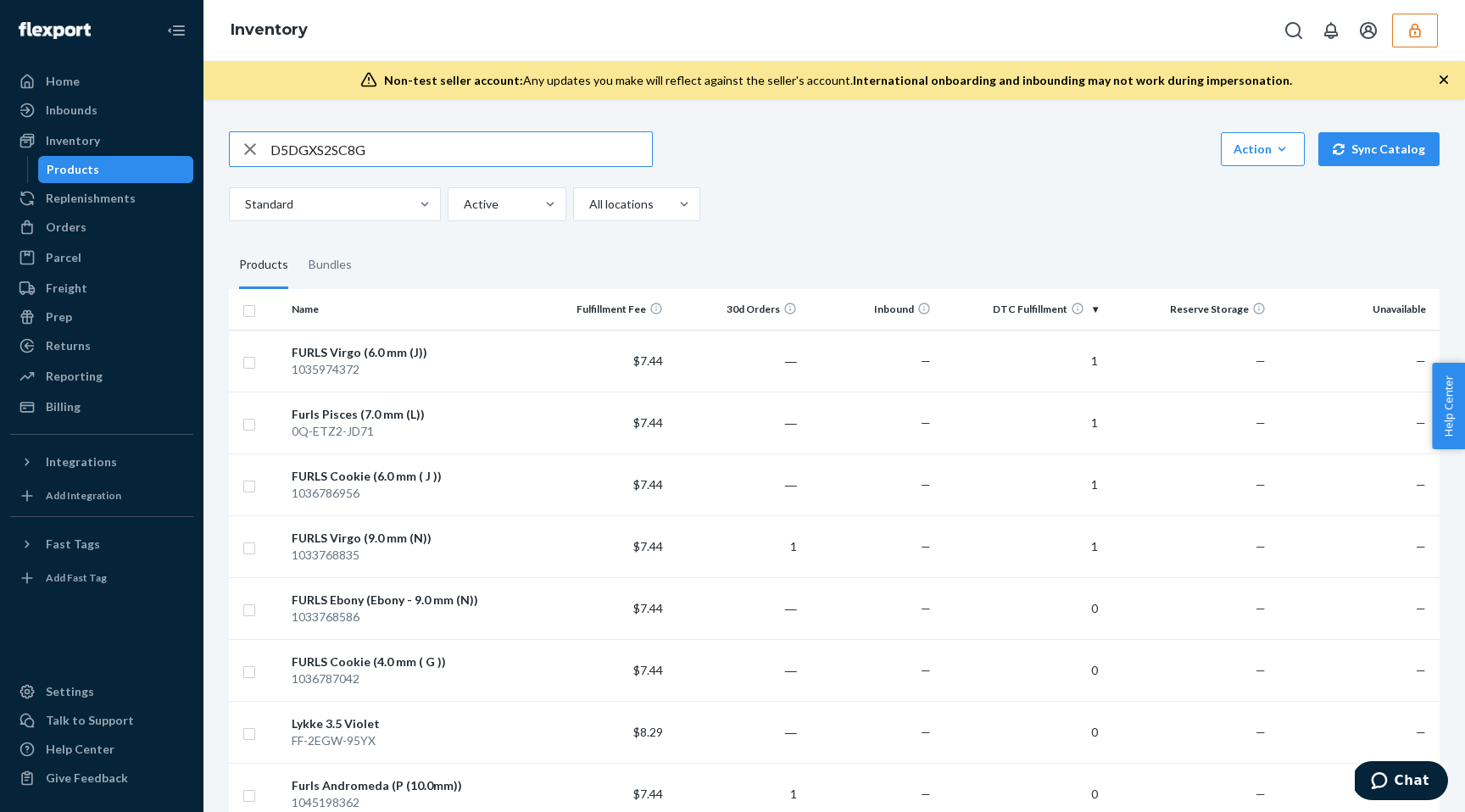
type input "D5DGXS2SC8G"
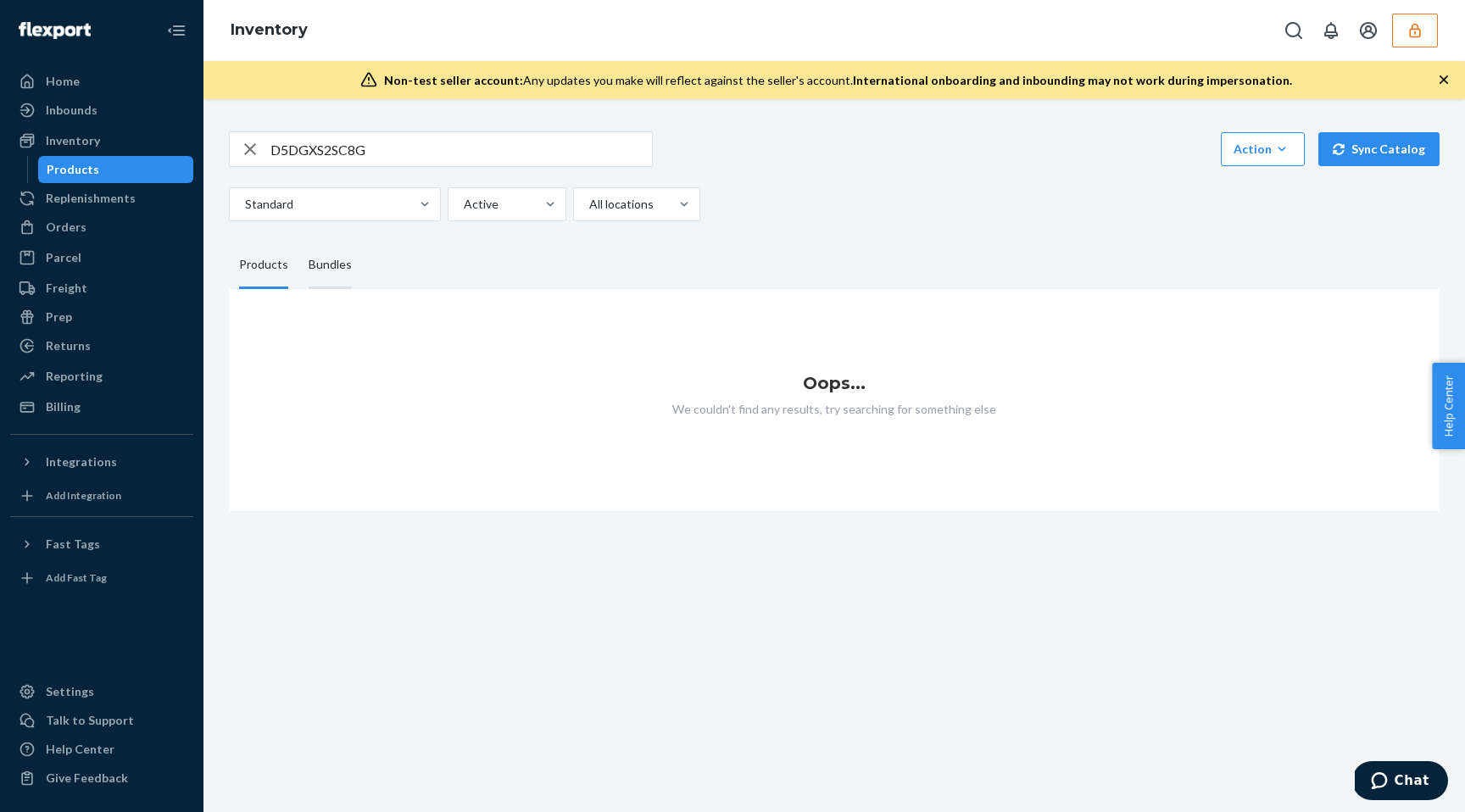
click at [322, 272] on div "Bundles" at bounding box center [330, 265] width 43 height 48
click at [298, 242] on input "Bundles" at bounding box center [298, 242] width 0 height 0
click at [321, 213] on div at bounding box center [333, 205] width 180 height 21
click at [245, 213] on input "Standard" at bounding box center [244, 205] width 2 height 17
click at [126, 223] on div "Orders" at bounding box center [102, 226] width 180 height 23
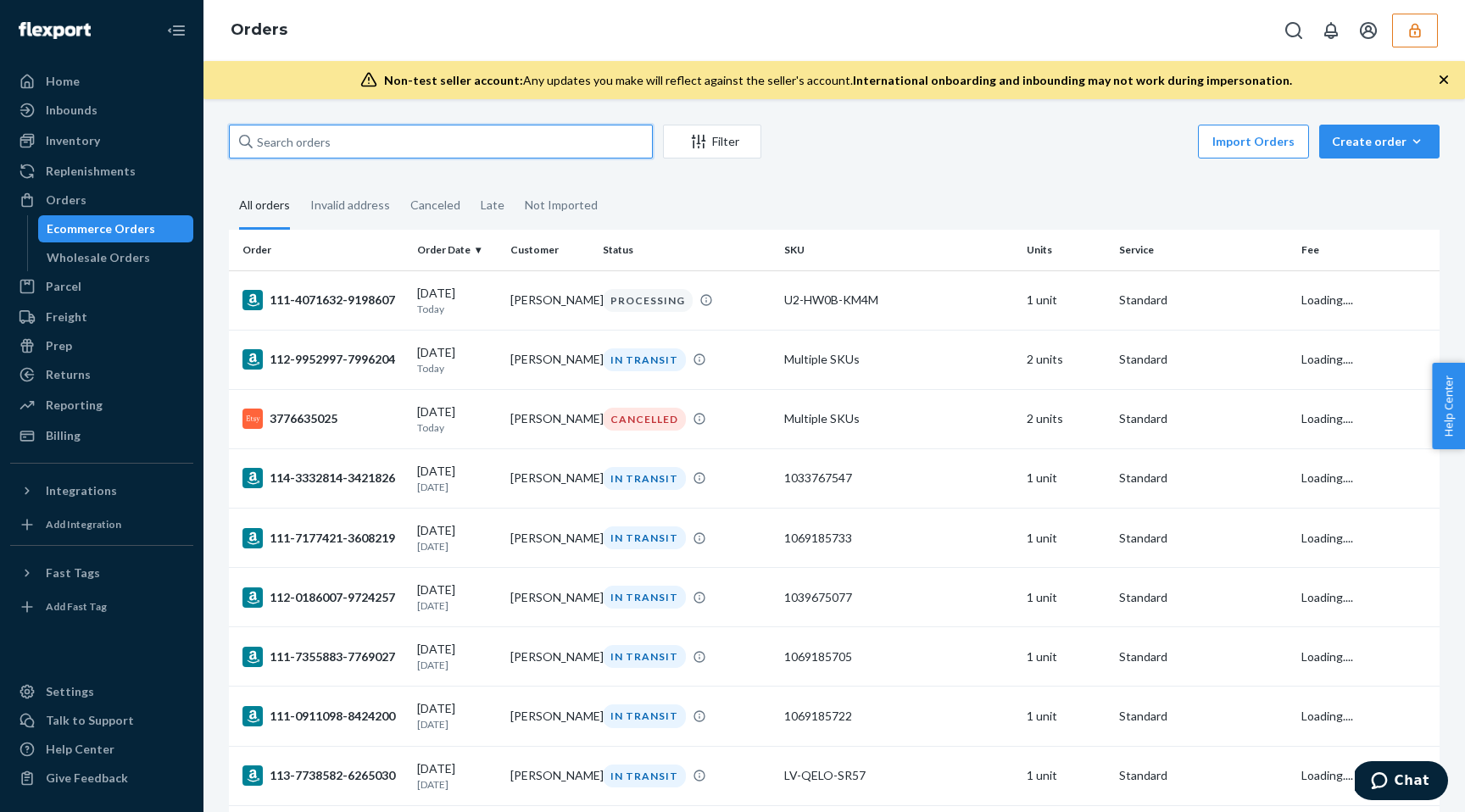
click at [320, 140] on input "text" at bounding box center [441, 141] width 424 height 34
paste input "D5DGXS2SC8G"
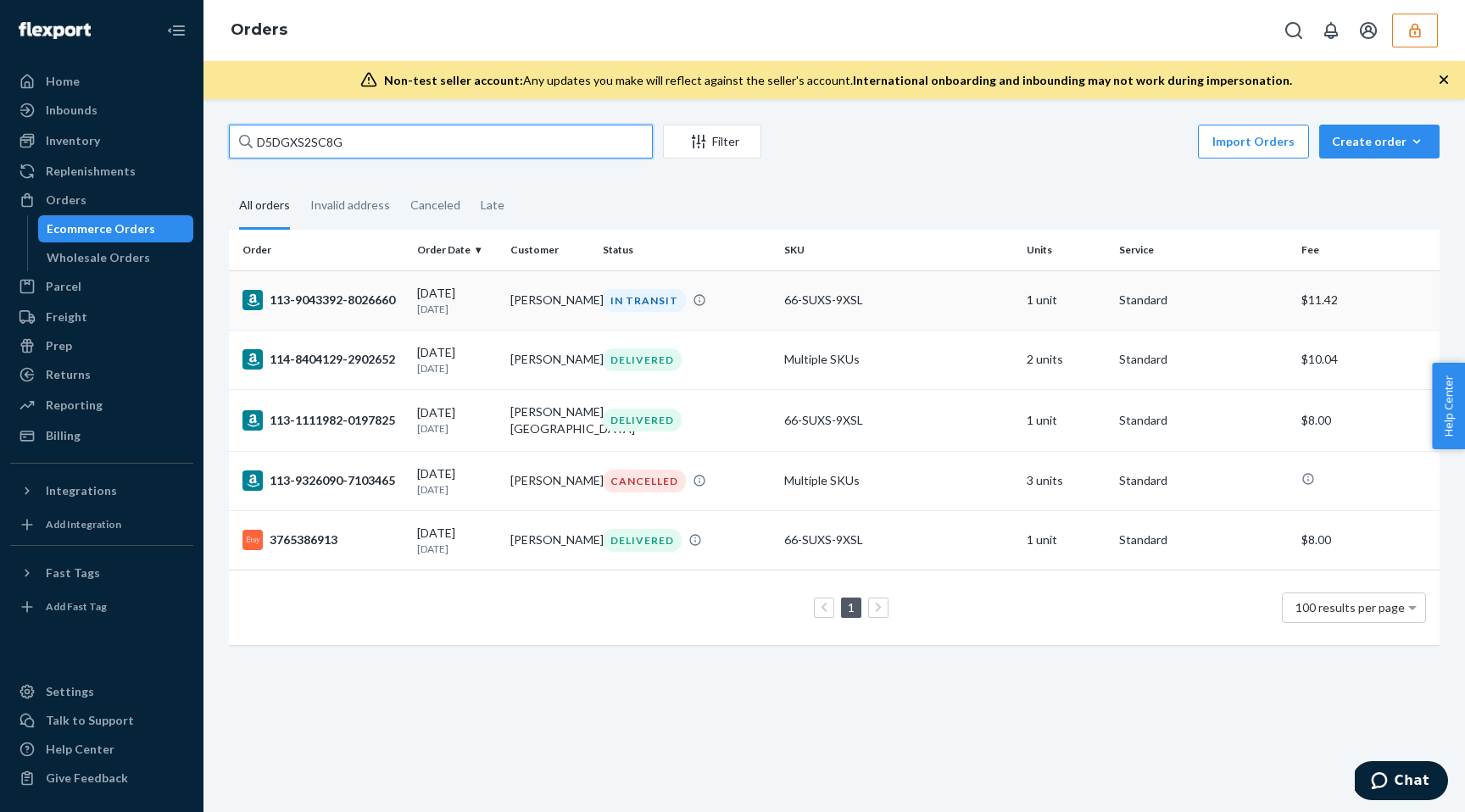
type input "D5DGXS2SC8G"
click at [330, 311] on td "113-9043392-8026660" at bounding box center [320, 300] width 181 height 60
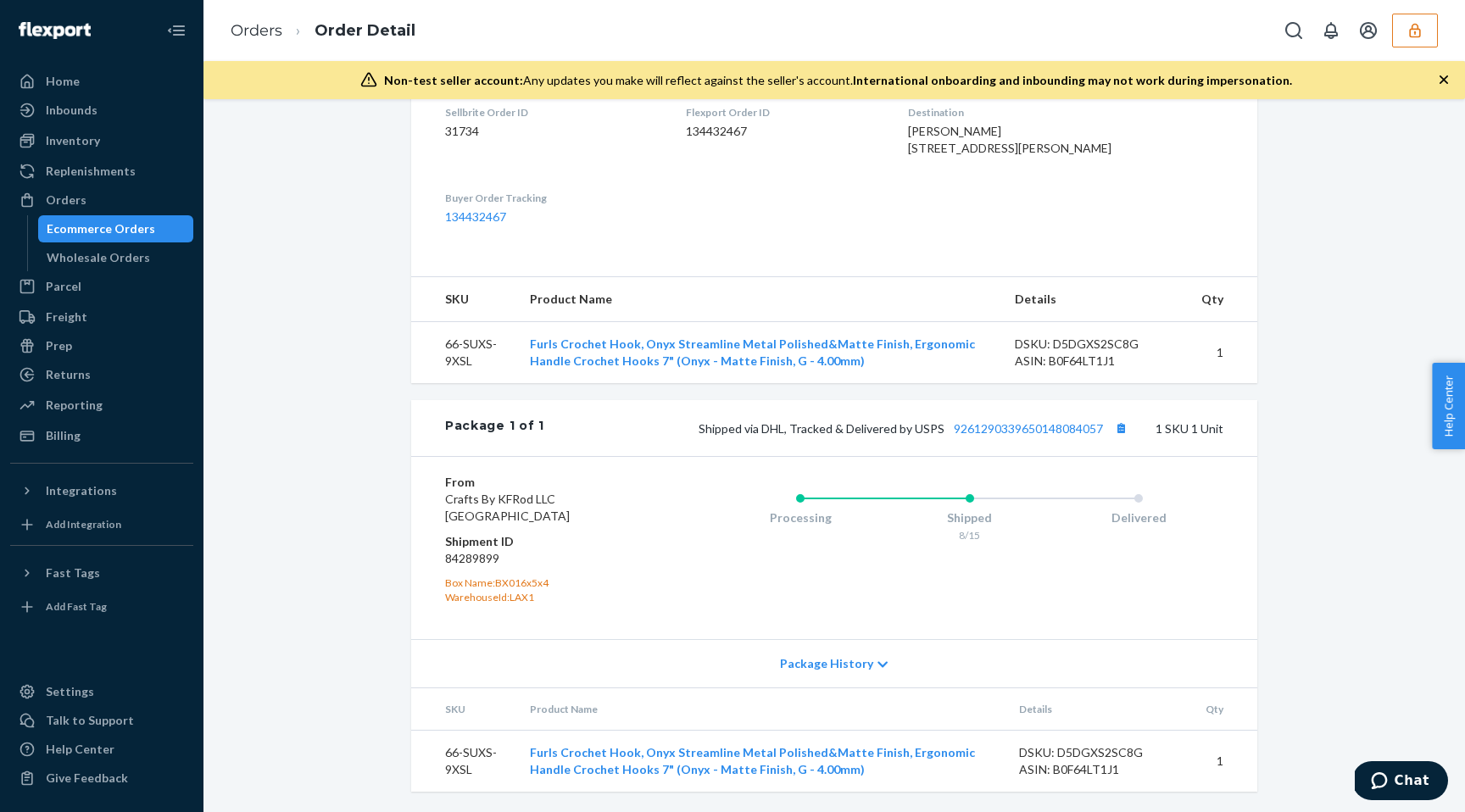
scroll to position [474, 0]
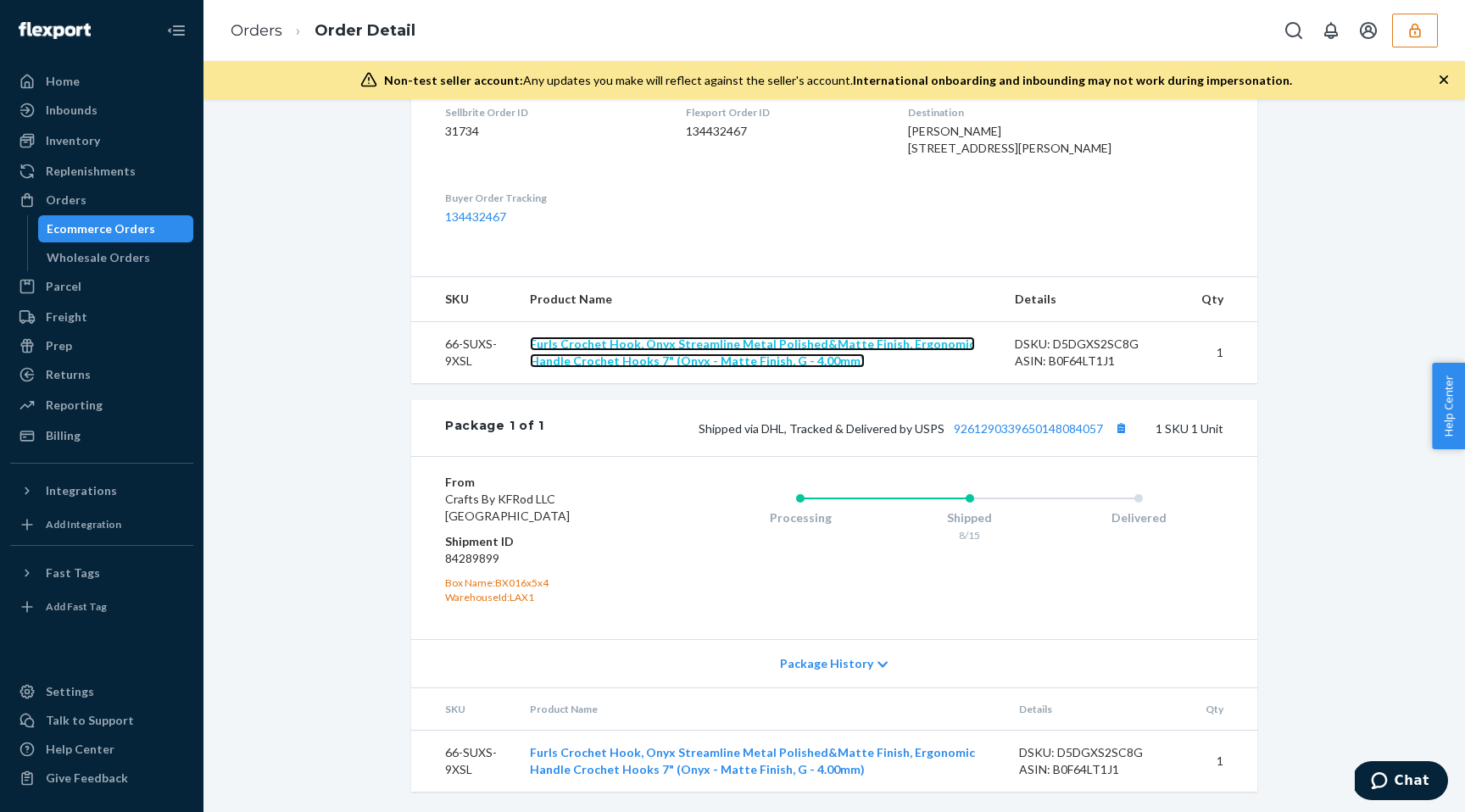
click at [703, 346] on link "Furls Crochet Hook, Onyx Streamline Metal Polished&Matte Finish, Ergonomic Hand…" at bounding box center [752, 352] width 445 height 31
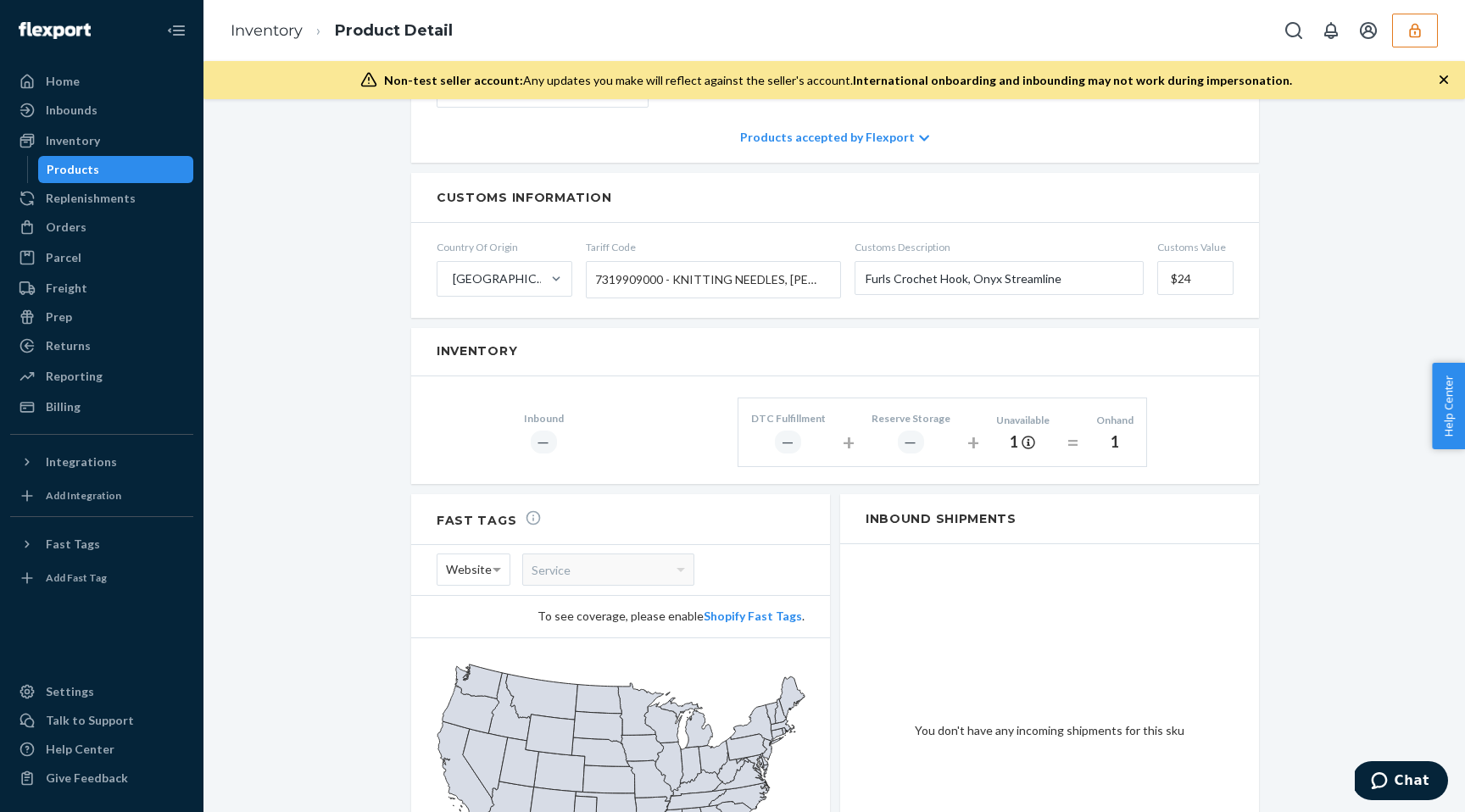
scroll to position [1124, 0]
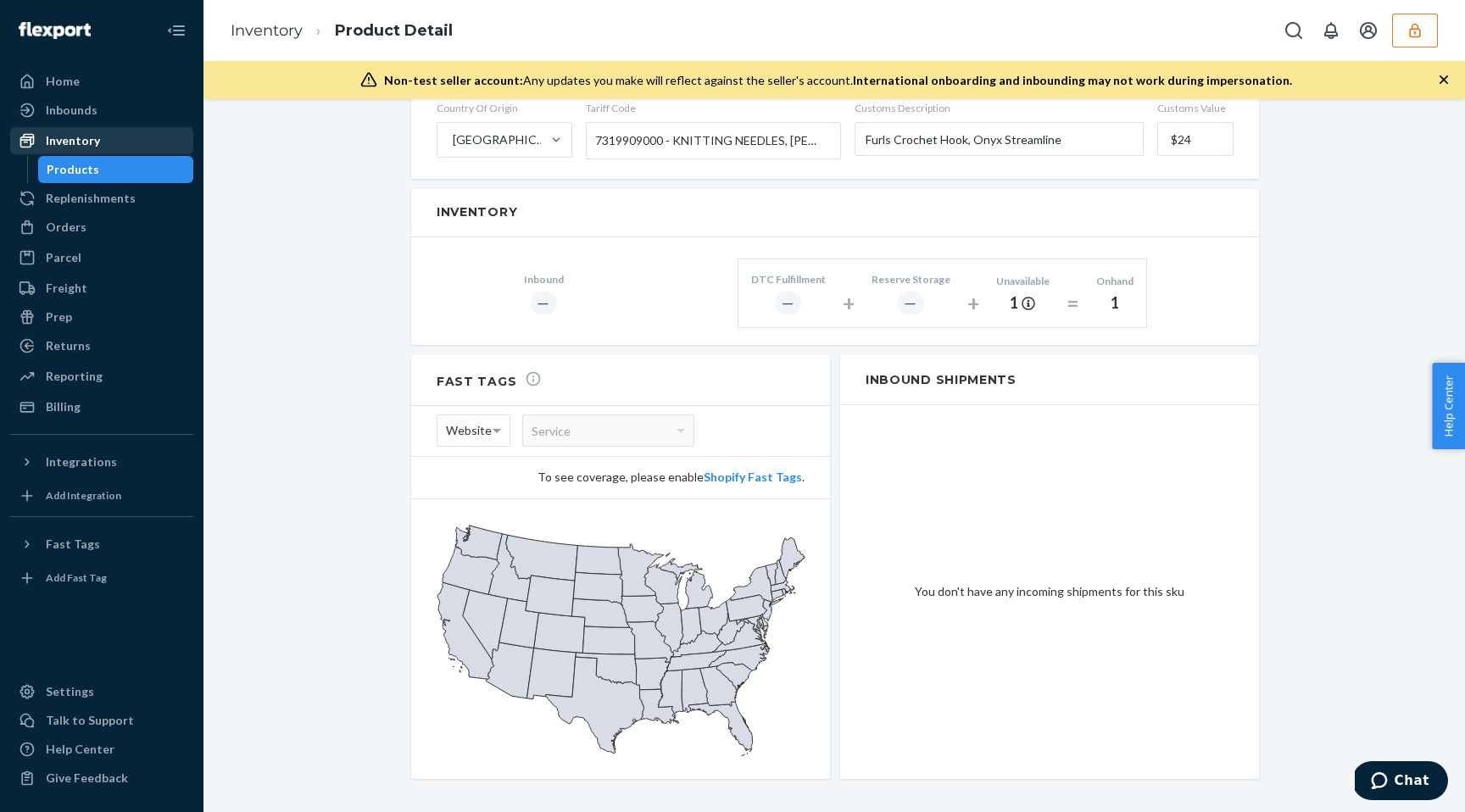
click at [71, 145] on div "Inventory" at bounding box center [73, 141] width 54 height 17
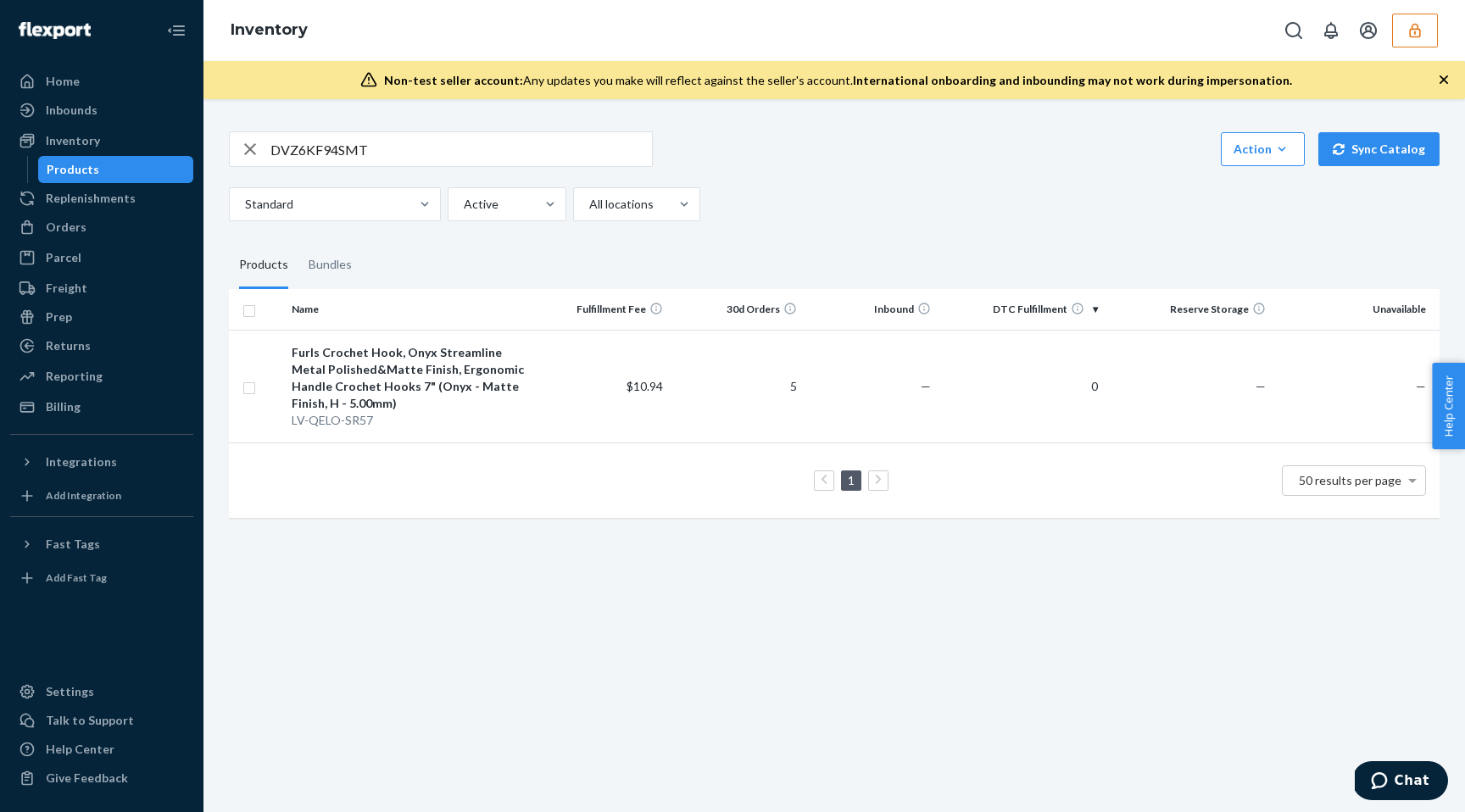
click at [314, 152] on input "DVZ6KF94SMT" at bounding box center [461, 149] width 382 height 34
paste input "FFW8585NX7"
type input "DFFW8585NX7"
